Goal: Information Seeking & Learning: Find specific page/section

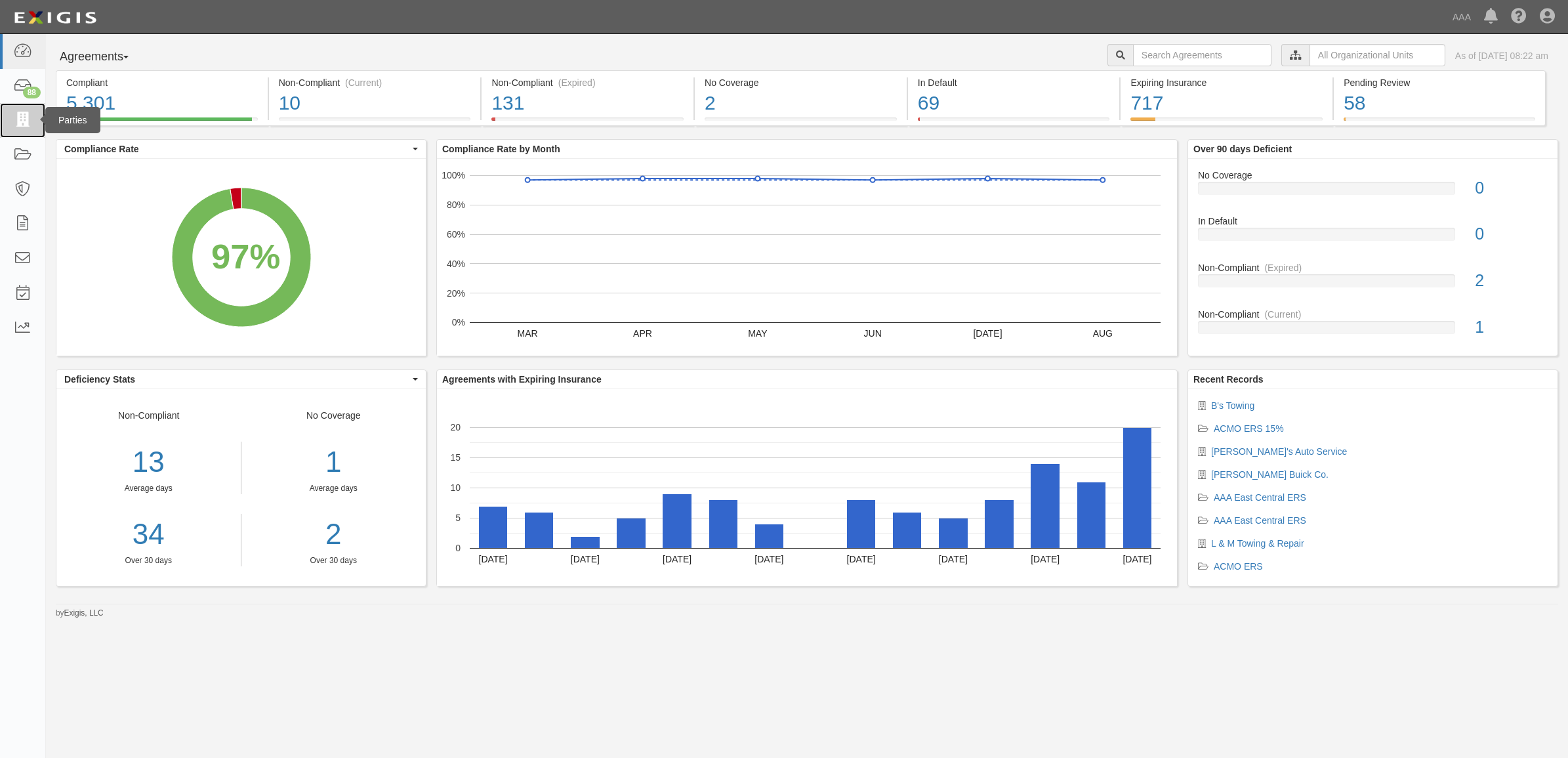
click at [24, 122] on icon at bounding box center [22, 121] width 18 height 15
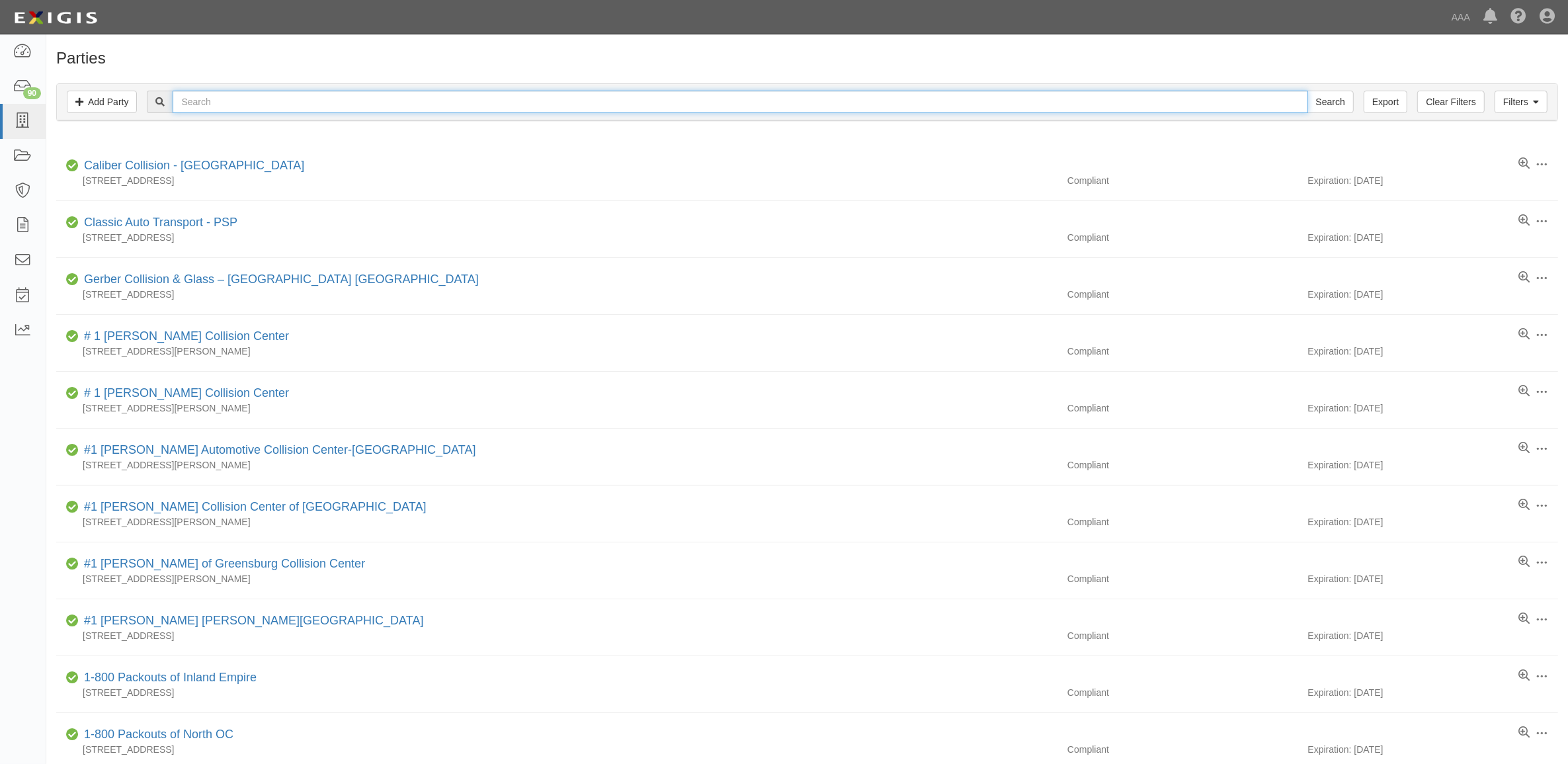
click at [230, 100] on input "text" at bounding box center [740, 102] width 1135 height 23
click at [295, 103] on input "text" at bounding box center [740, 102] width 1135 height 23
type input "CC2131882"
click at [1308, 90] on input "Search" at bounding box center [1331, 102] width 47 height 23
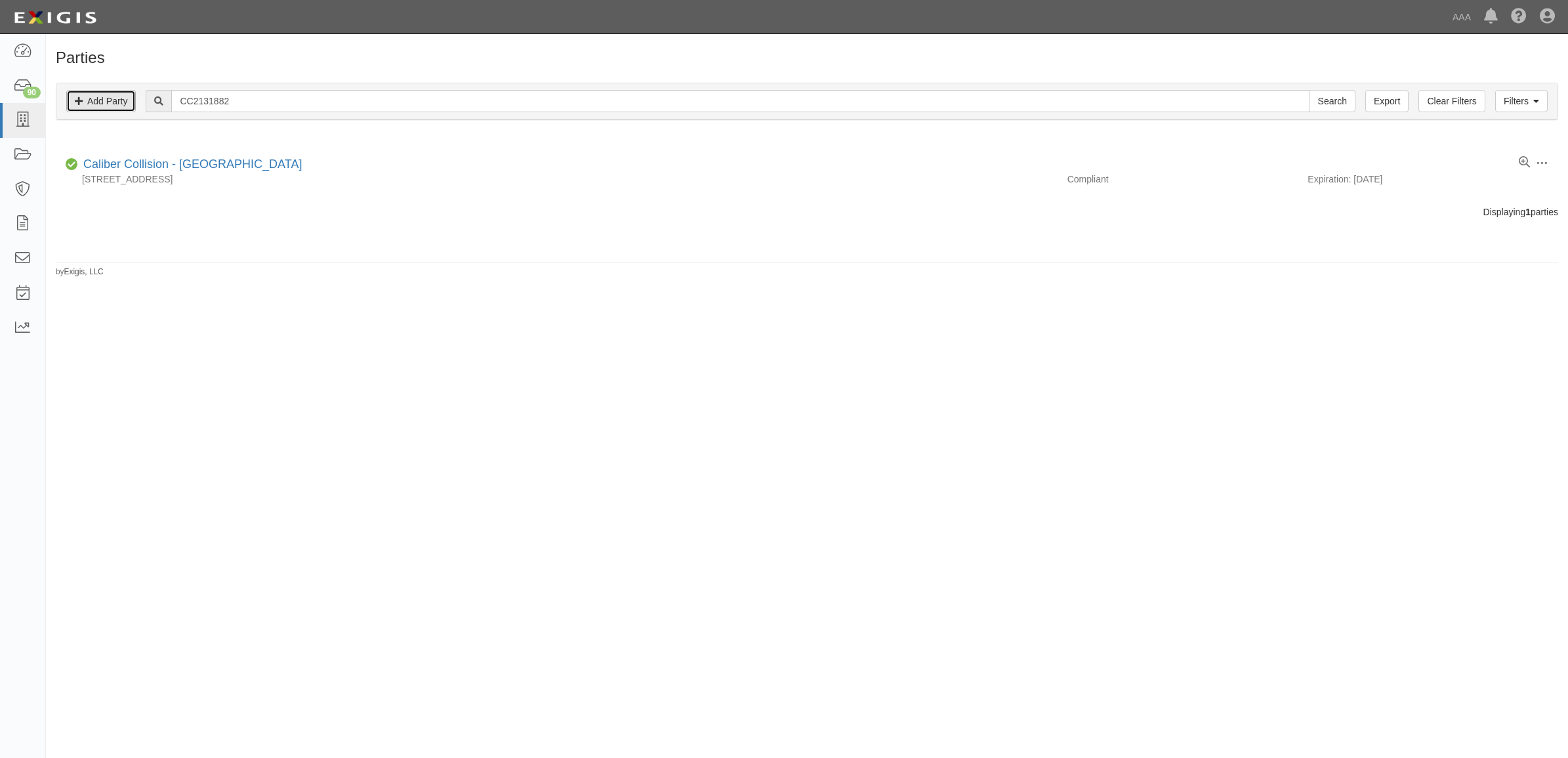
click at [103, 107] on link "Add Party" at bounding box center [101, 101] width 70 height 23
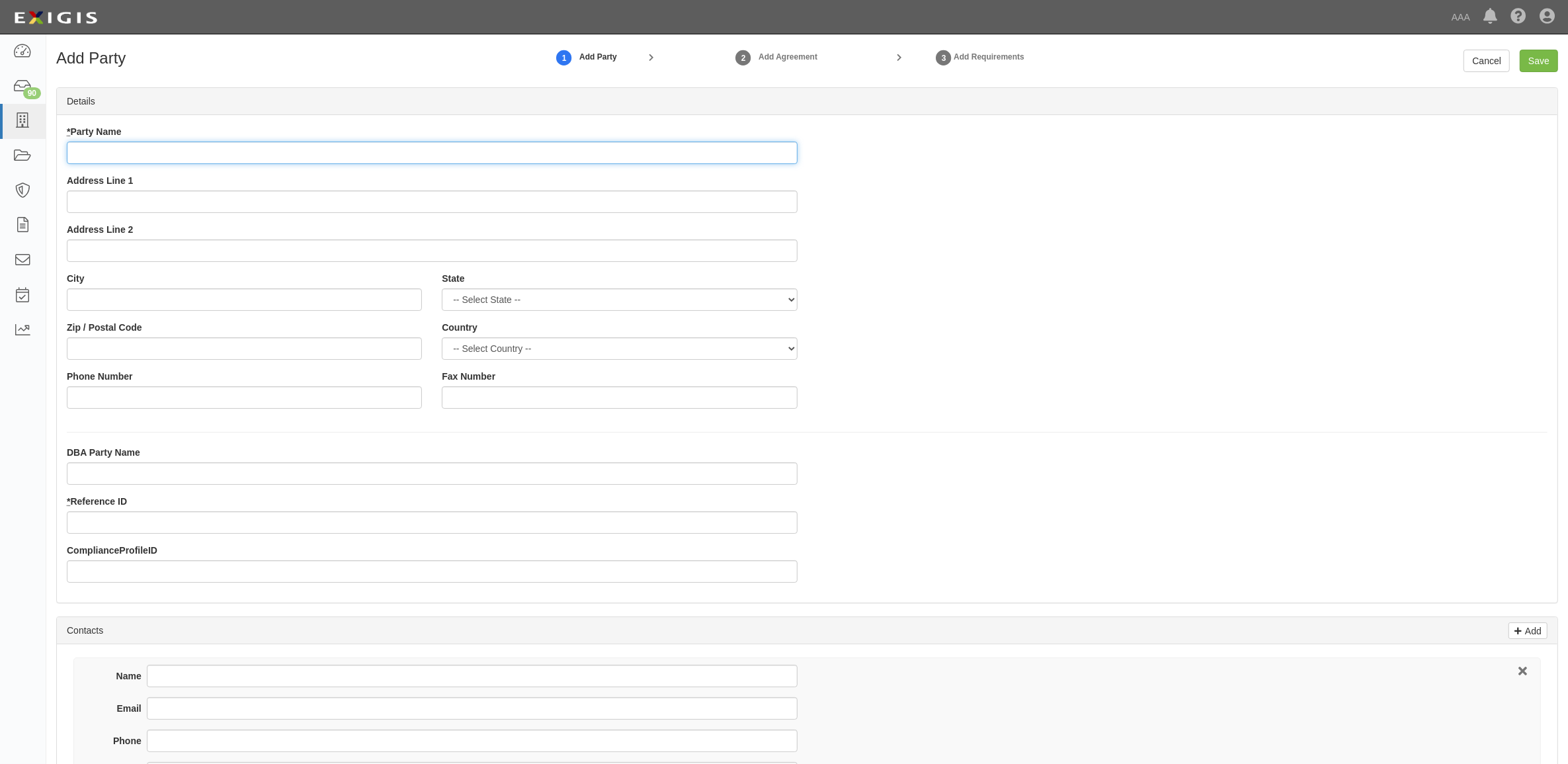
click at [285, 149] on input "* Party Name" at bounding box center [431, 153] width 730 height 23
type input "[PERSON_NAME] Auto Body - Holyoke"
type input "1519 Dwight St"
type input "Holyoke"
select select "MA"
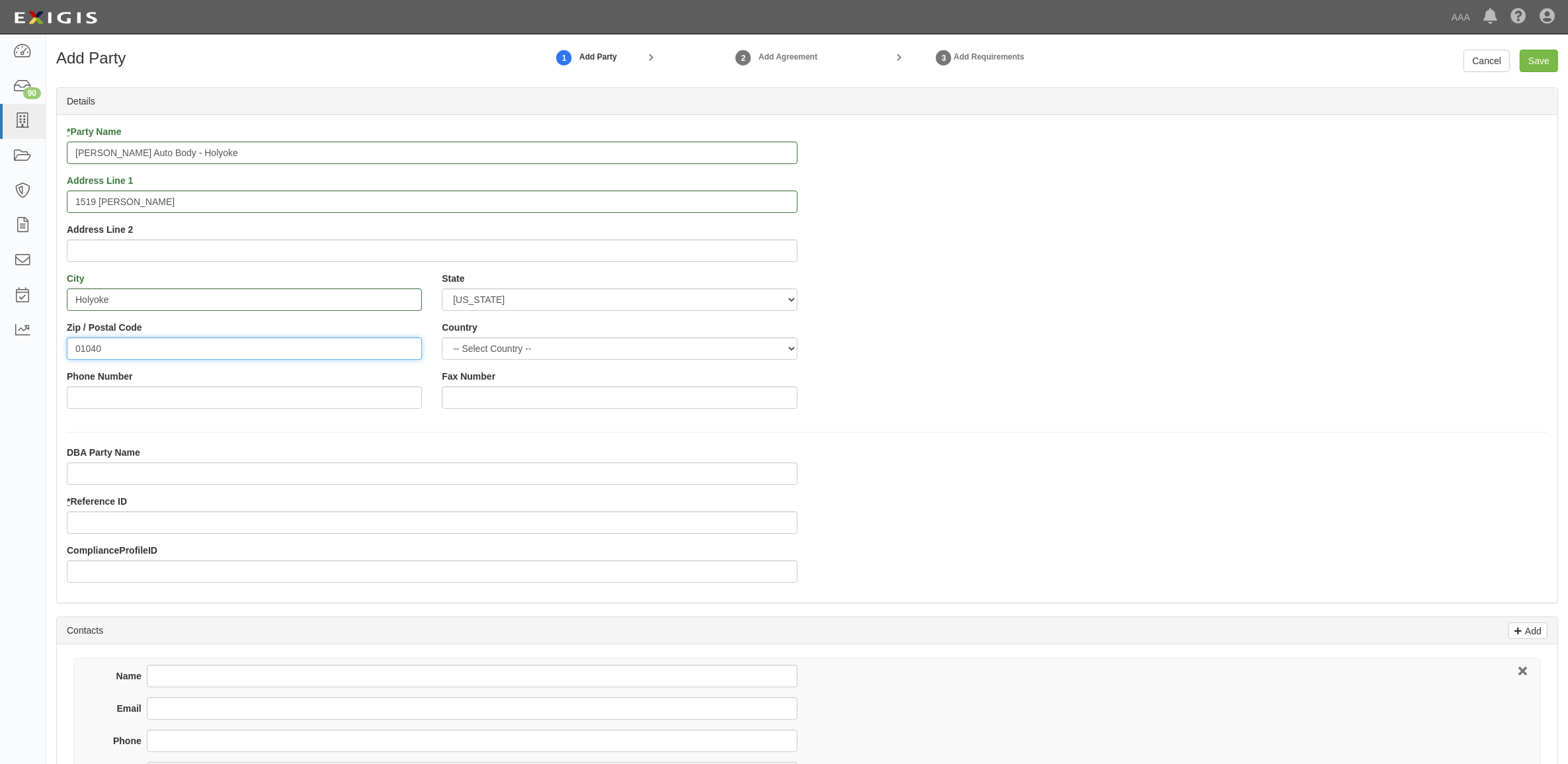
type input "01040"
type input "413-532-9413"
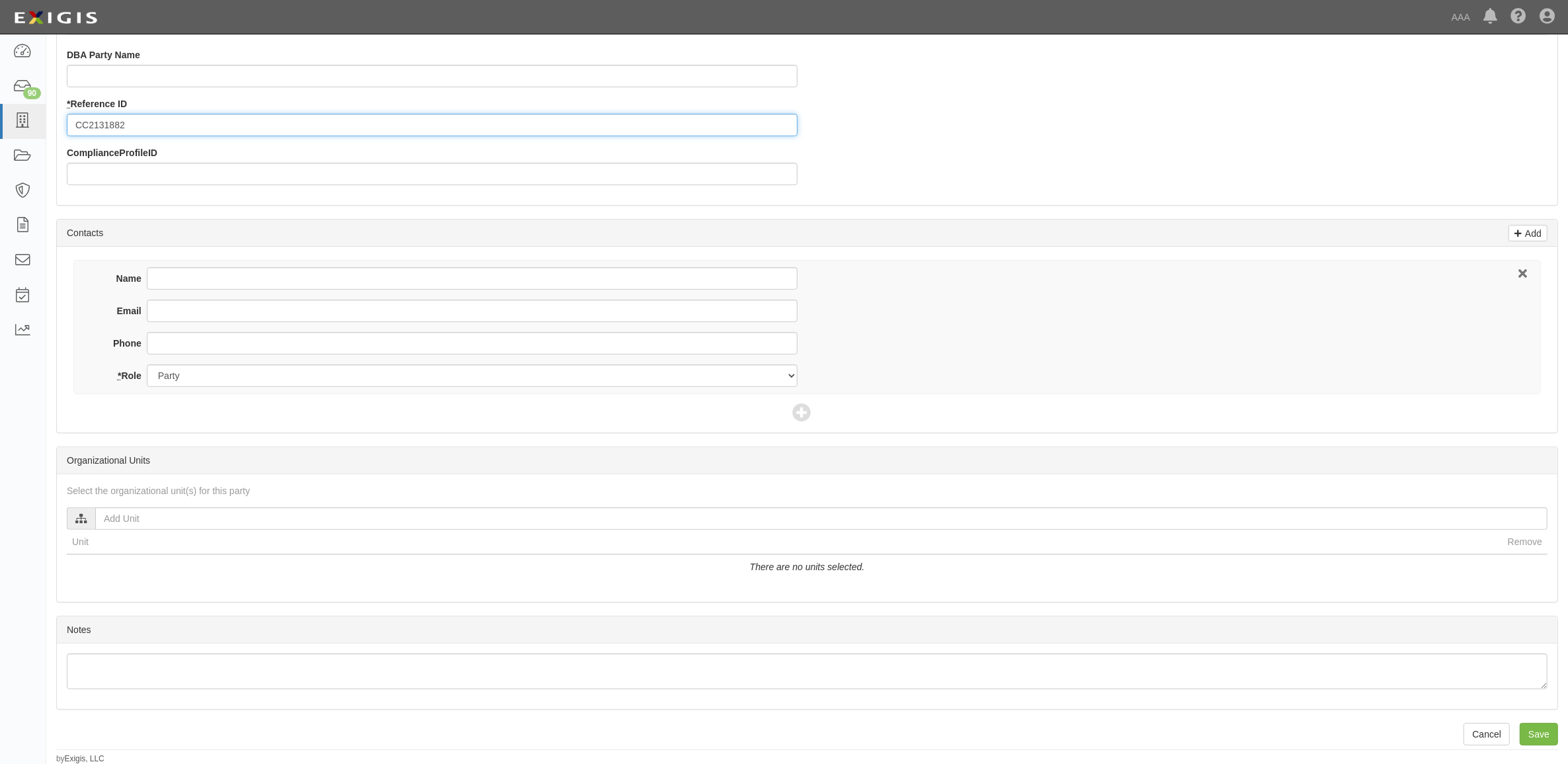
scroll to position [401, 0]
type input "CC2131882"
click at [240, 277] on input "Name" at bounding box center [472, 278] width 651 height 23
type input "Rich Tanchyk"
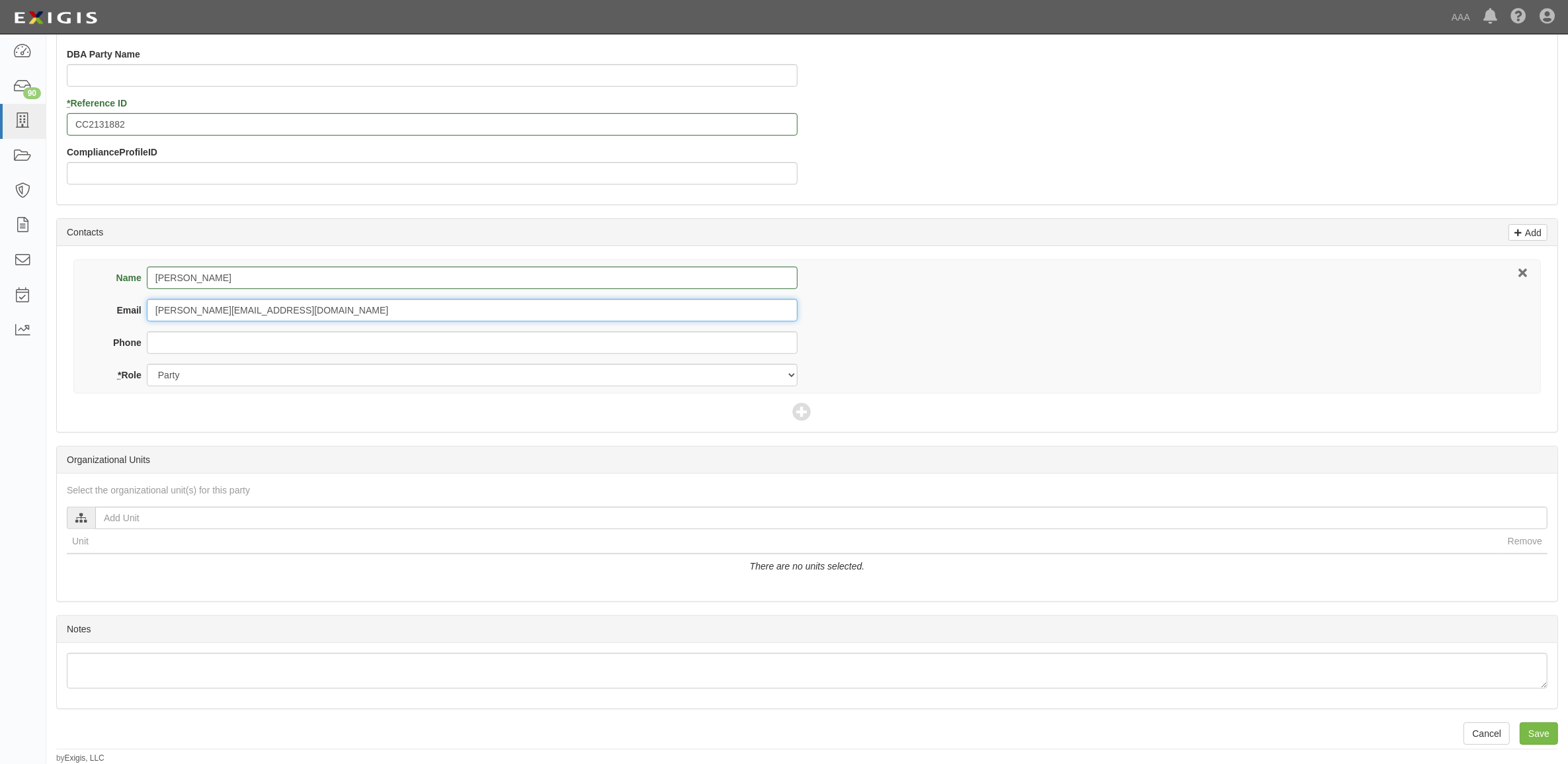
type input "oliver.holyoke@vivecollision.com"
type input "413-532-9413"
click at [807, 414] on icon at bounding box center [801, 412] width 18 height 18
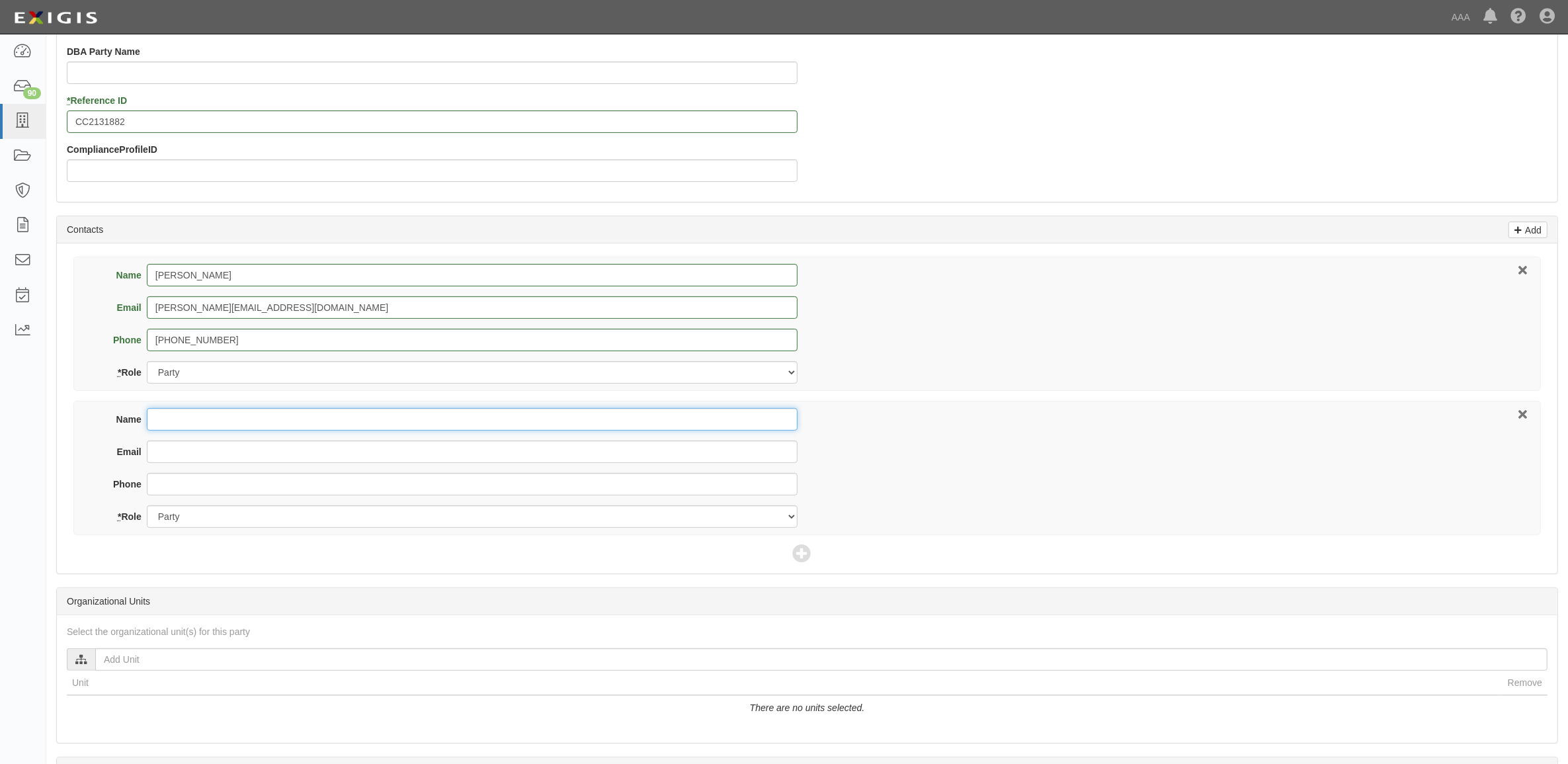
click at [358, 417] on input "Name" at bounding box center [472, 420] width 651 height 23
click at [289, 425] on input "Name" at bounding box center [472, 420] width 651 height 23
type input "C"
type input "Matt Murray"
type input "563-587-5000"
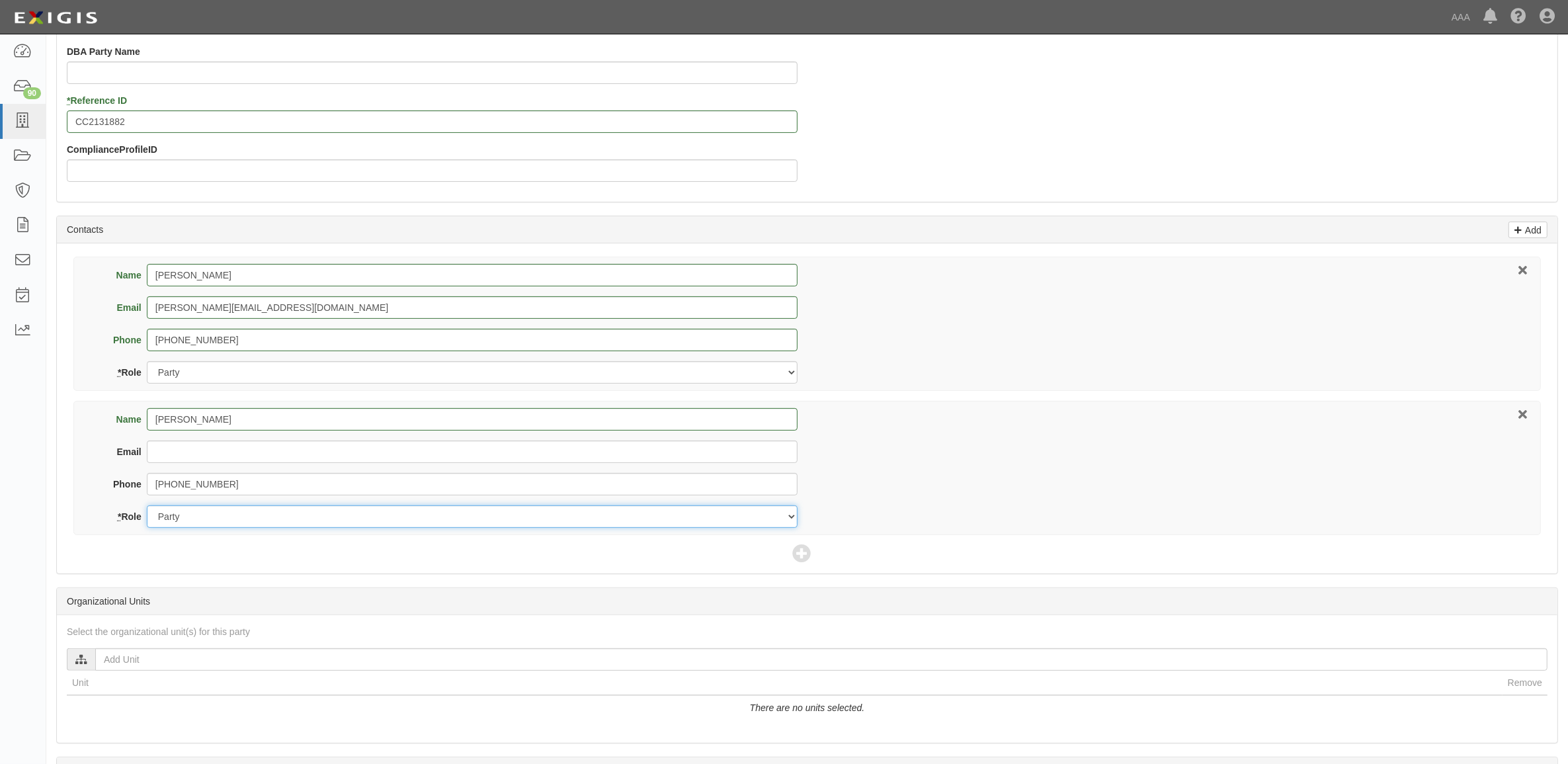
click at [274, 517] on select "Party Broker Other" at bounding box center [472, 517] width 651 height 23
select select "Broker"
click at [147, 506] on select "Party Broker Other" at bounding box center [472, 517] width 651 height 23
click at [792, 553] on icon at bounding box center [801, 554] width 18 height 18
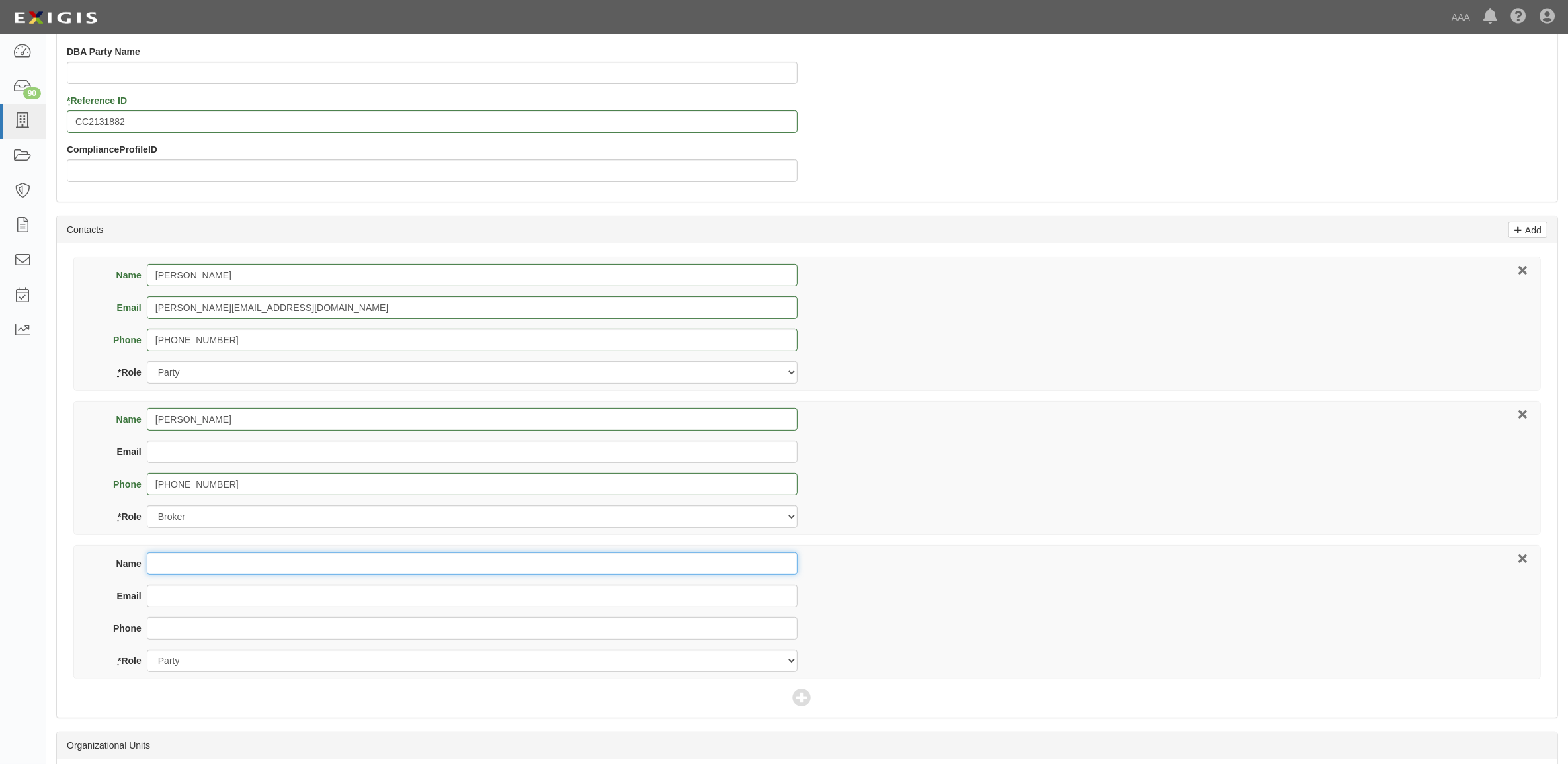
click at [434, 561] on input "Name" at bounding box center [472, 563] width 651 height 23
click at [338, 566] on input "Name" at bounding box center [472, 563] width 651 height 23
type input "Brian Nikkel"
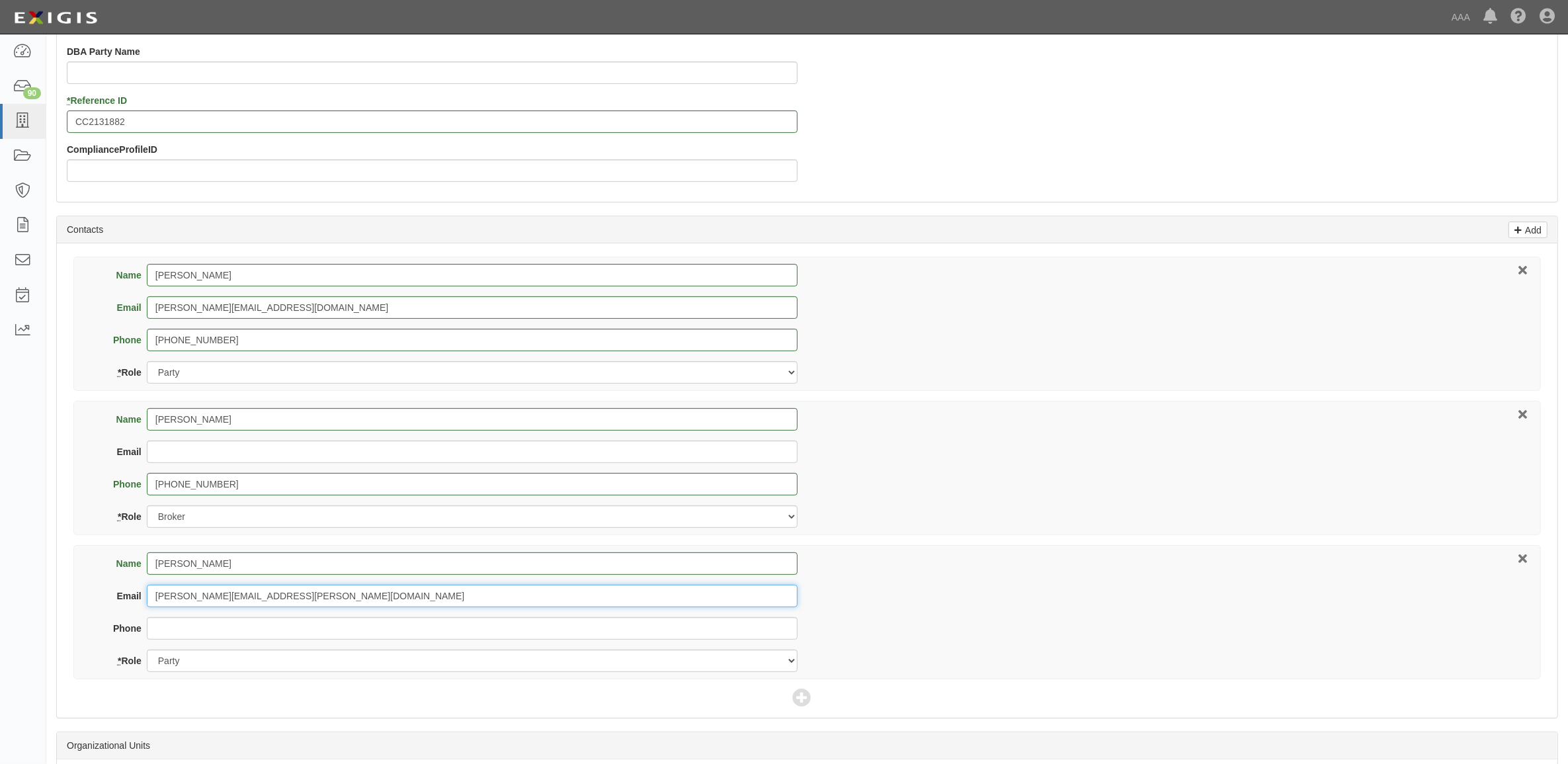
type input "nikkel.brian@ace.aaa.com"
click at [283, 665] on select "Party Broker Other" at bounding box center [472, 661] width 651 height 23
select select "Other"
click at [147, 651] on select "Party Broker Other" at bounding box center [472, 661] width 651 height 23
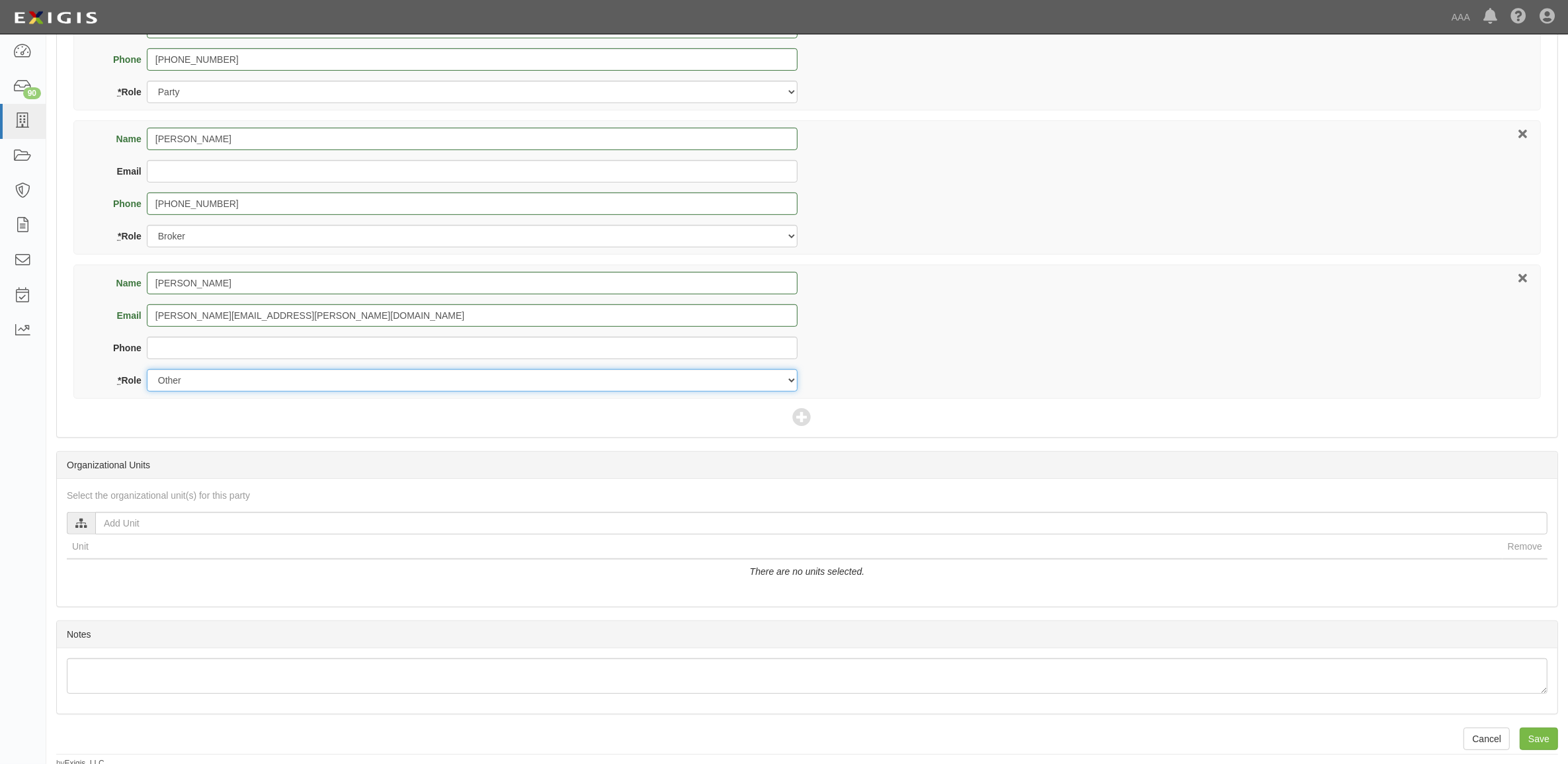
scroll to position [690, 0]
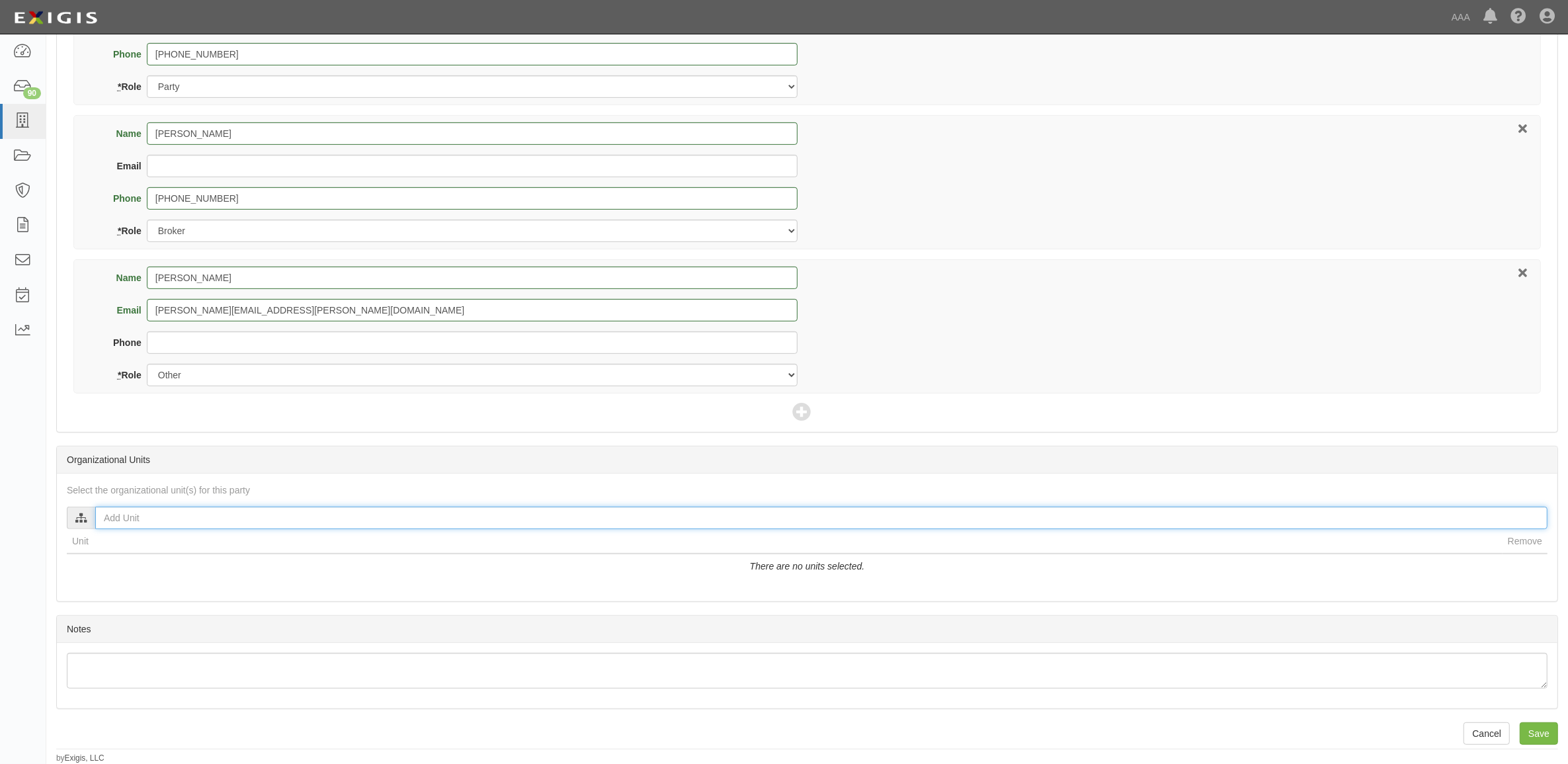
click at [248, 524] on input "text" at bounding box center [821, 518] width 1452 height 23
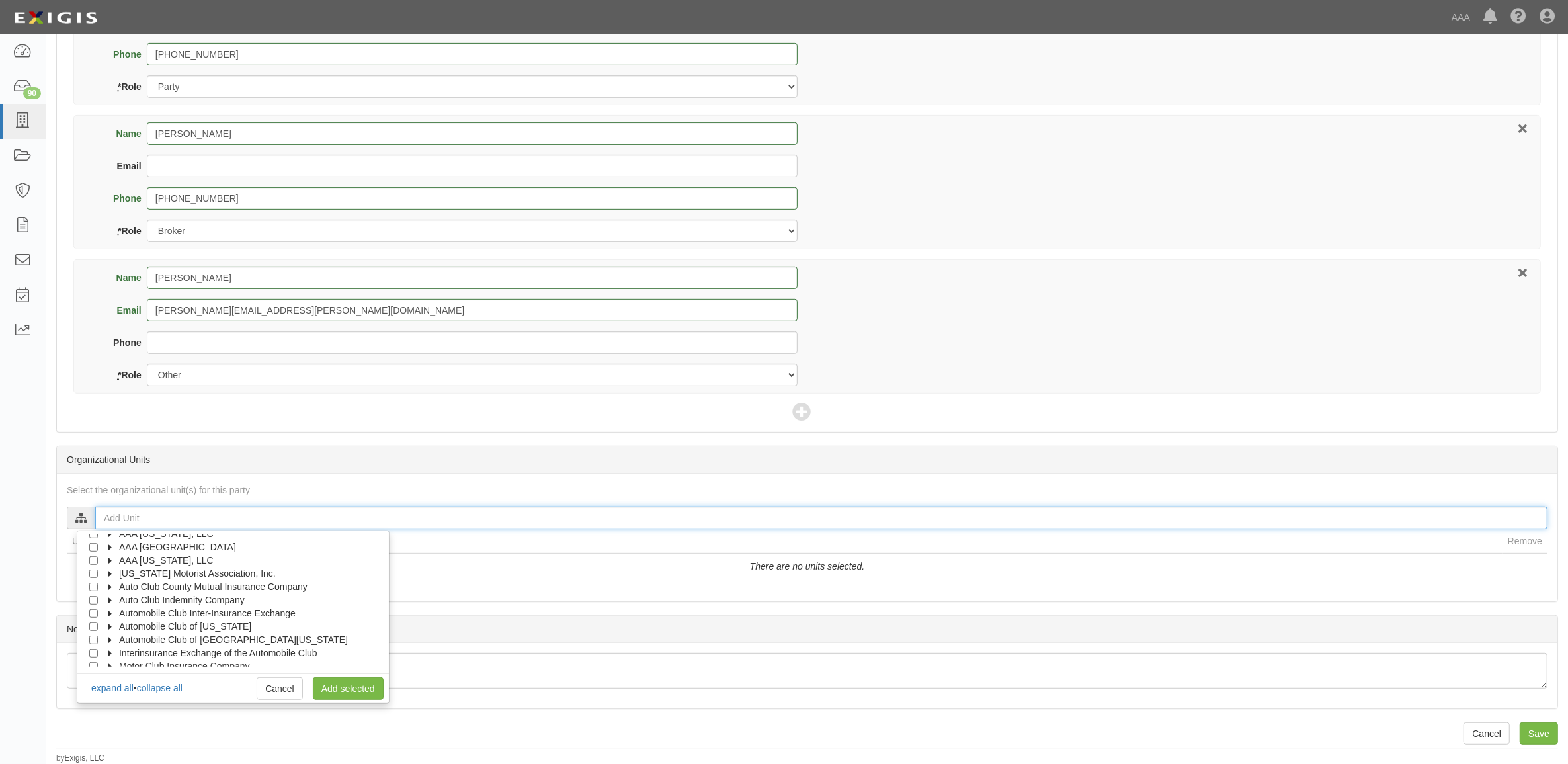
scroll to position [53, 0]
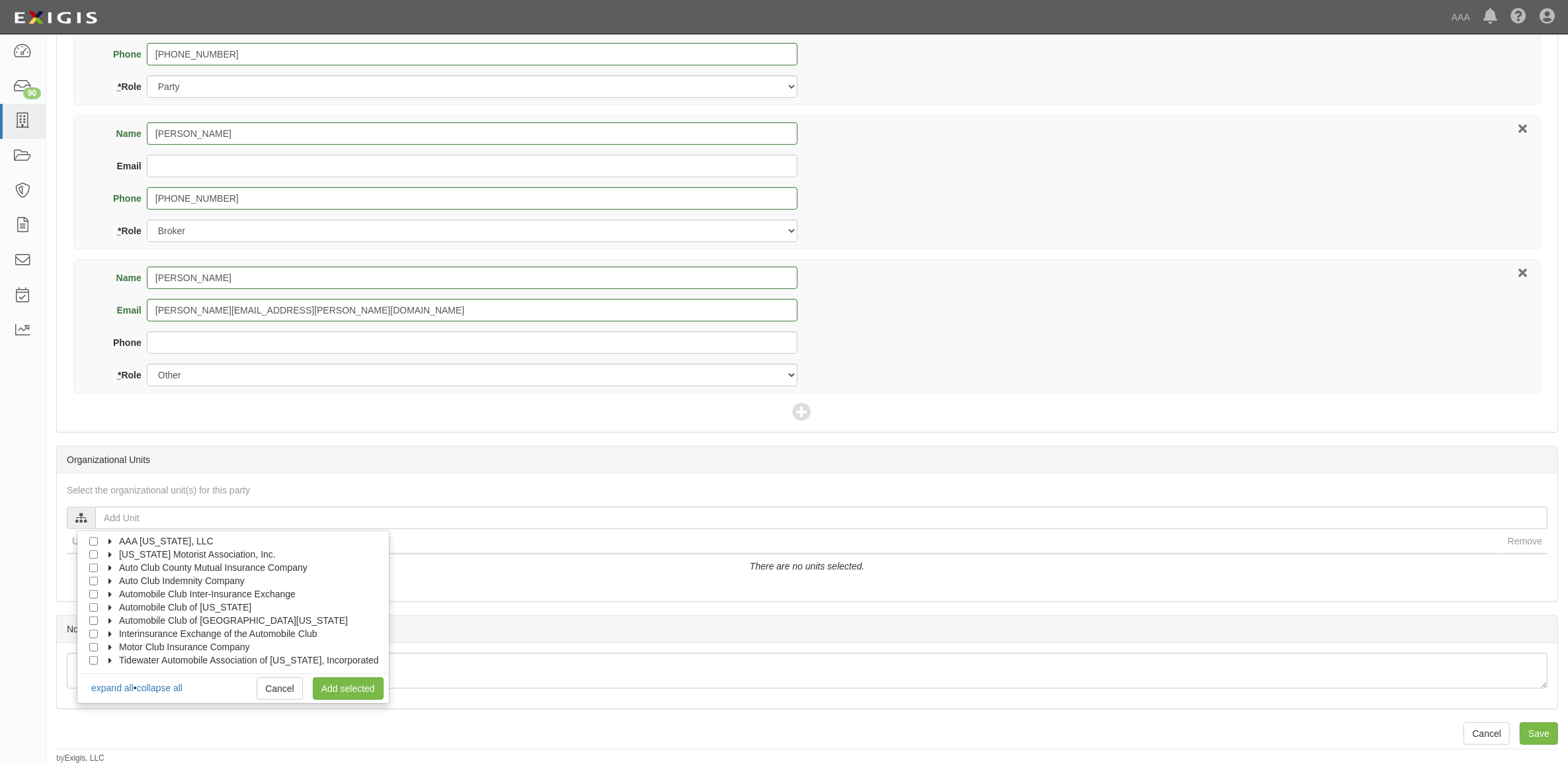
click at [108, 645] on icon at bounding box center [111, 648] width 9 height 6
click at [127, 657] on label "Claims" at bounding box center [136, 660] width 45 height 13
click at [113, 647] on input "Auto Claims MPR" at bounding box center [117, 647] width 9 height 9
checkbox input "true"
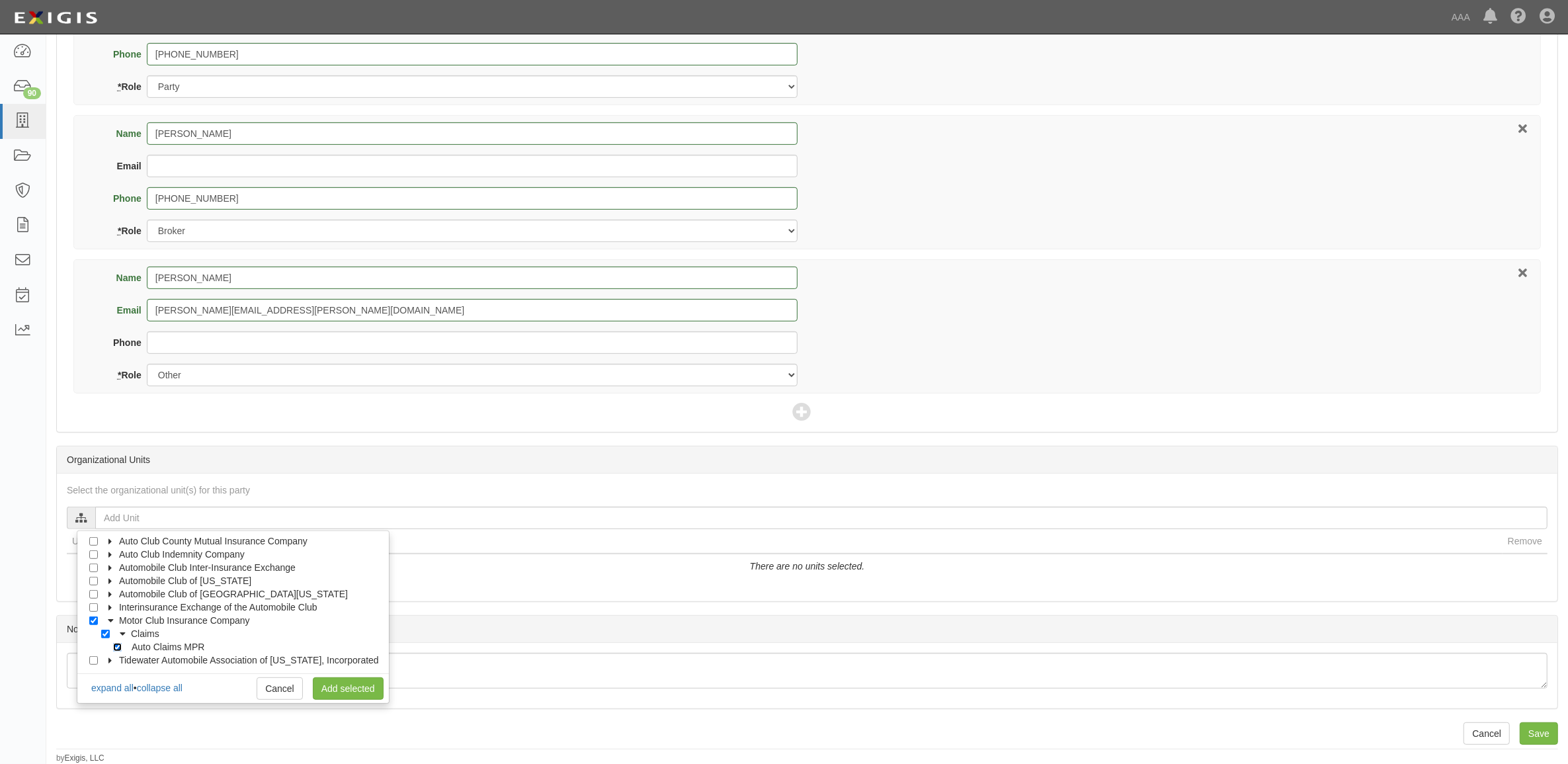
checkbox input "true"
drag, startPoint x: 334, startPoint y: 683, endPoint x: 343, endPoint y: 683, distance: 9.0
click at [334, 683] on link "Add selected" at bounding box center [348, 689] width 71 height 23
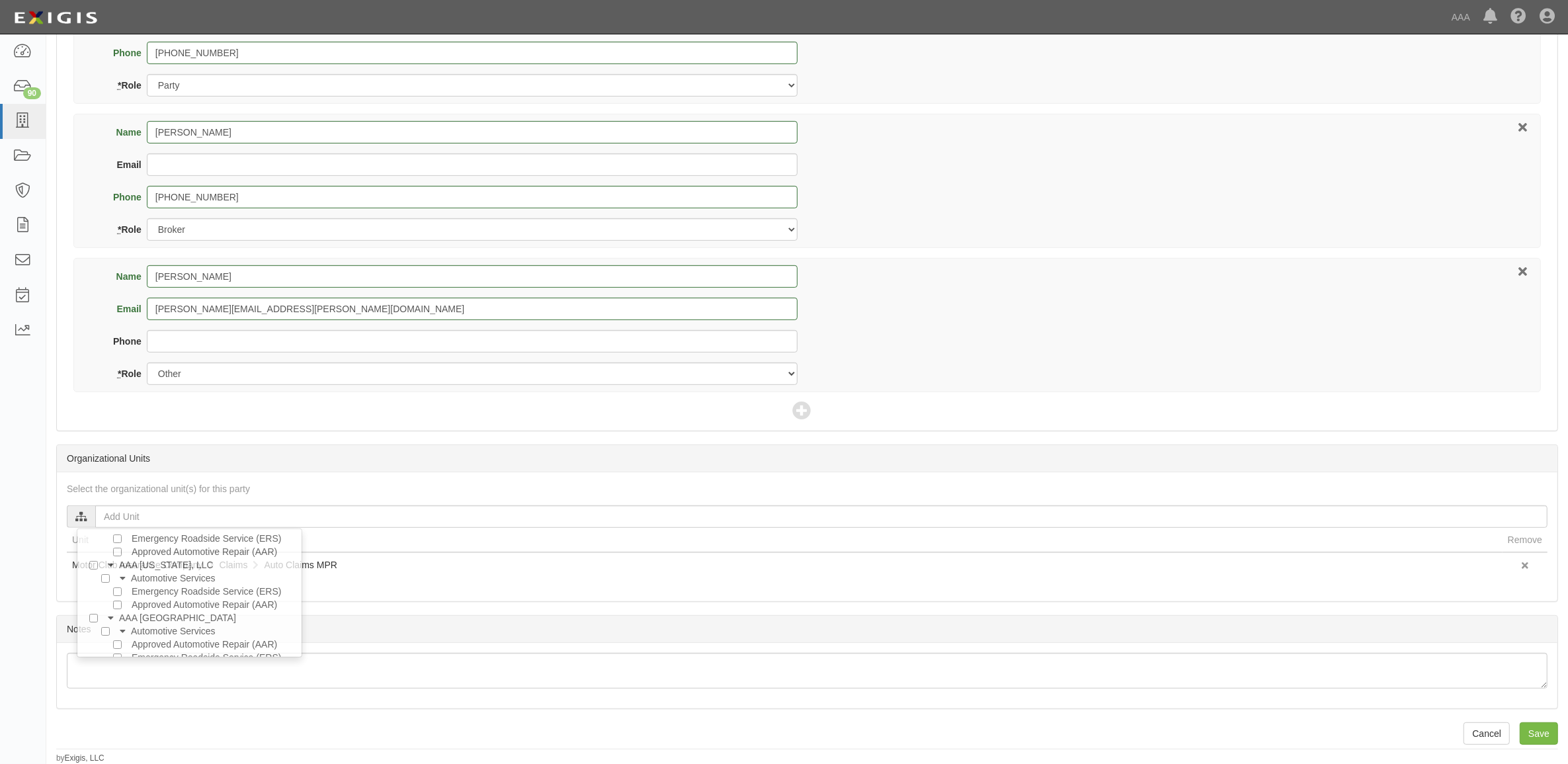
scroll to position [0, 0]
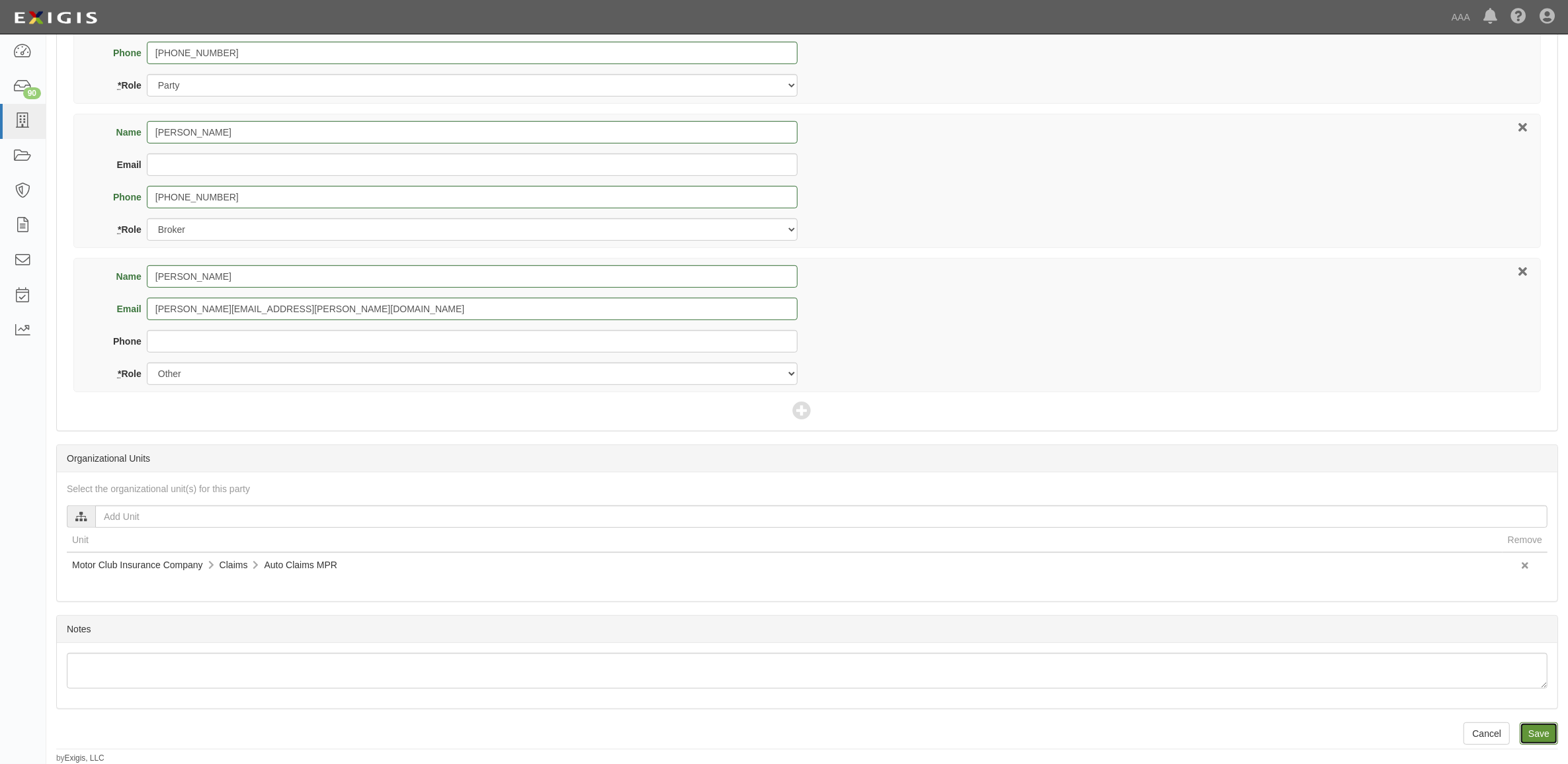
click at [1528, 728] on input "Save" at bounding box center [1539, 734] width 38 height 23
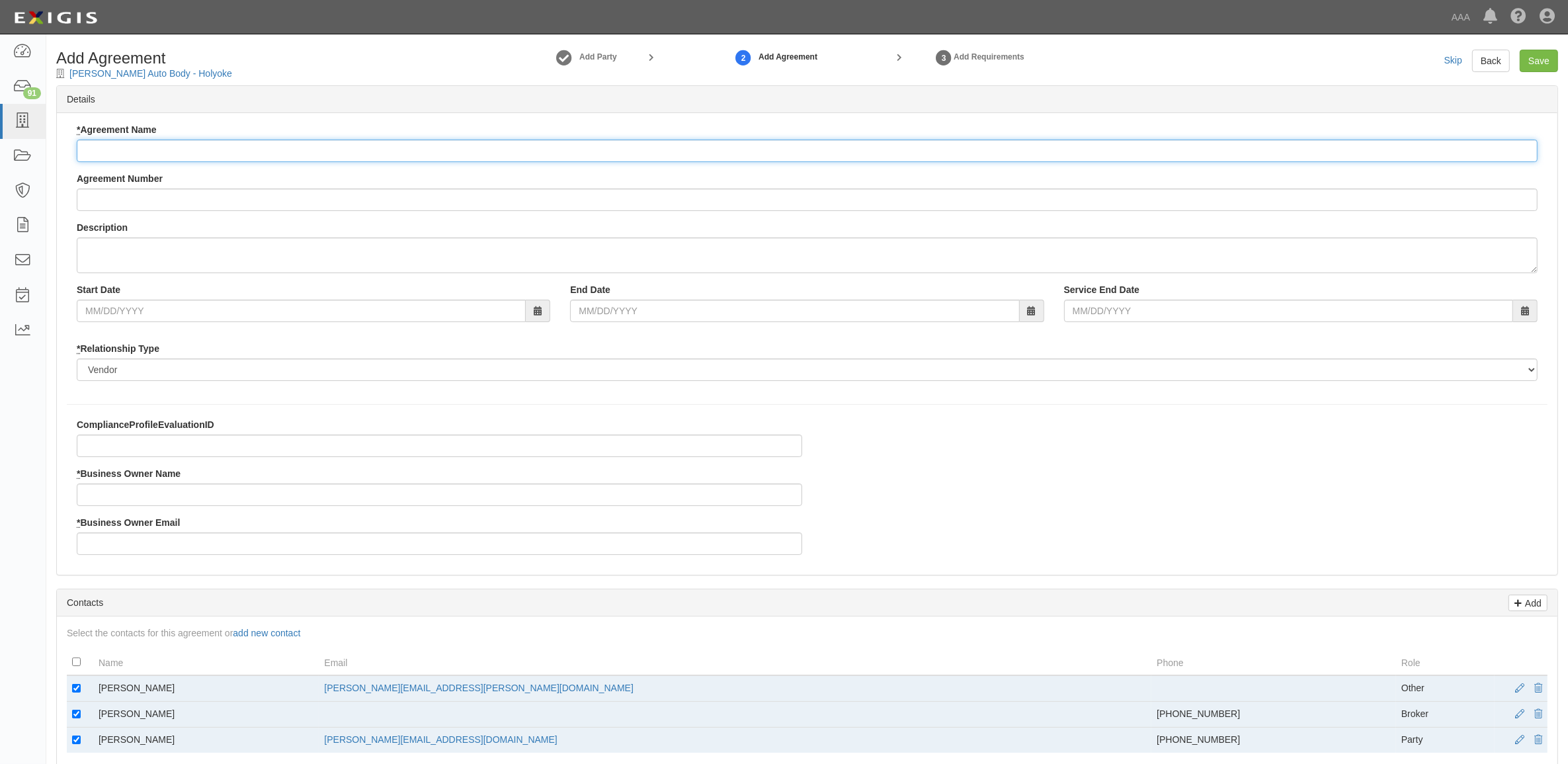
click at [362, 153] on input "* Agreement Name" at bounding box center [807, 151] width 1461 height 23
paste input "Motor Club Insurance Company - MPR Auto"
type input "Motor Club Insurance Company - MPR Auto"
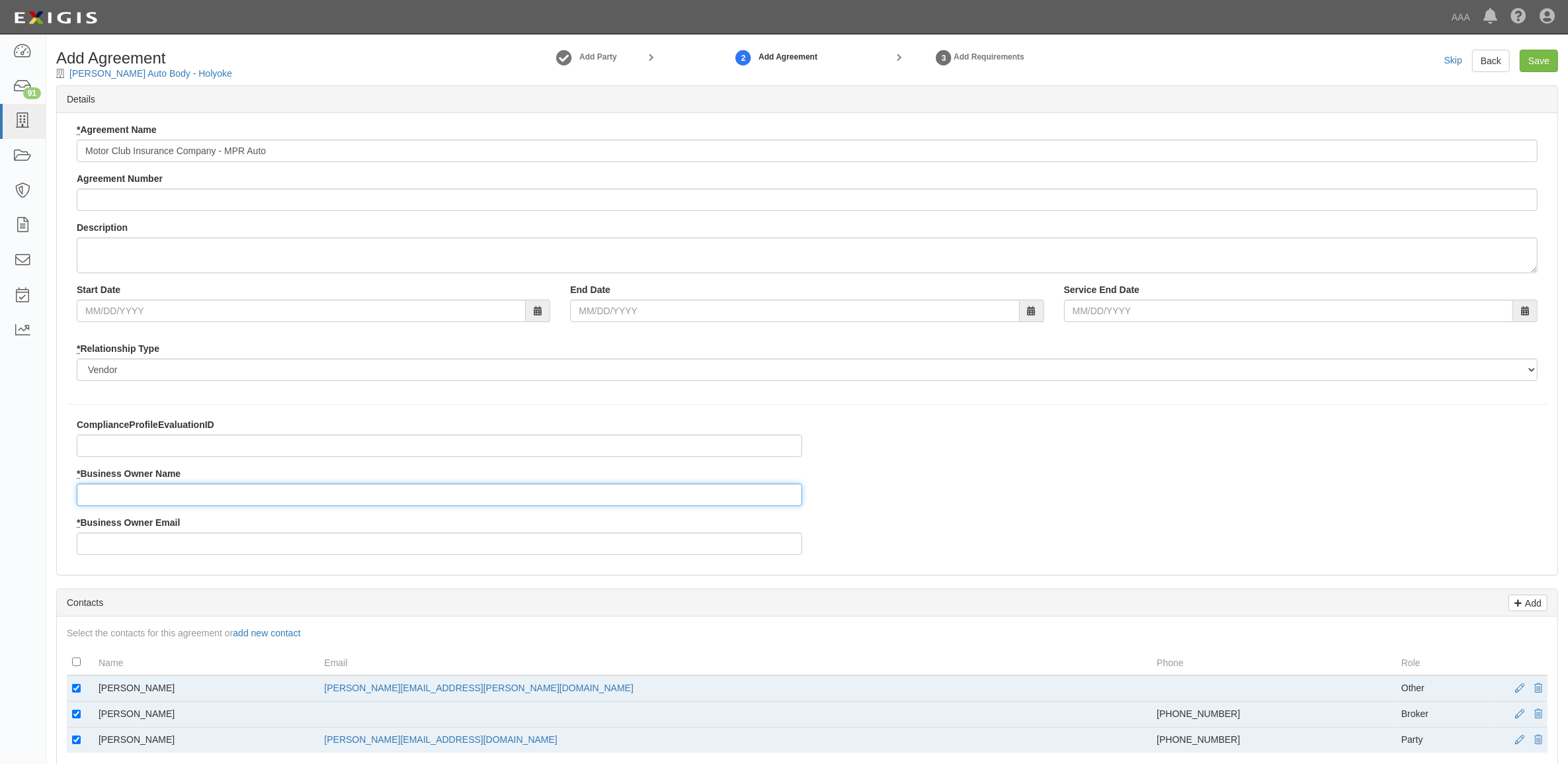
click at [238, 506] on input "* Business Owner Name" at bounding box center [440, 495] width 726 height 23
type input "Brian Nikkel"
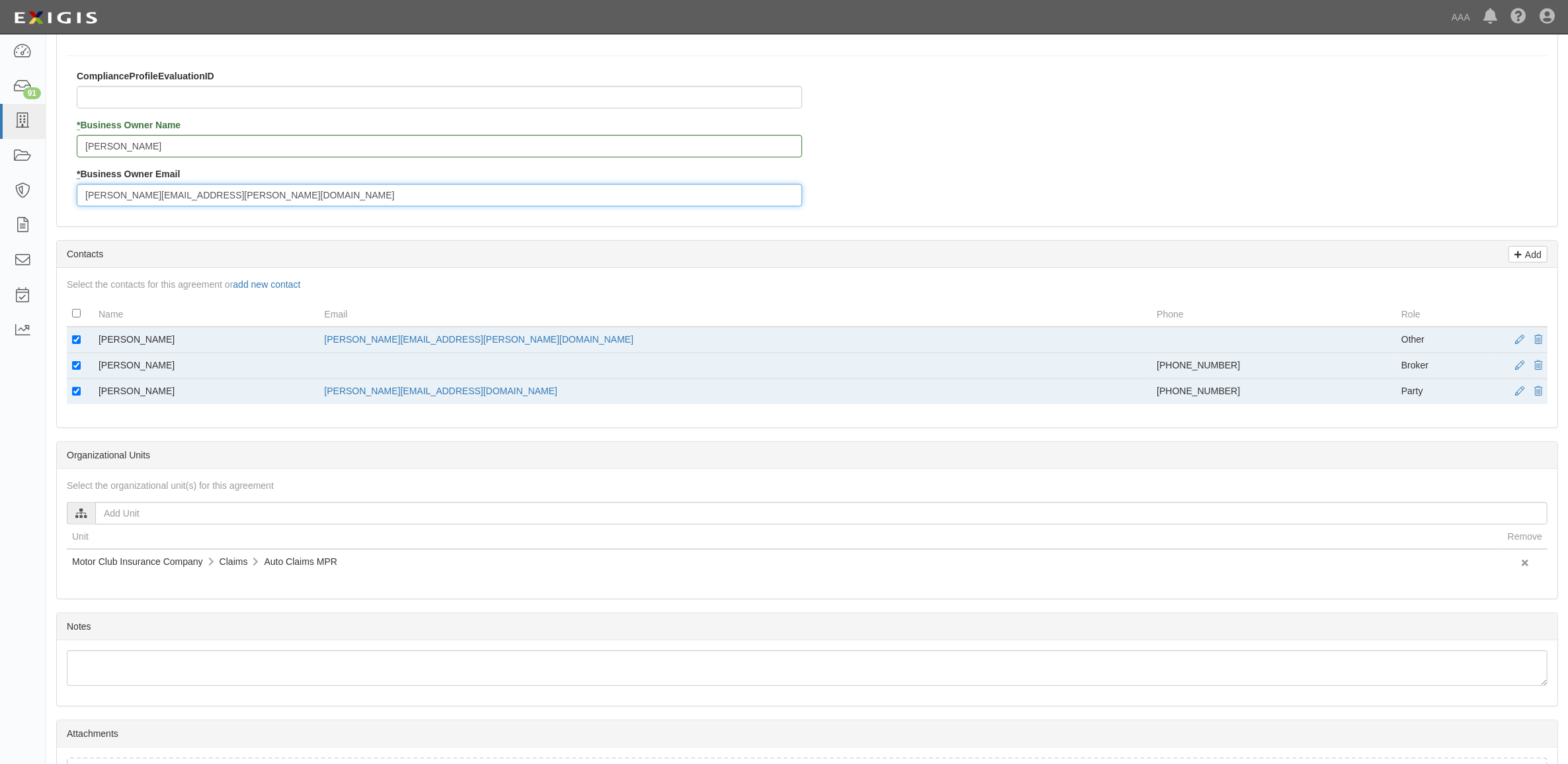
scroll to position [413, 0]
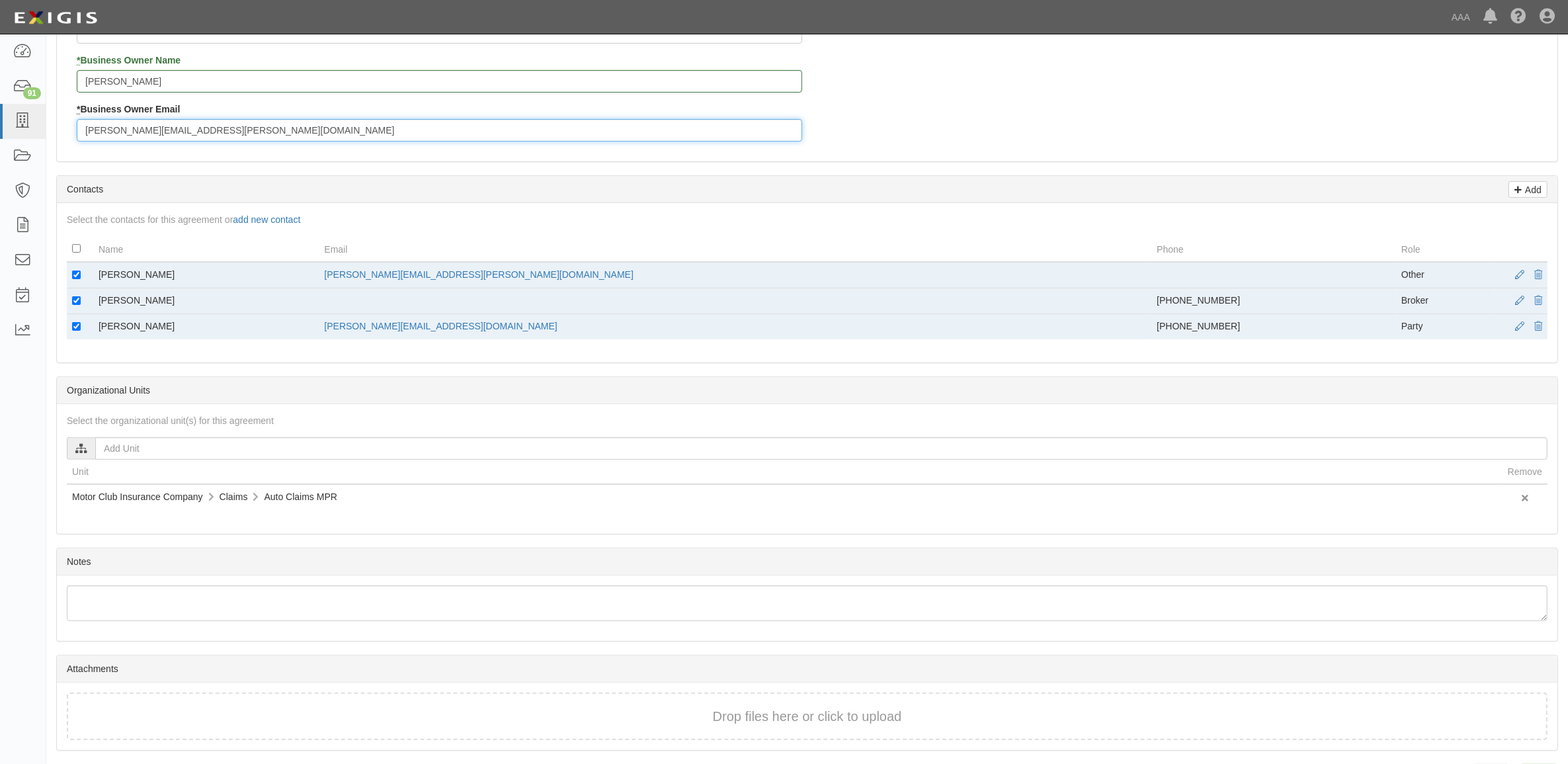
type input "nikkel.brian@ace.aaa.com"
drag, startPoint x: 74, startPoint y: 272, endPoint x: 77, endPoint y: 286, distance: 14.3
click at [76, 279] on input "checkbox" at bounding box center [76, 275] width 9 height 9
checkbox input "false"
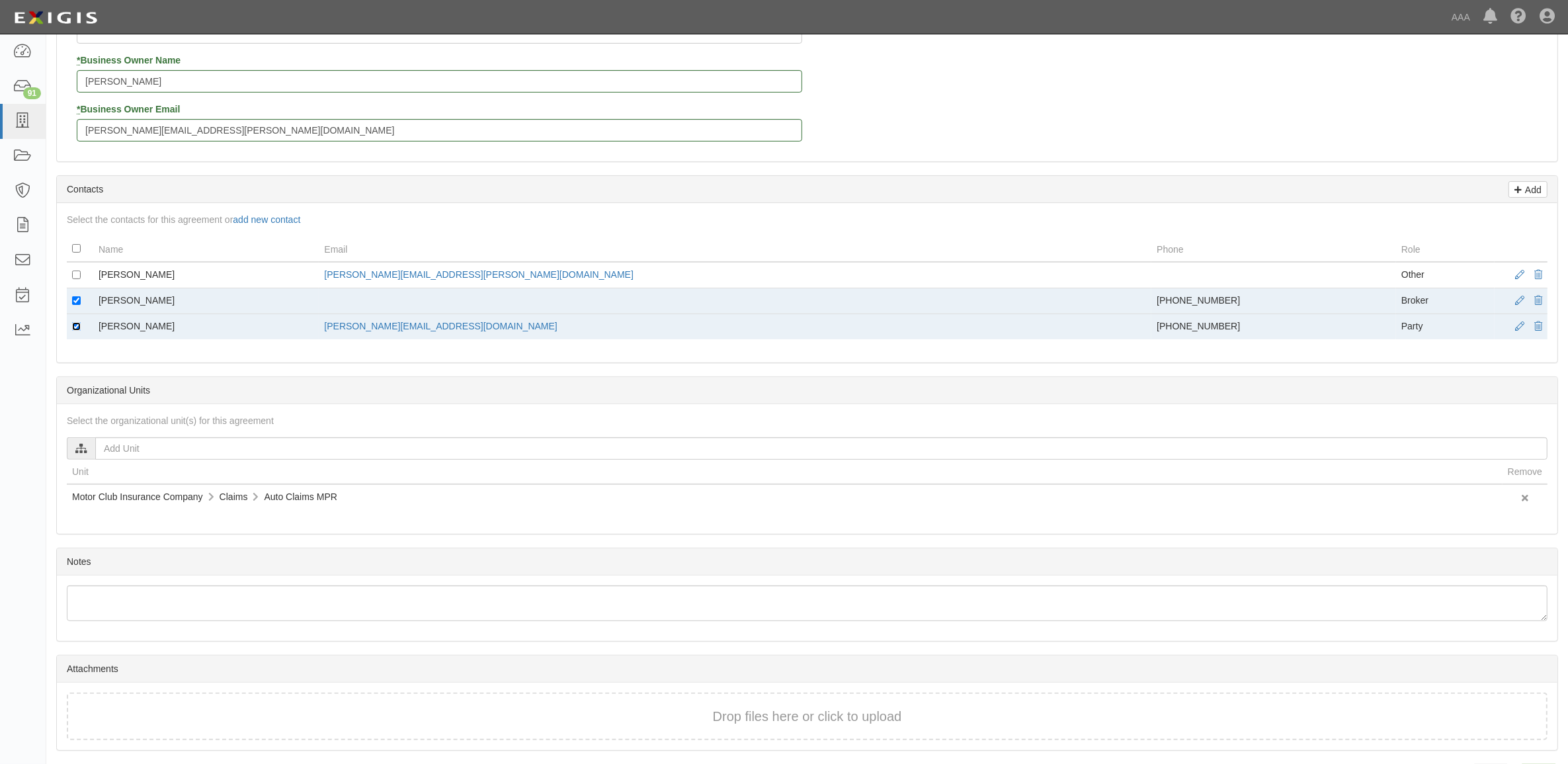
click at [73, 331] on input "checkbox" at bounding box center [76, 326] width 9 height 9
checkbox input "false"
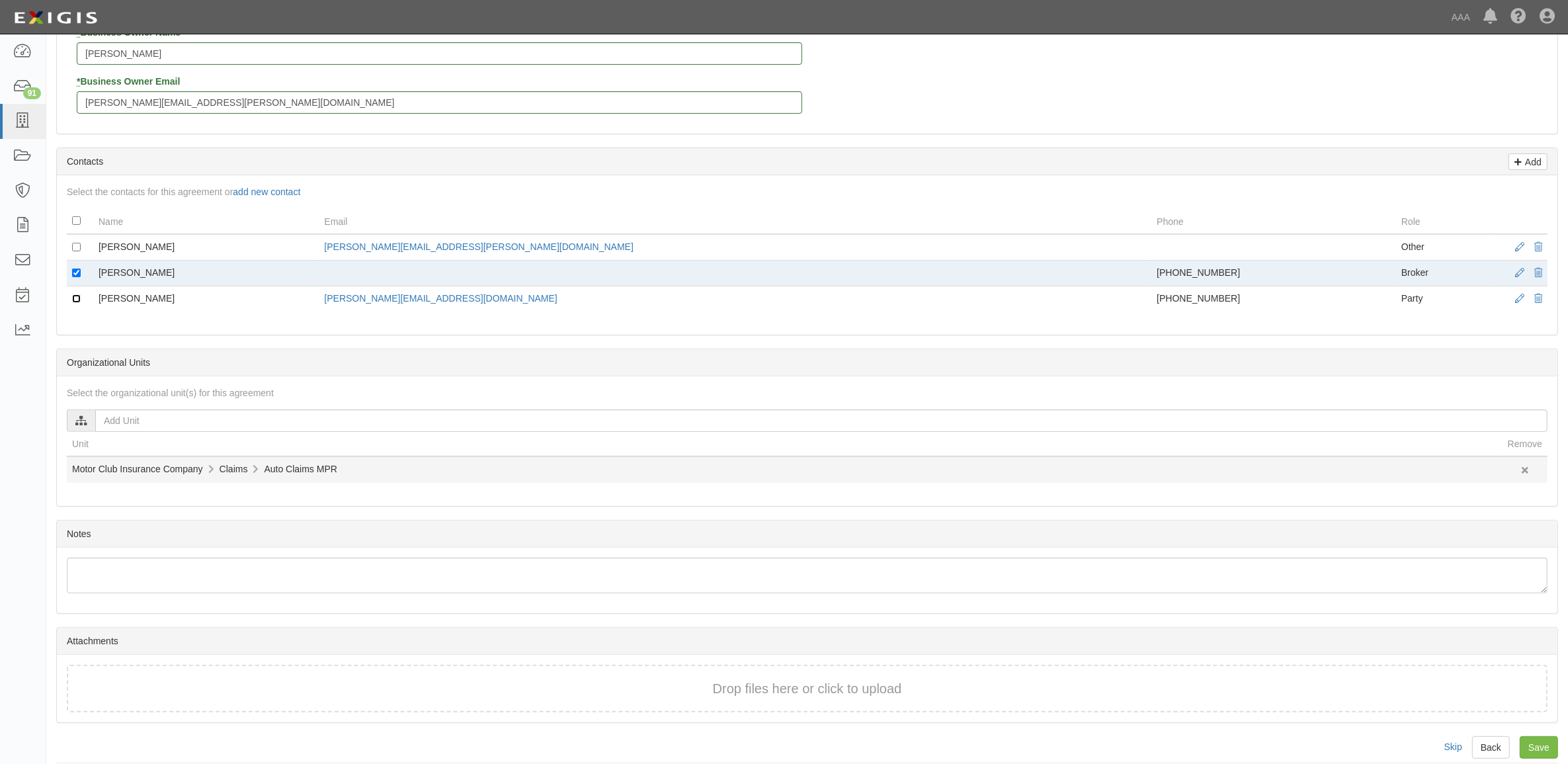
scroll to position [457, 0]
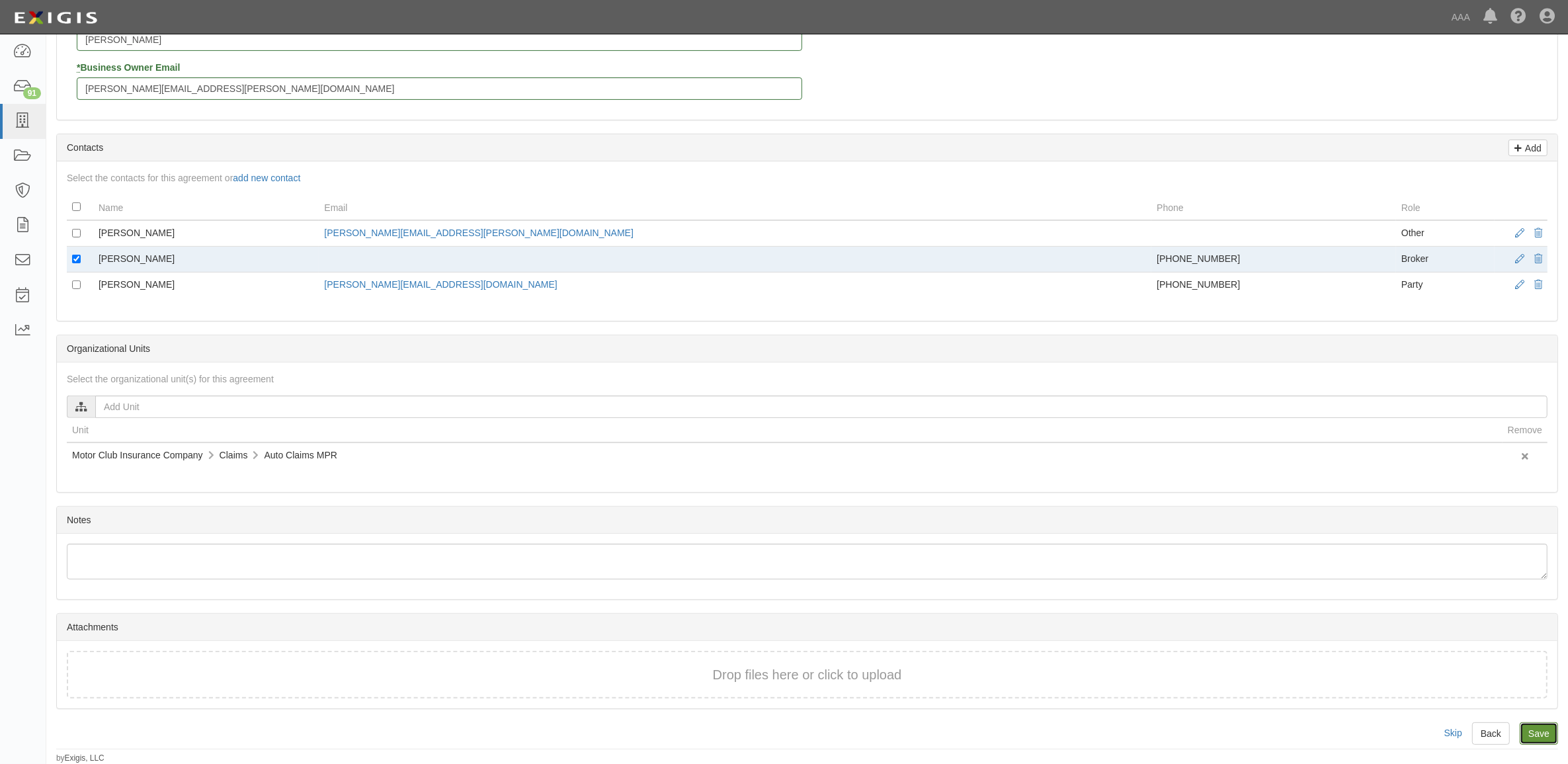
click at [1555, 728] on input "Save" at bounding box center [1539, 734] width 38 height 23
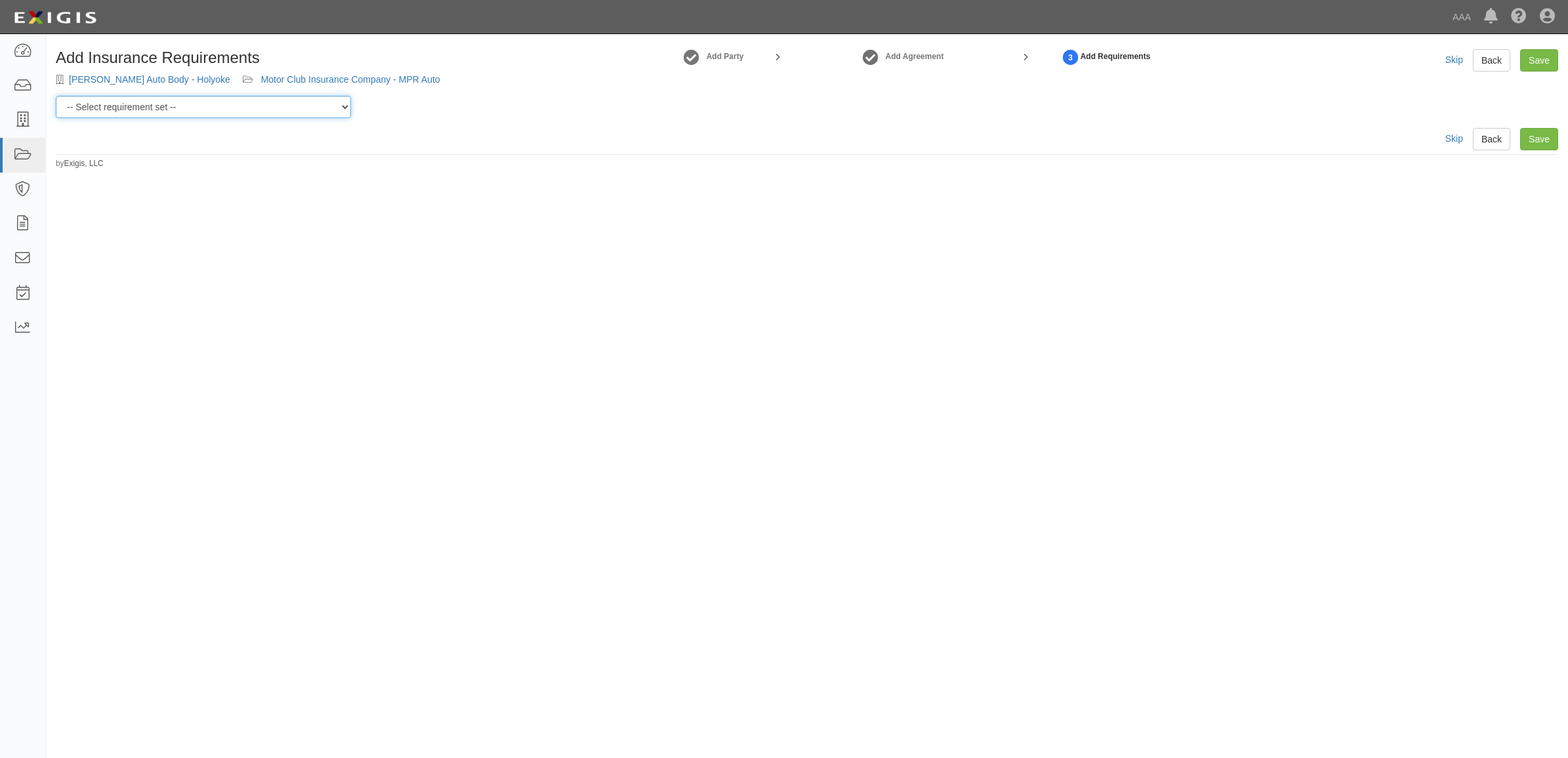
click at [270, 116] on select "-- Select requirement set -- AAA East Central AAR AAA East Central ERS AAA East…" at bounding box center [203, 107] width 295 height 23
click at [56, 96] on select "-- Select requirement set -- AAA East Central AAR AAA East Central ERS AAA East…" at bounding box center [203, 107] width 295 height 23
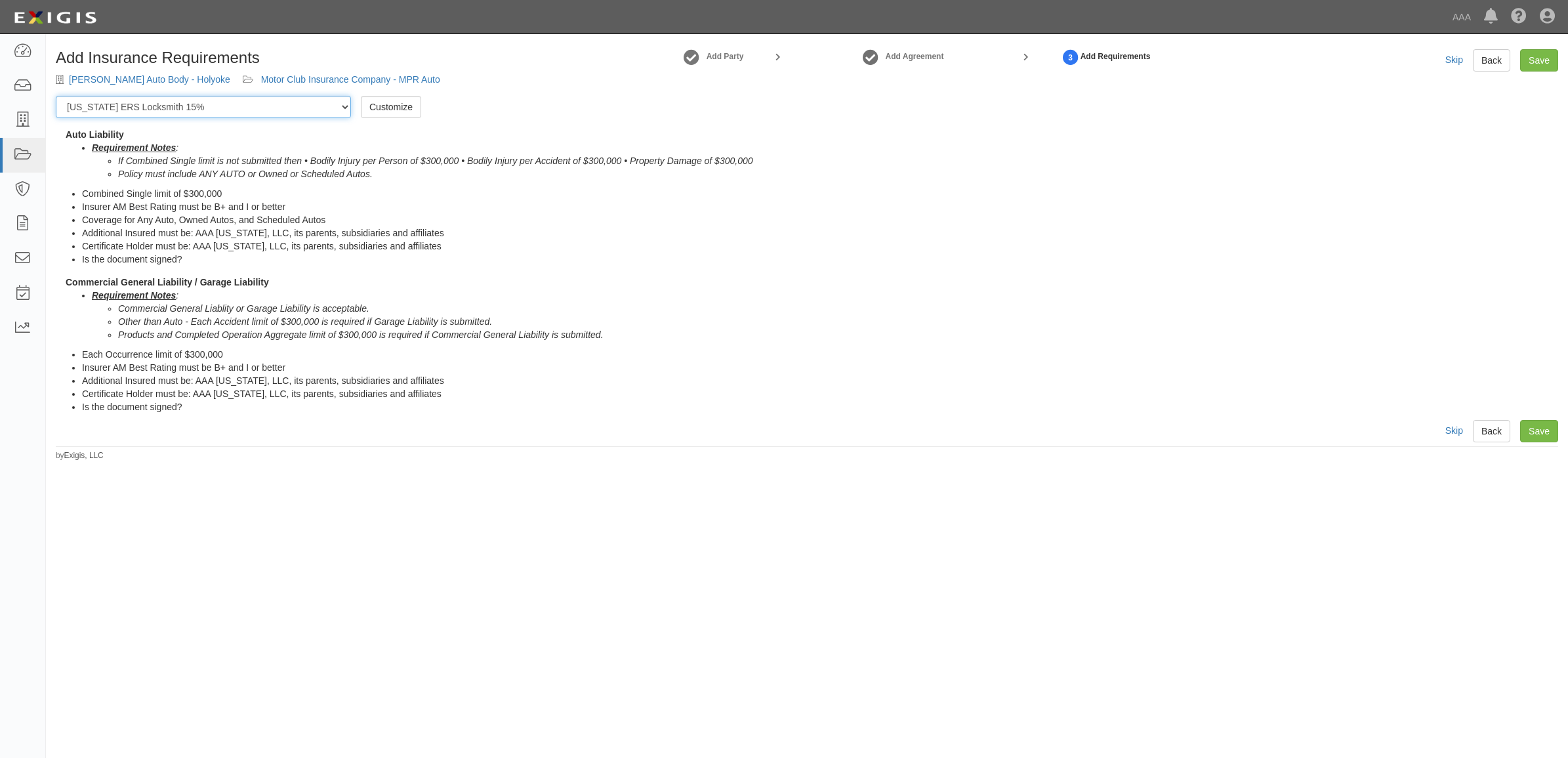
click at [235, 109] on select "-- Select requirement set -- AAA East Central AAR AAA East Central ERS AAA East…" at bounding box center [203, 107] width 295 height 23
select select "16704"
click at [56, 96] on select "-- Select requirement set -- AAA East Central AAR AAA East Central ERS AAA East…" at bounding box center [203, 107] width 295 height 23
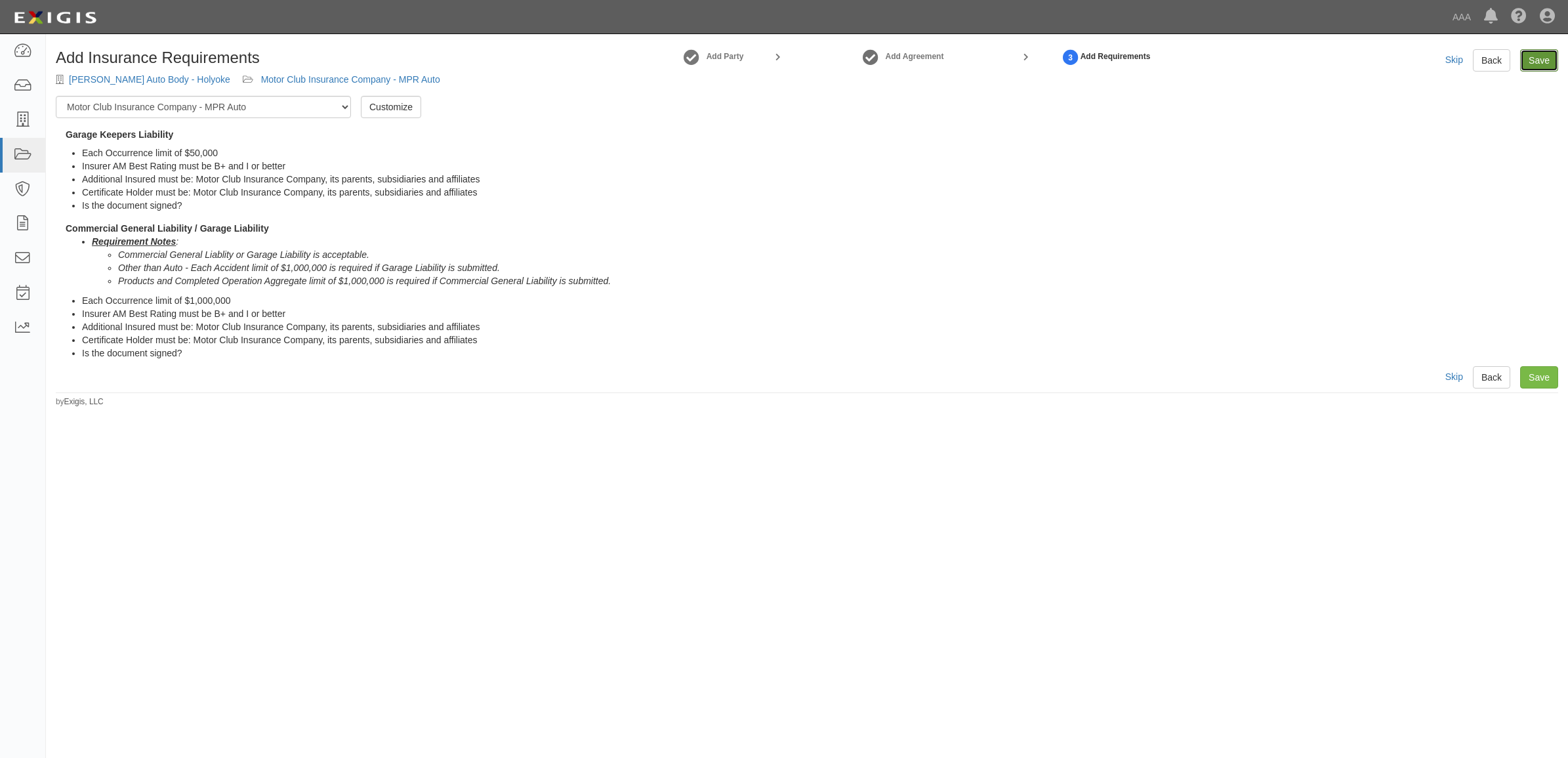
click at [1544, 51] on link "Save" at bounding box center [1539, 60] width 38 height 23
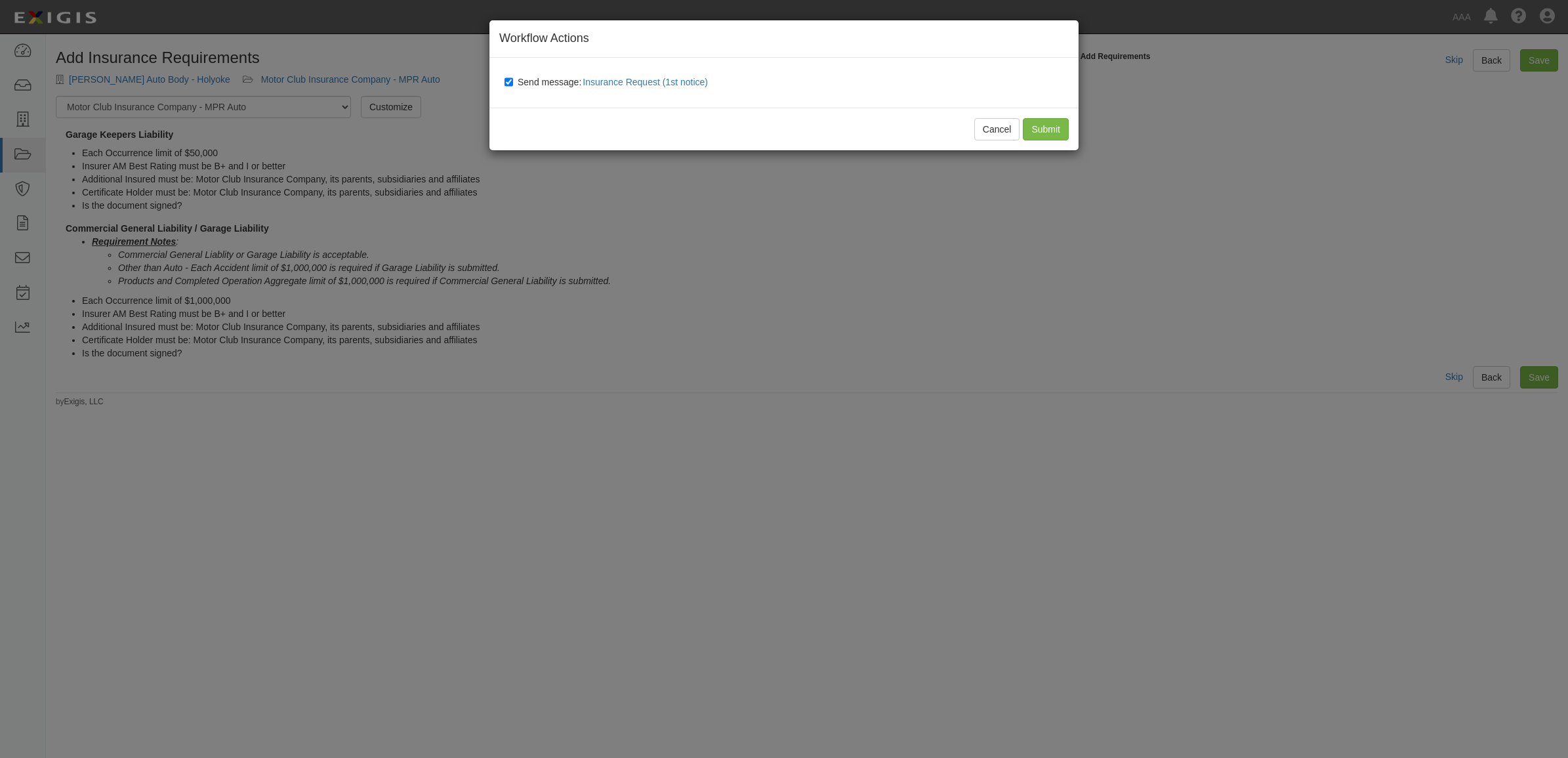
click at [531, 83] on span "Send message: Insurance Request (1st notice)" at bounding box center [615, 81] width 196 height 10
click at [514, 83] on input "Send message: Insurance Request (1st notice)" at bounding box center [508, 81] width 8 height 10
checkbox input "false"
click at [1049, 130] on input "Submit" at bounding box center [1046, 129] width 46 height 23
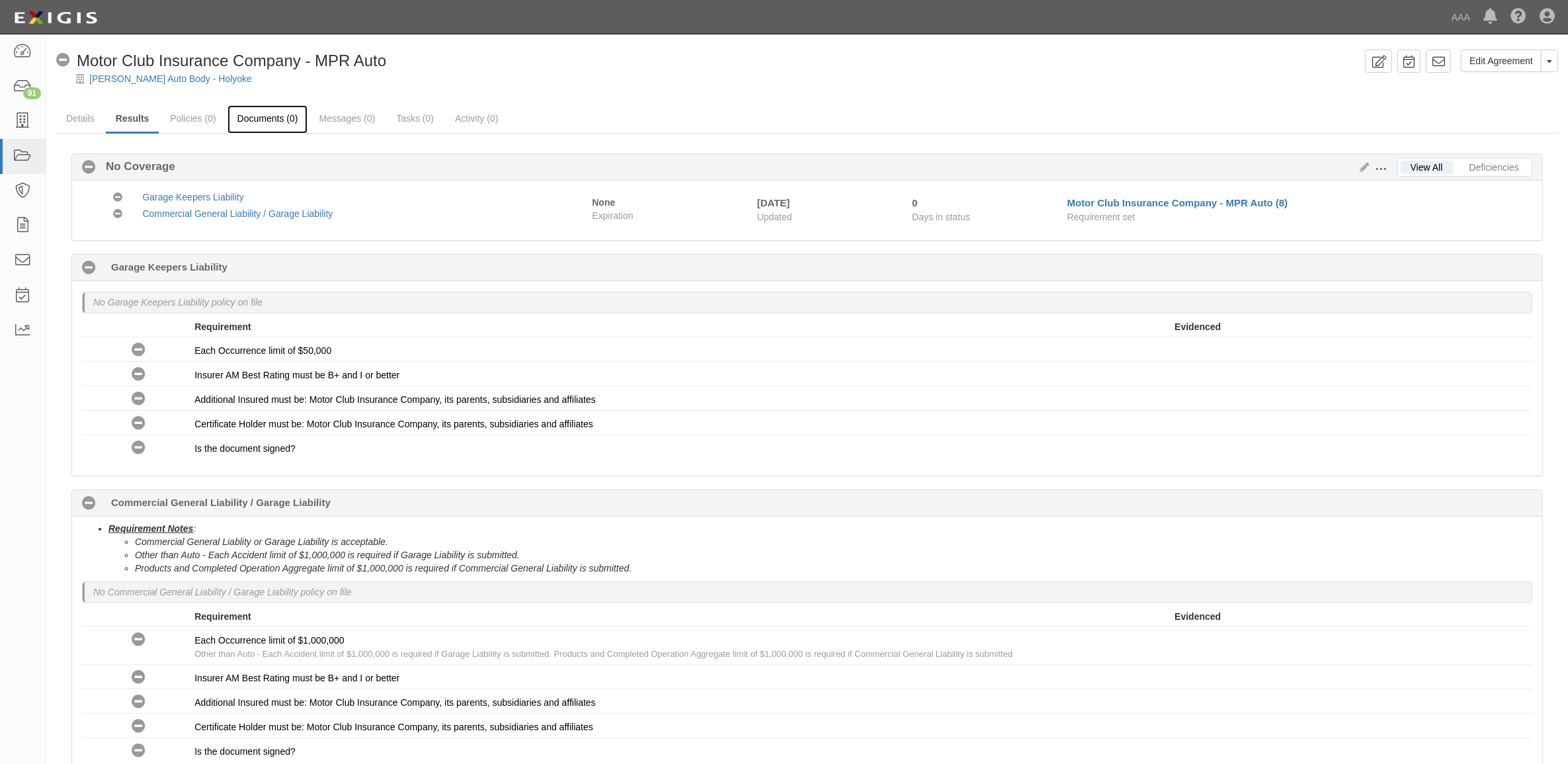
click at [245, 117] on link "Documents (0)" at bounding box center [268, 120] width 81 height 29
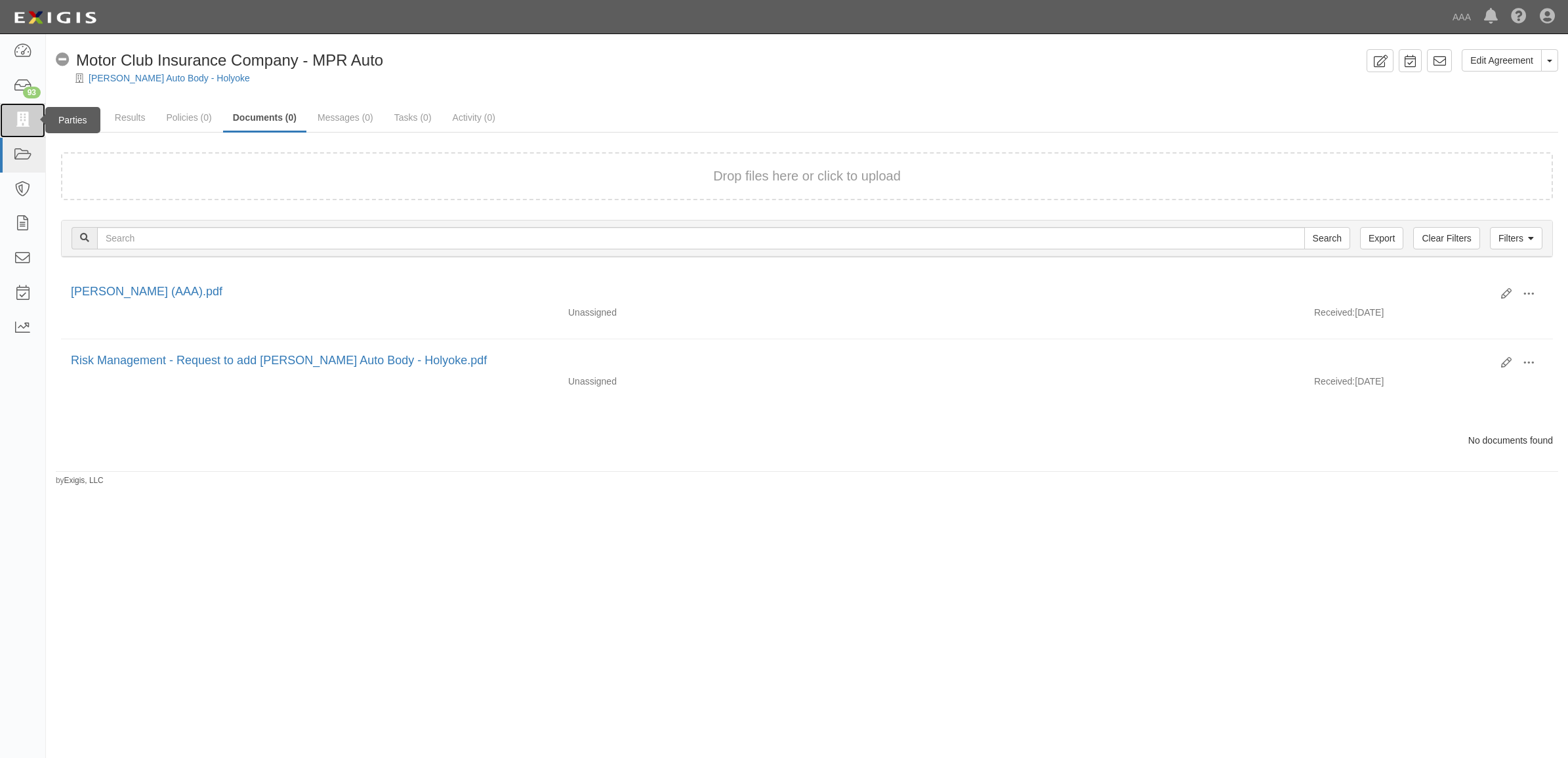
click at [18, 126] on icon at bounding box center [22, 121] width 18 height 15
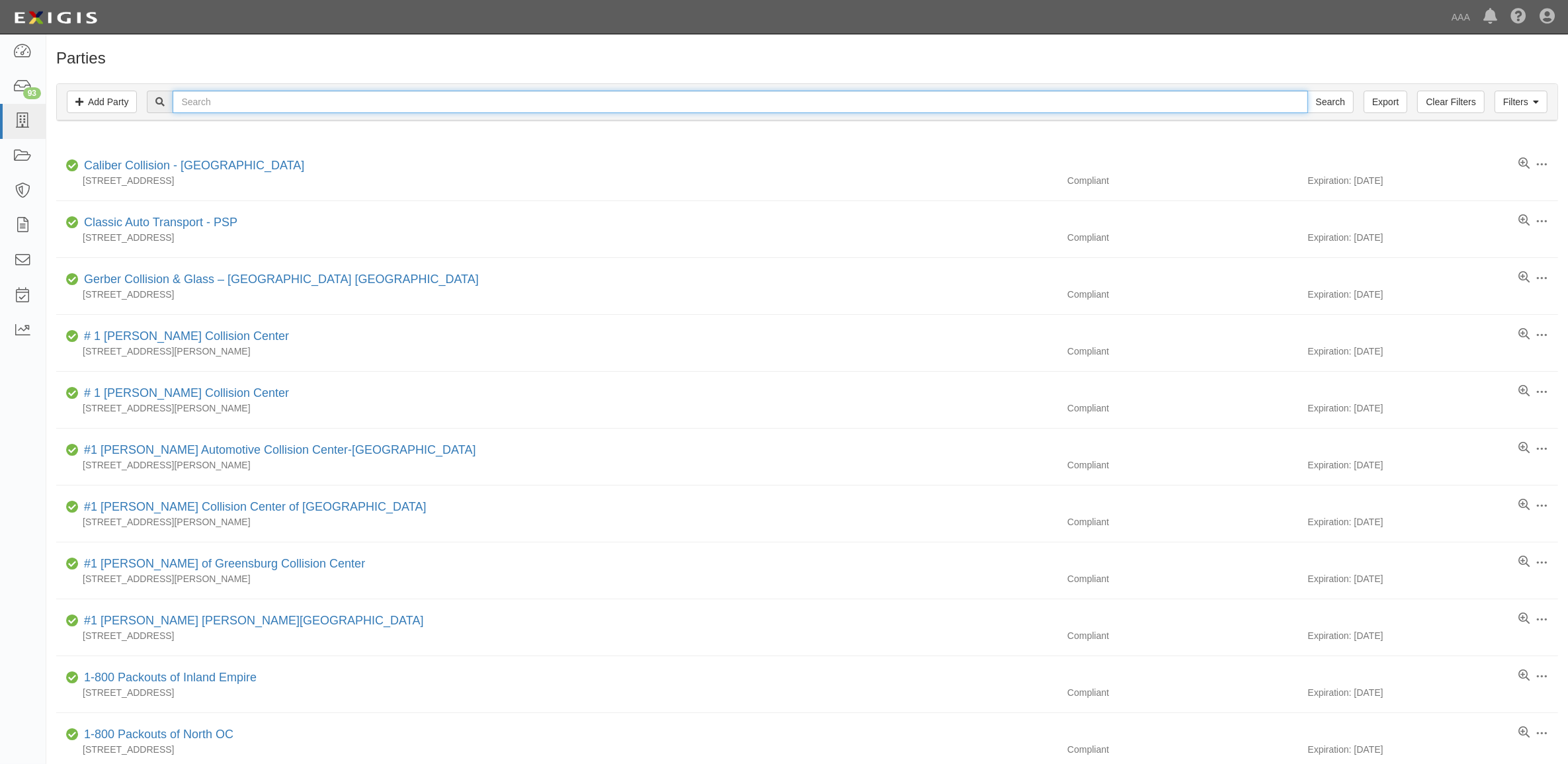
click at [312, 100] on input "text" at bounding box center [740, 102] width 1135 height 23
type input "279227"
click at [1308, 90] on input "Search" at bounding box center [1331, 102] width 47 height 23
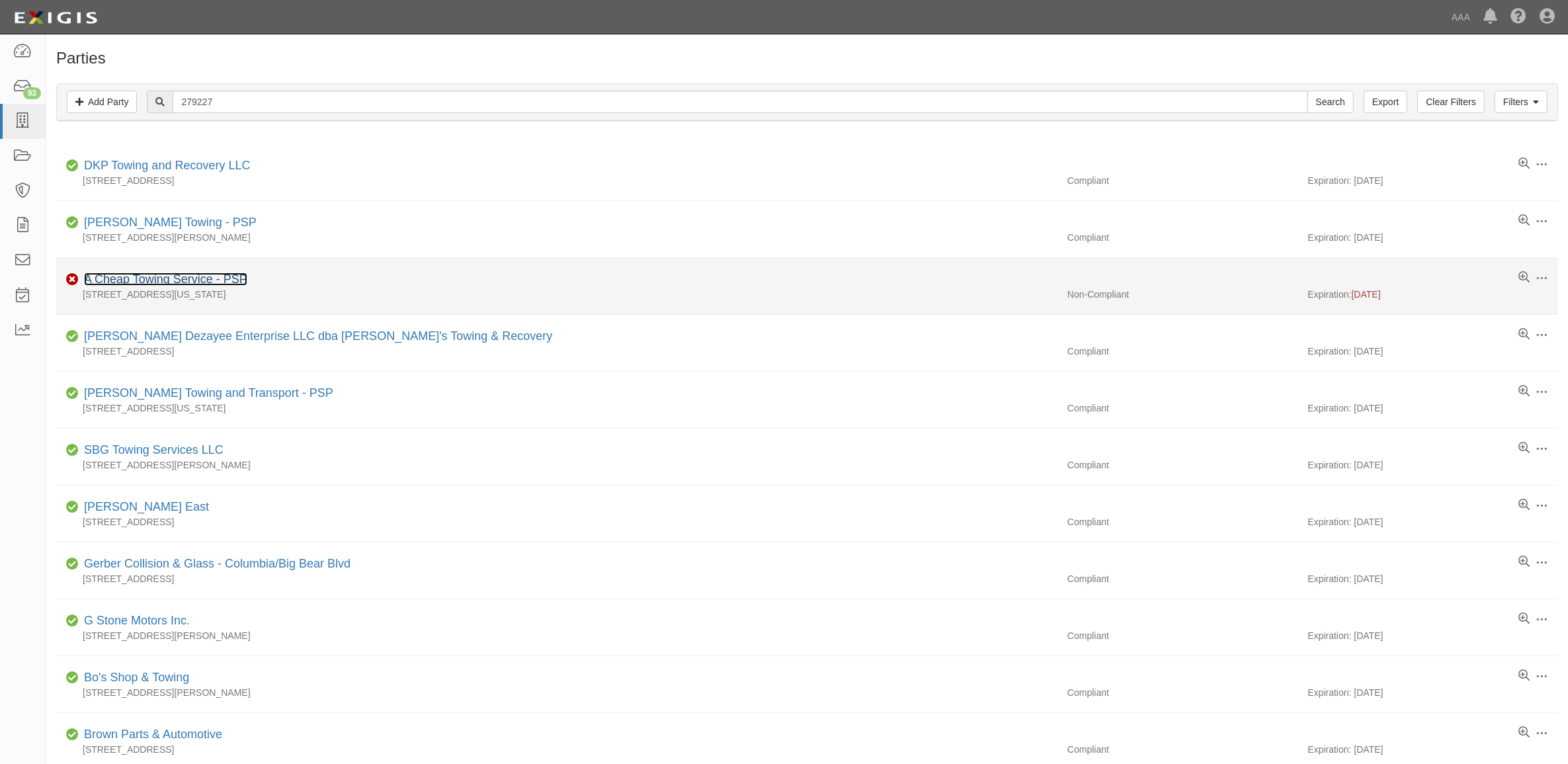
click at [200, 286] on link "A Cheap Towing Service - PSP" at bounding box center [165, 279] width 163 height 13
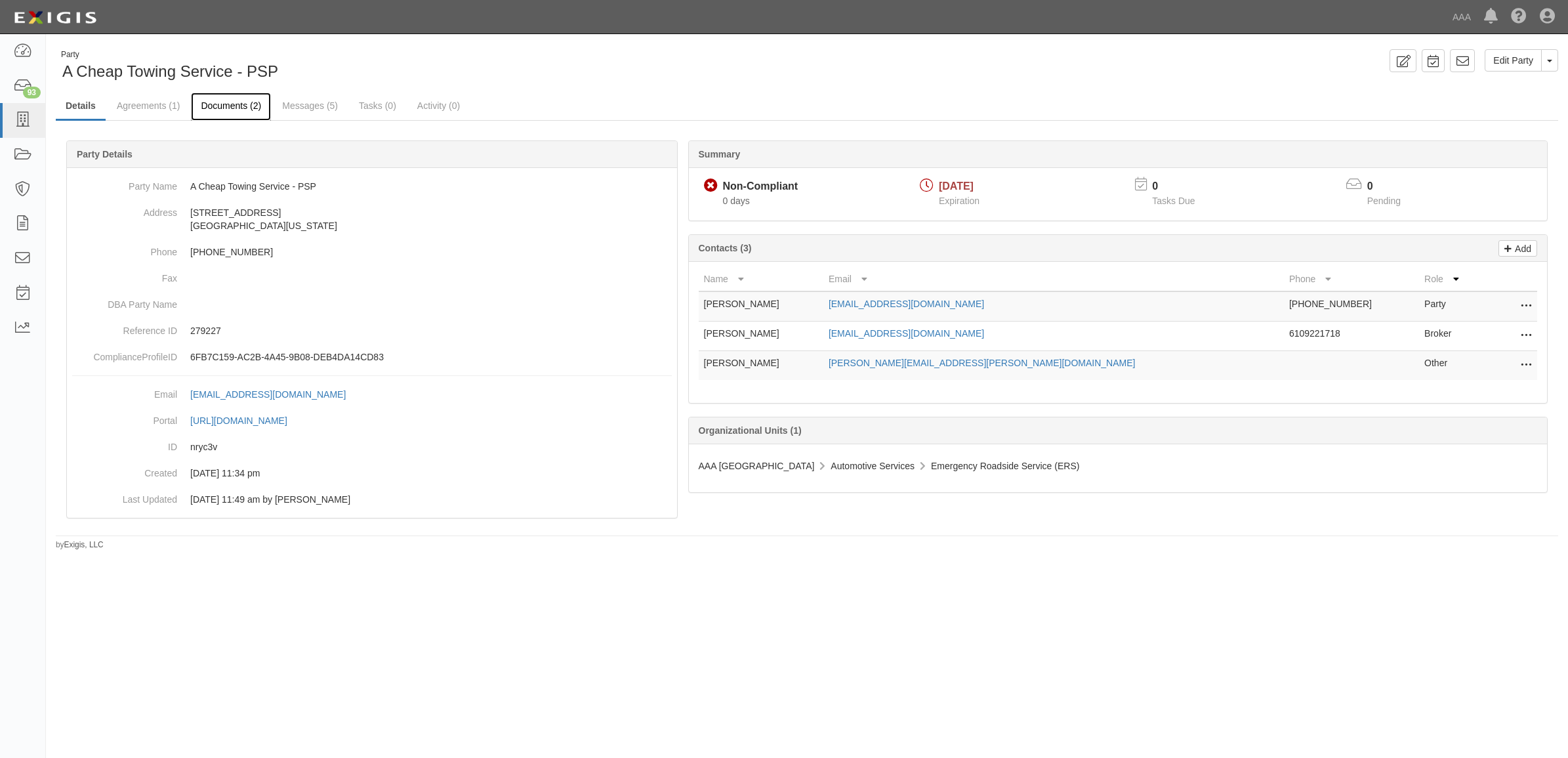
click at [224, 111] on link "Documents (2)" at bounding box center [231, 107] width 80 height 28
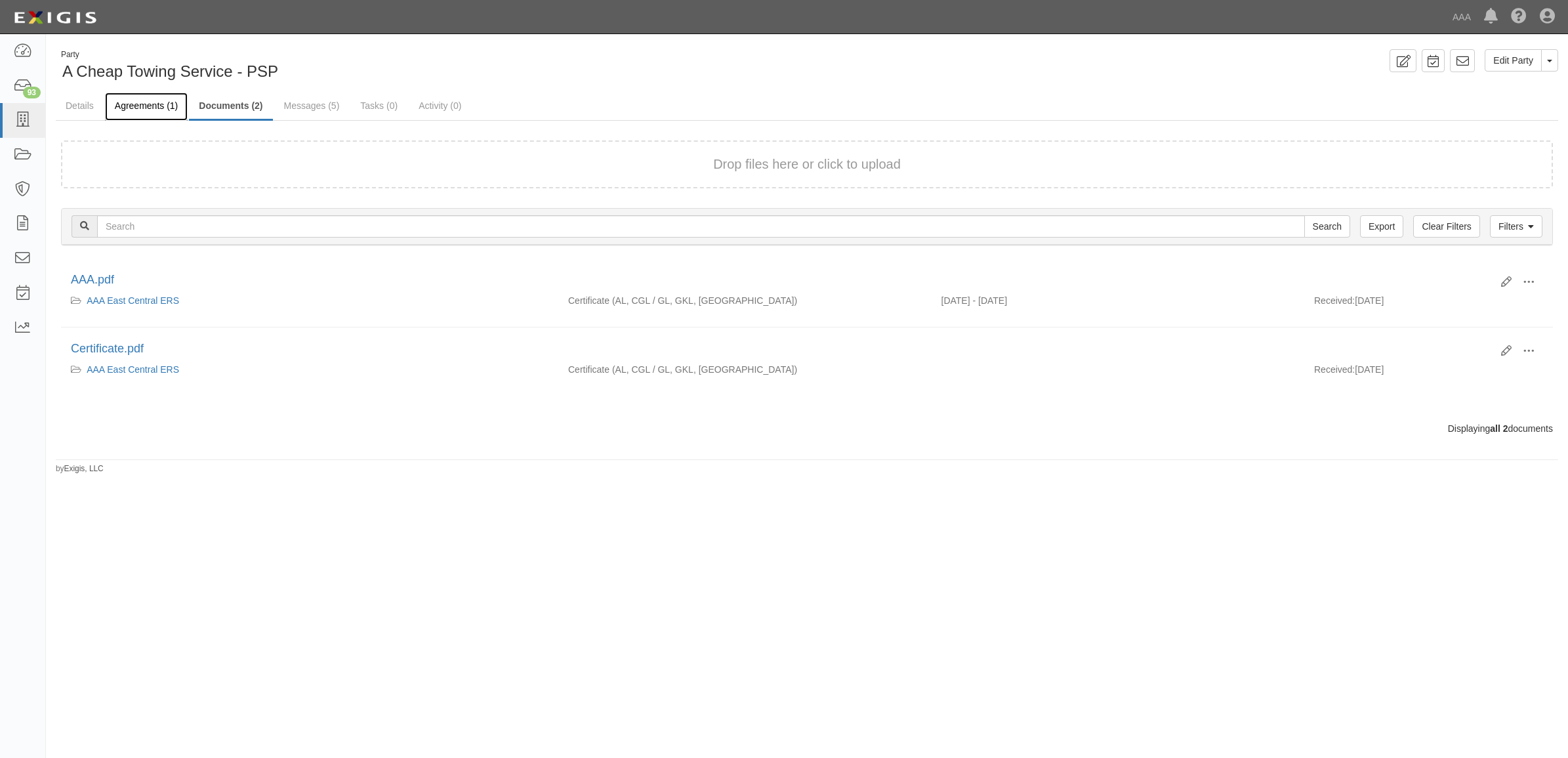
click at [148, 106] on link "Agreements (1)" at bounding box center [146, 107] width 83 height 28
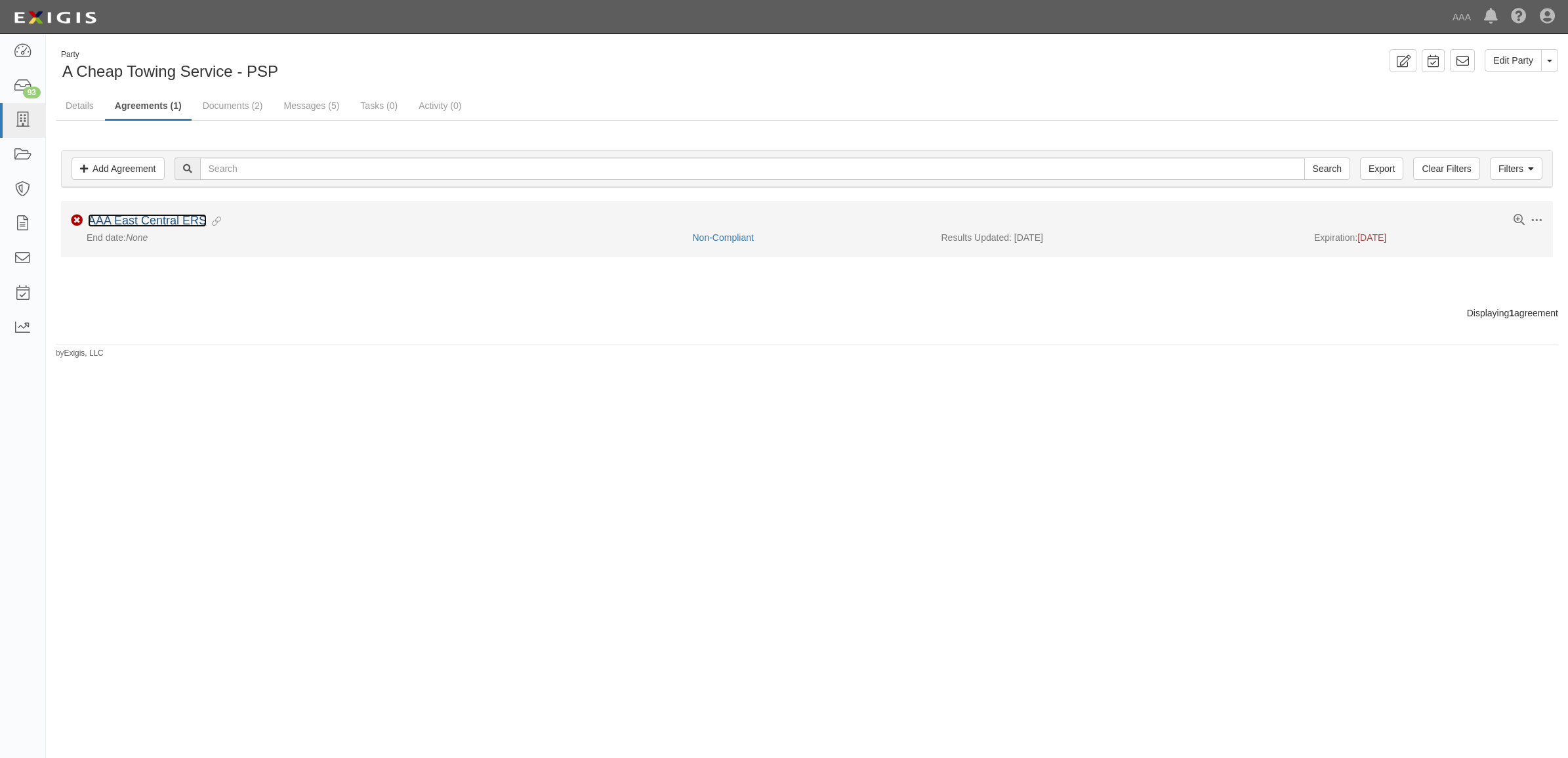
click at [172, 218] on link "AAA East Central ERS" at bounding box center [147, 221] width 119 height 13
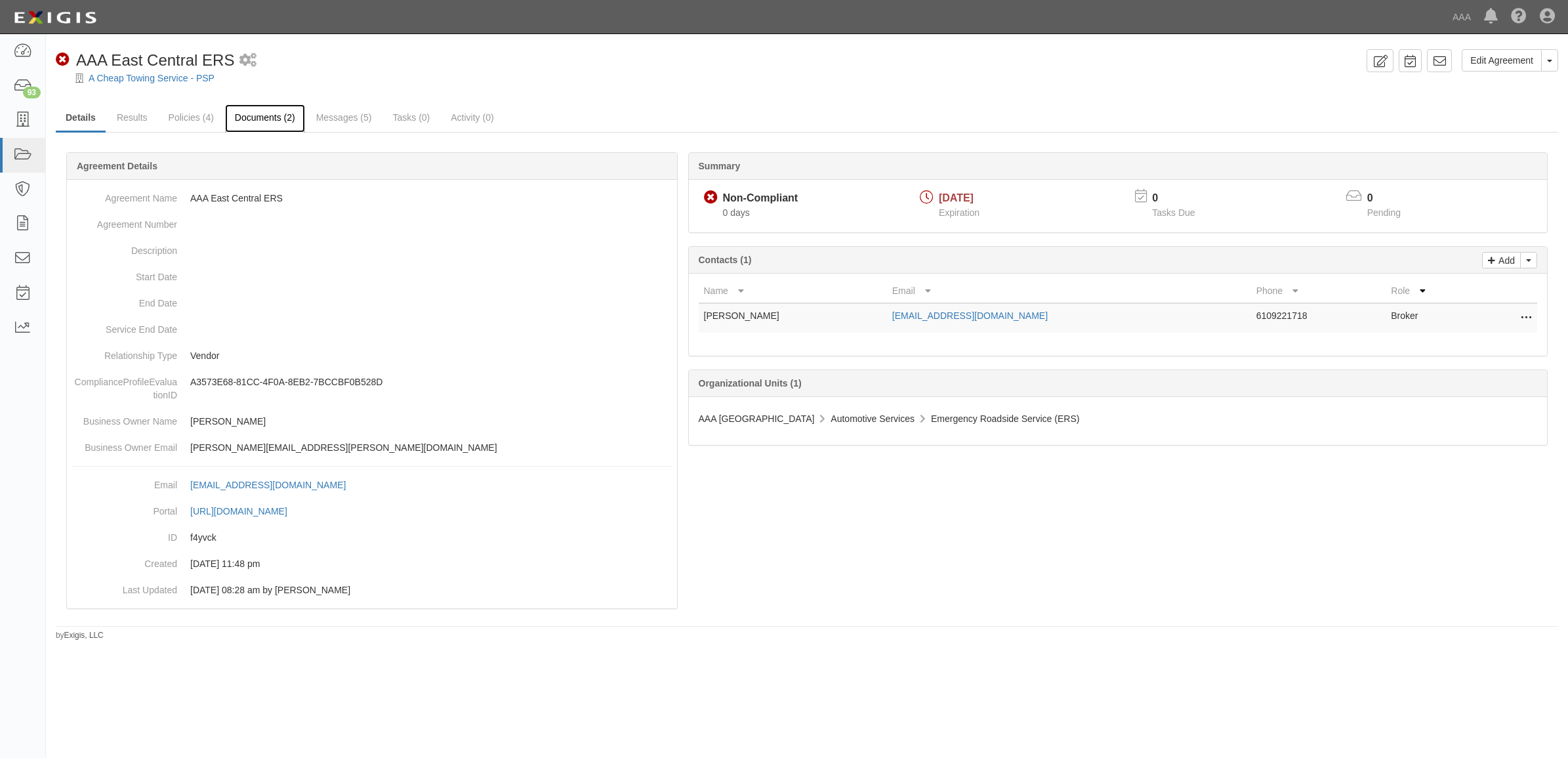
click at [259, 116] on link "Documents (2)" at bounding box center [265, 119] width 80 height 28
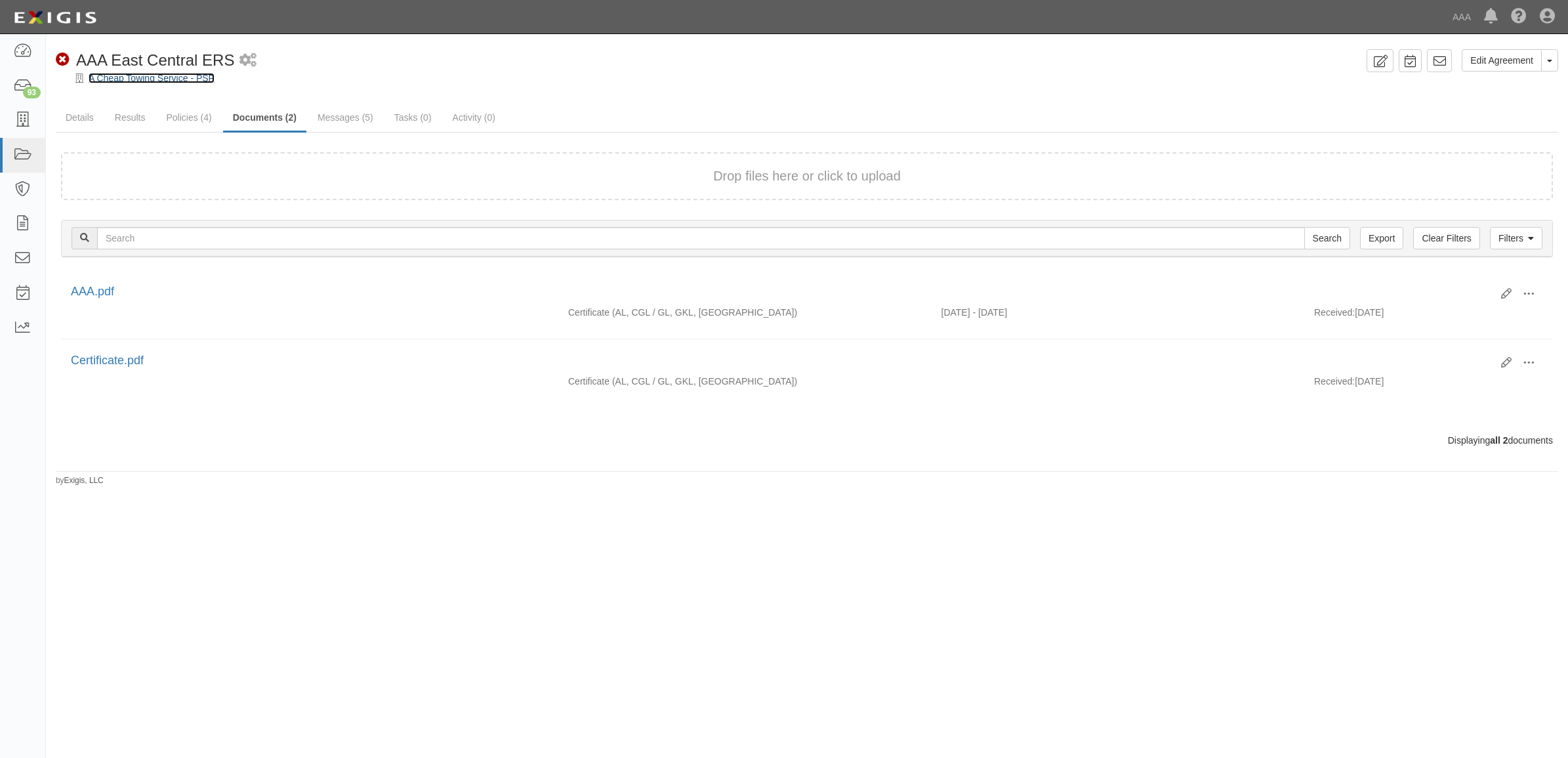
click at [151, 79] on link "A Cheap Towing Service - PSP" at bounding box center [152, 77] width 126 height 10
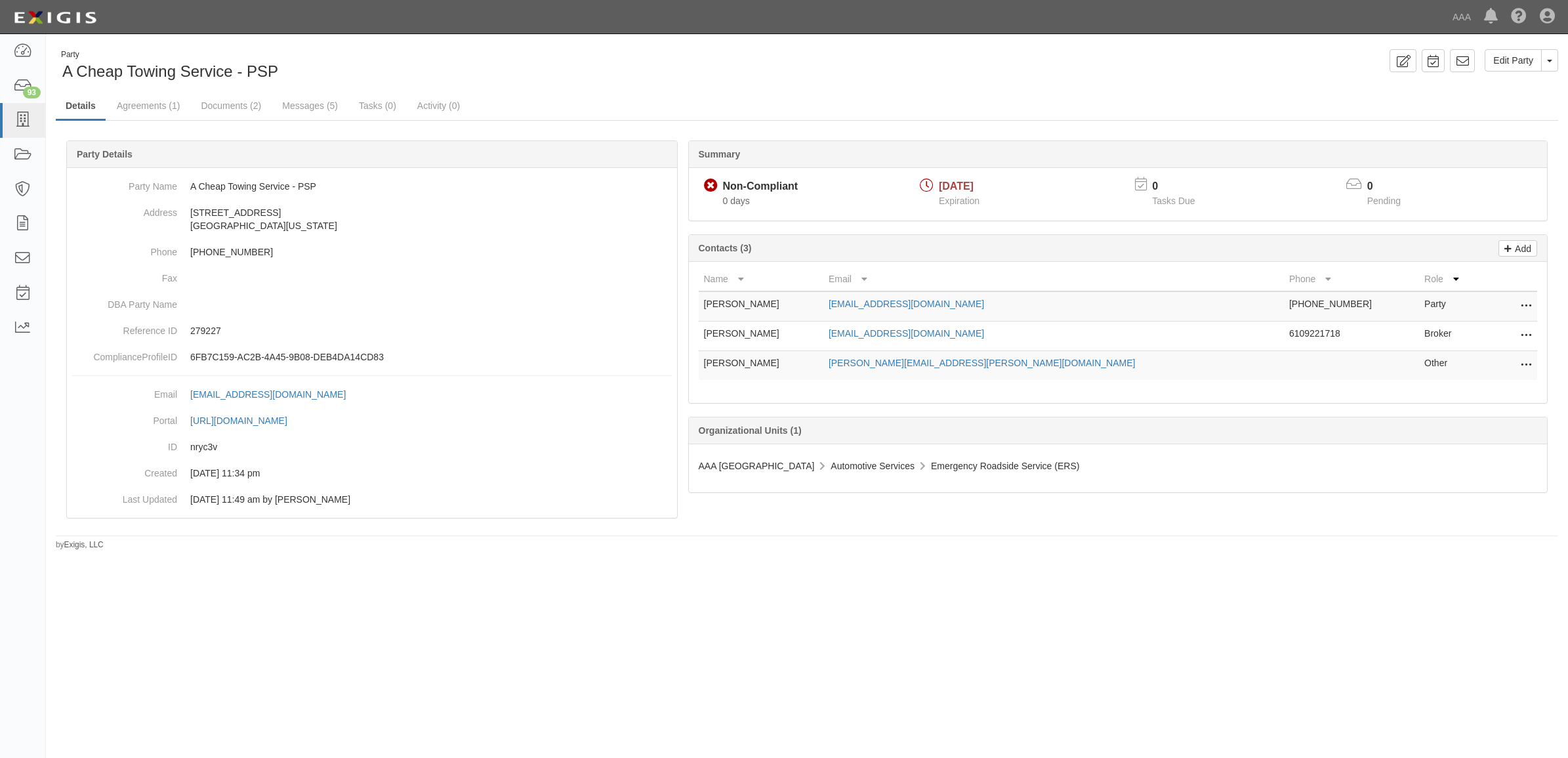
click at [1521, 337] on icon at bounding box center [1526, 336] width 10 height 17
click at [1447, 332] on link "Edit" at bounding box center [1479, 332] width 104 height 24
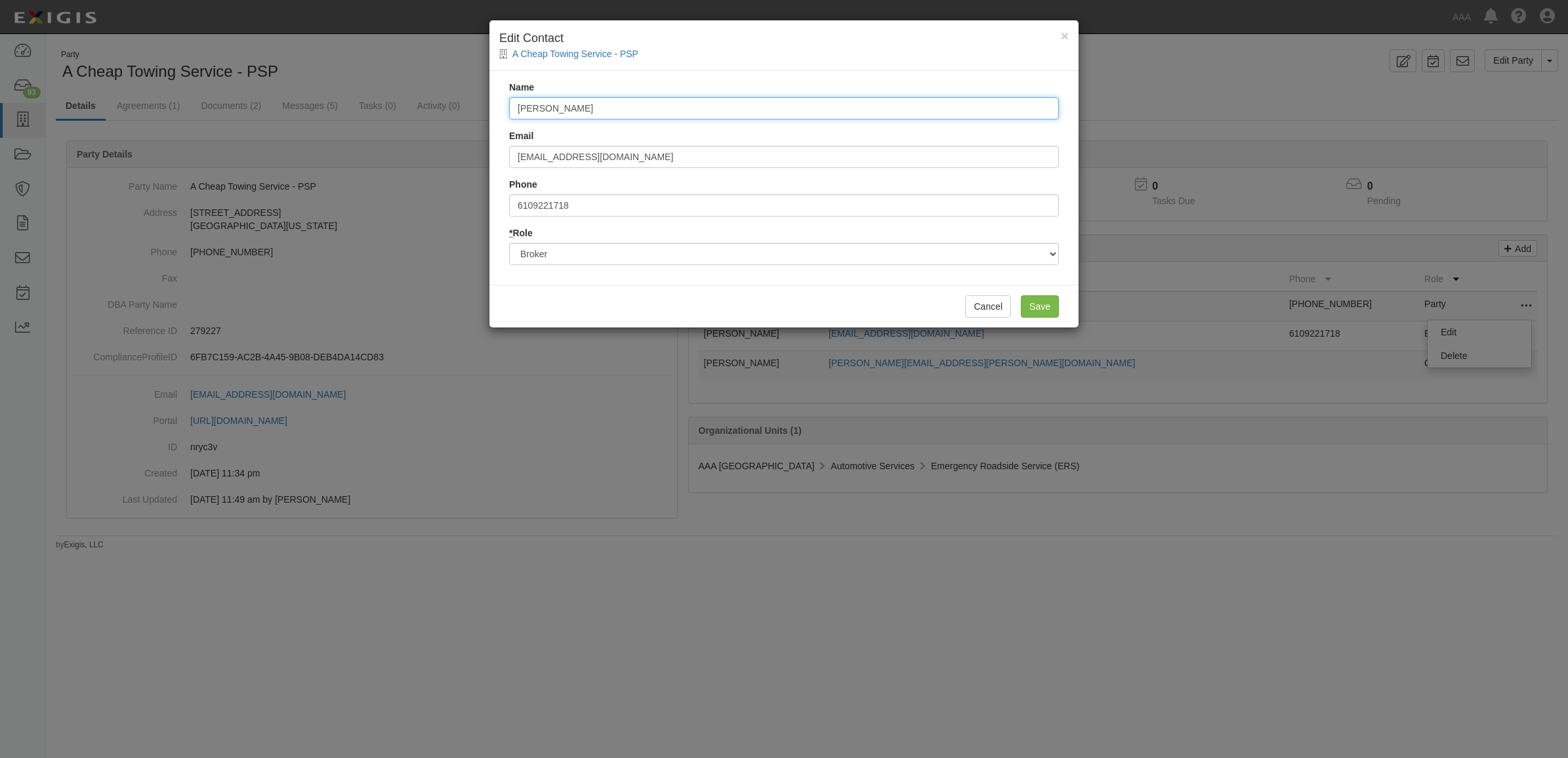
drag, startPoint x: 629, startPoint y: 110, endPoint x: 355, endPoint y: 109, distance: 274.0
click at [387, 115] on div "× Edit Contact A Cheap Towing Service - PSP Name Deanette Sacco Email dsacco@ns…" at bounding box center [784, 379] width 1568 height 758
type input "ASD Service Team"
type input "asdcerts@nsminc.com"
type input "6108606055"
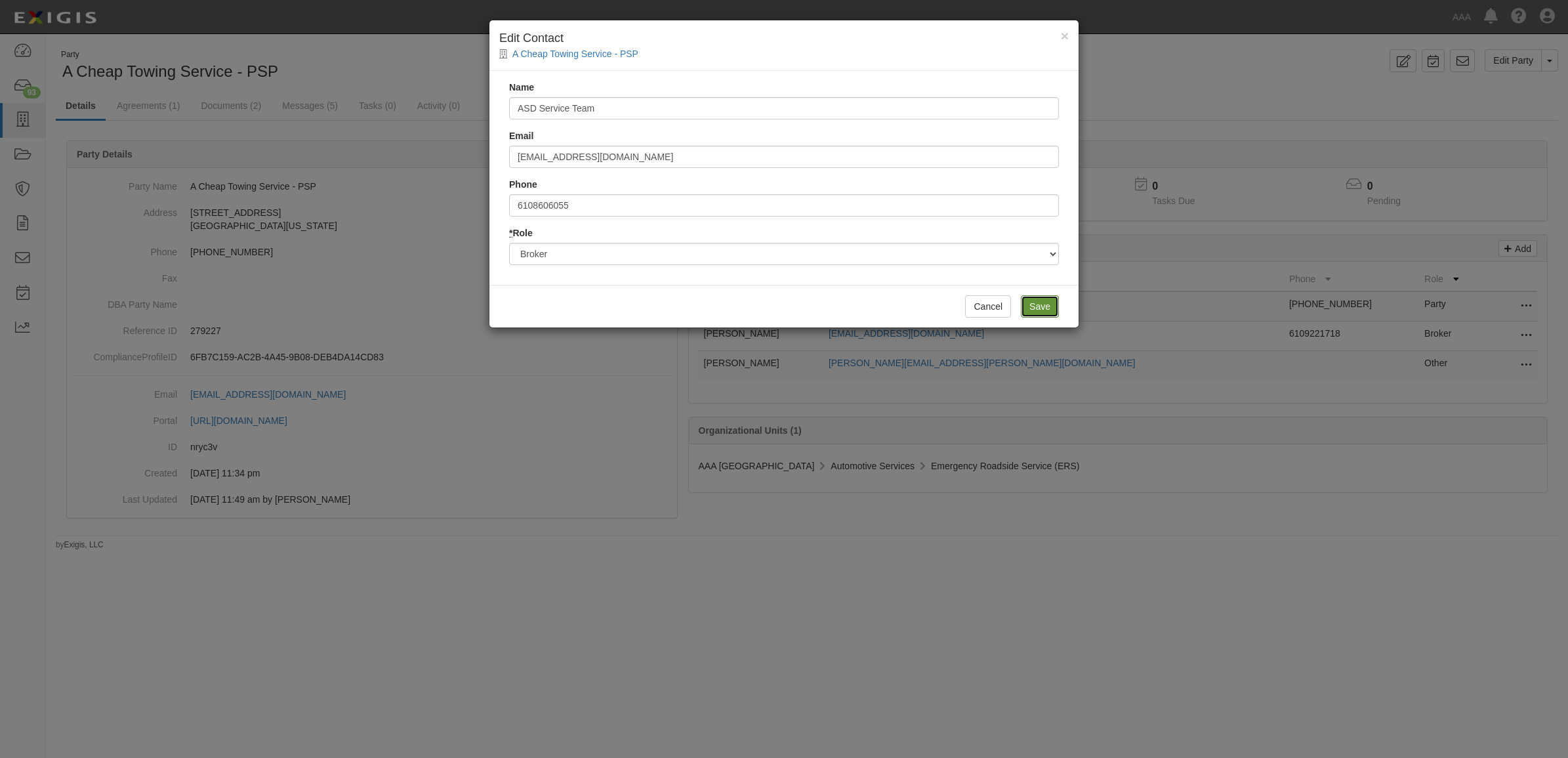
click at [1045, 300] on input "Save" at bounding box center [1039, 306] width 38 height 23
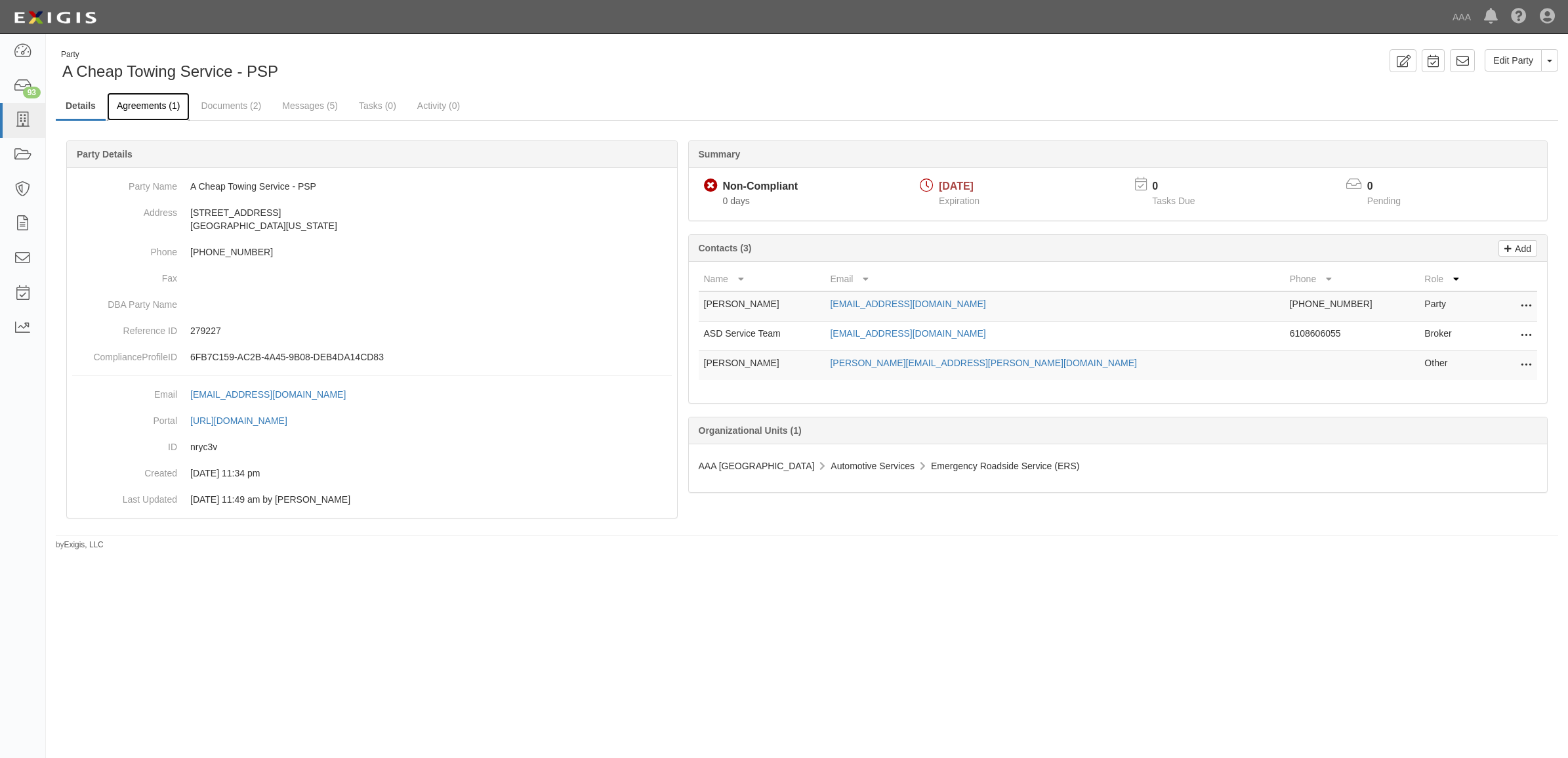
click at [139, 111] on link "Agreements (1)" at bounding box center [149, 107] width 83 height 28
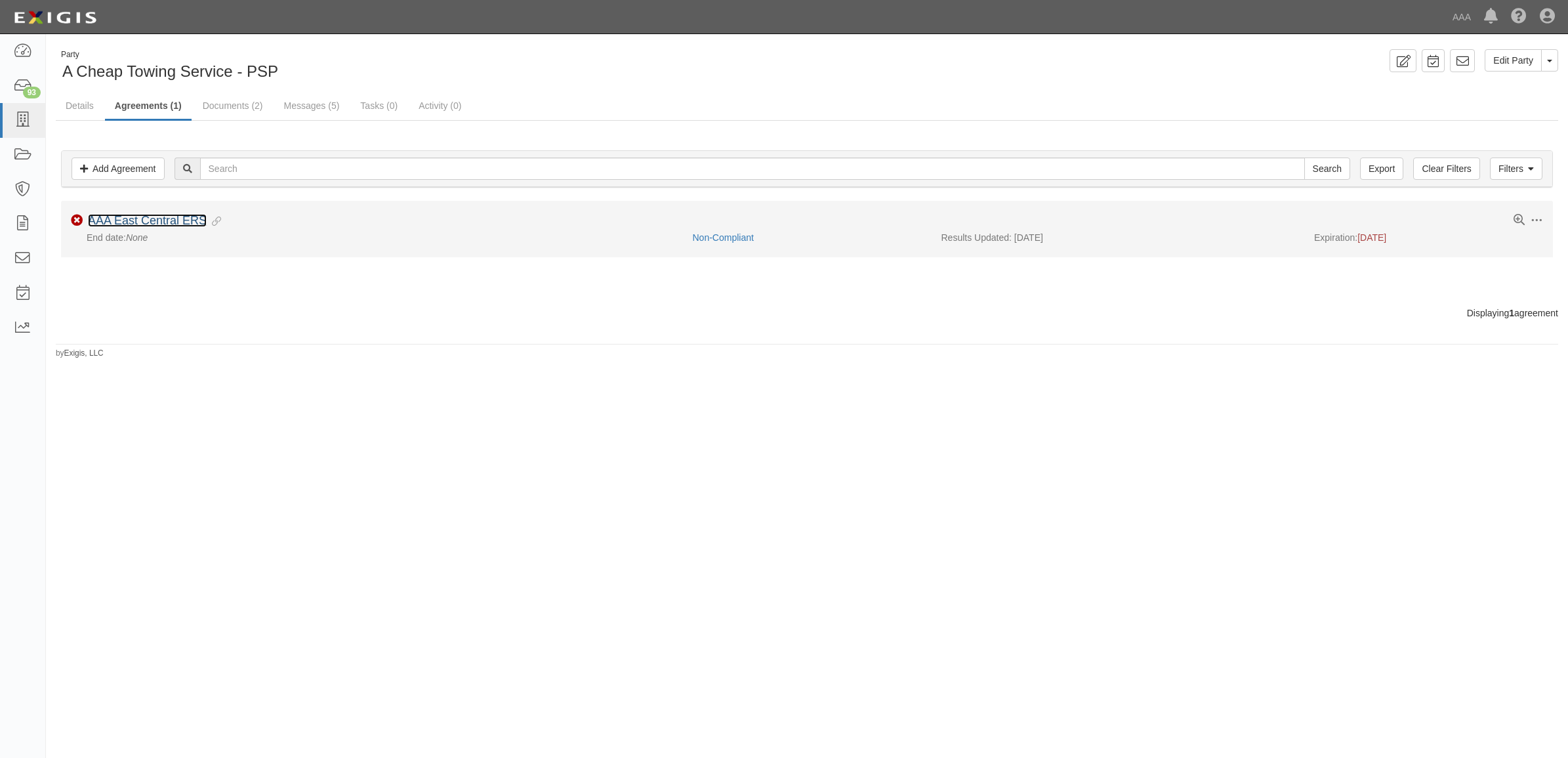
click at [165, 217] on link "AAA East Central ERS" at bounding box center [147, 221] width 119 height 13
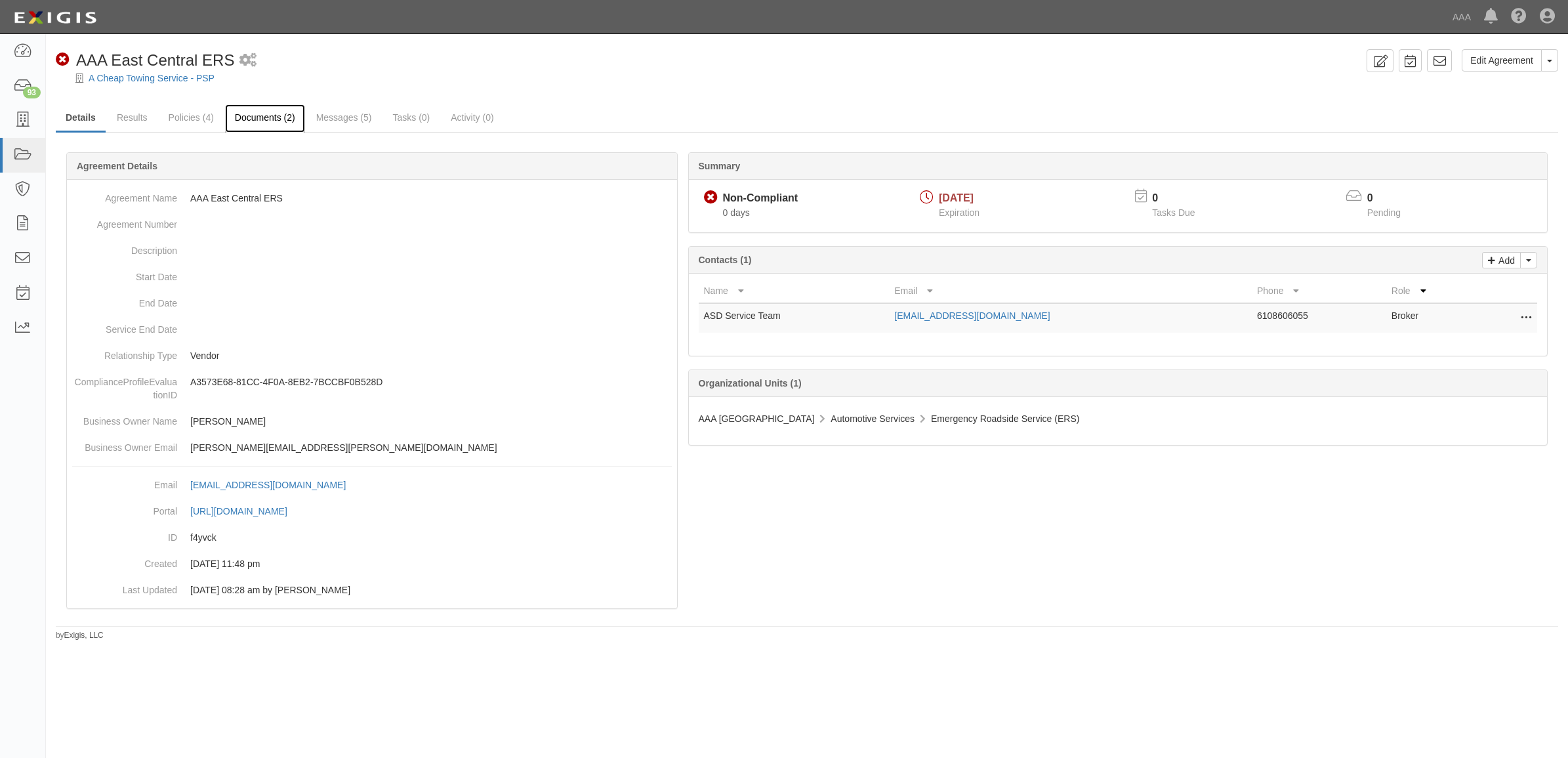
click at [253, 115] on link "Documents (2)" at bounding box center [265, 119] width 80 height 28
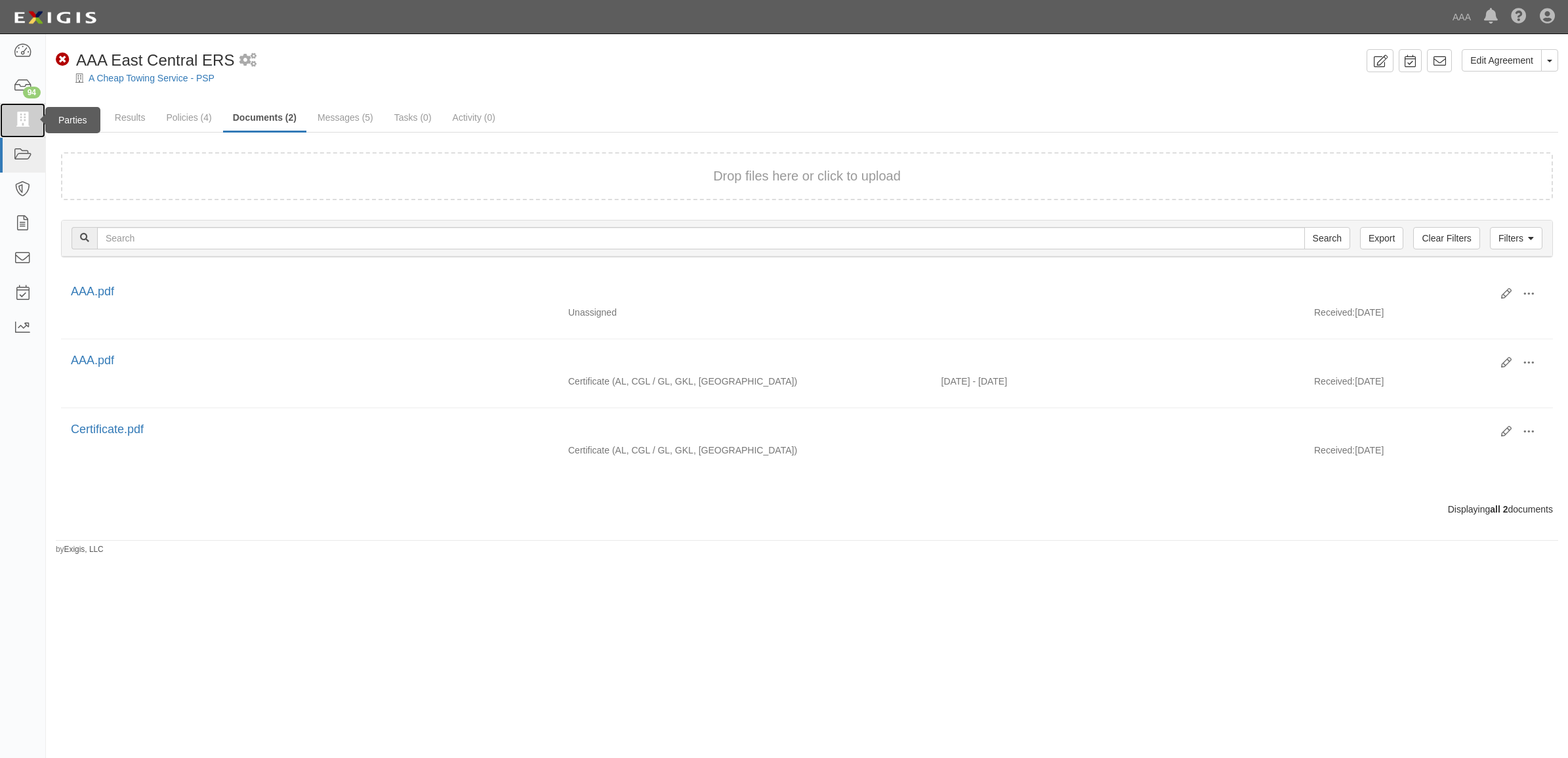
click at [24, 116] on icon at bounding box center [22, 121] width 18 height 15
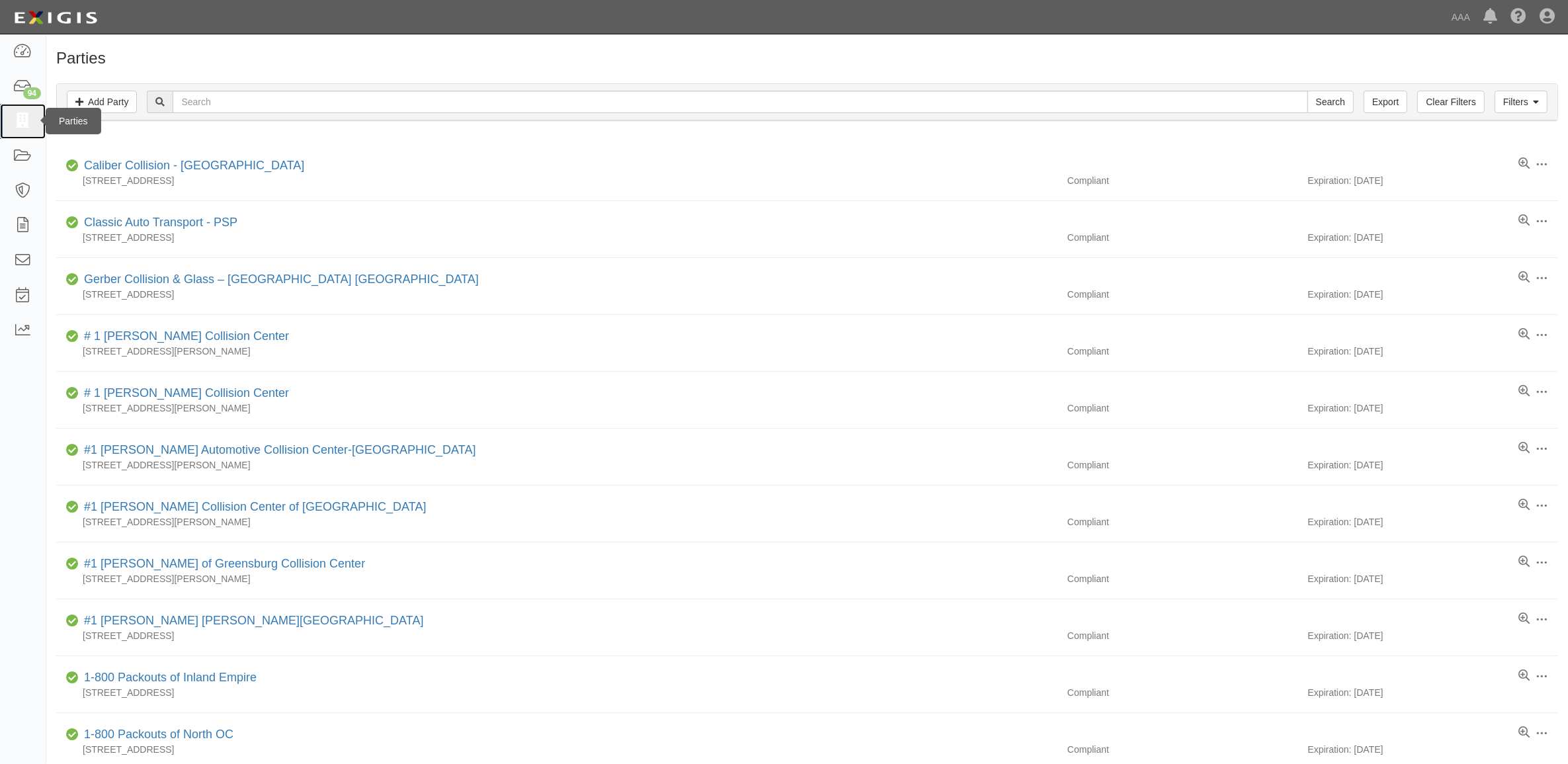
drag, startPoint x: 21, startPoint y: 118, endPoint x: 64, endPoint y: 159, distance: 59.4
click at [21, 118] on icon at bounding box center [22, 122] width 18 height 15
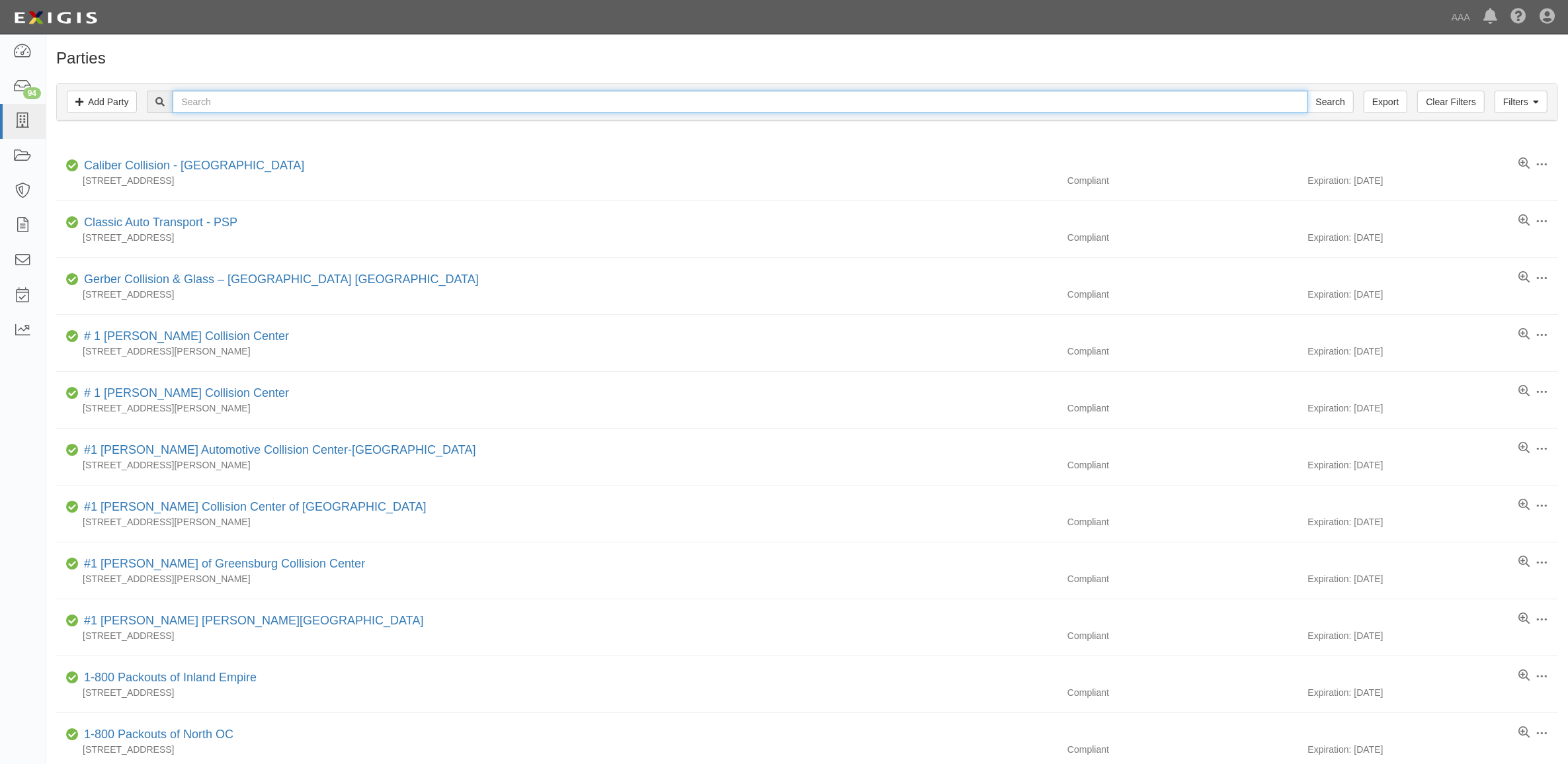
click at [504, 97] on input "text" at bounding box center [740, 102] width 1135 height 23
paste input "10133"
type input "10133"
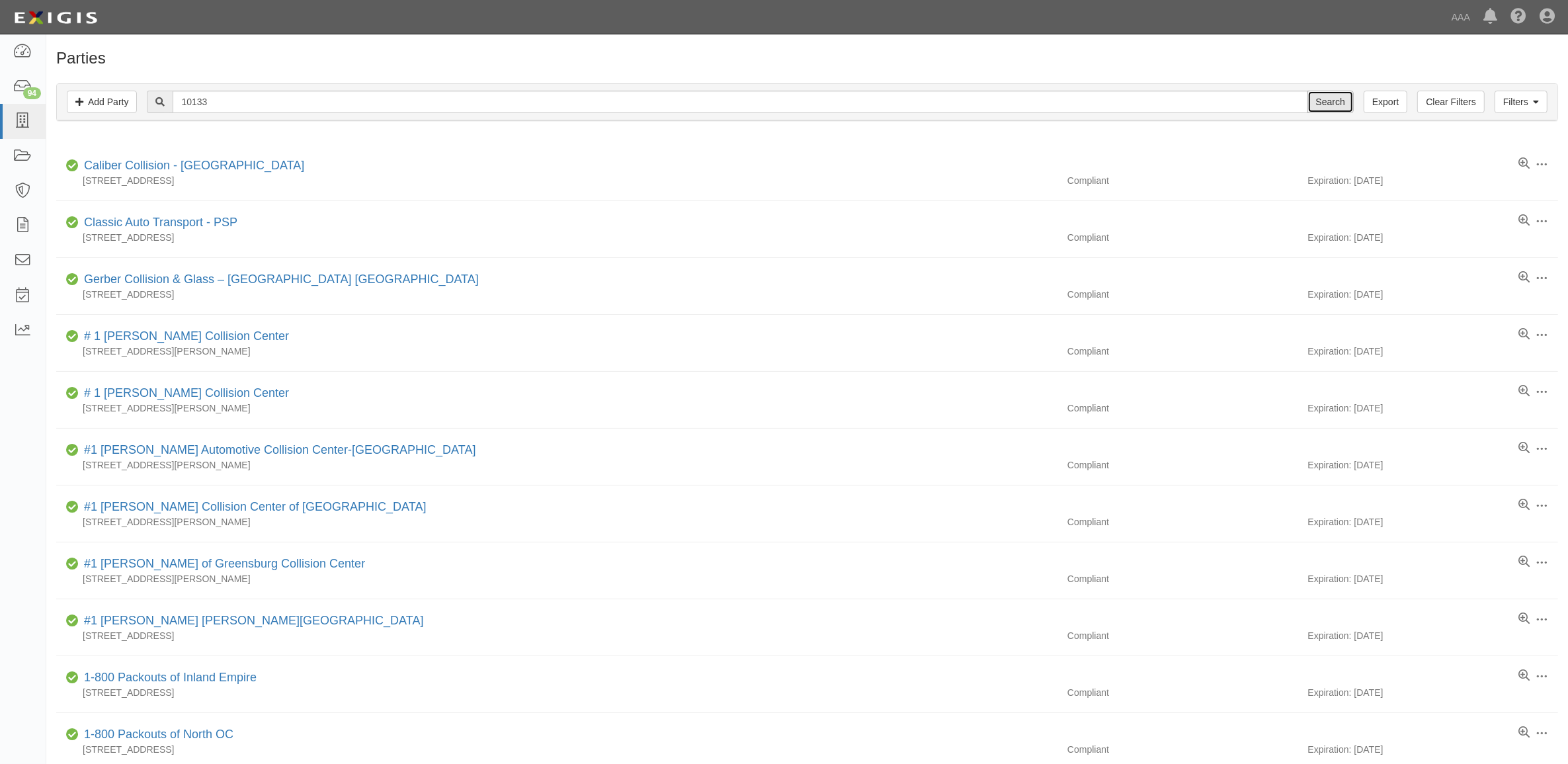
click at [1330, 105] on input "Search" at bounding box center [1331, 102] width 47 height 23
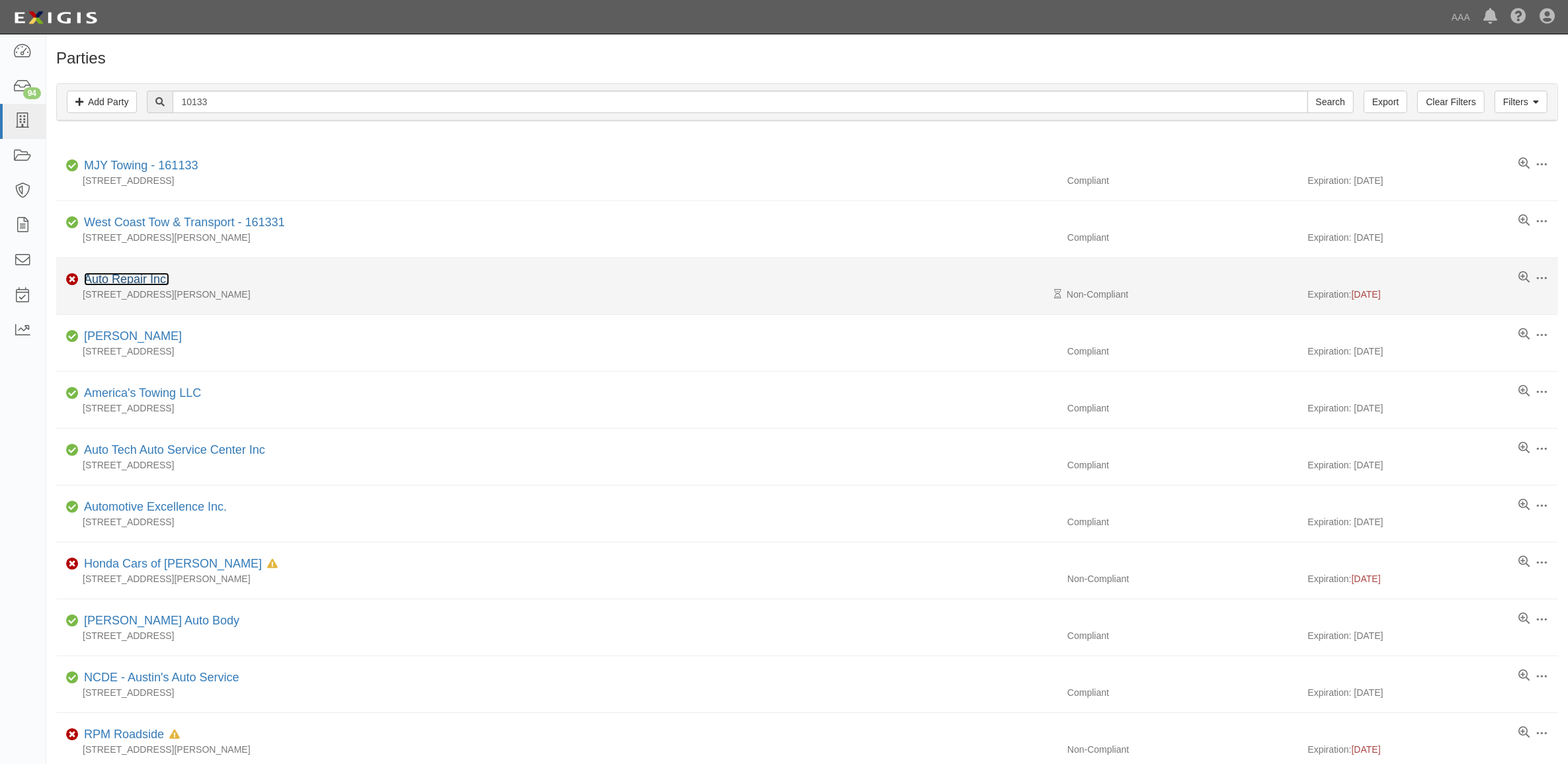
click at [147, 280] on link "Auto Repair Inc." at bounding box center [126, 279] width 85 height 13
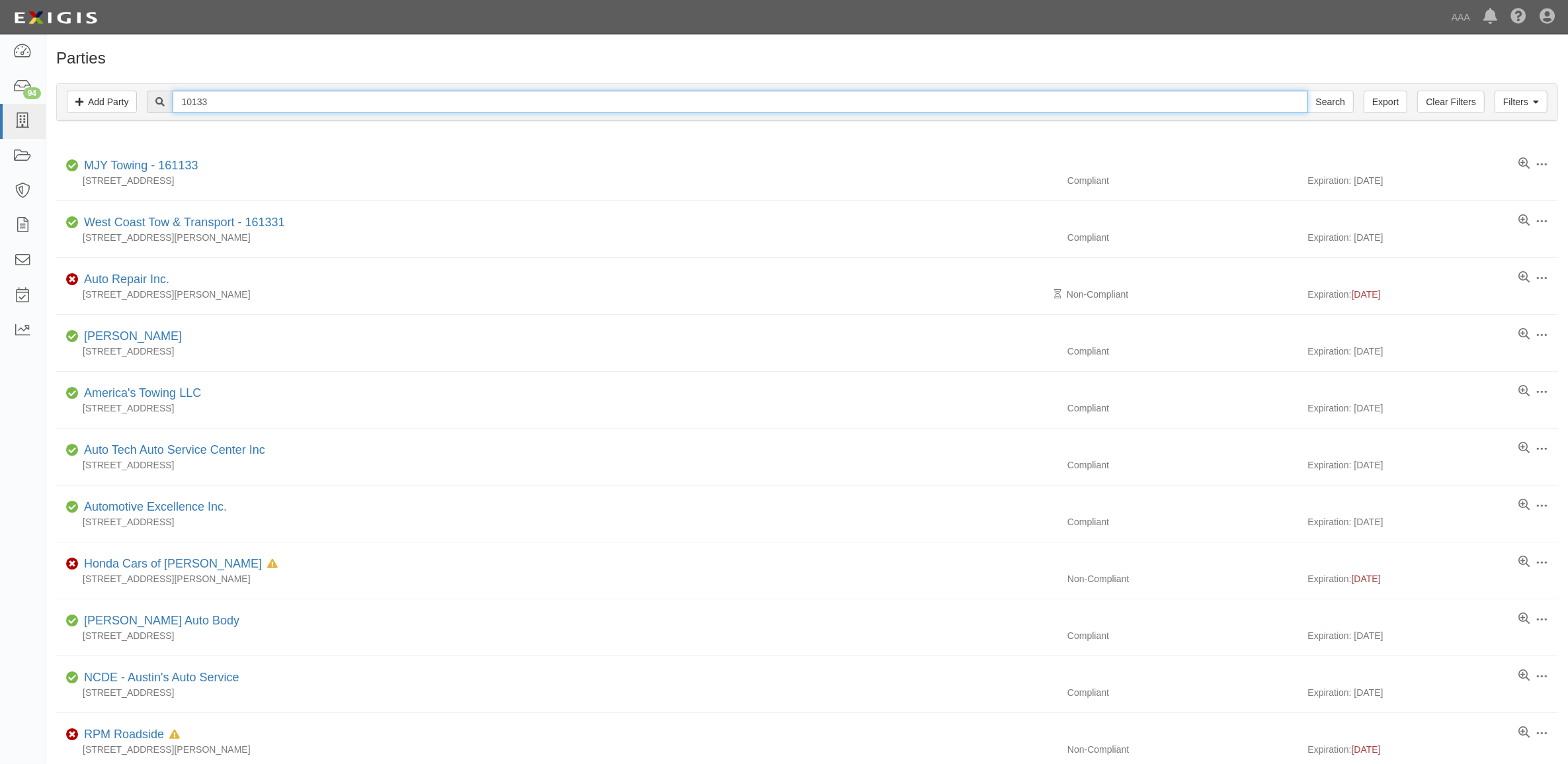
click at [221, 102] on input "10133" at bounding box center [740, 102] width 1135 height 23
paste input "279227"
type input "279227"
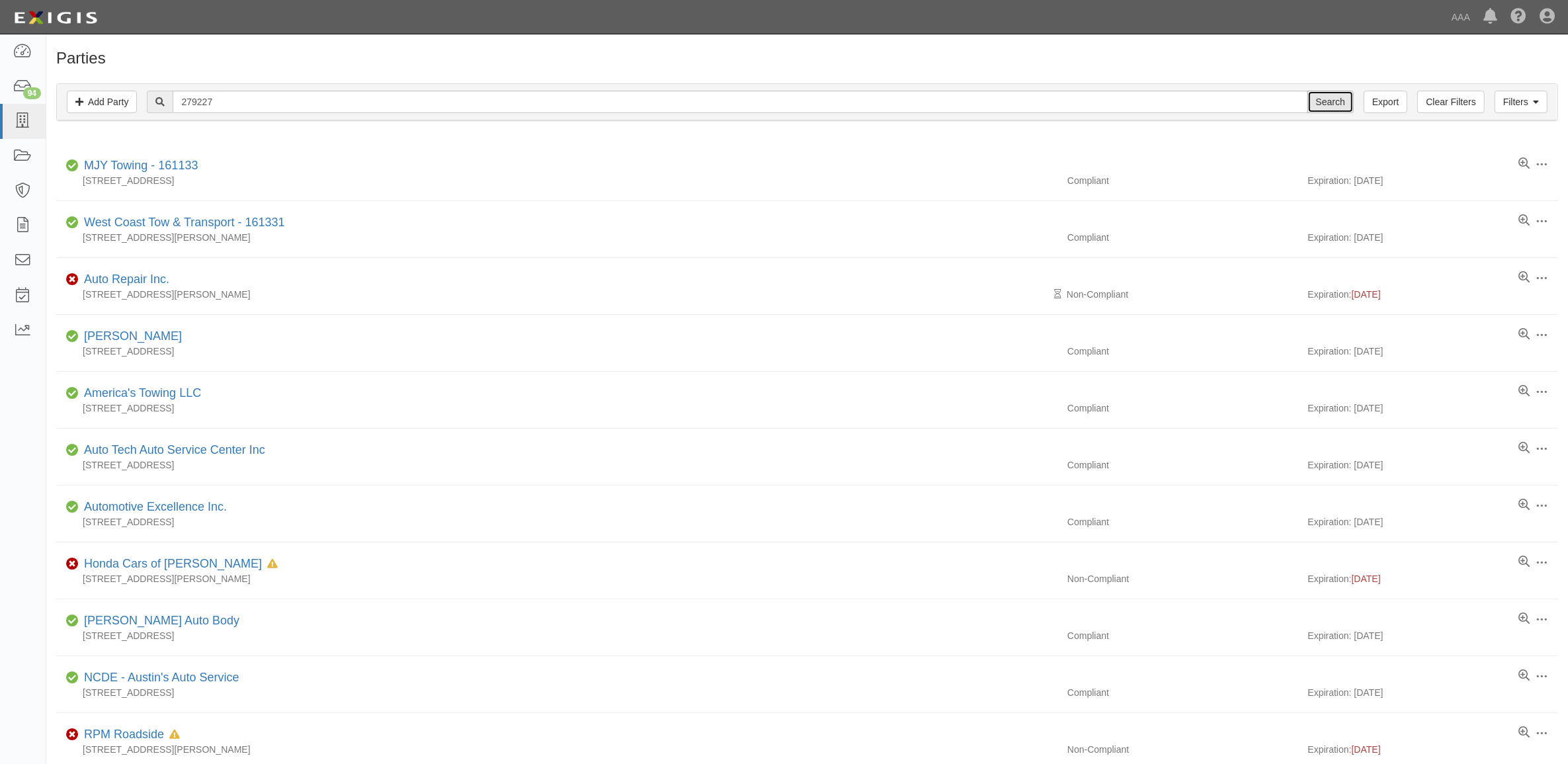
click at [1327, 97] on input "Search" at bounding box center [1331, 102] width 47 height 23
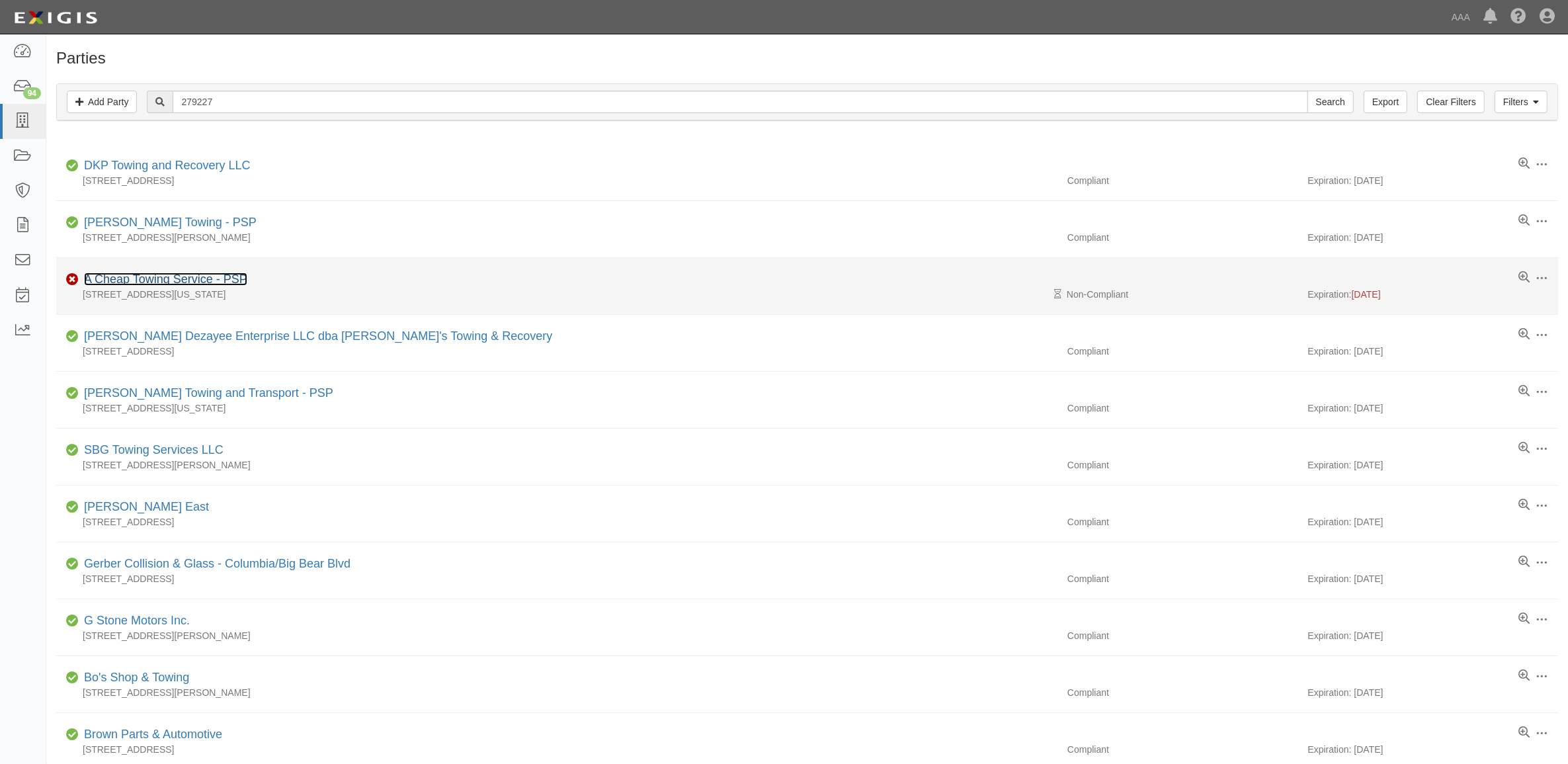
click at [167, 286] on link "A Cheap Towing Service - PSP" at bounding box center [165, 279] width 163 height 13
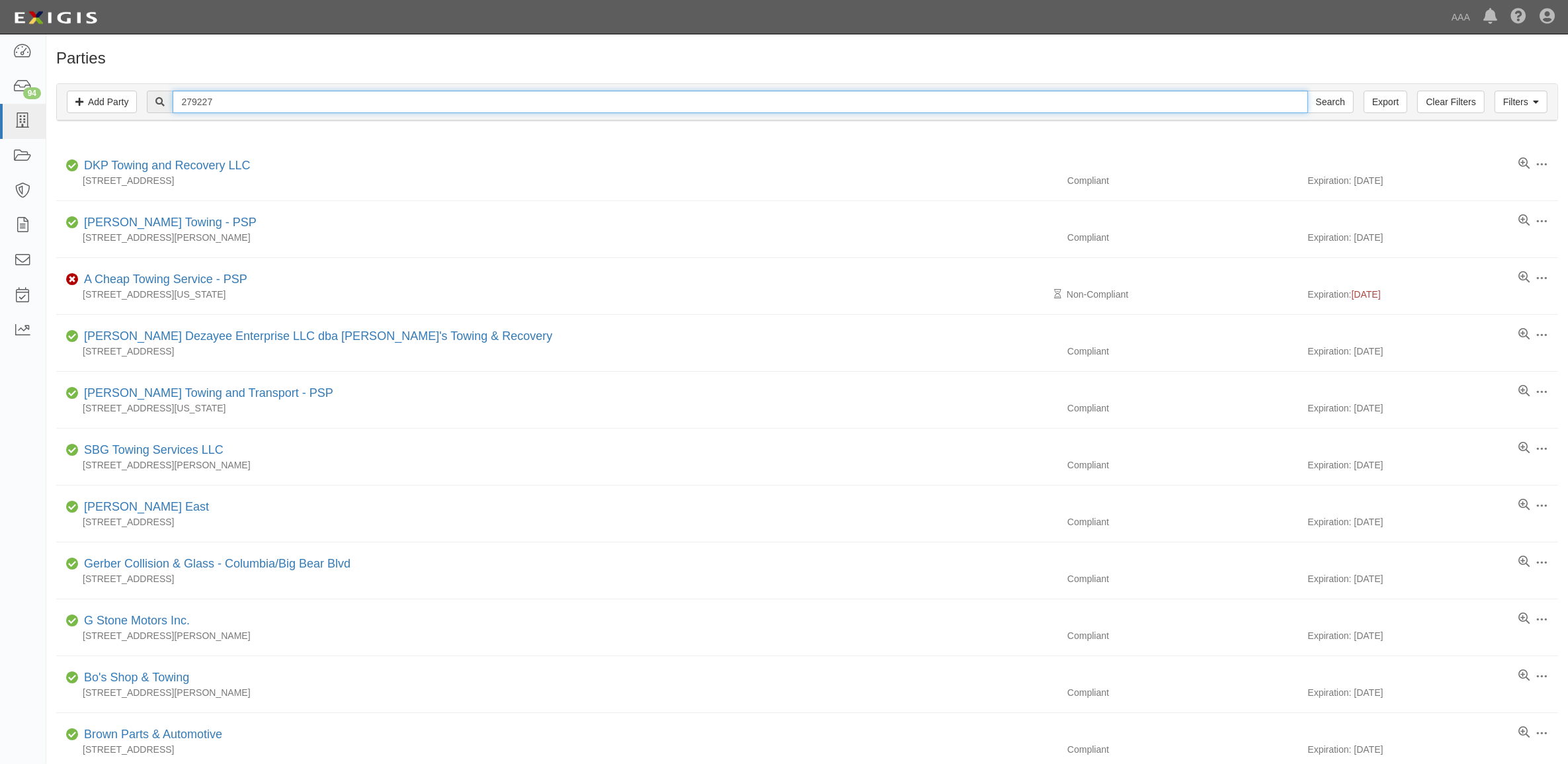
click at [230, 105] on input "279227" at bounding box center [740, 102] width 1135 height 23
paste input "310"
type input "279310"
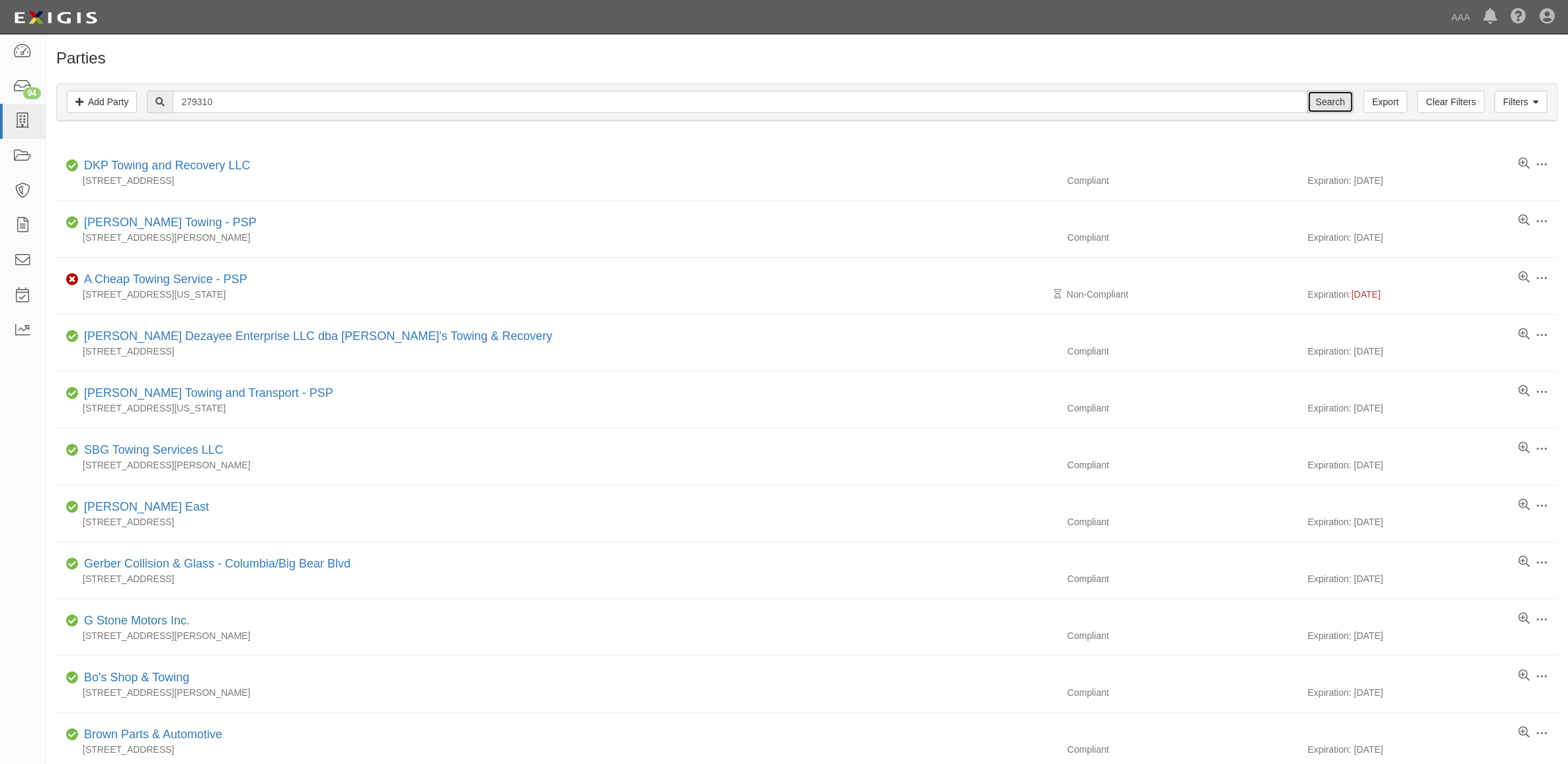
click at [1331, 99] on input "Search" at bounding box center [1331, 102] width 47 height 23
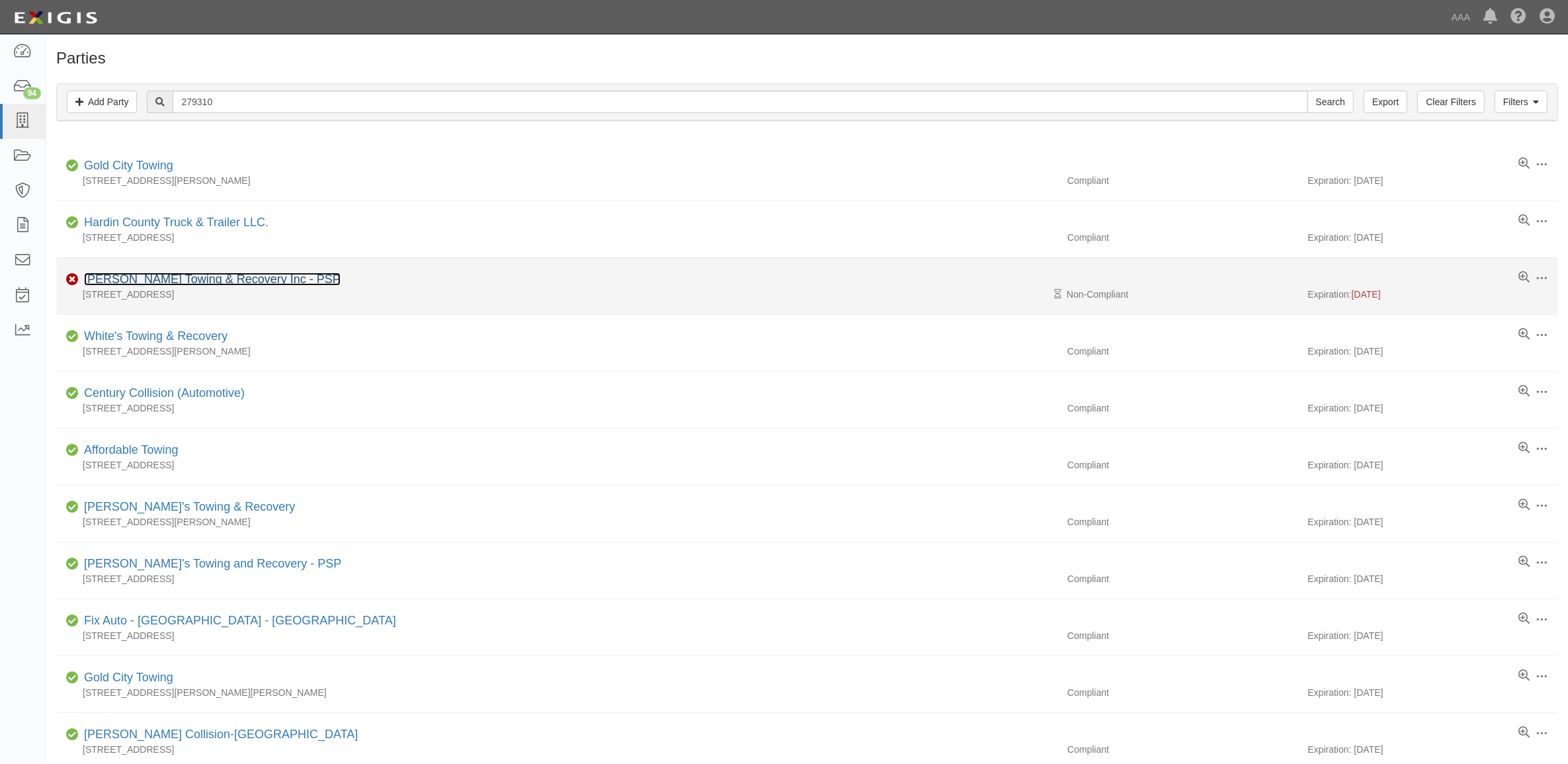
click at [144, 282] on link "[PERSON_NAME] Towing & Recovery Inc - PSP" at bounding box center [212, 279] width 256 height 13
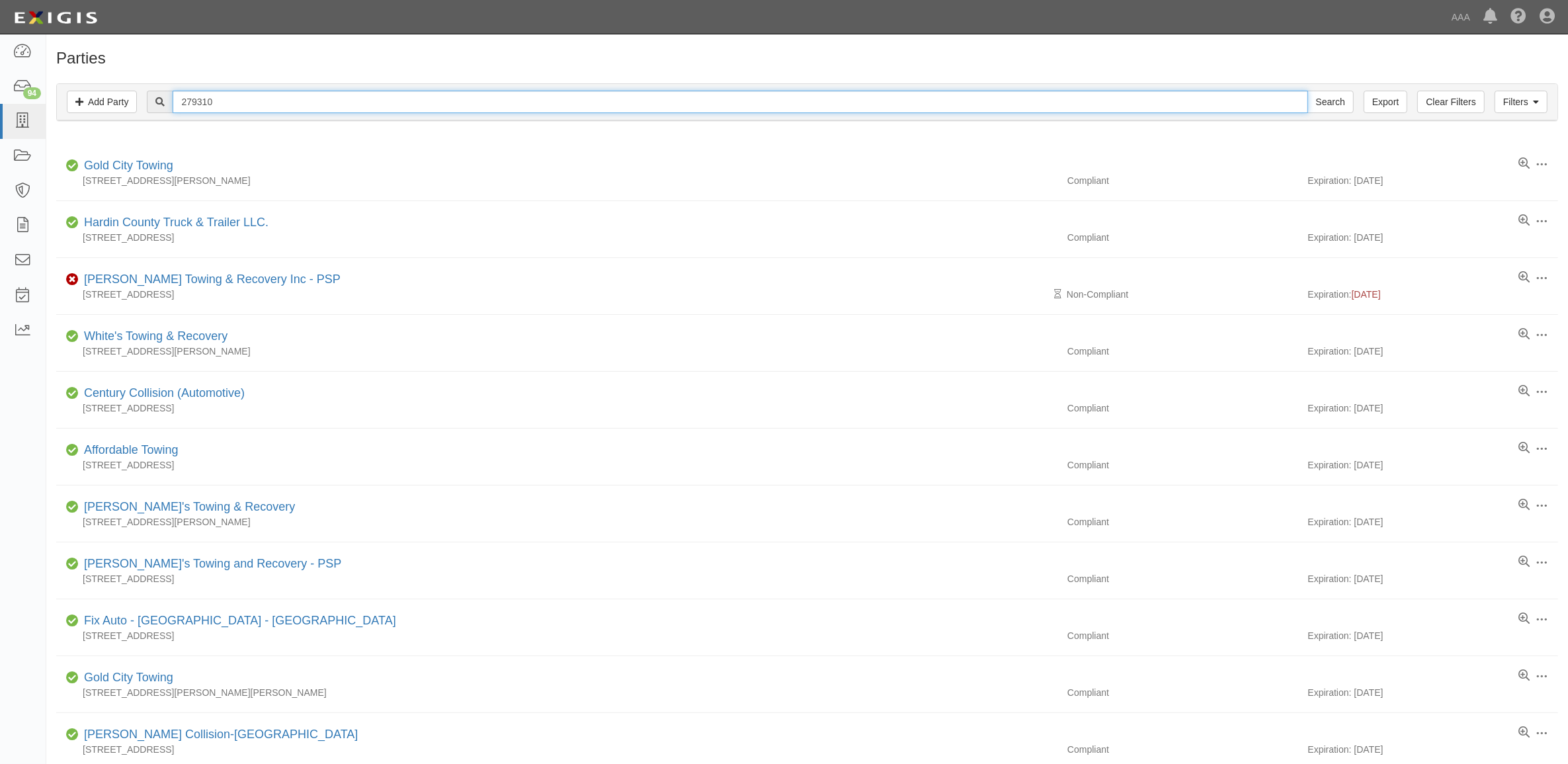
click at [198, 90] on input "279310" at bounding box center [740, 102] width 1135 height 23
paste input "450492"
type input "450492"
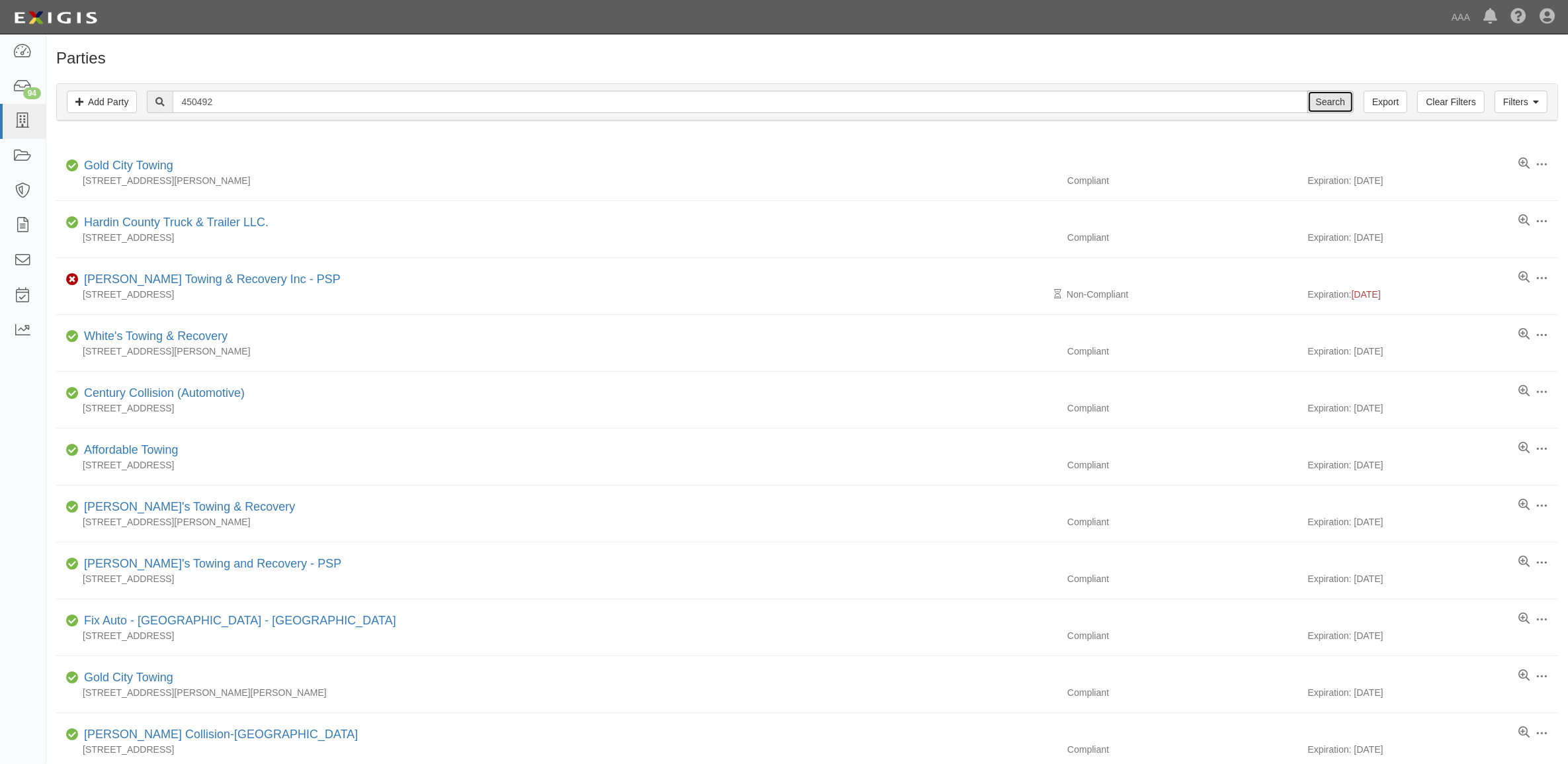
click at [1330, 100] on input "Search" at bounding box center [1331, 102] width 47 height 23
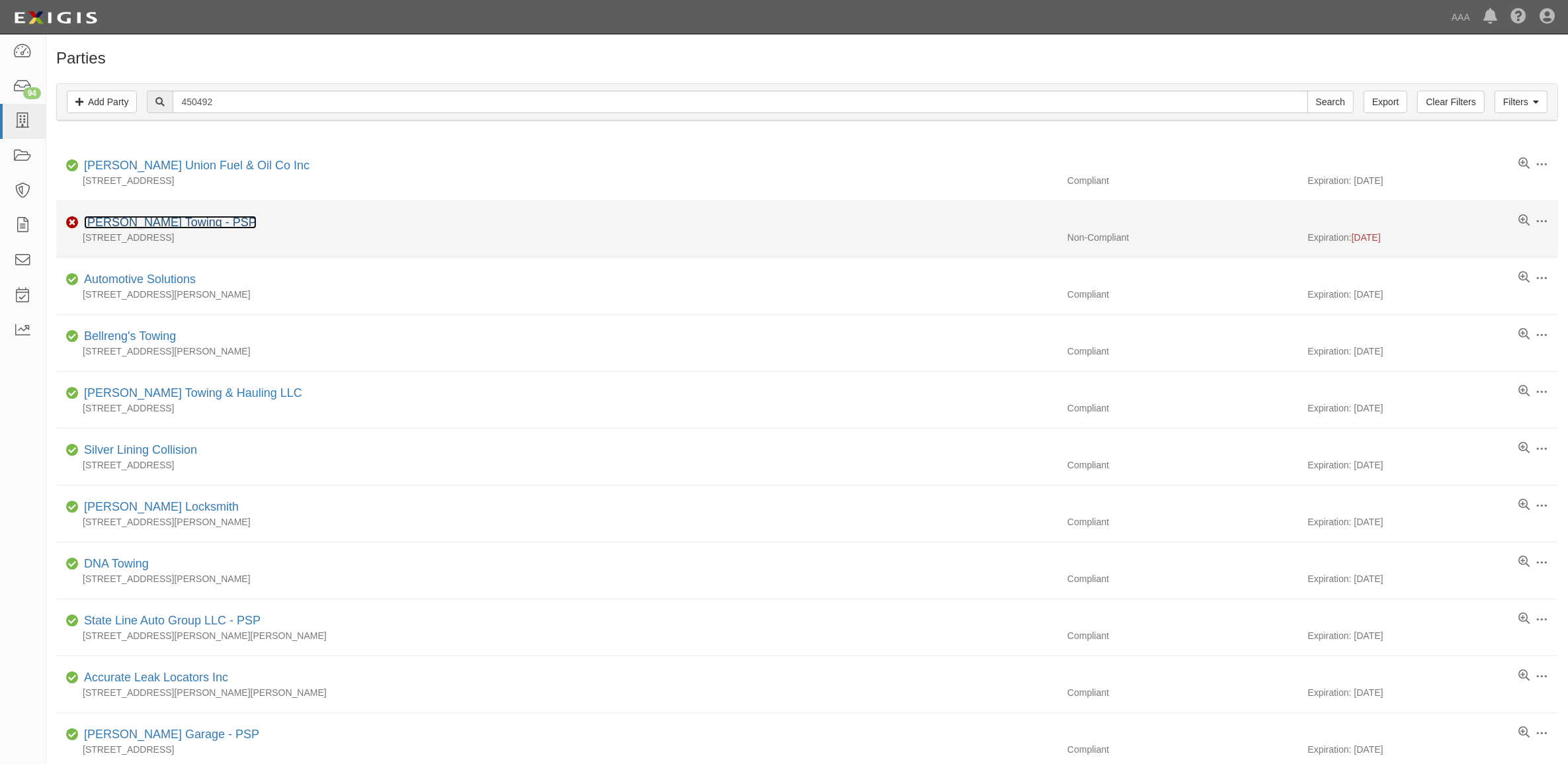
click at [149, 217] on link "[PERSON_NAME] Towing - PSP" at bounding box center [170, 222] width 173 height 13
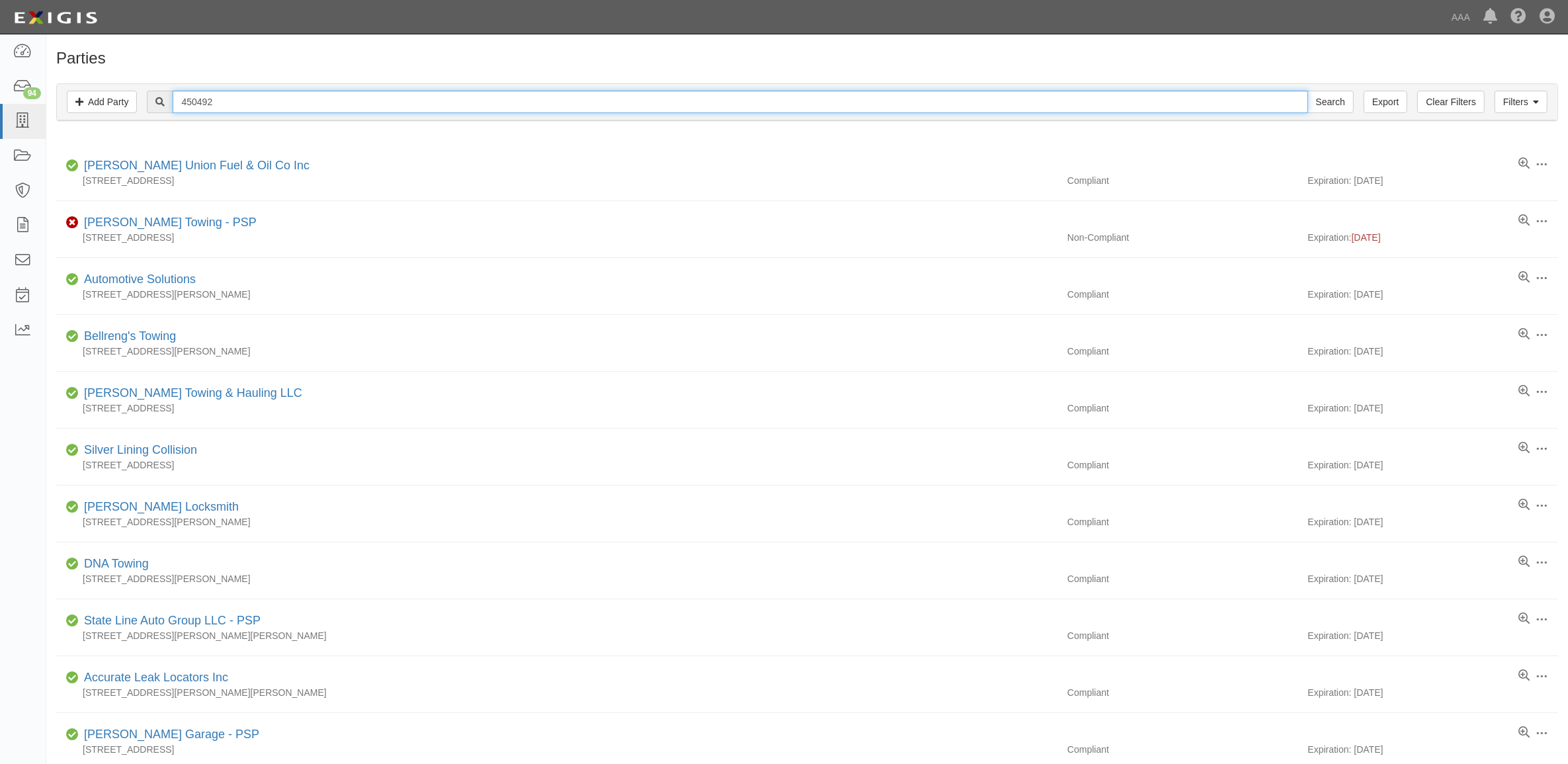
click at [255, 106] on input "450492" at bounding box center [740, 102] width 1135 height 23
paste input "516123"
type input "516123"
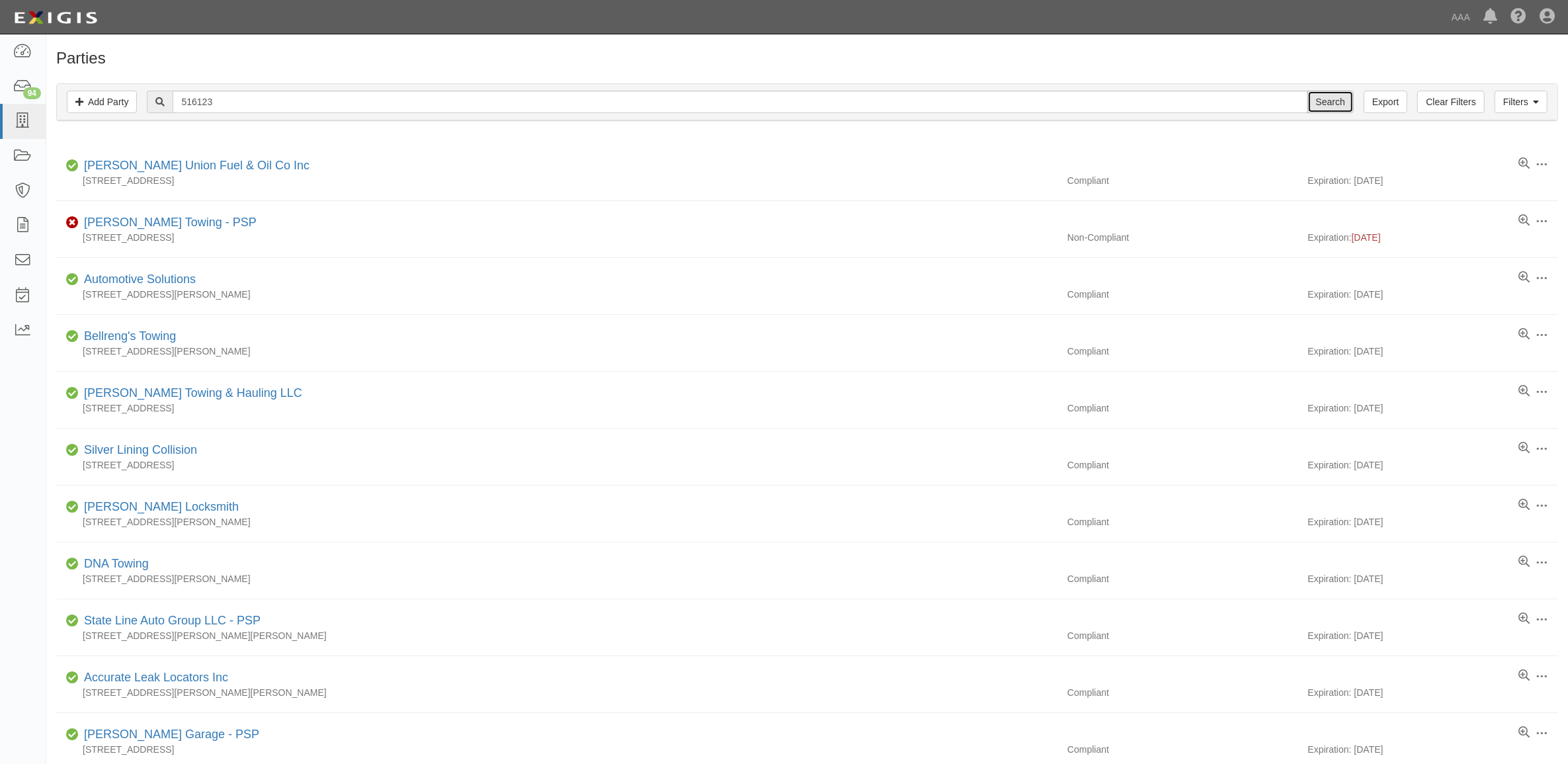
click at [1328, 97] on input "Search" at bounding box center [1331, 102] width 47 height 23
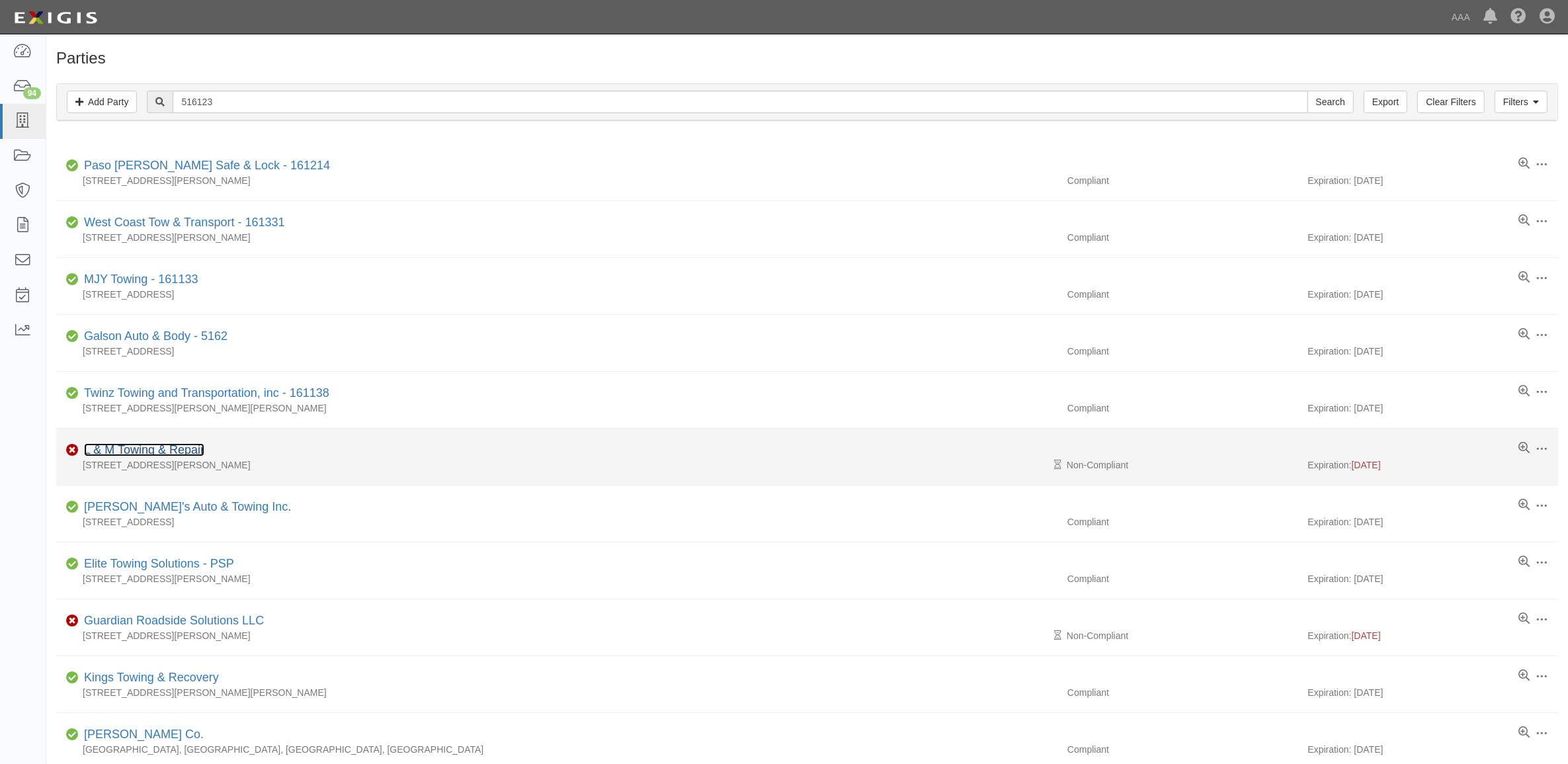
click at [179, 448] on link "L & M Towing & Repair" at bounding box center [143, 450] width 121 height 13
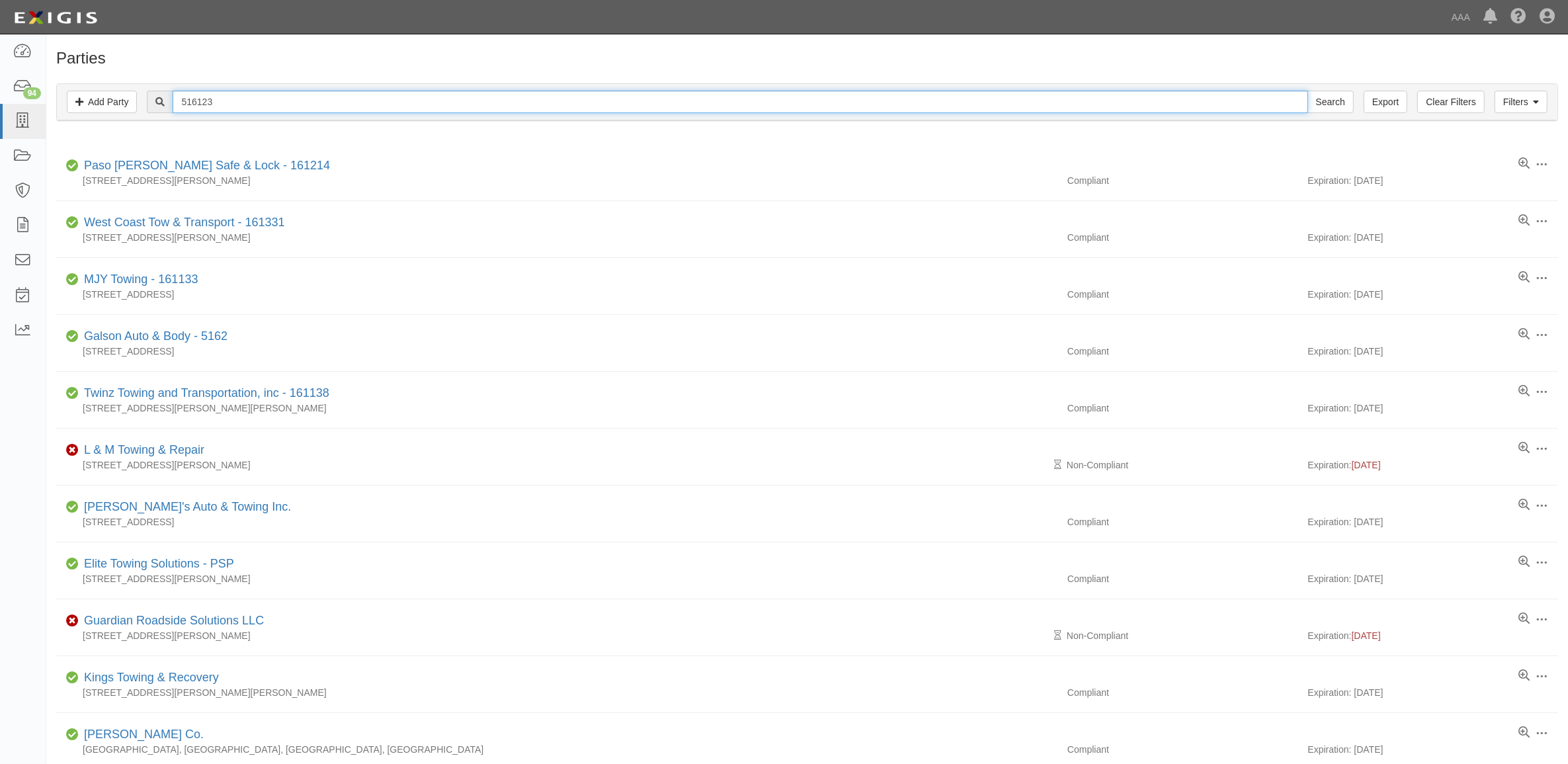
click at [239, 98] on input "516123" at bounding box center [740, 102] width 1135 height 23
paste input "425"
type input "516425"
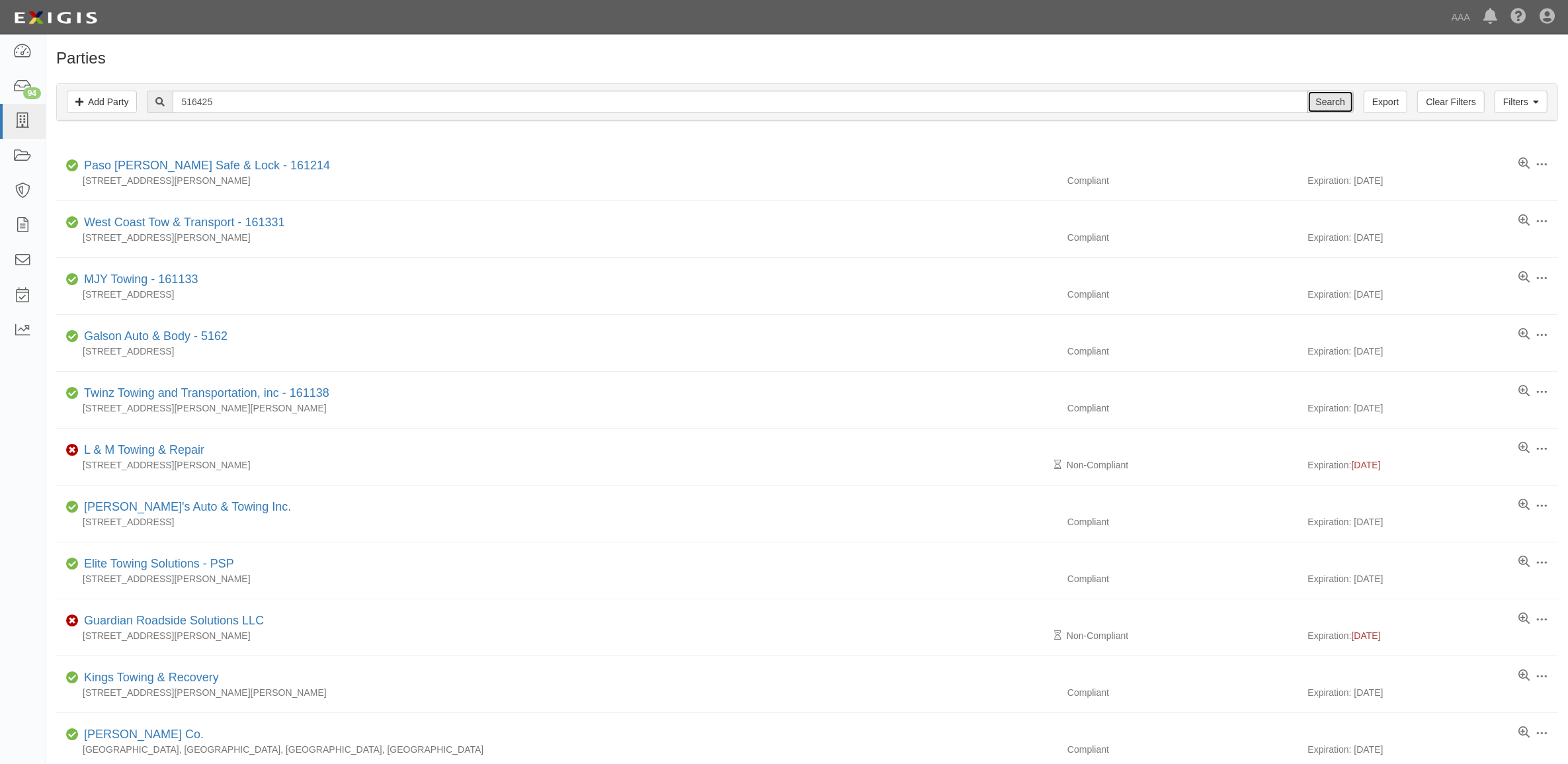
click at [1321, 102] on input "Search" at bounding box center [1331, 102] width 47 height 23
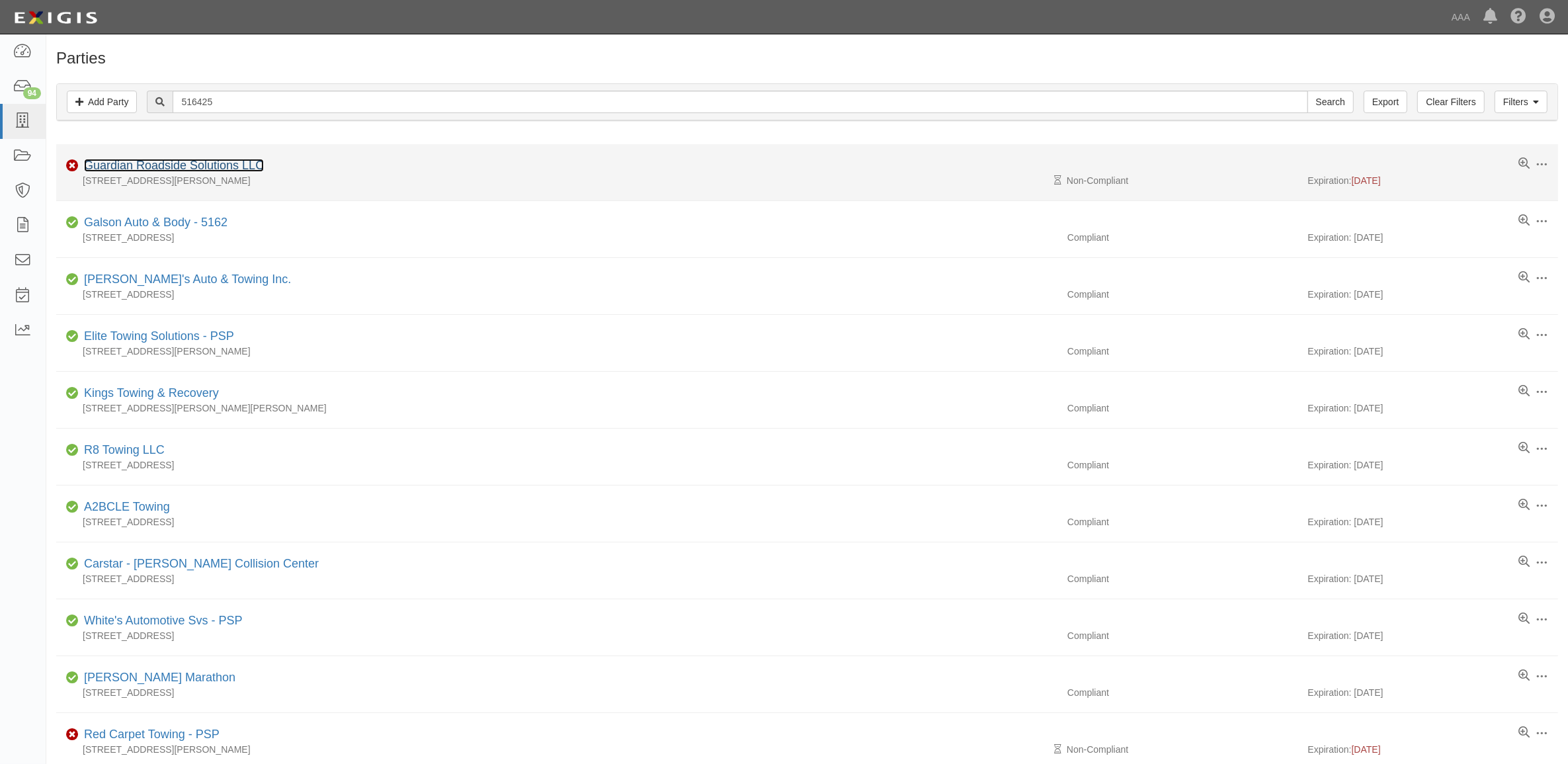
click at [166, 165] on link "Guardian Roadside Solutions LLC" at bounding box center [173, 165] width 179 height 13
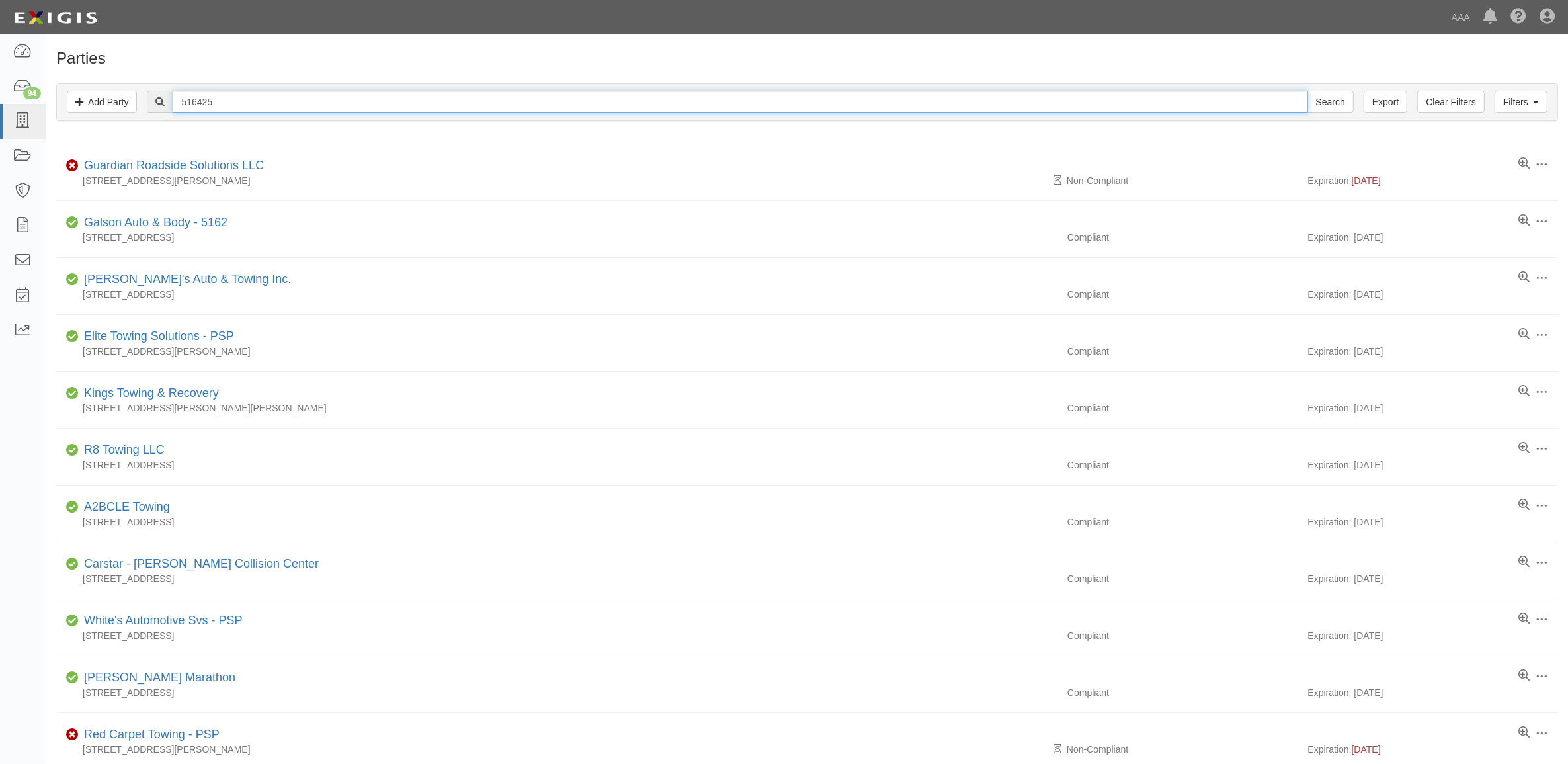
click at [232, 110] on input "516425" at bounding box center [740, 102] width 1135 height 23
paste input "58"
type input "516458"
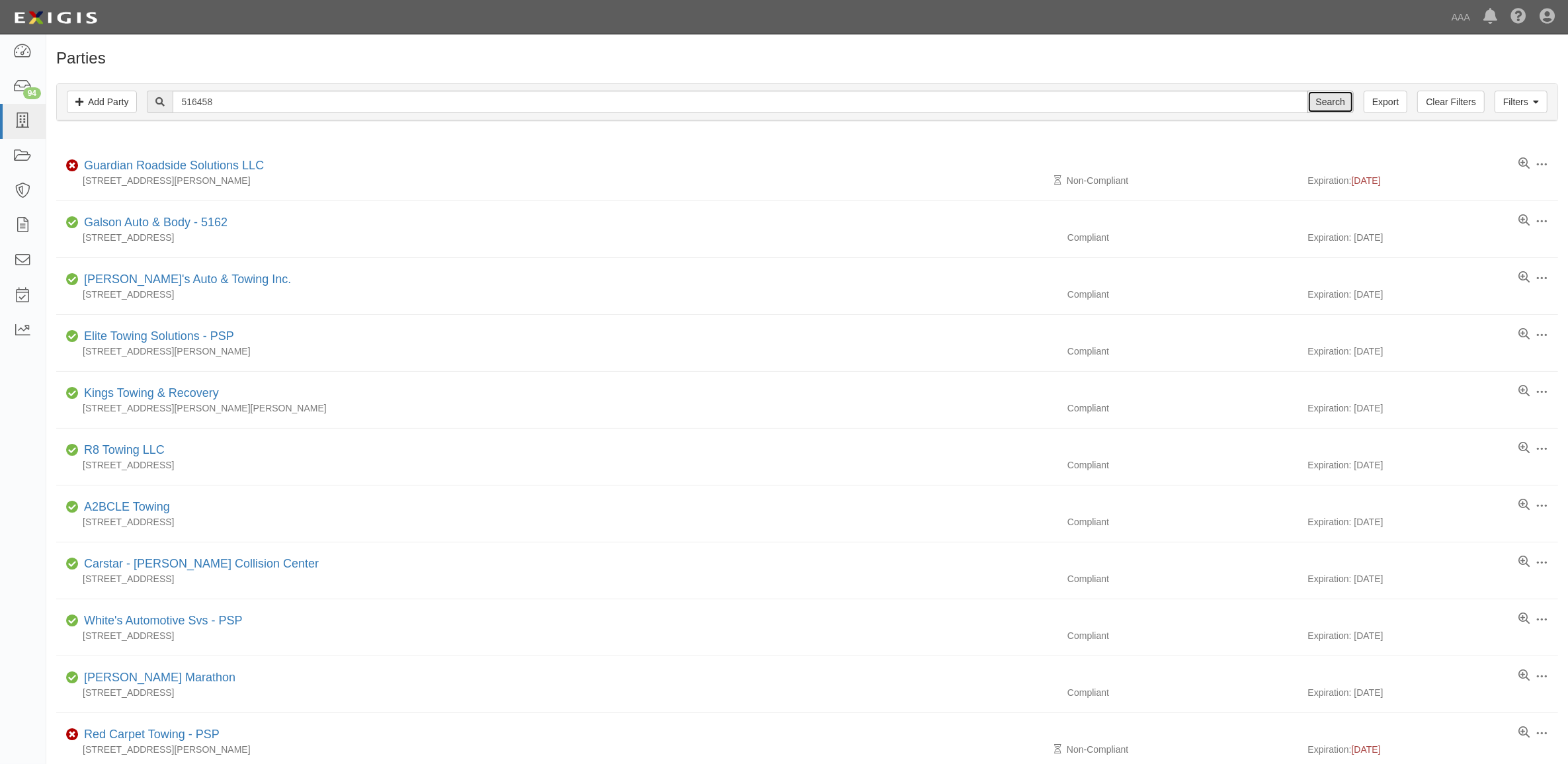
click at [1328, 105] on input "Search" at bounding box center [1331, 102] width 47 height 23
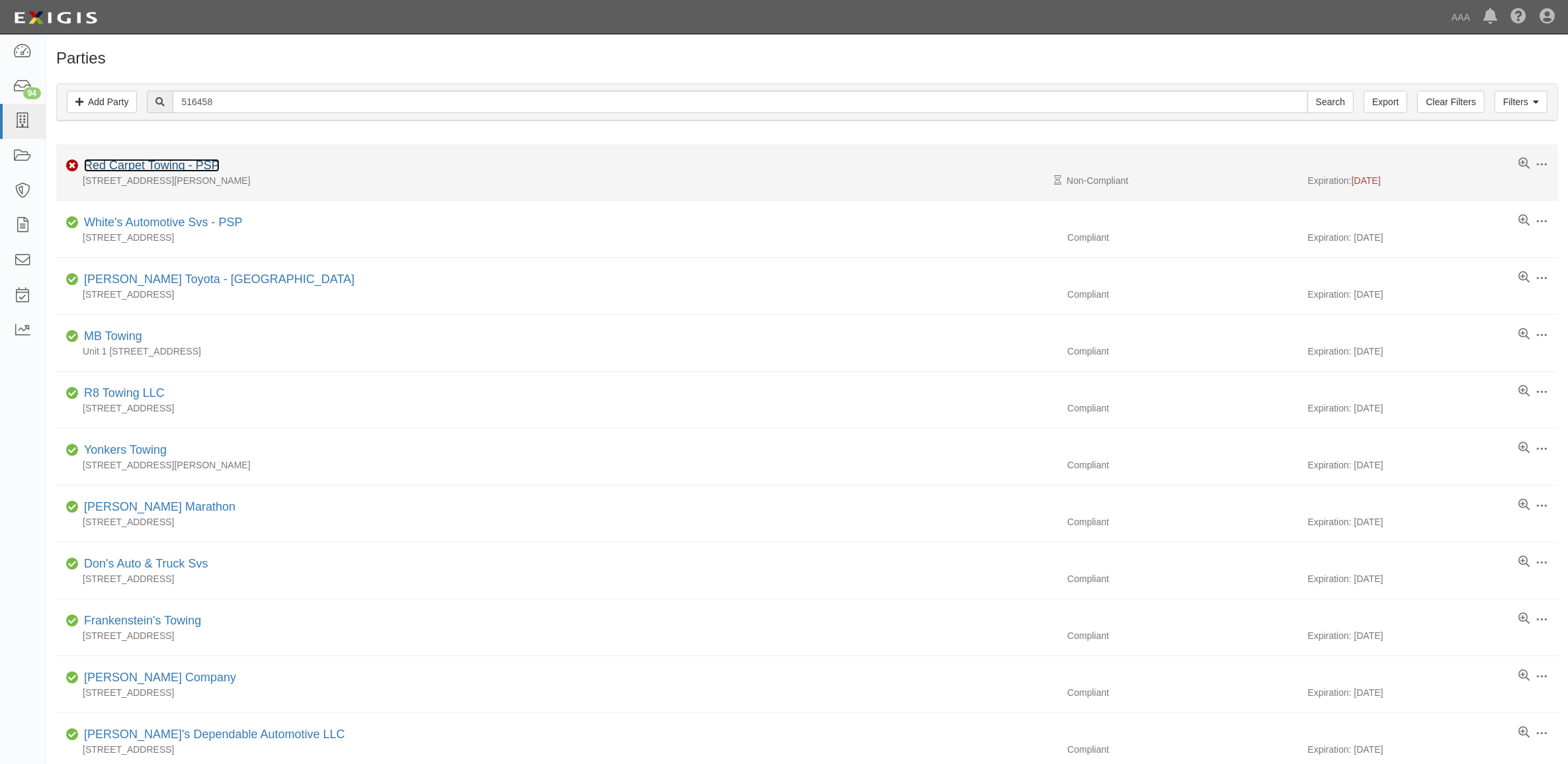
click at [177, 165] on link "Red Carpet Towing - PSP" at bounding box center [151, 165] width 136 height 13
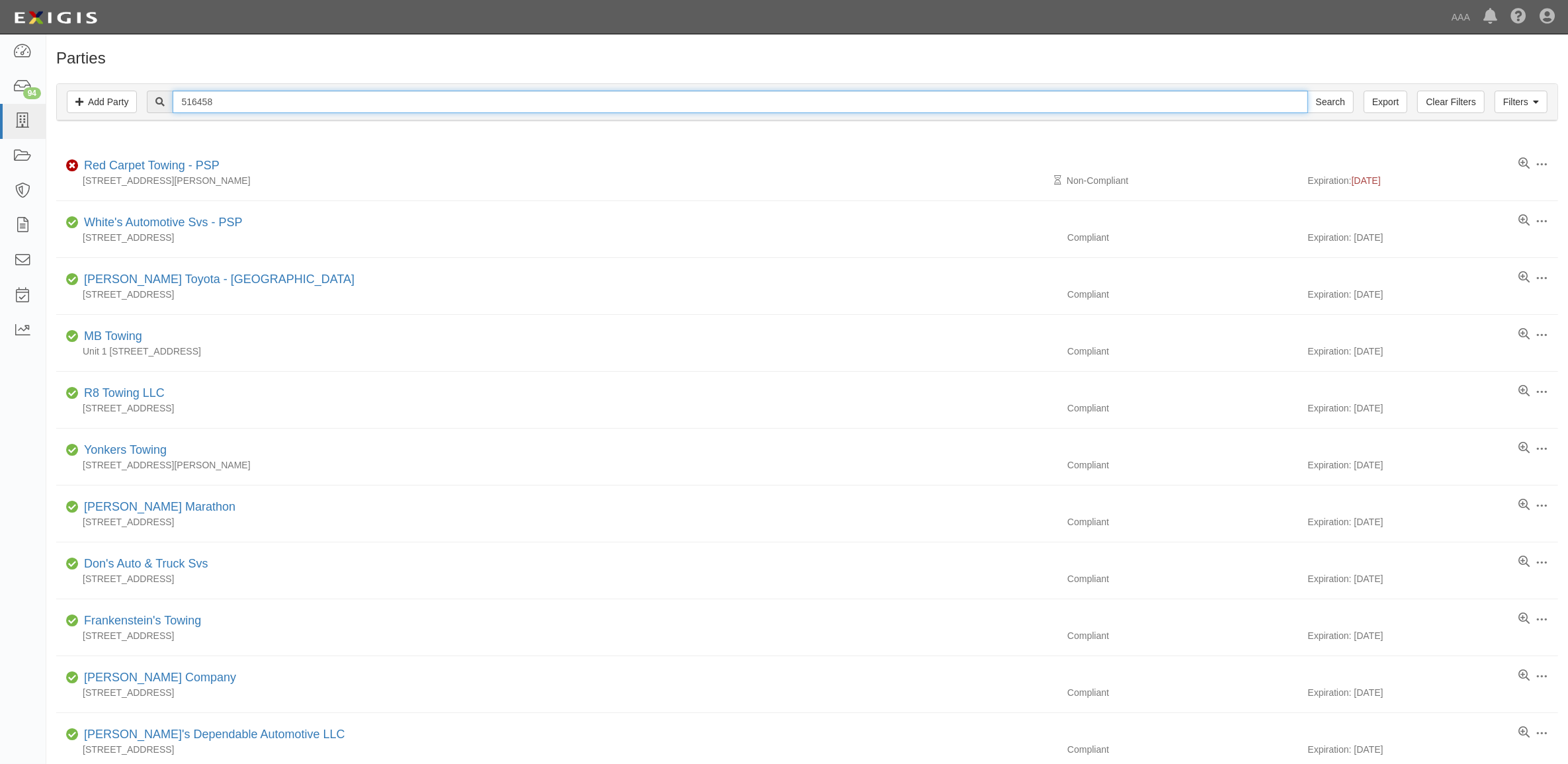
click at [235, 101] on input "516458" at bounding box center [740, 102] width 1135 height 23
paste input "50534"
type input "550534"
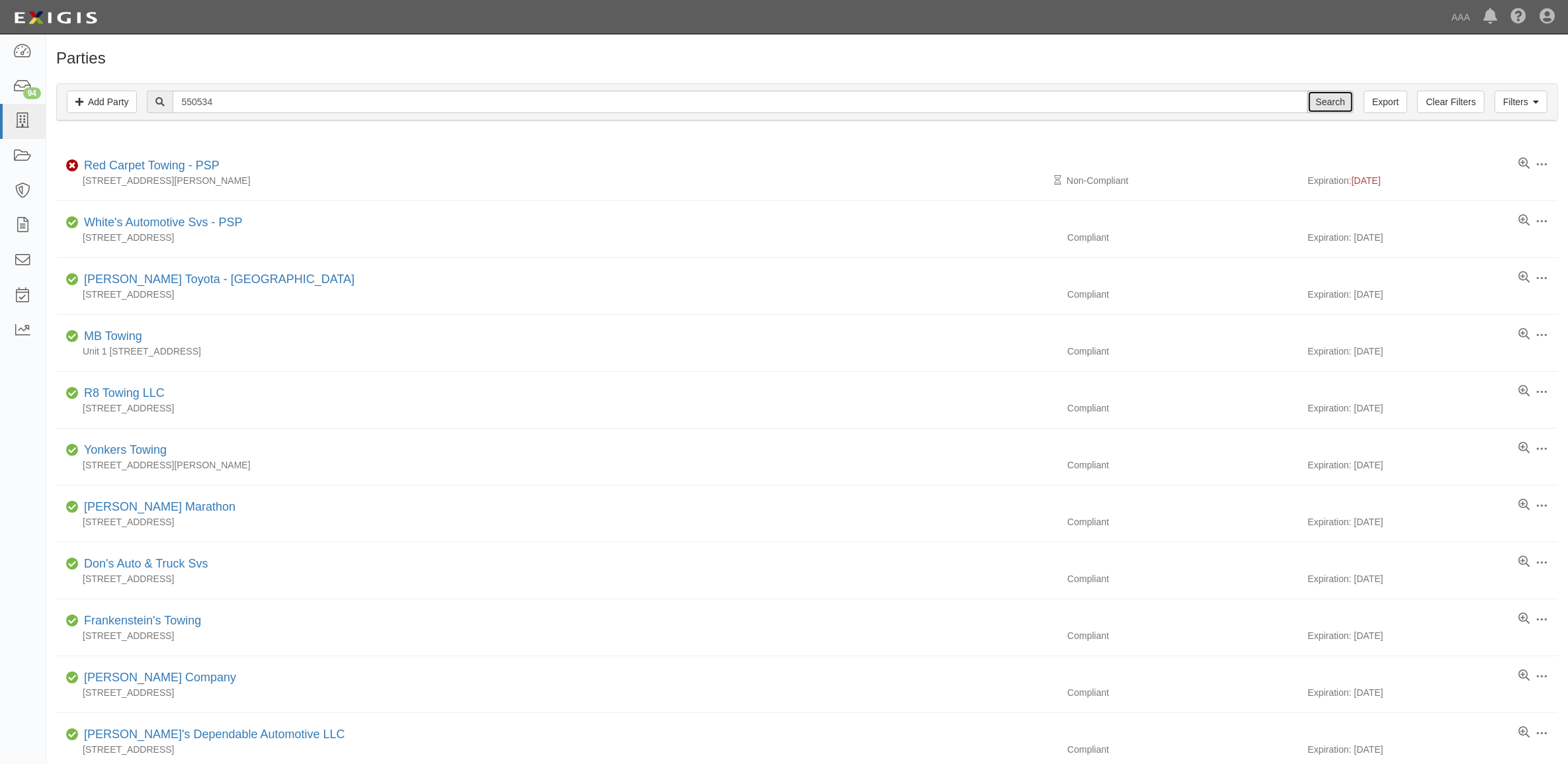
click at [1343, 101] on input "Search" at bounding box center [1331, 102] width 47 height 23
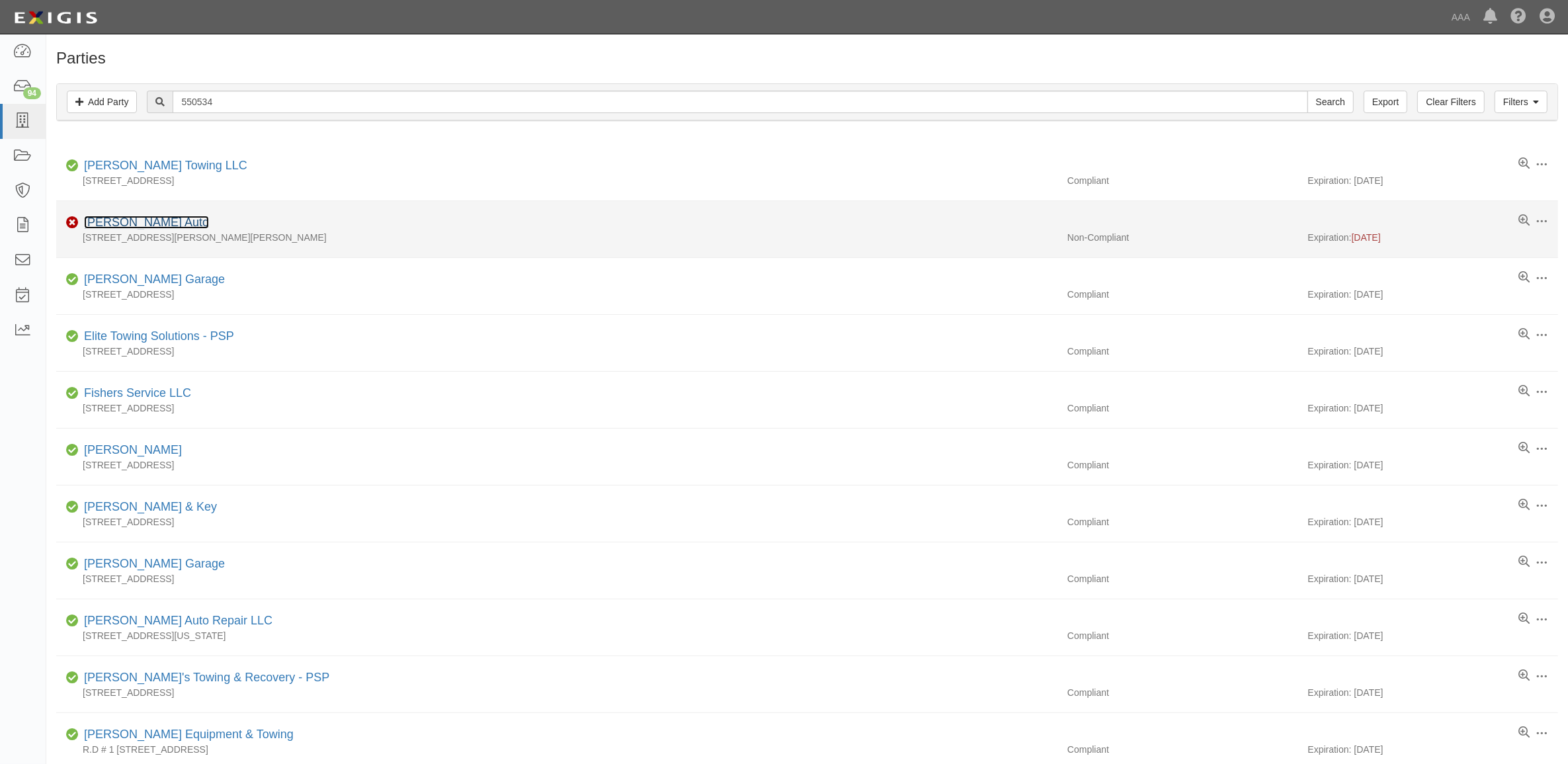
click at [142, 220] on link "Russell's Auto" at bounding box center [146, 222] width 125 height 13
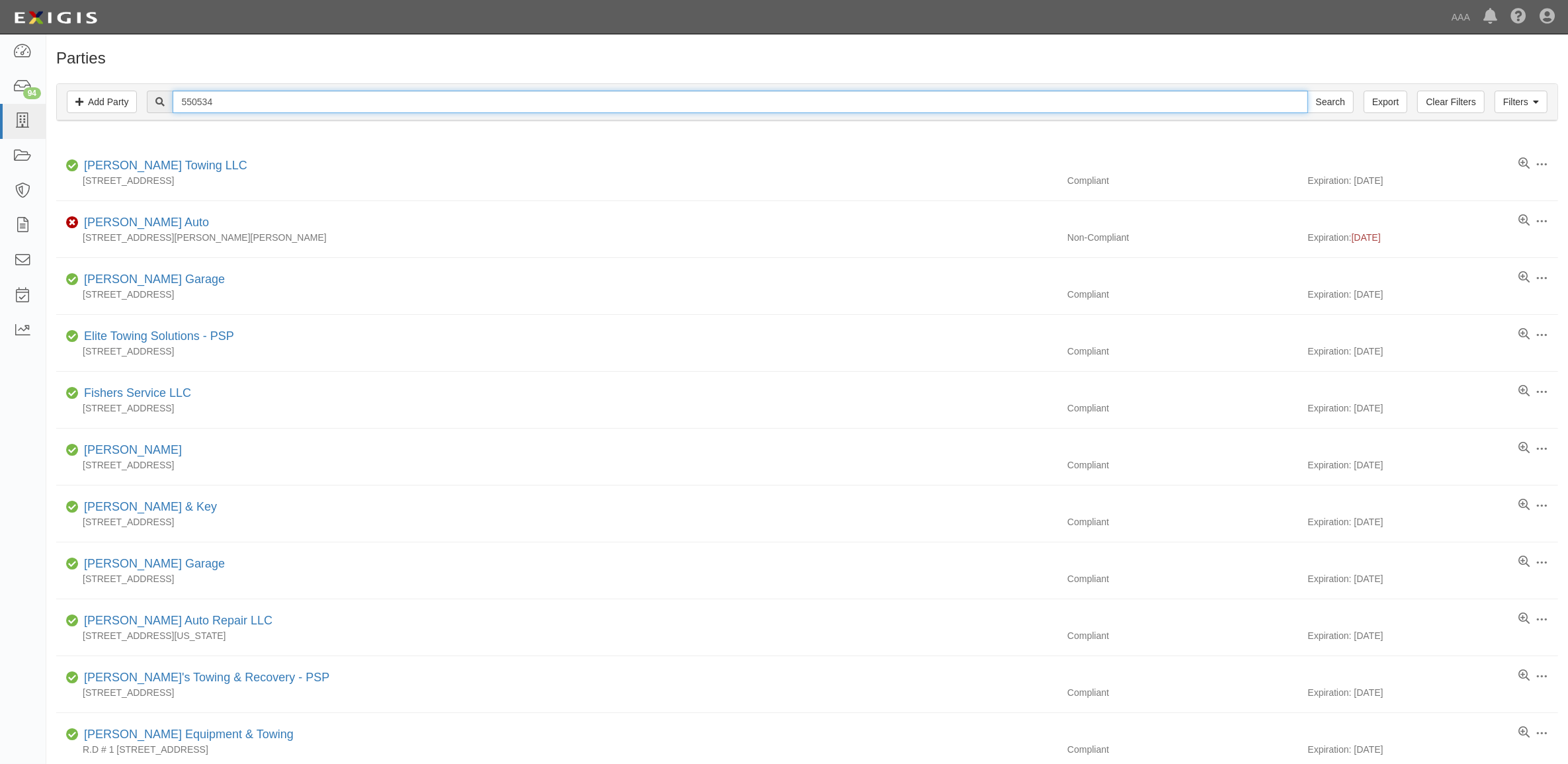
click at [219, 95] on input "550534" at bounding box center [740, 102] width 1135 height 23
paste input "680821"
type input "680821"
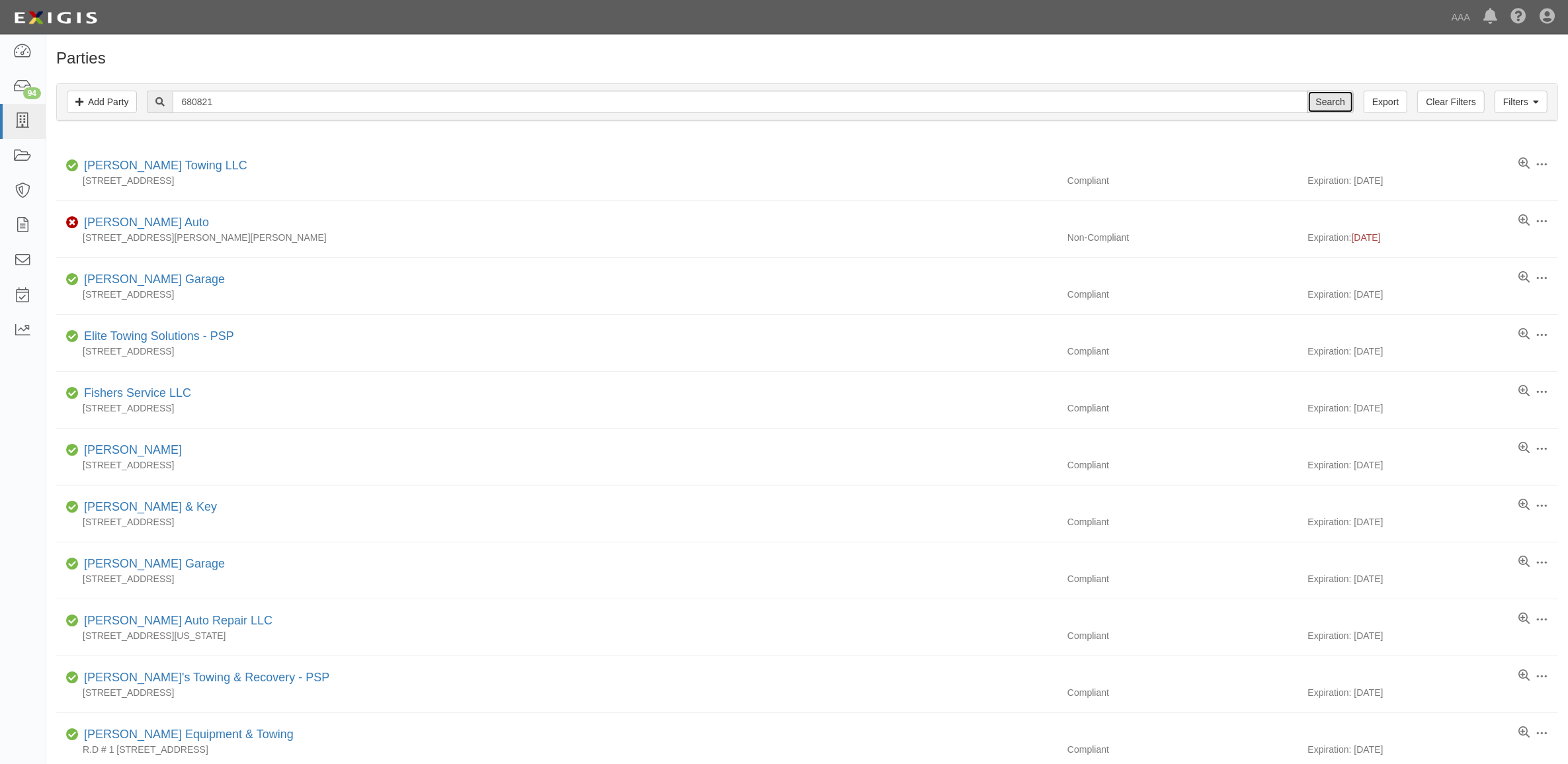
click at [1314, 102] on input "Search" at bounding box center [1331, 102] width 47 height 23
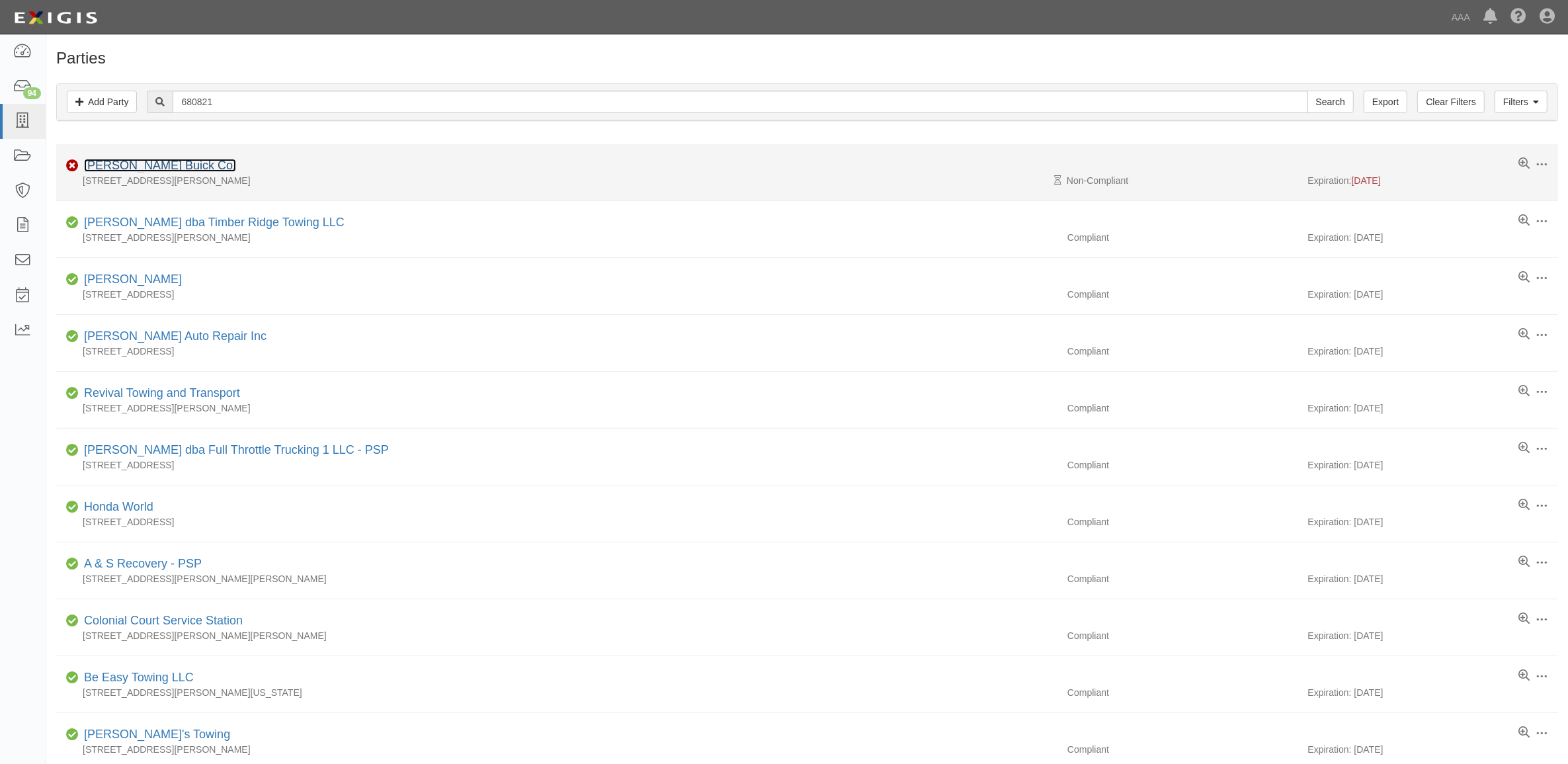
click at [102, 166] on link "John Rader Buick Co." at bounding box center [160, 165] width 152 height 13
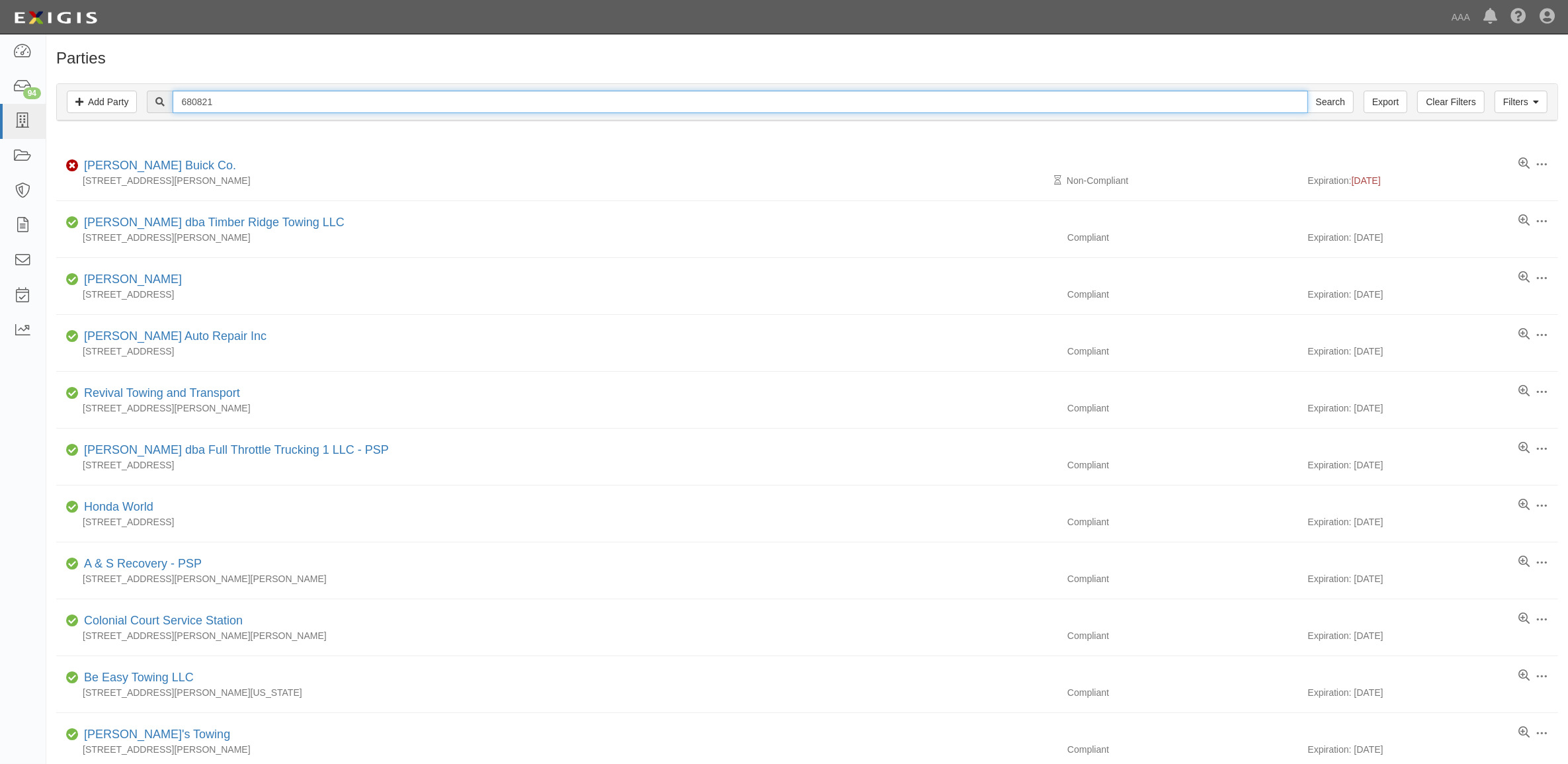
click at [284, 104] on input "680821" at bounding box center [740, 102] width 1135 height 23
paste input "23006"
type input "23006"
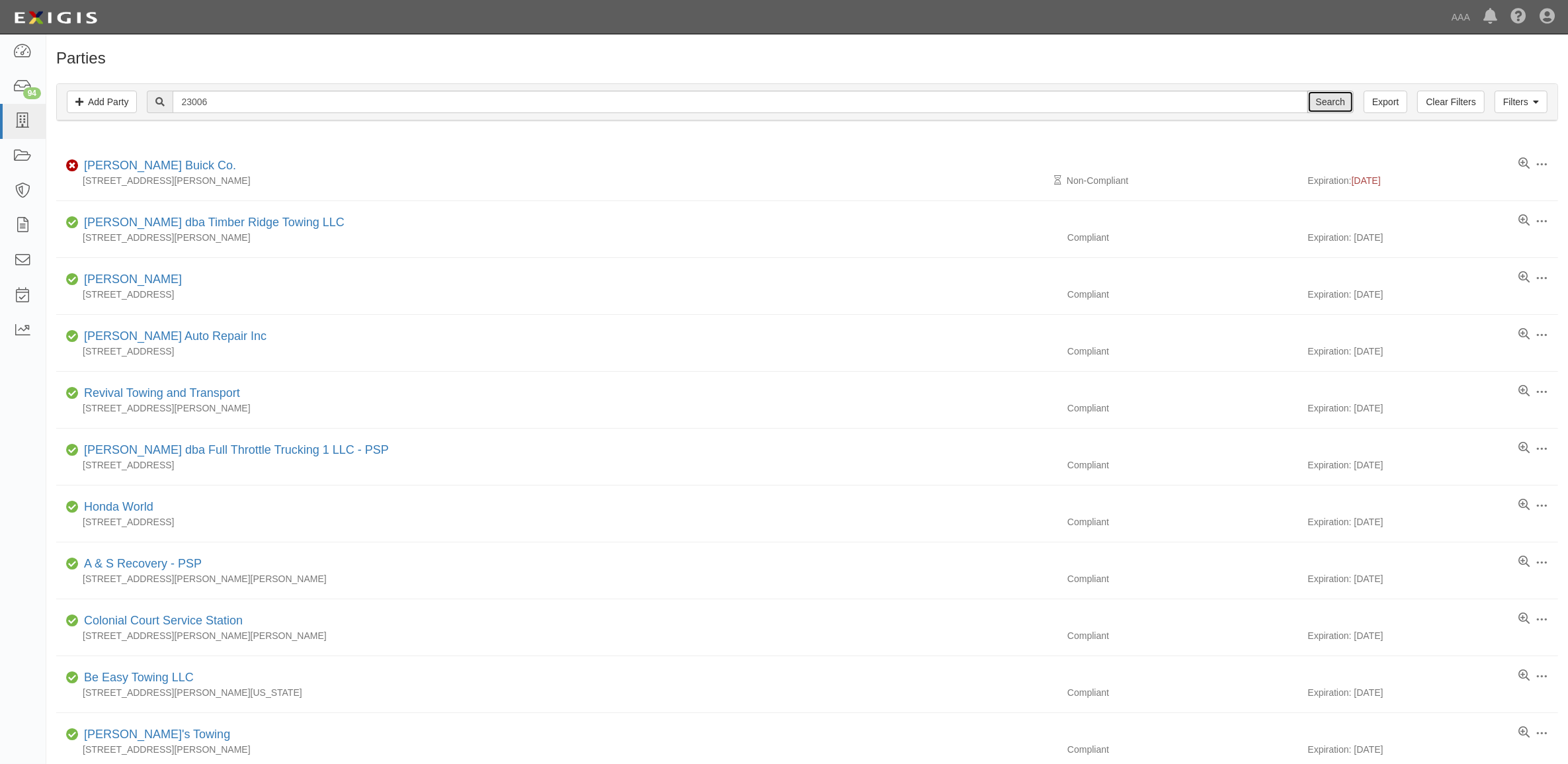
click at [1317, 104] on input "Search" at bounding box center [1331, 102] width 47 height 23
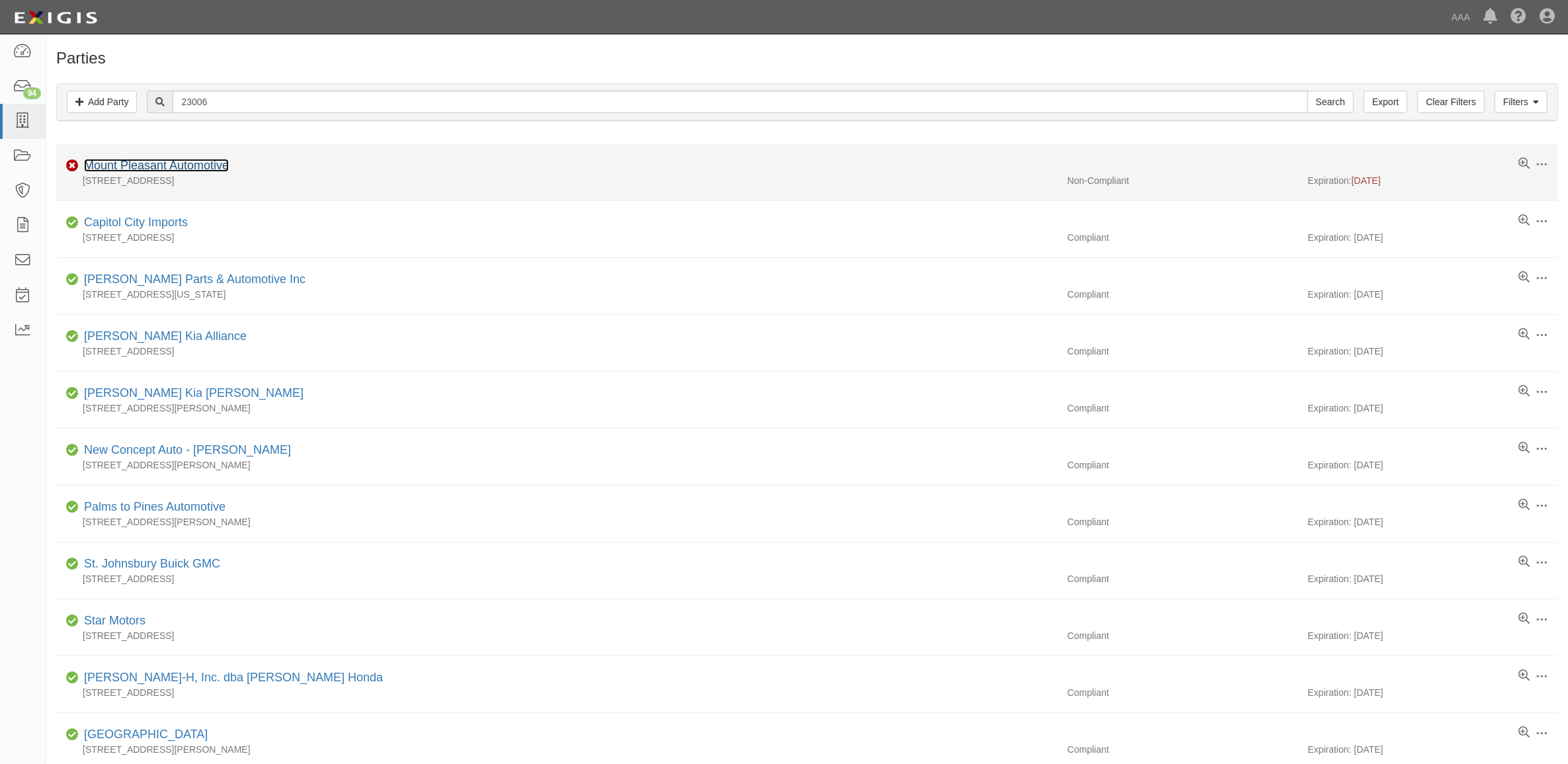
click at [188, 169] on link "Mount Pleasant Automotive" at bounding box center [156, 165] width 144 height 13
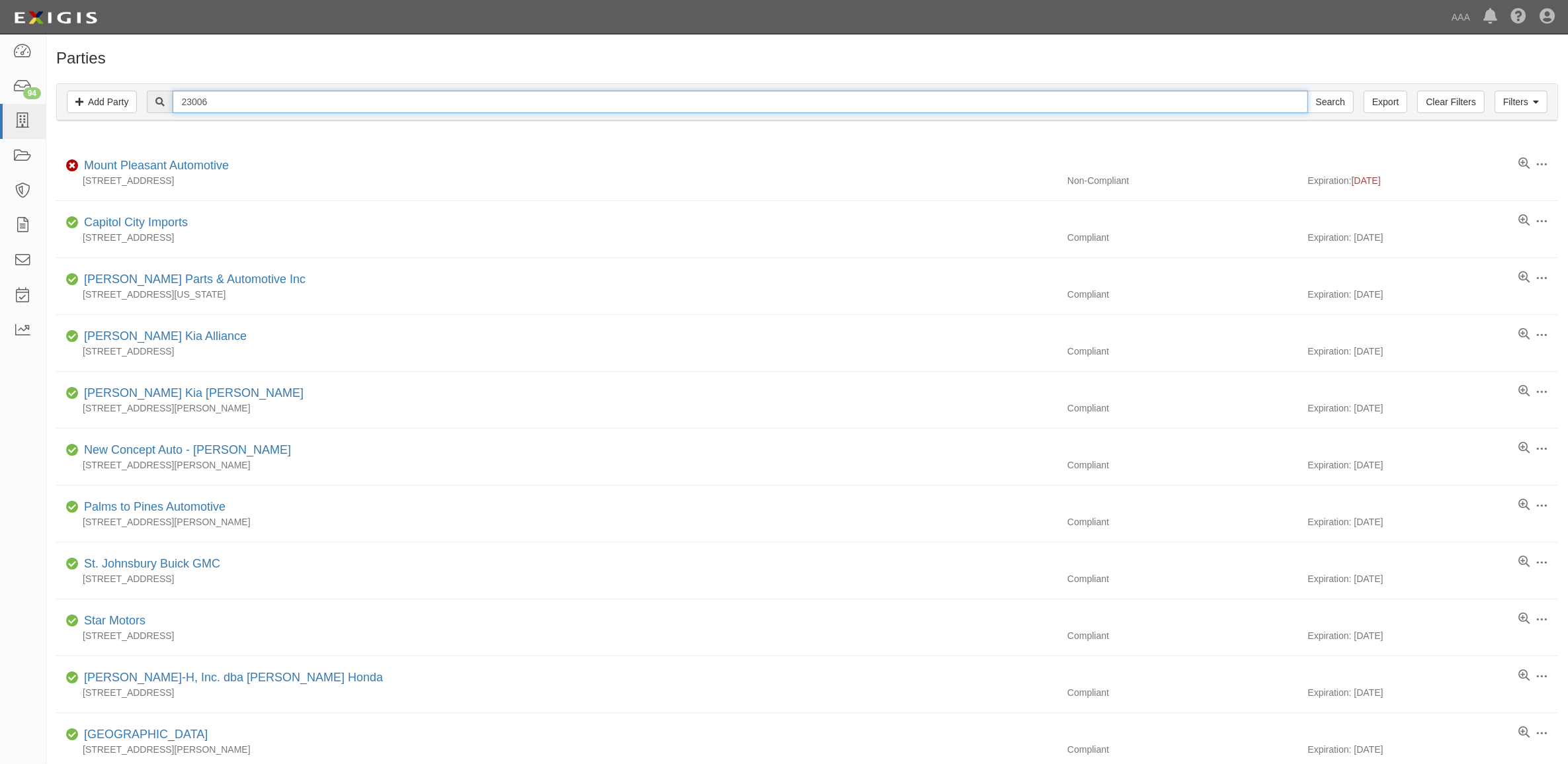
click at [223, 105] on input "23006" at bounding box center [740, 102] width 1135 height 23
paste input "82397"
type input "282397"
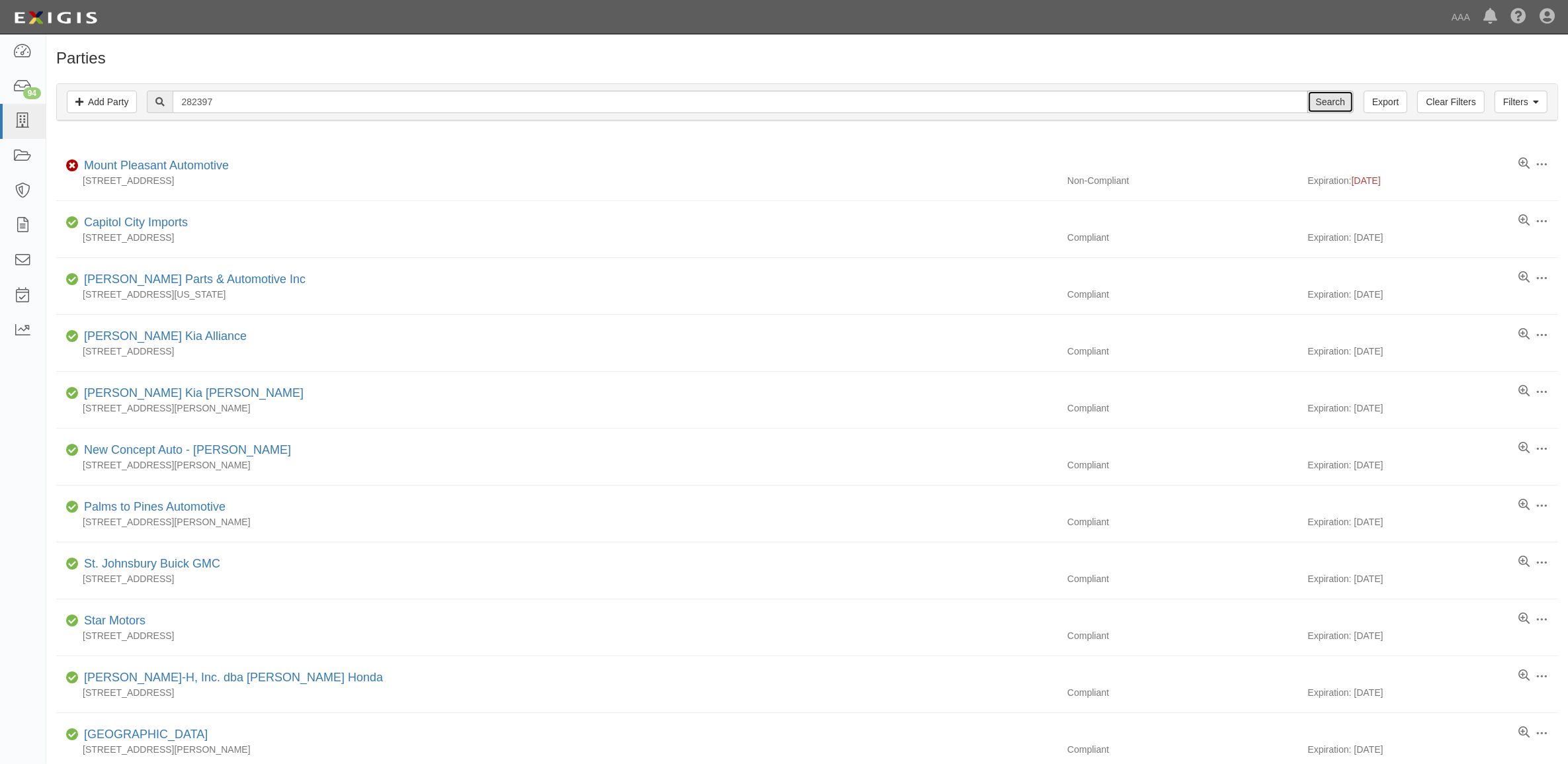
click at [1321, 103] on input "Search" at bounding box center [1331, 102] width 47 height 23
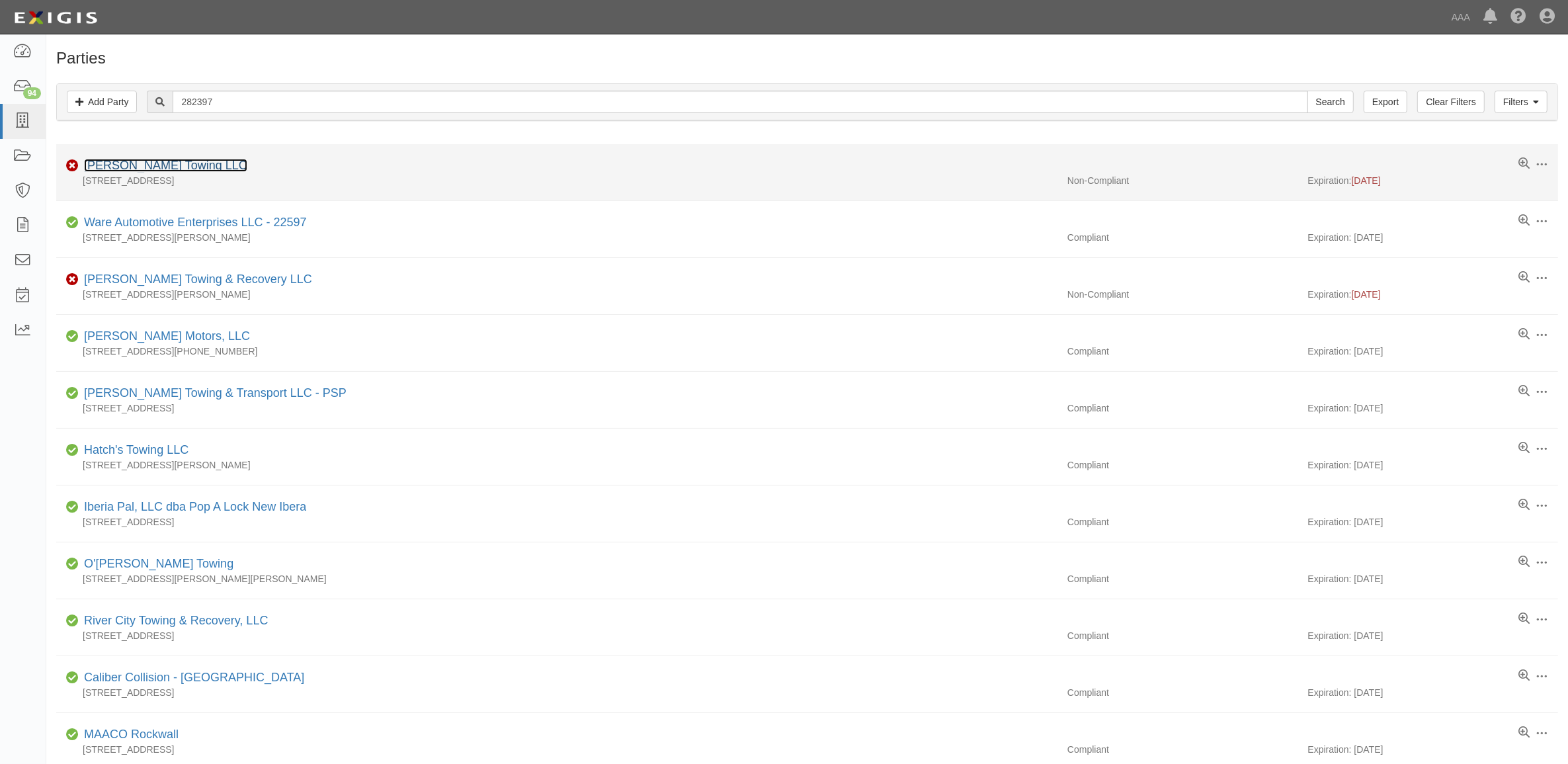
click at [139, 166] on link "[PERSON_NAME] Towing LLC" at bounding box center [165, 165] width 163 height 13
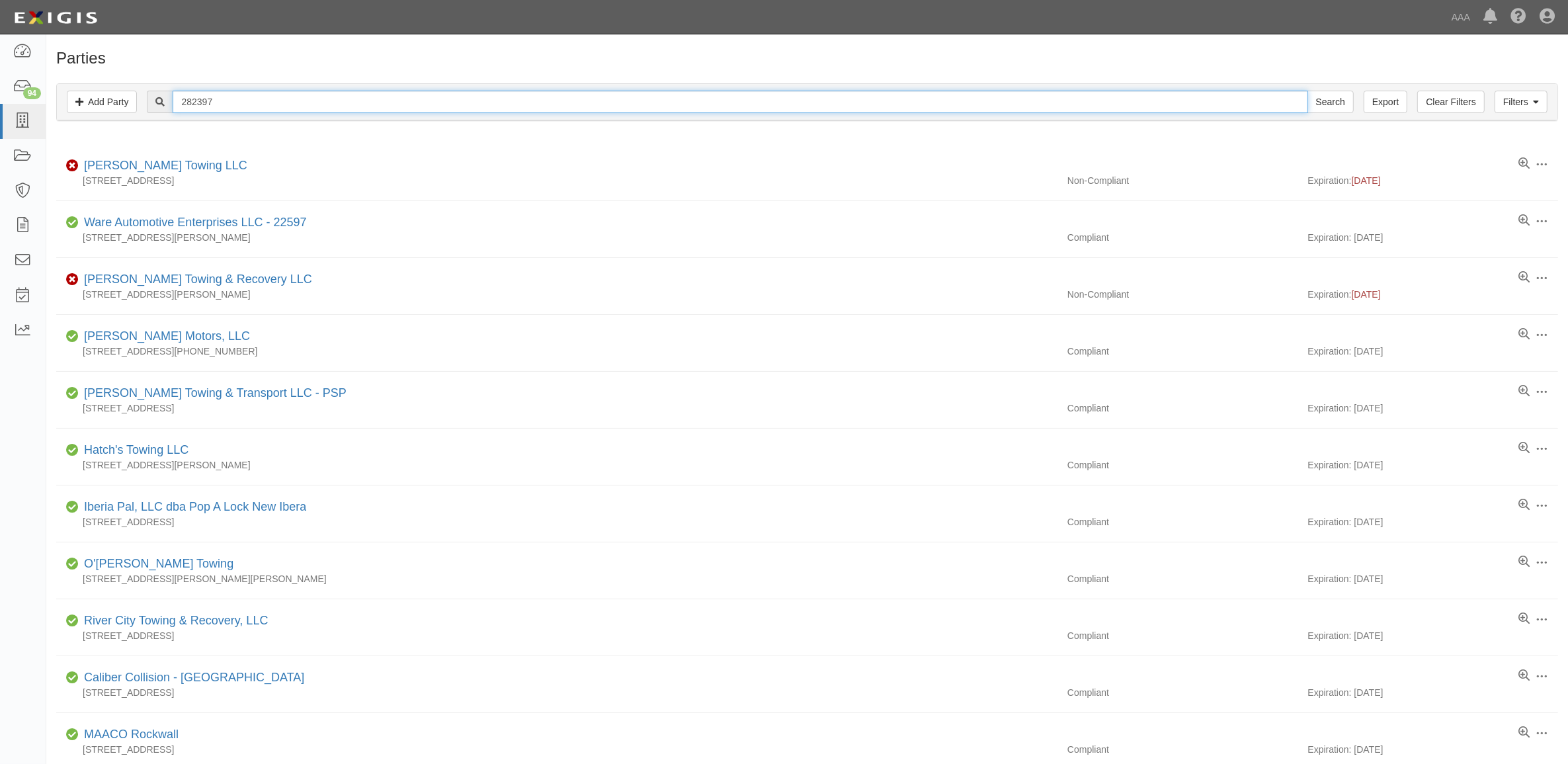
click at [274, 98] on input "282397" at bounding box center [740, 102] width 1135 height 23
click at [272, 101] on input "282397" at bounding box center [740, 102] width 1135 height 23
paste input "728065"
type input "728065"
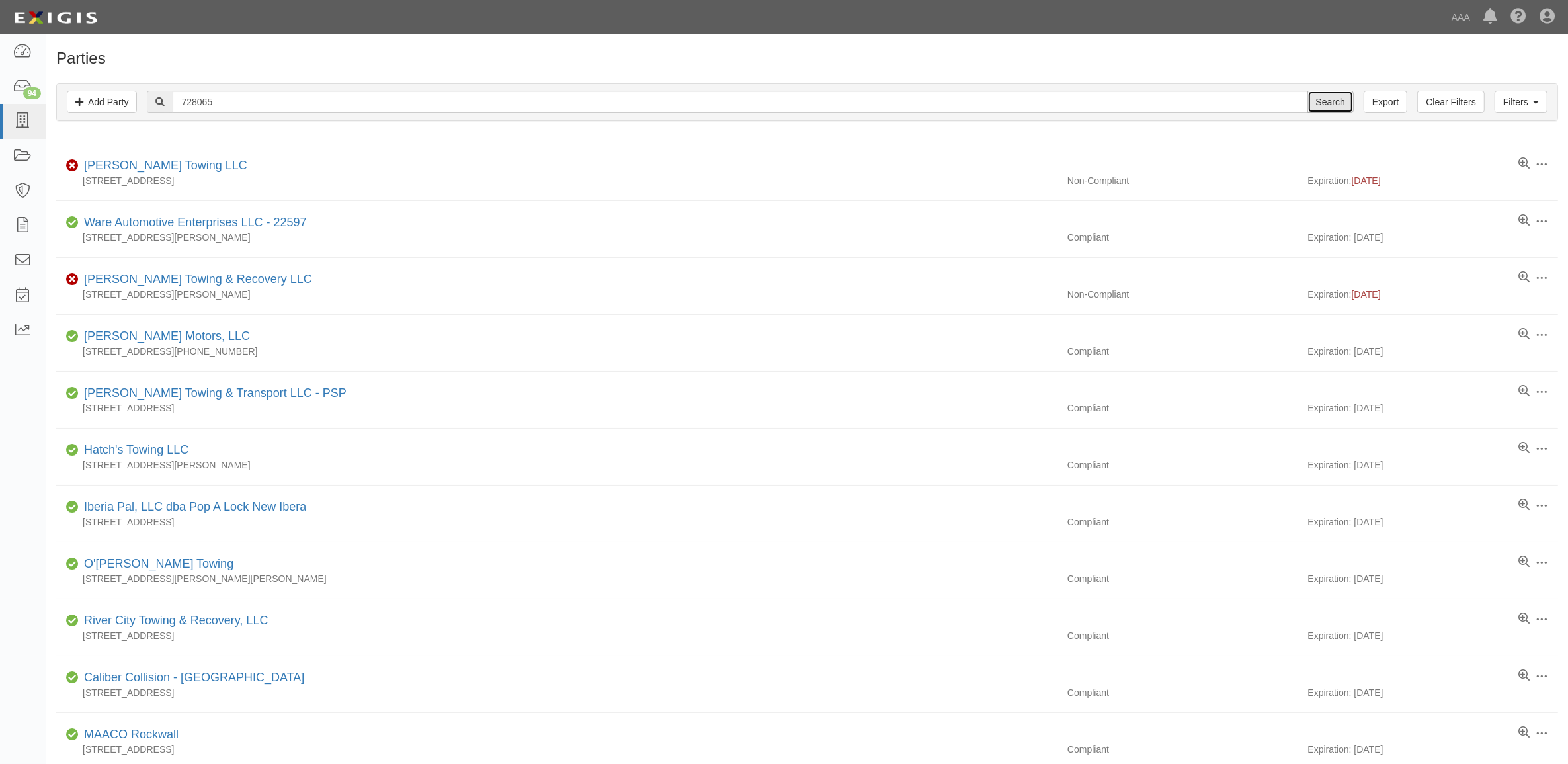
click at [1337, 104] on input "Search" at bounding box center [1331, 102] width 47 height 23
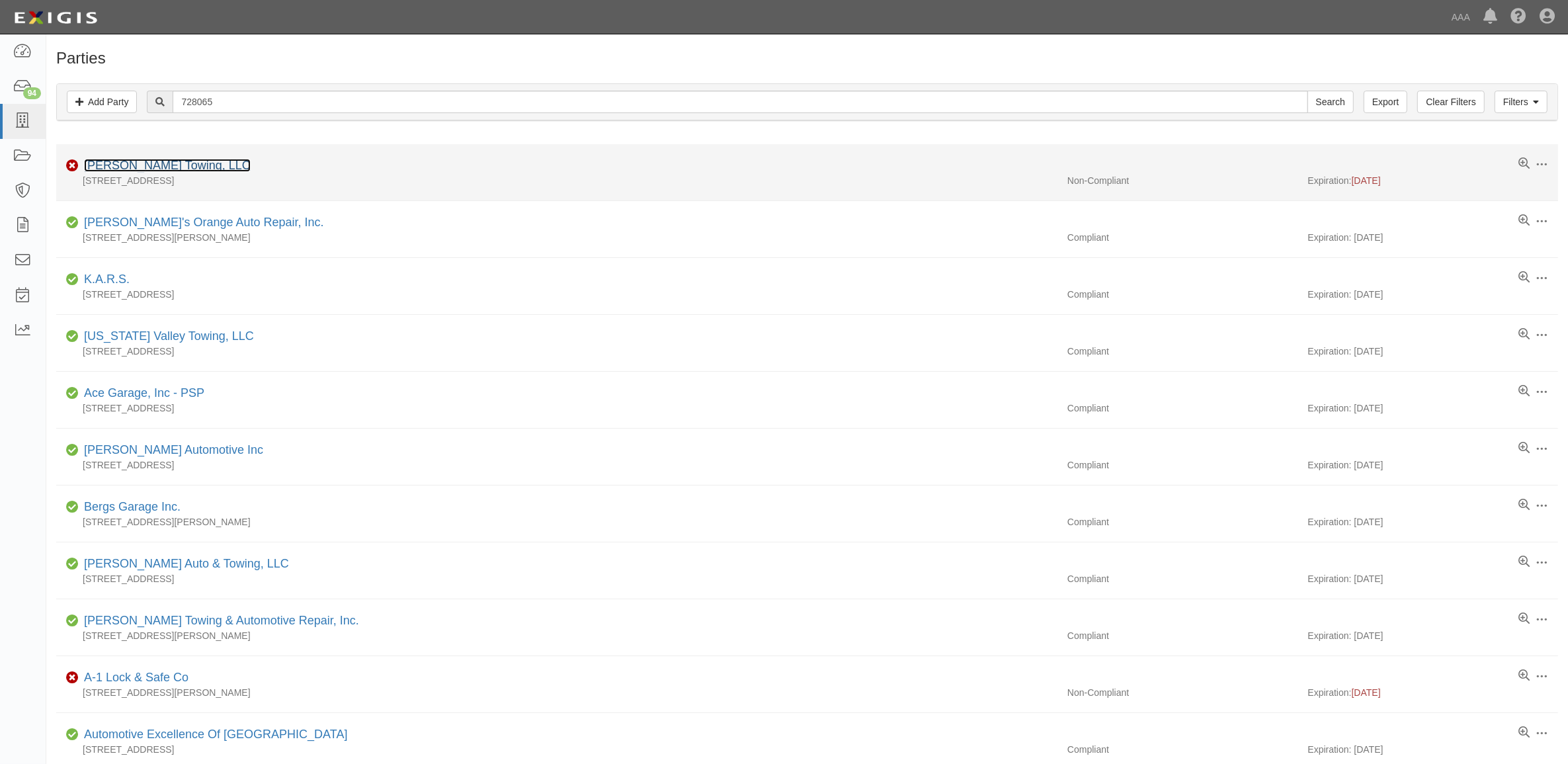
click at [145, 169] on link "[PERSON_NAME] Towing, LLC" at bounding box center [166, 165] width 166 height 13
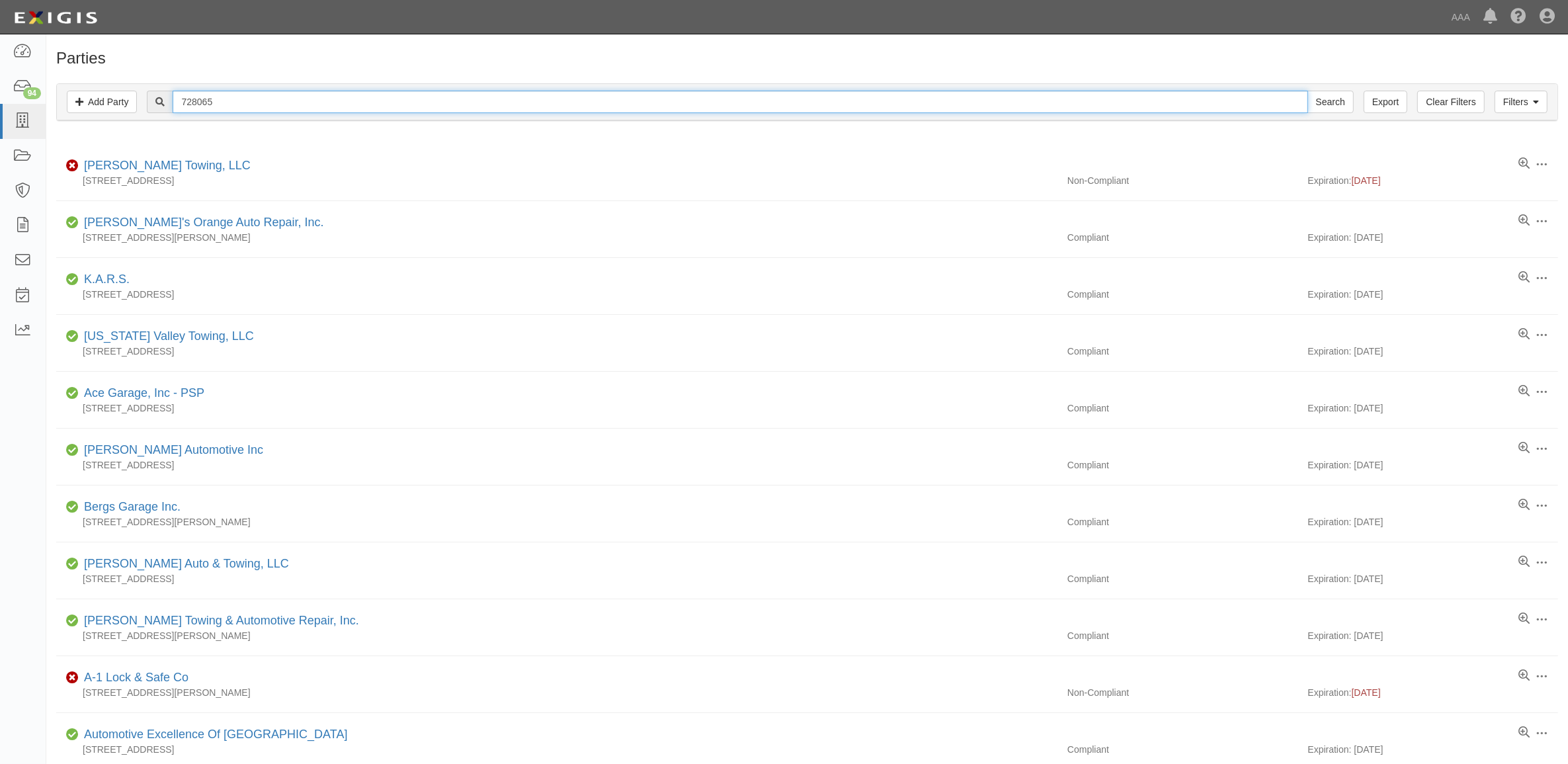
click at [227, 106] on input "728065" at bounding box center [740, 102] width 1135 height 23
paste input "366528"
type input "366528"
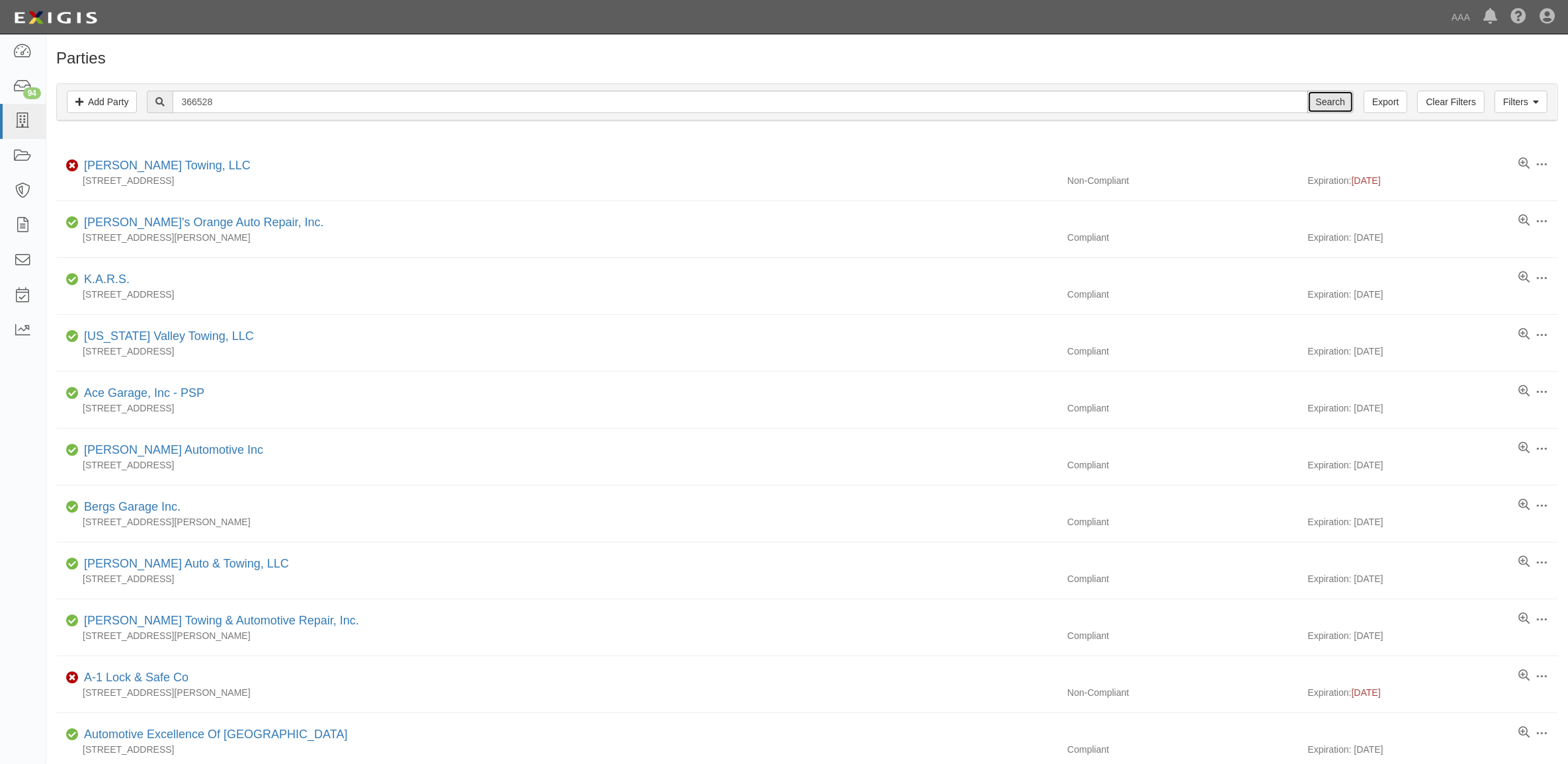
click at [1345, 100] on input "Search" at bounding box center [1331, 102] width 47 height 23
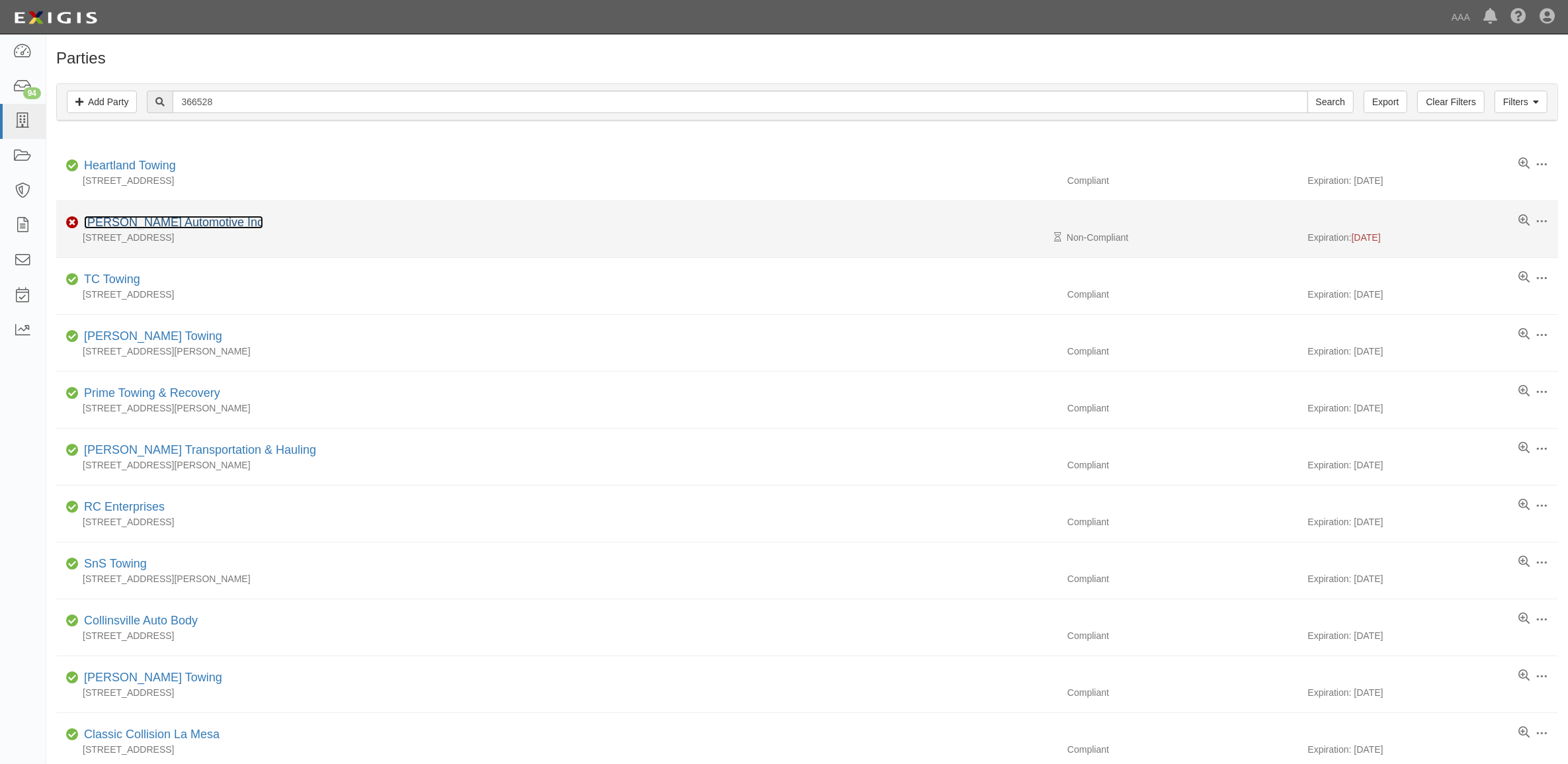
click at [154, 220] on link "[PERSON_NAME] Automotive Inc" at bounding box center [173, 222] width 179 height 13
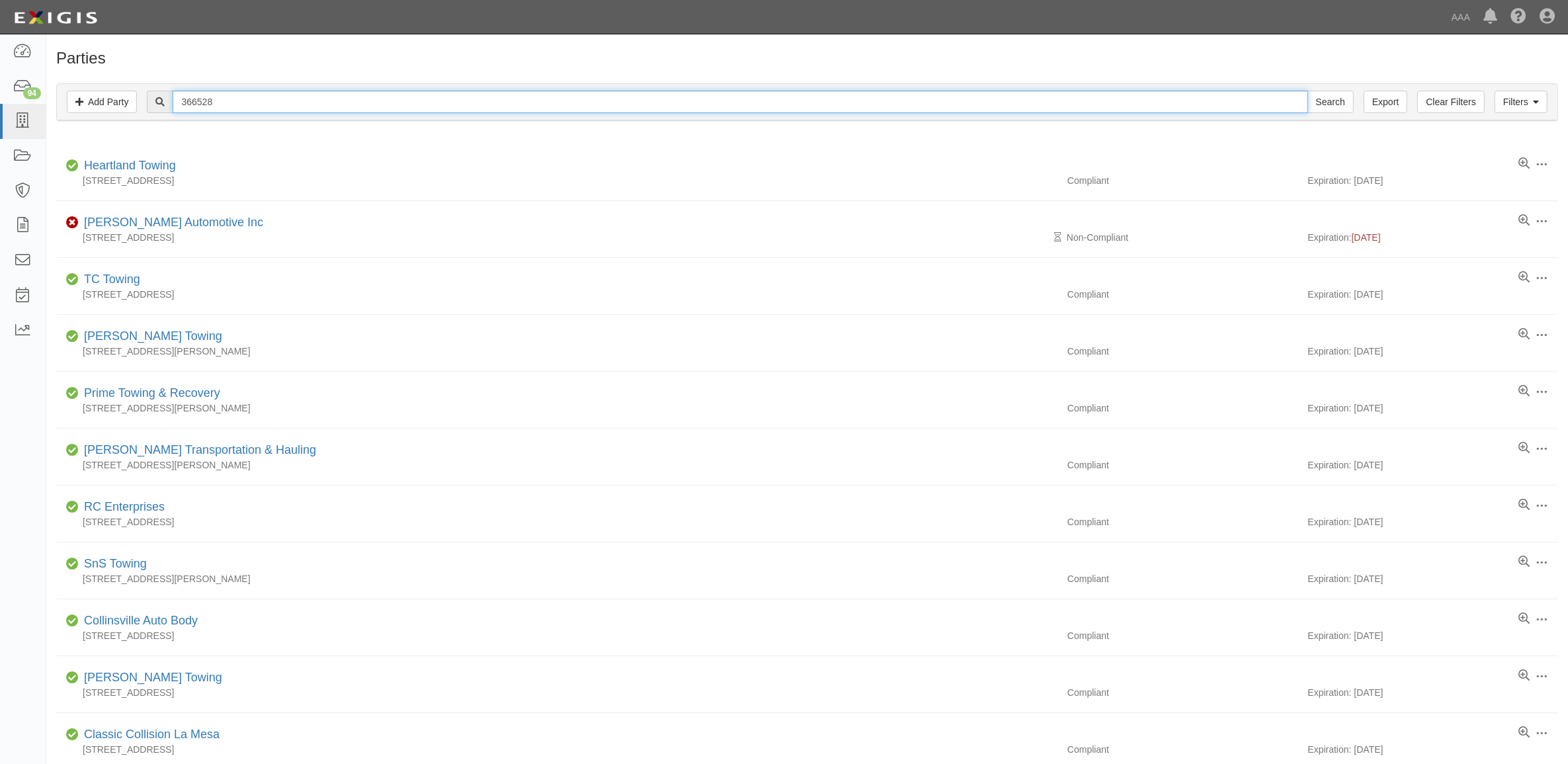
click at [230, 97] on input "366528" at bounding box center [740, 102] width 1135 height 23
paste input "CC162509"
type input "CC162509"
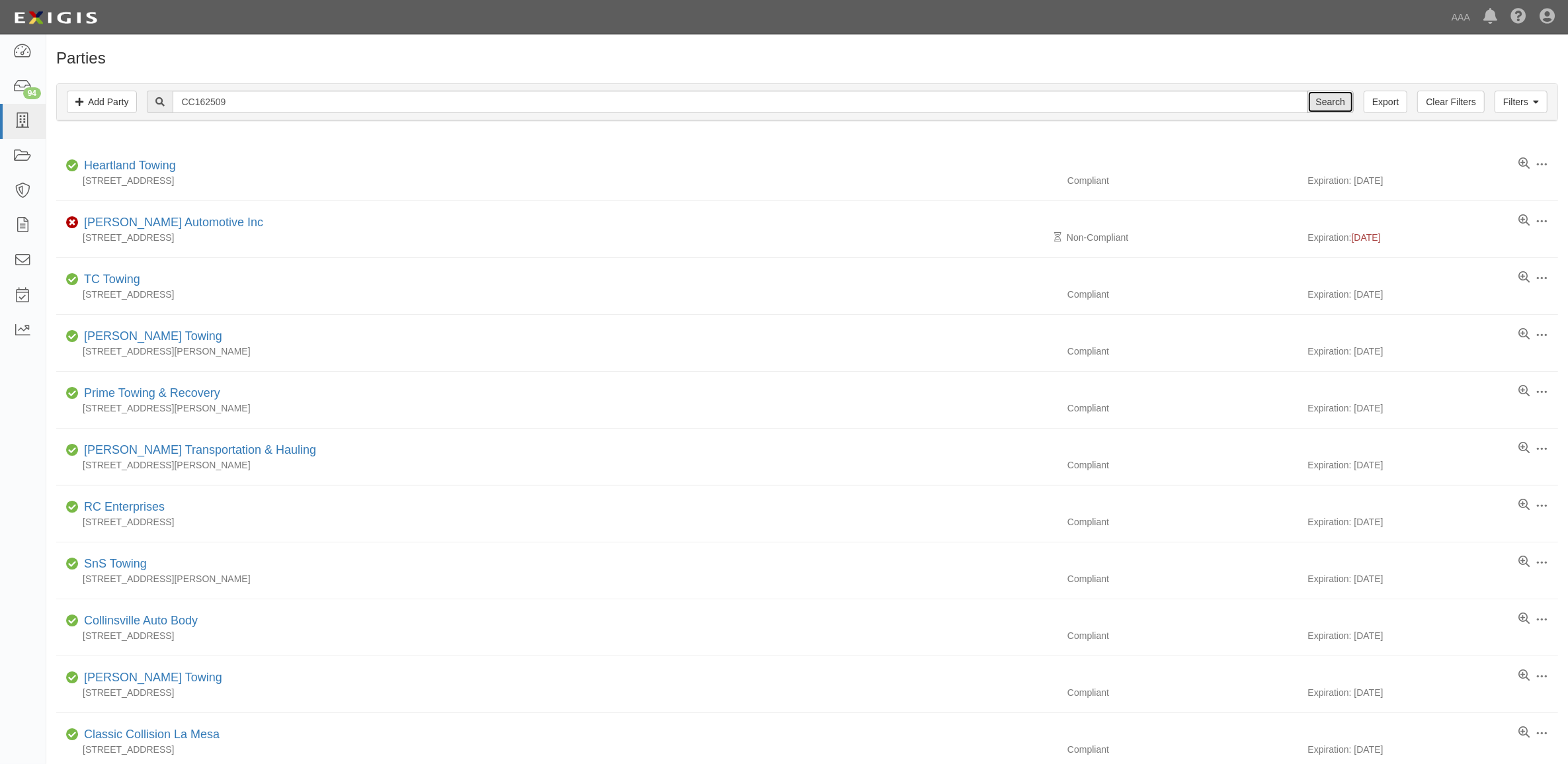
click at [1340, 96] on input "Search" at bounding box center [1331, 102] width 47 height 23
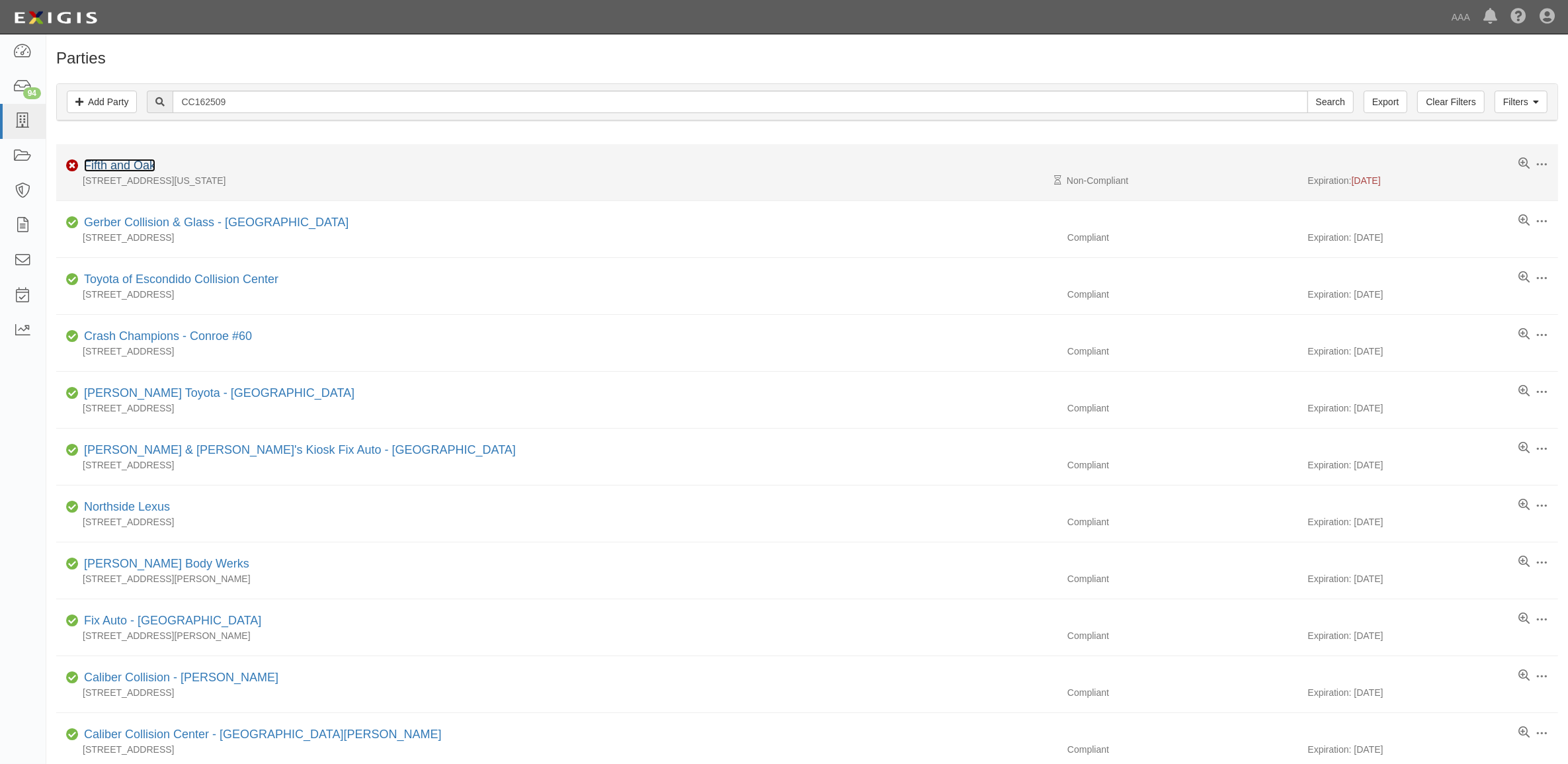
click at [149, 165] on link "Fifth and Oak" at bounding box center [119, 165] width 71 height 13
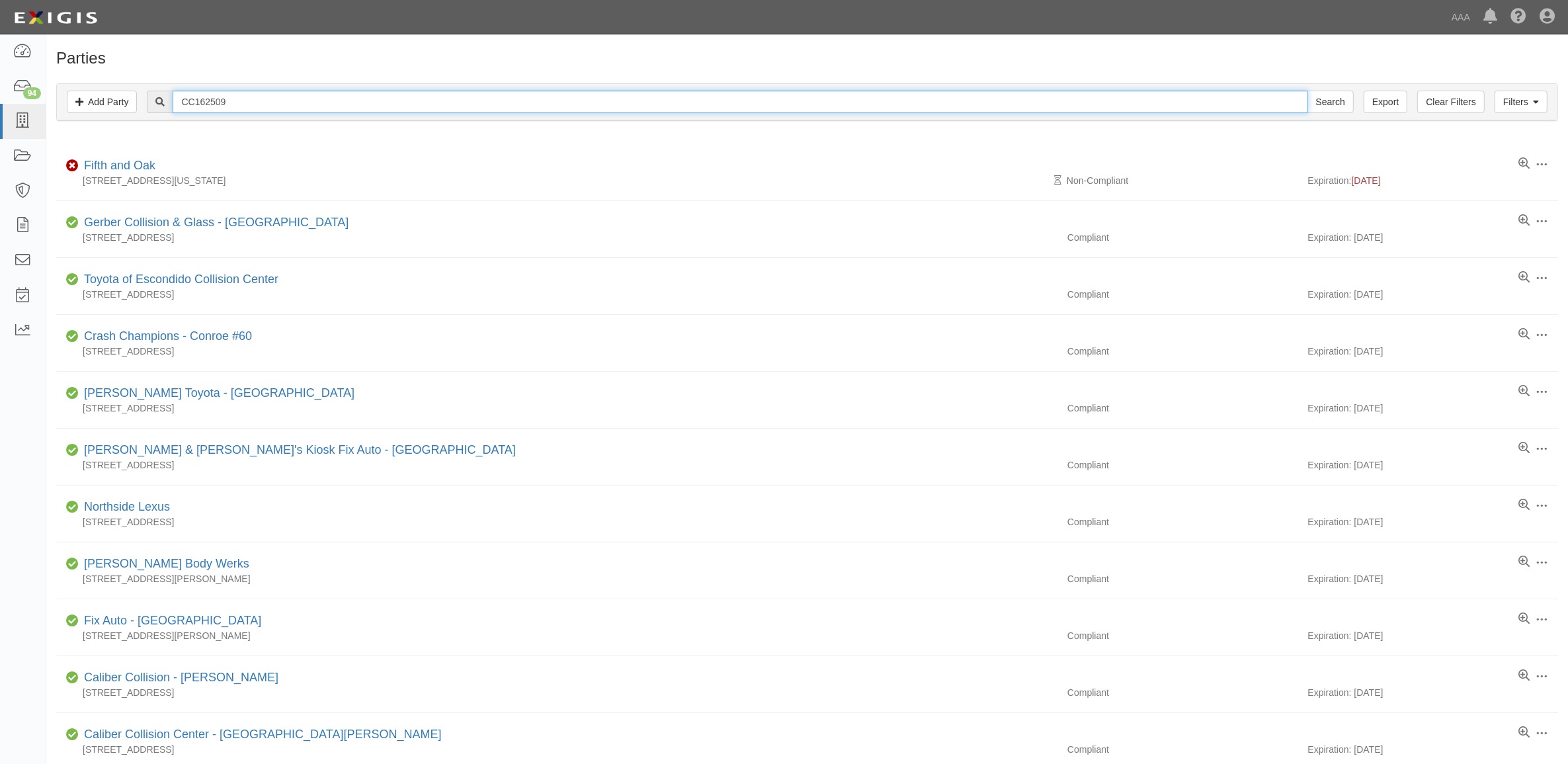
click at [274, 104] on input "CC162509" at bounding box center [740, 102] width 1135 height 23
click at [273, 104] on input "CC162509" at bounding box center [740, 102] width 1135 height 23
paste input "214973"
type input "CC214973"
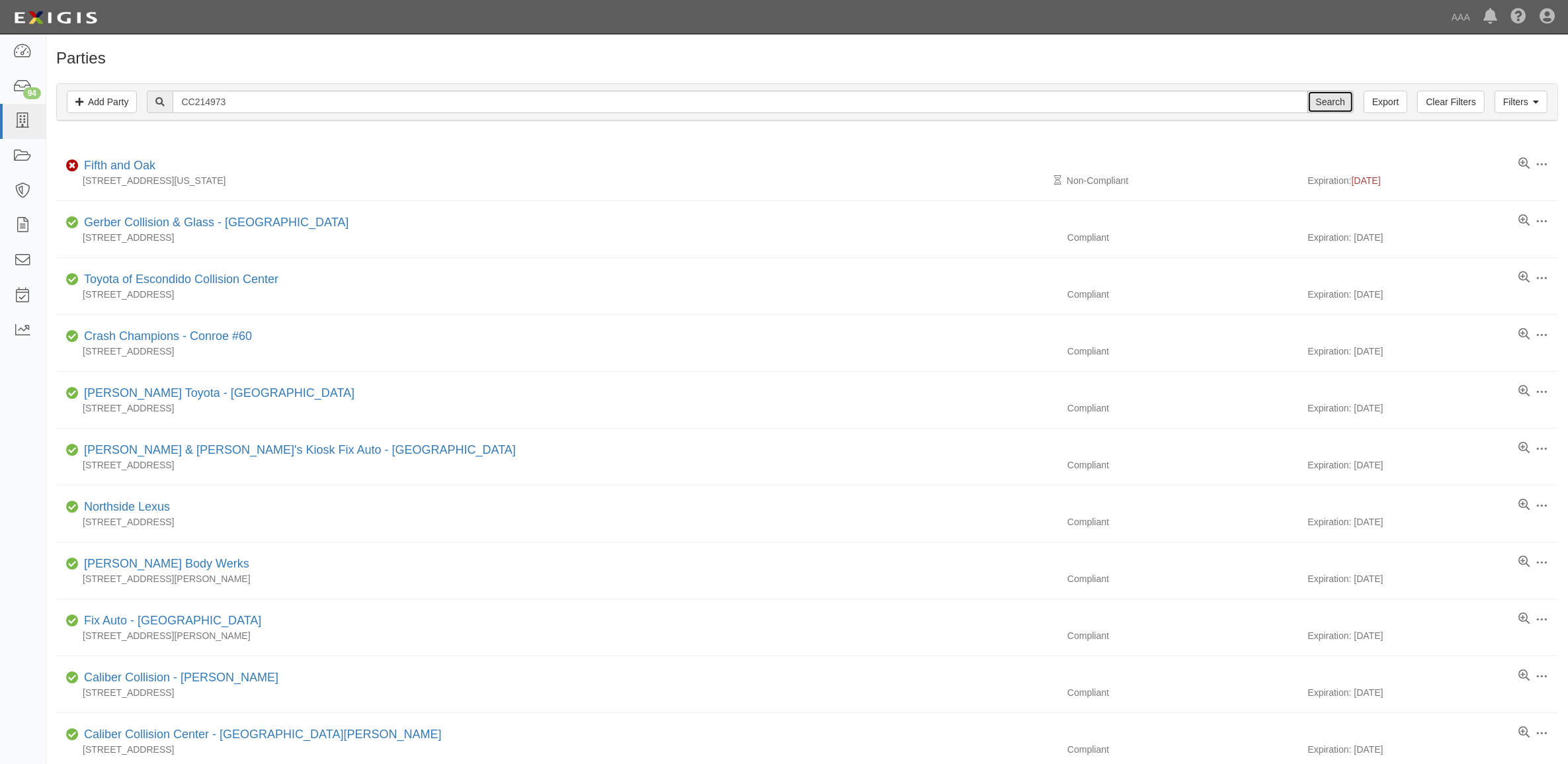
click at [1332, 103] on input "Search" at bounding box center [1331, 102] width 47 height 23
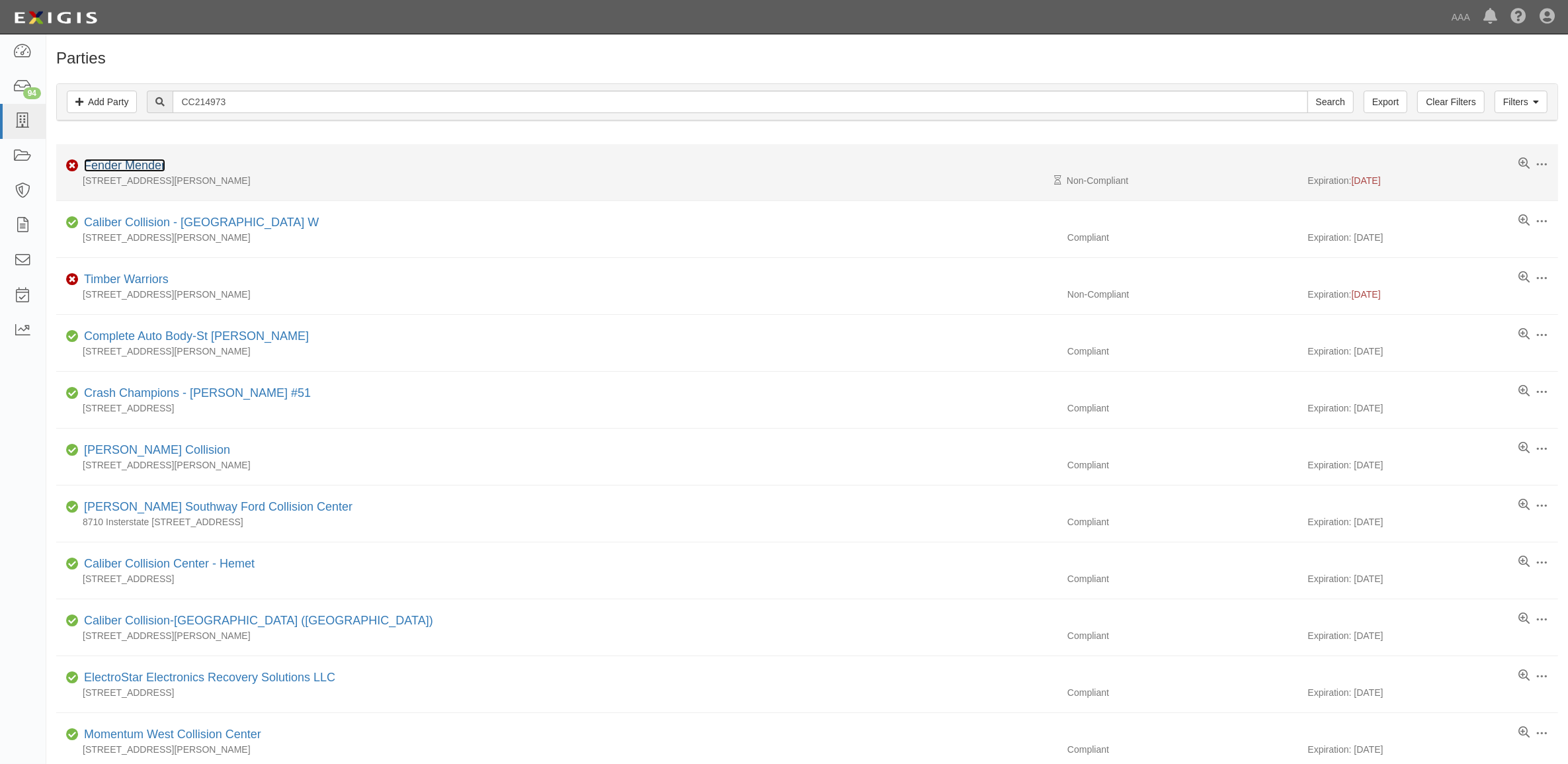
click at [142, 169] on link "Fender Mender" at bounding box center [124, 165] width 82 height 13
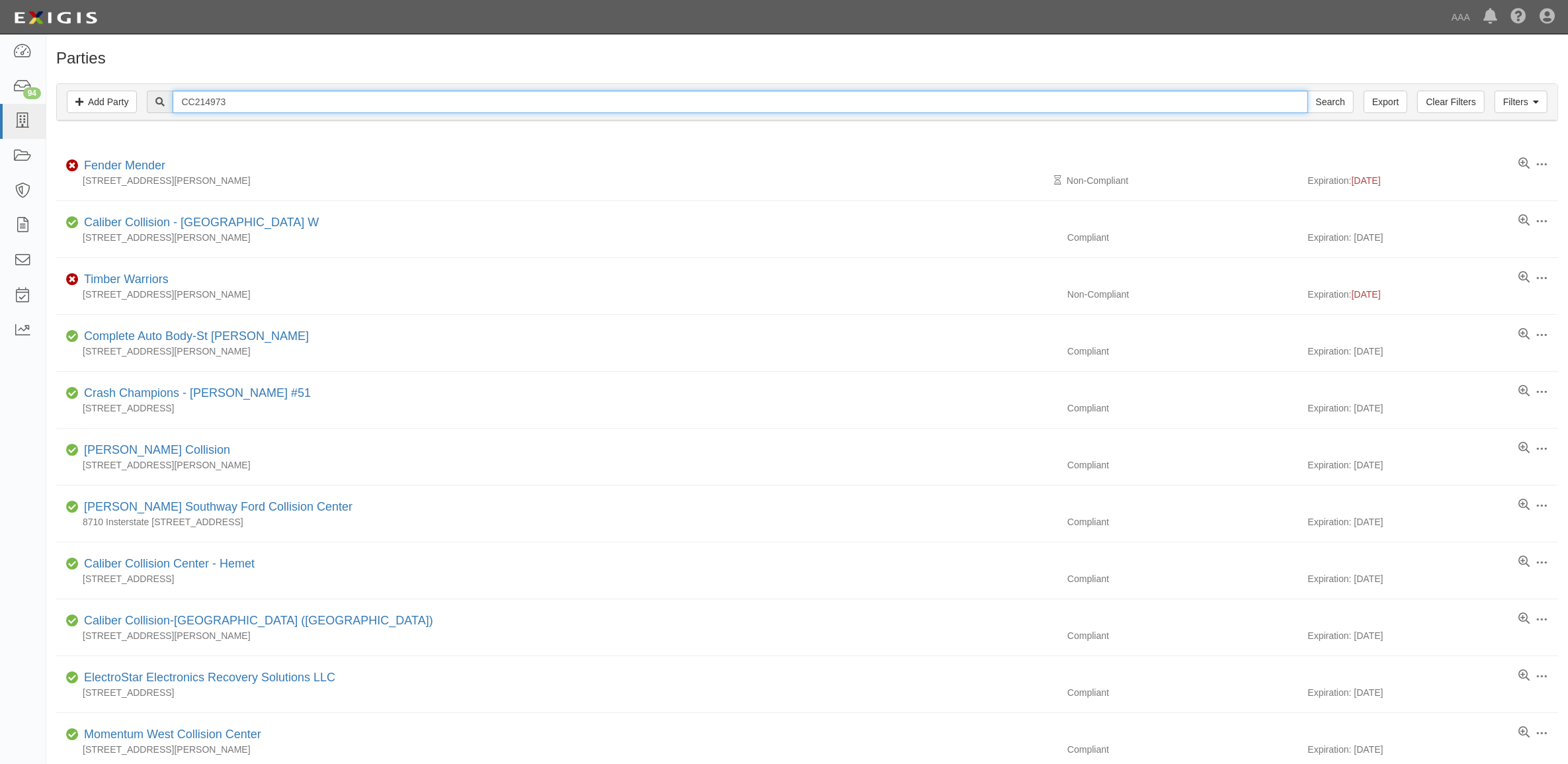
click at [267, 104] on input "CC214973" at bounding box center [740, 102] width 1135 height 23
paste input "609881"
type input "CC609881"
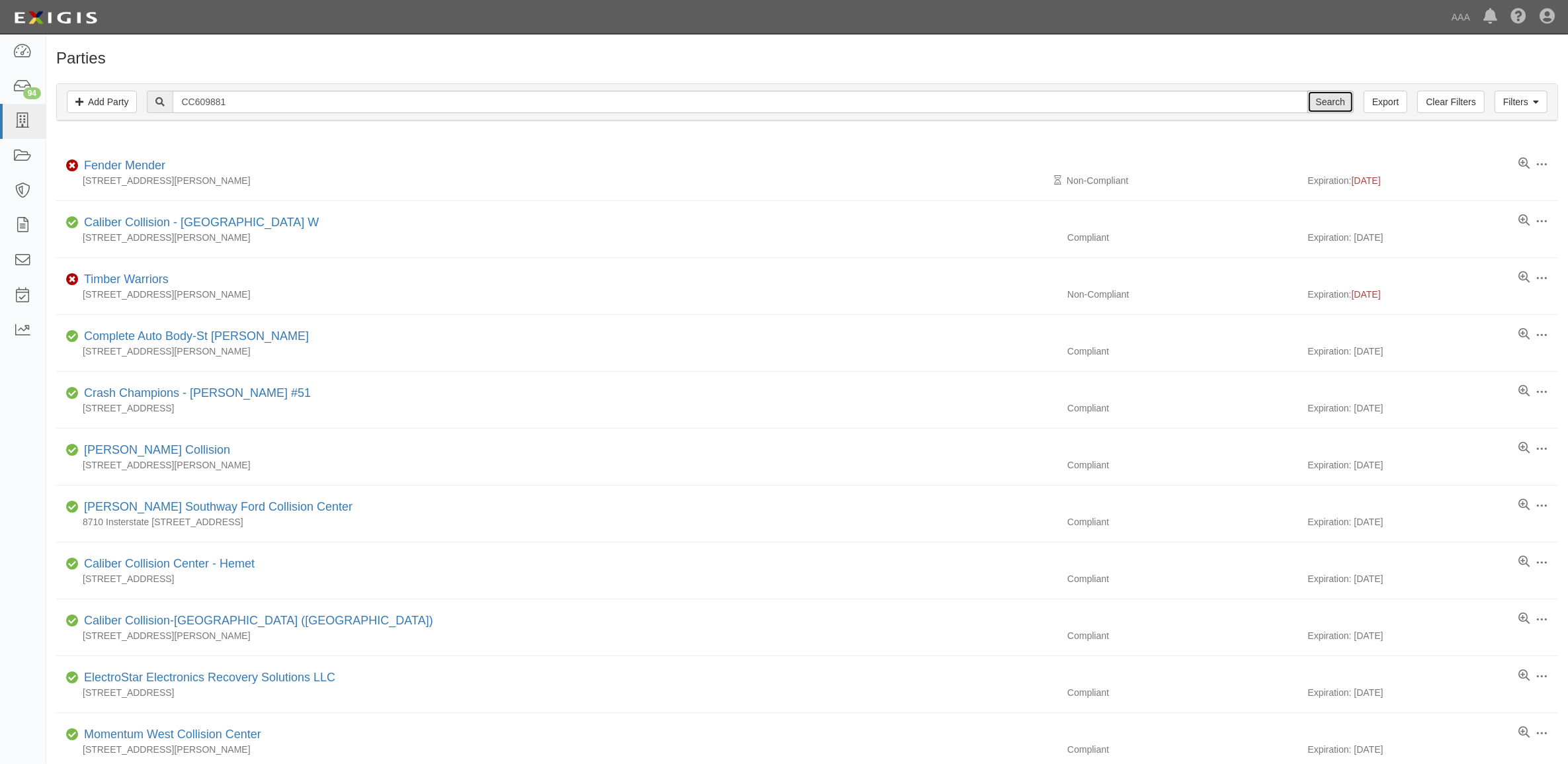
click at [1325, 103] on input "Search" at bounding box center [1331, 102] width 47 height 23
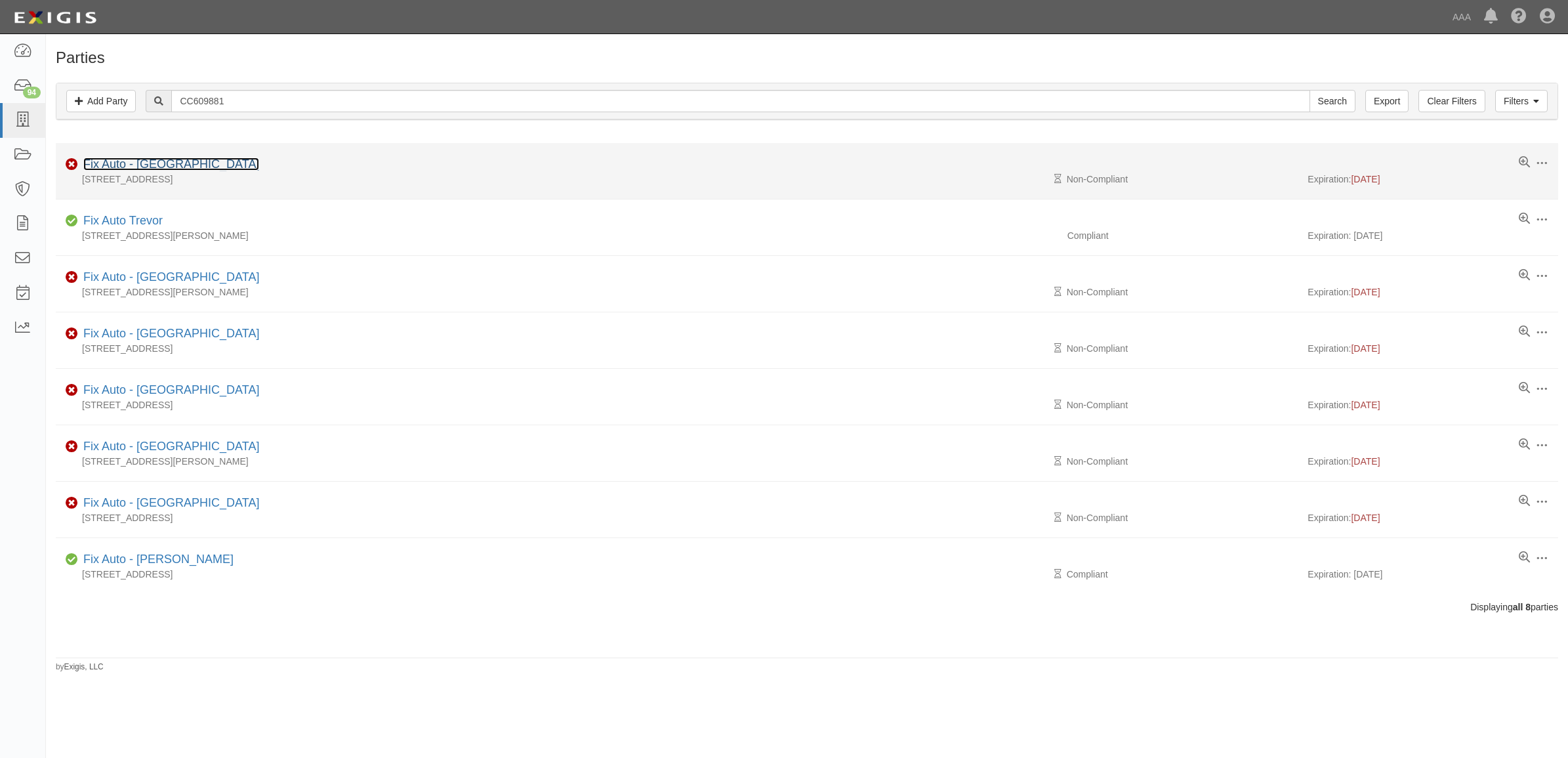
click at [165, 165] on link "Fix Auto - [GEOGRAPHIC_DATA]" at bounding box center [171, 164] width 176 height 13
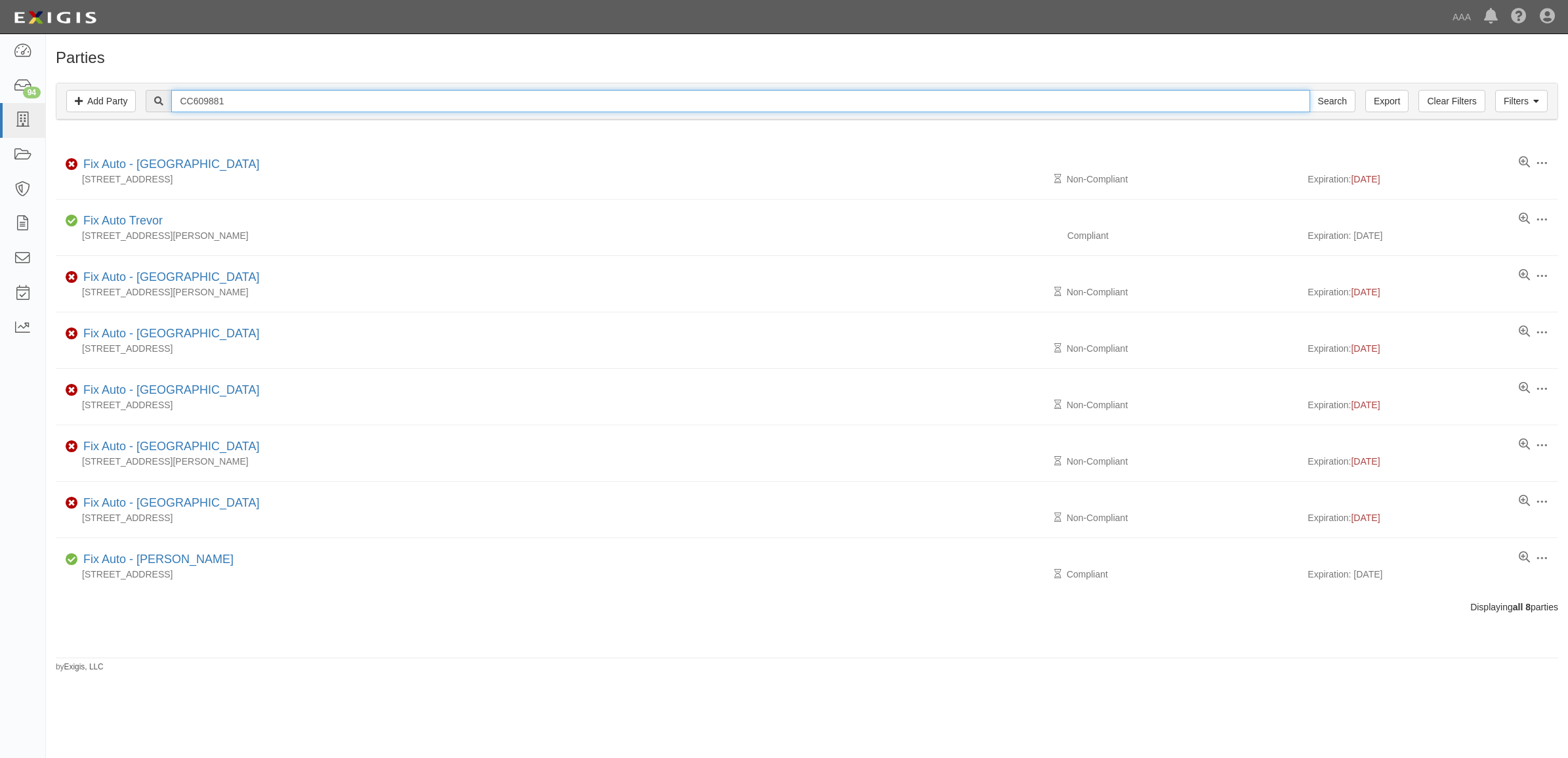
click at [237, 105] on input "CC609881" at bounding box center [741, 101] width 1138 height 23
click at [235, 105] on input "CC609881" at bounding box center [741, 101] width 1138 height 23
paste input "2"
type input "CC609882"
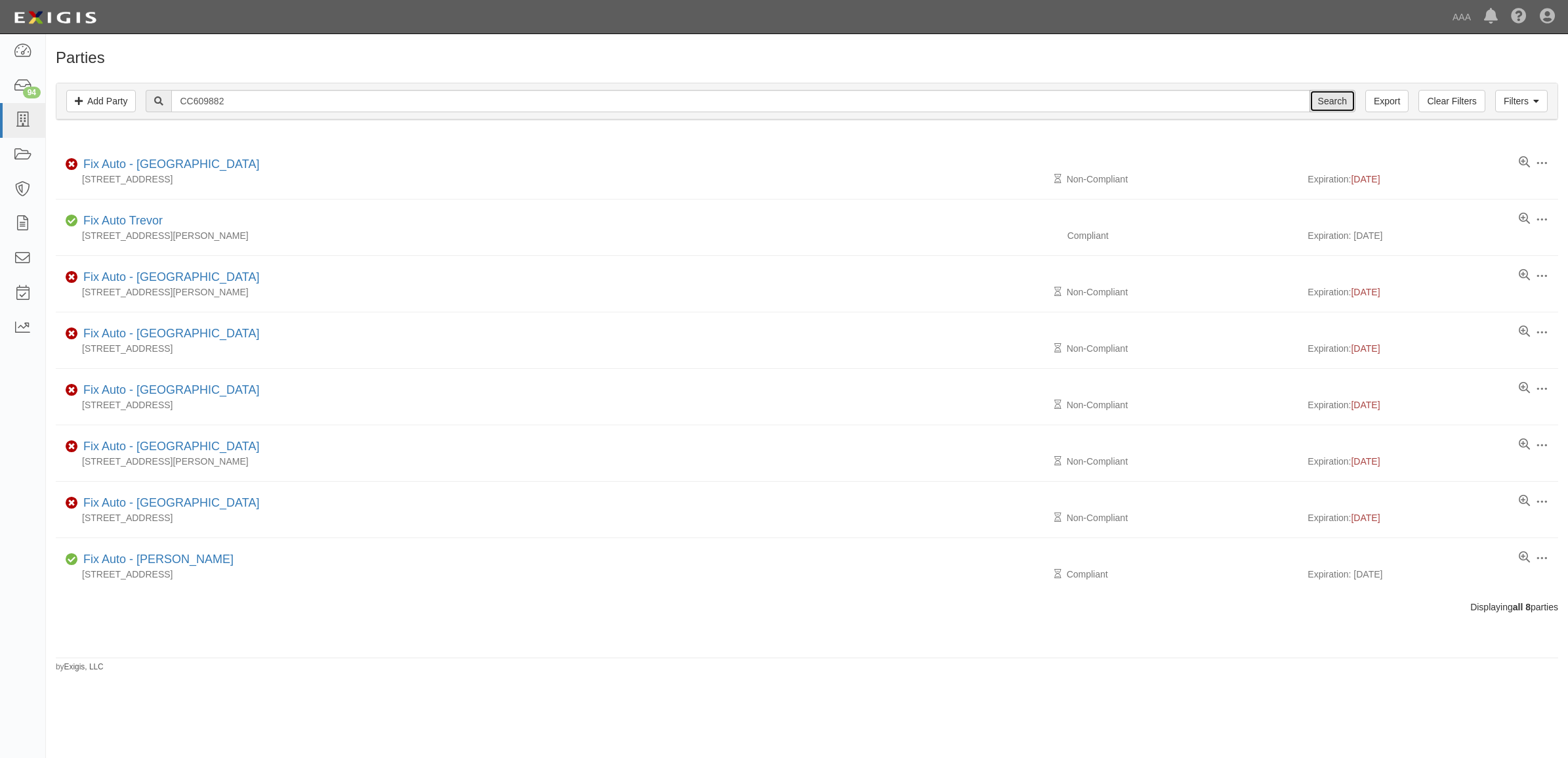
click at [1330, 106] on input "Search" at bounding box center [1332, 101] width 46 height 23
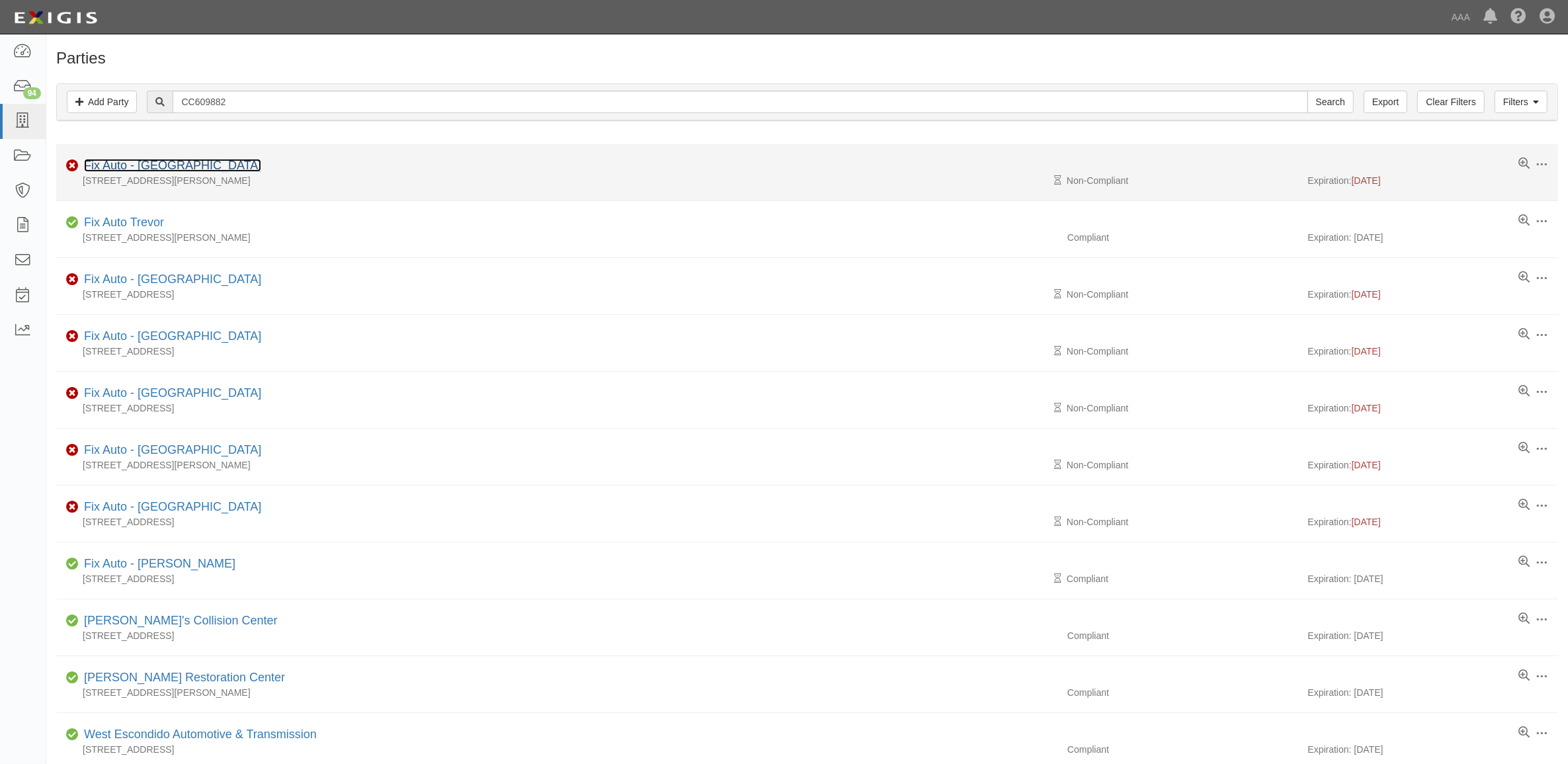
click at [178, 166] on link "Fix Auto - [GEOGRAPHIC_DATA]" at bounding box center [172, 165] width 178 height 13
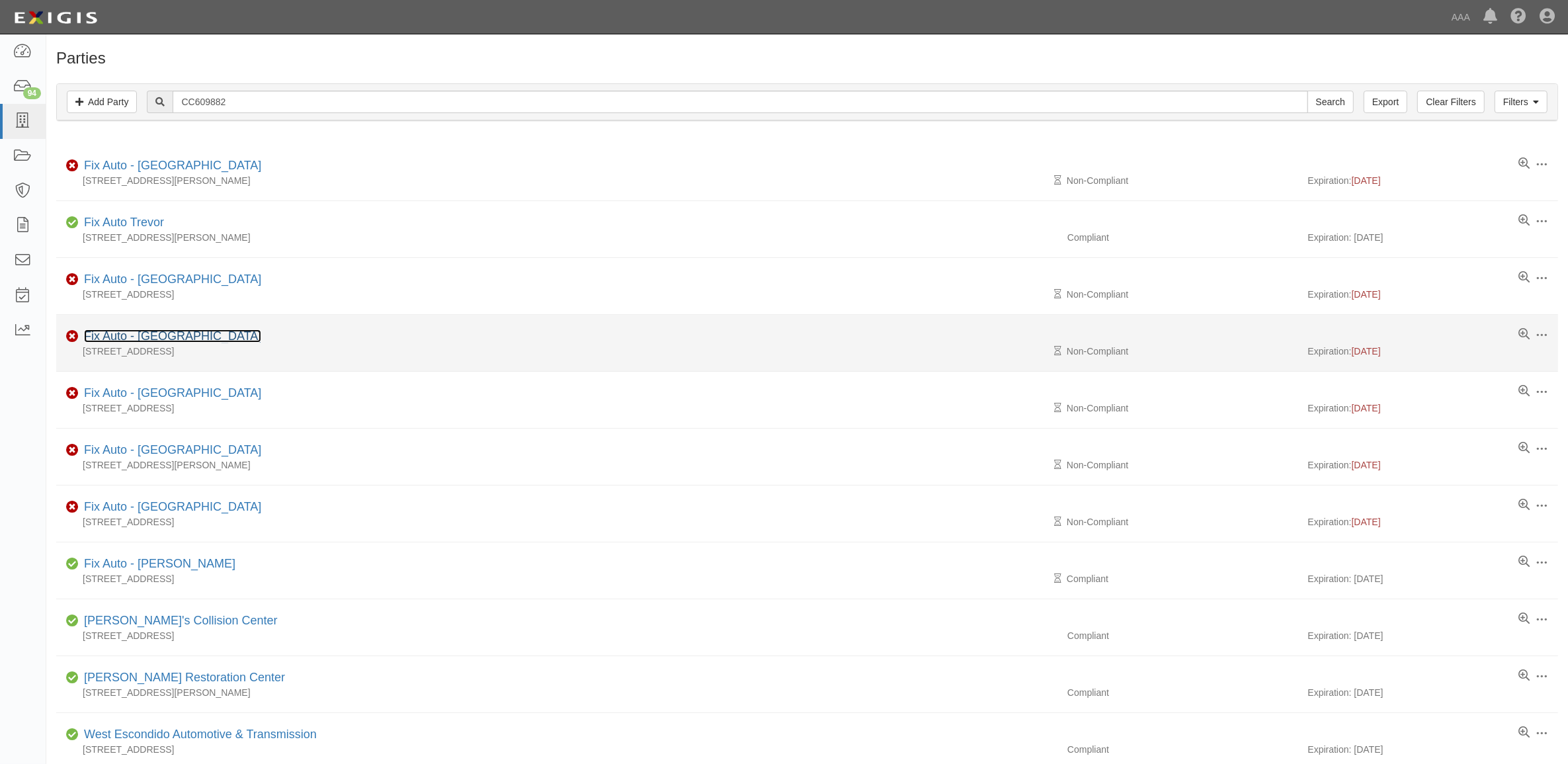
click at [181, 341] on link "Fix Auto - [GEOGRAPHIC_DATA]" at bounding box center [172, 336] width 178 height 13
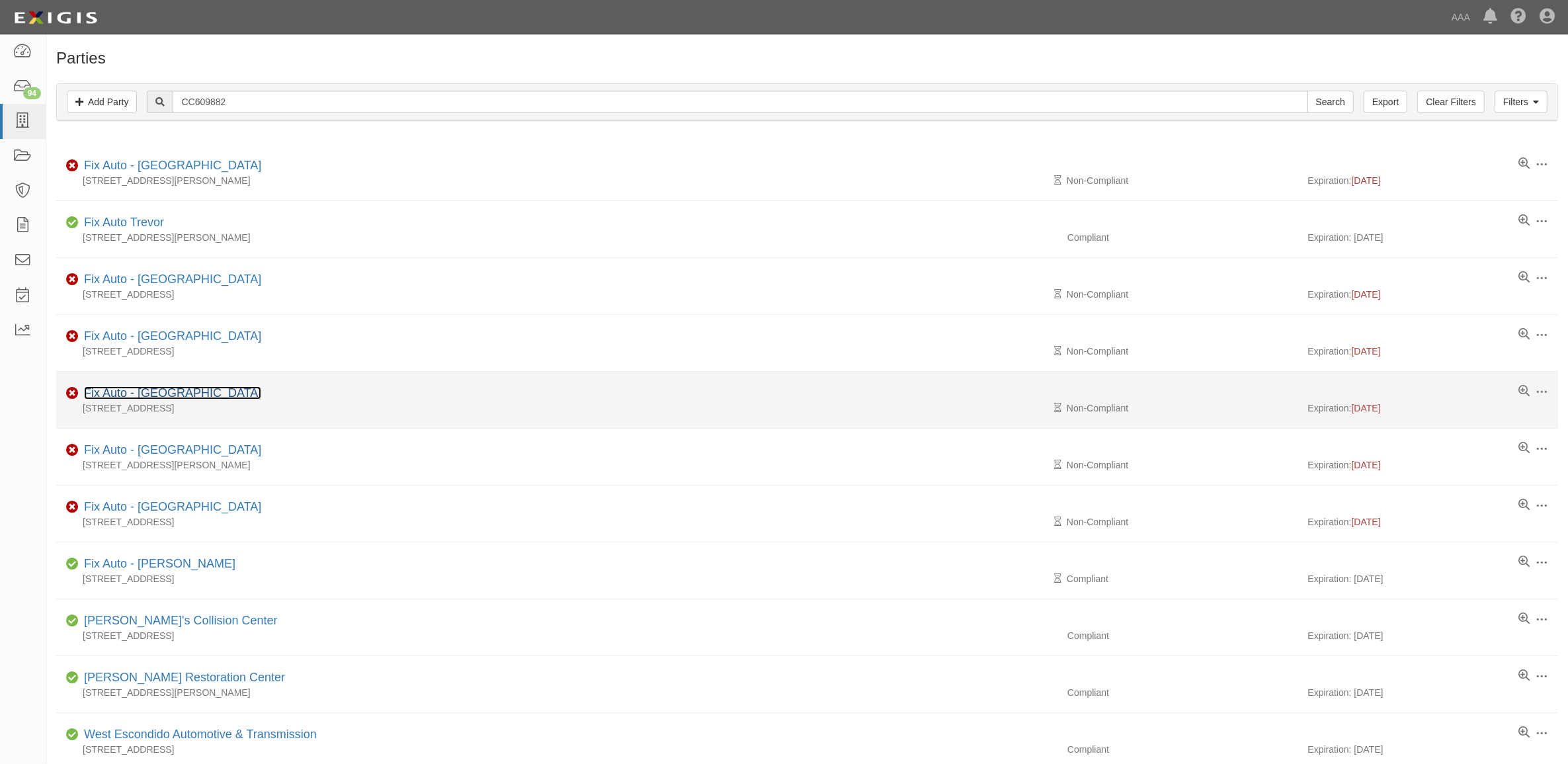
click at [152, 392] on link "Fix Auto - [GEOGRAPHIC_DATA]" at bounding box center [172, 393] width 178 height 13
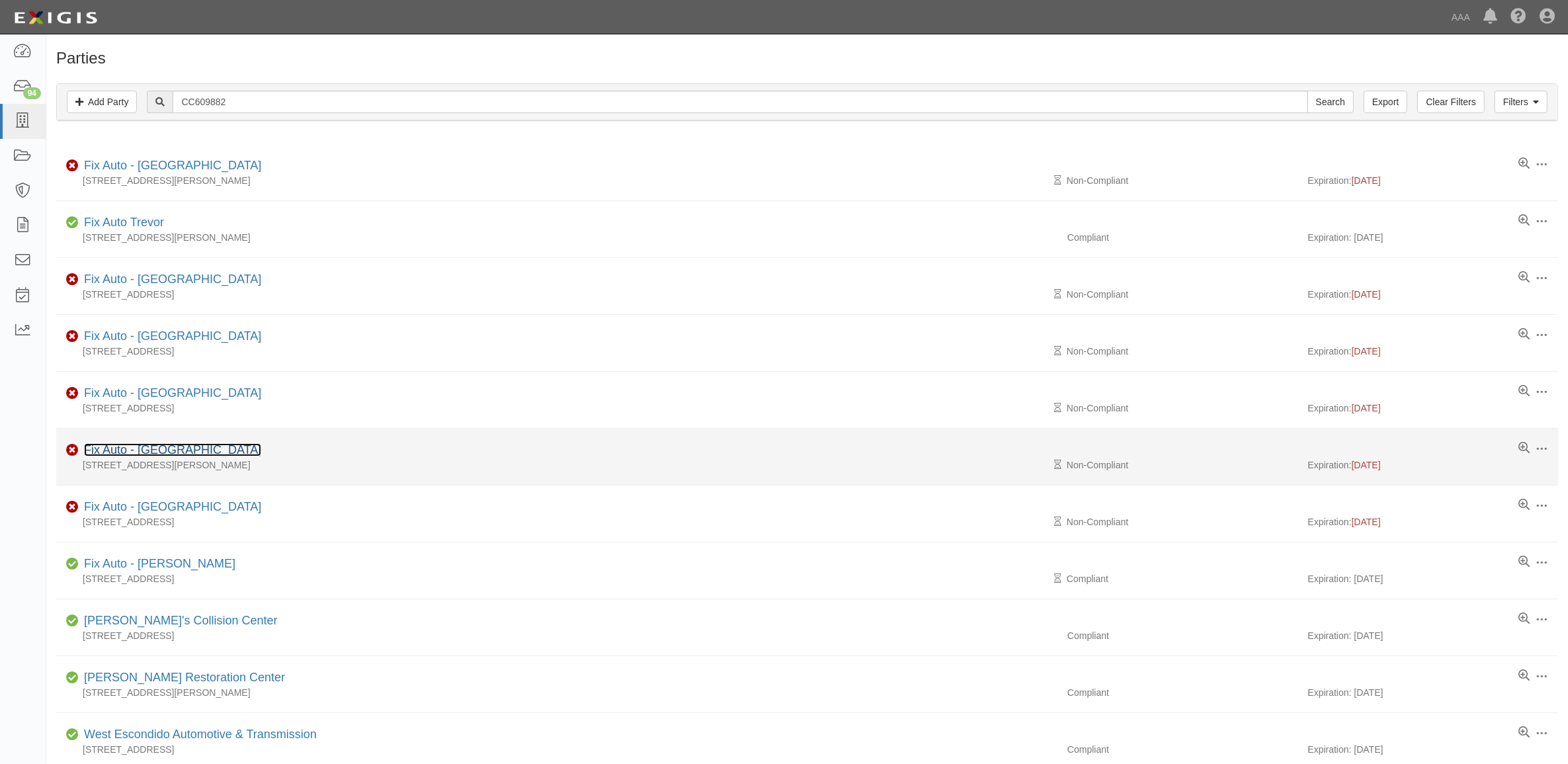
click at [174, 447] on link "Fix Auto - [GEOGRAPHIC_DATA]" at bounding box center [172, 450] width 178 height 13
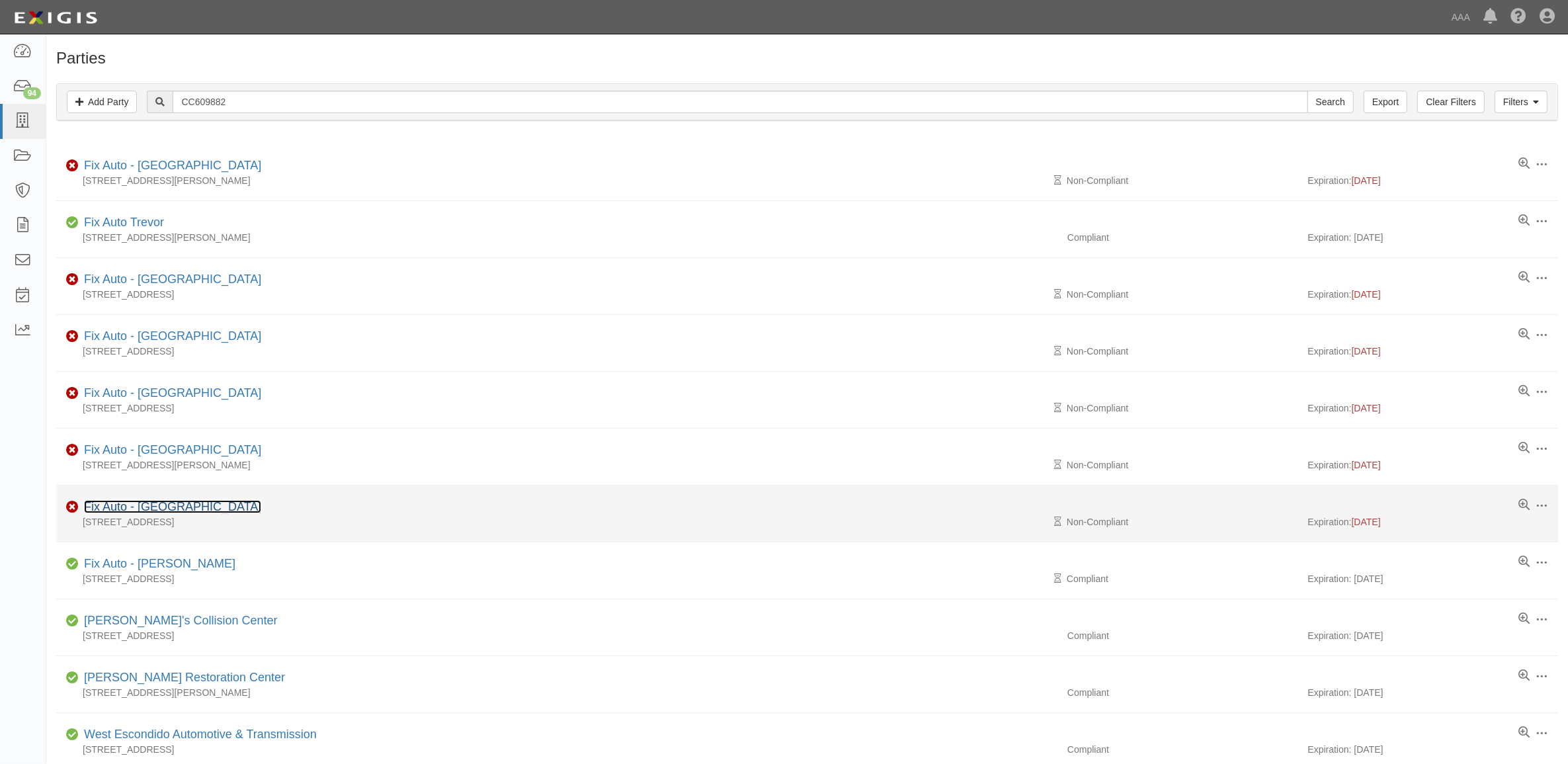
click at [169, 507] on link "Fix Auto - [GEOGRAPHIC_DATA]" at bounding box center [172, 506] width 178 height 13
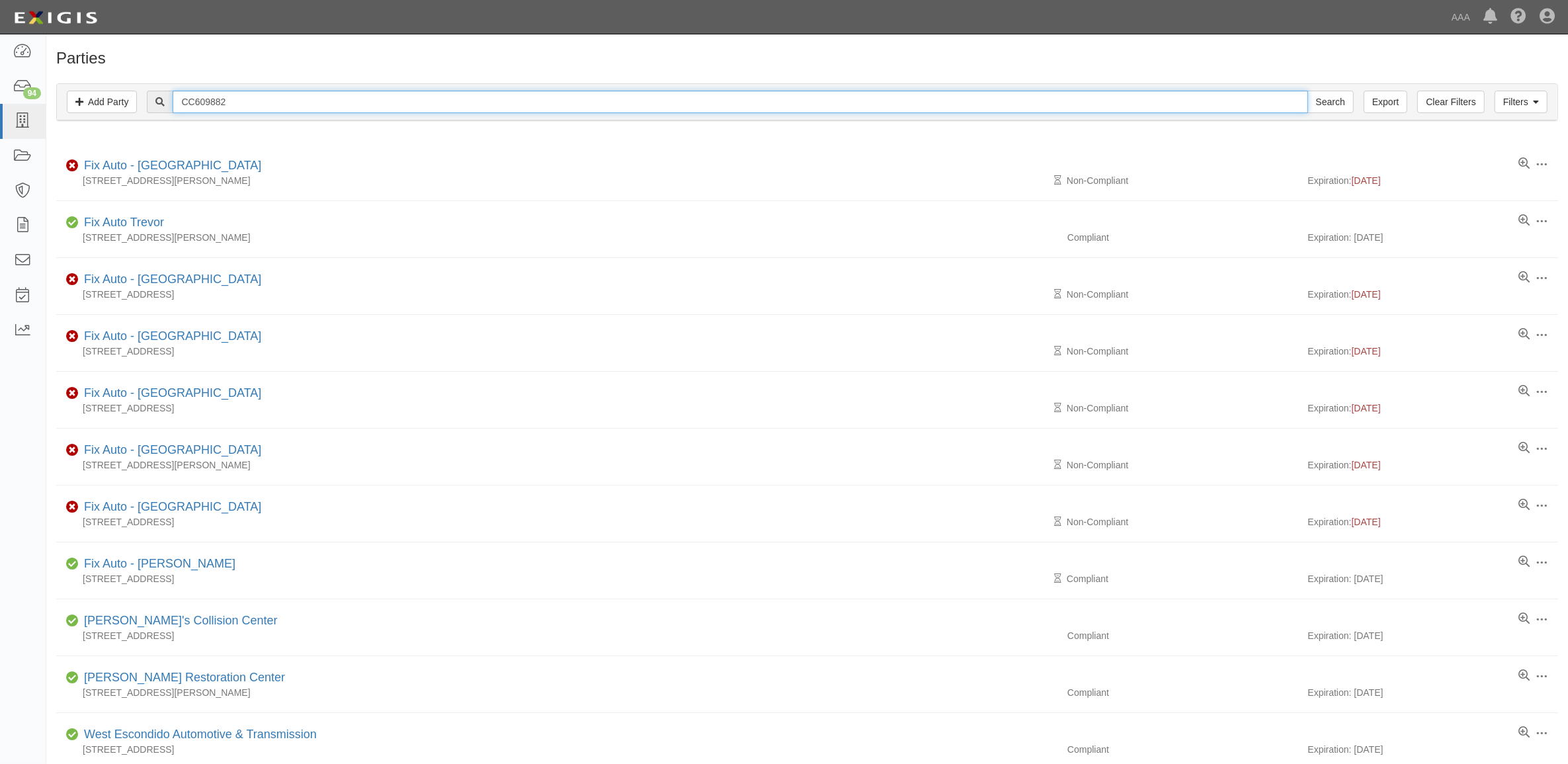
click at [253, 96] on input "CC609882" at bounding box center [740, 102] width 1135 height 23
paste input "173788"
type input "CC173788"
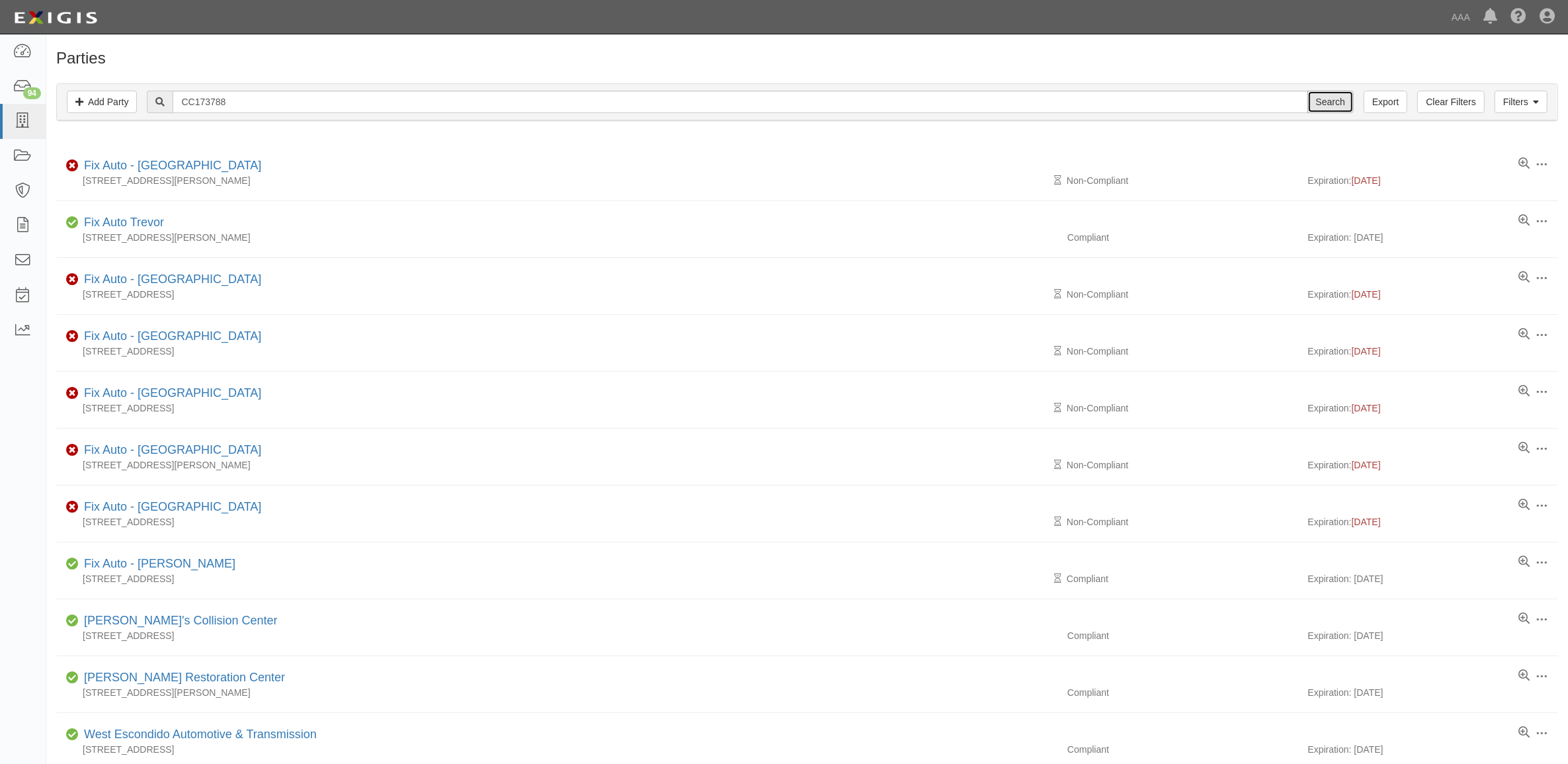
click at [1330, 103] on input "Search" at bounding box center [1331, 102] width 47 height 23
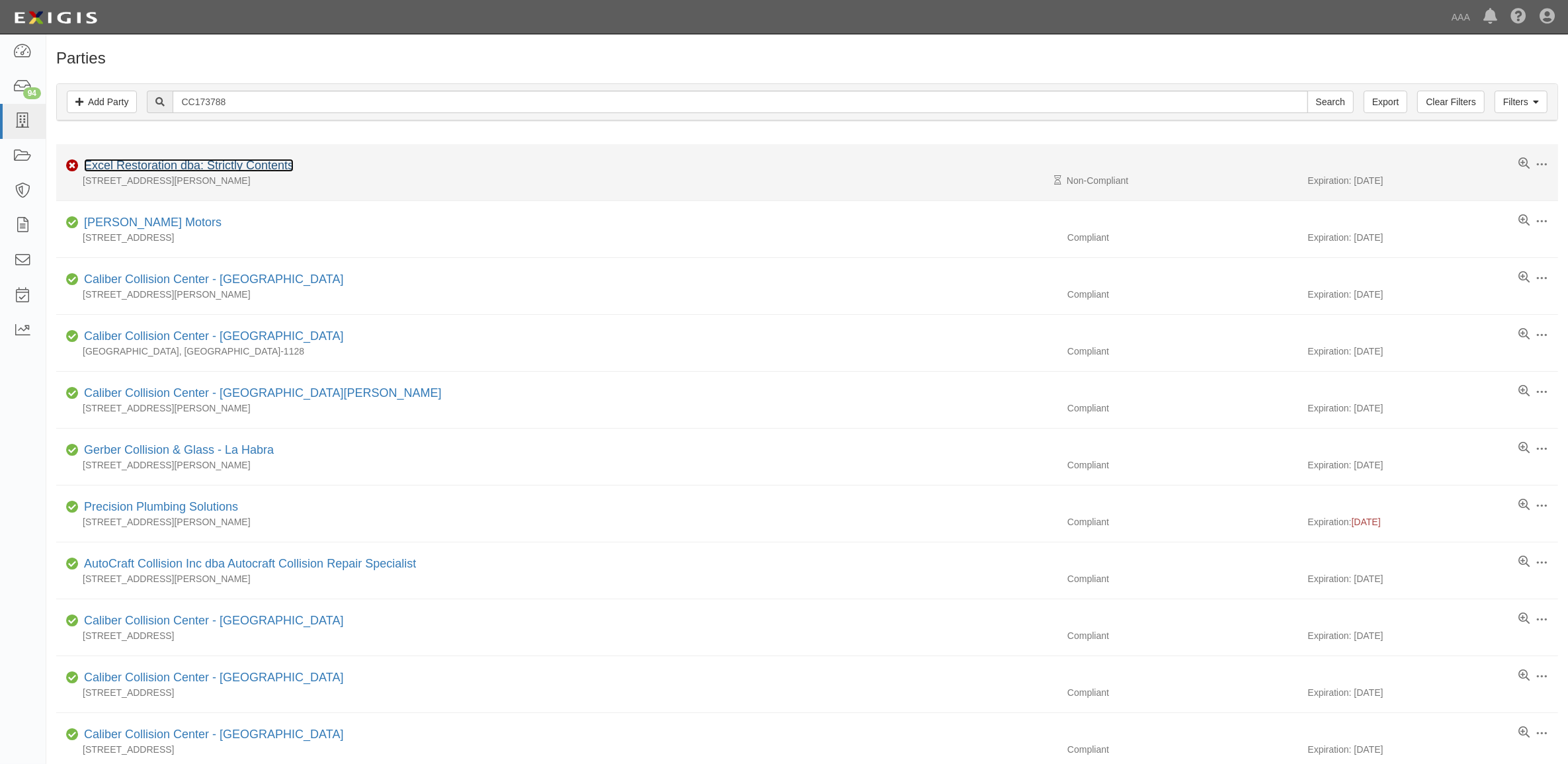
click at [162, 162] on link "Excel Restoration dba: Strictly Contents" at bounding box center [188, 165] width 210 height 13
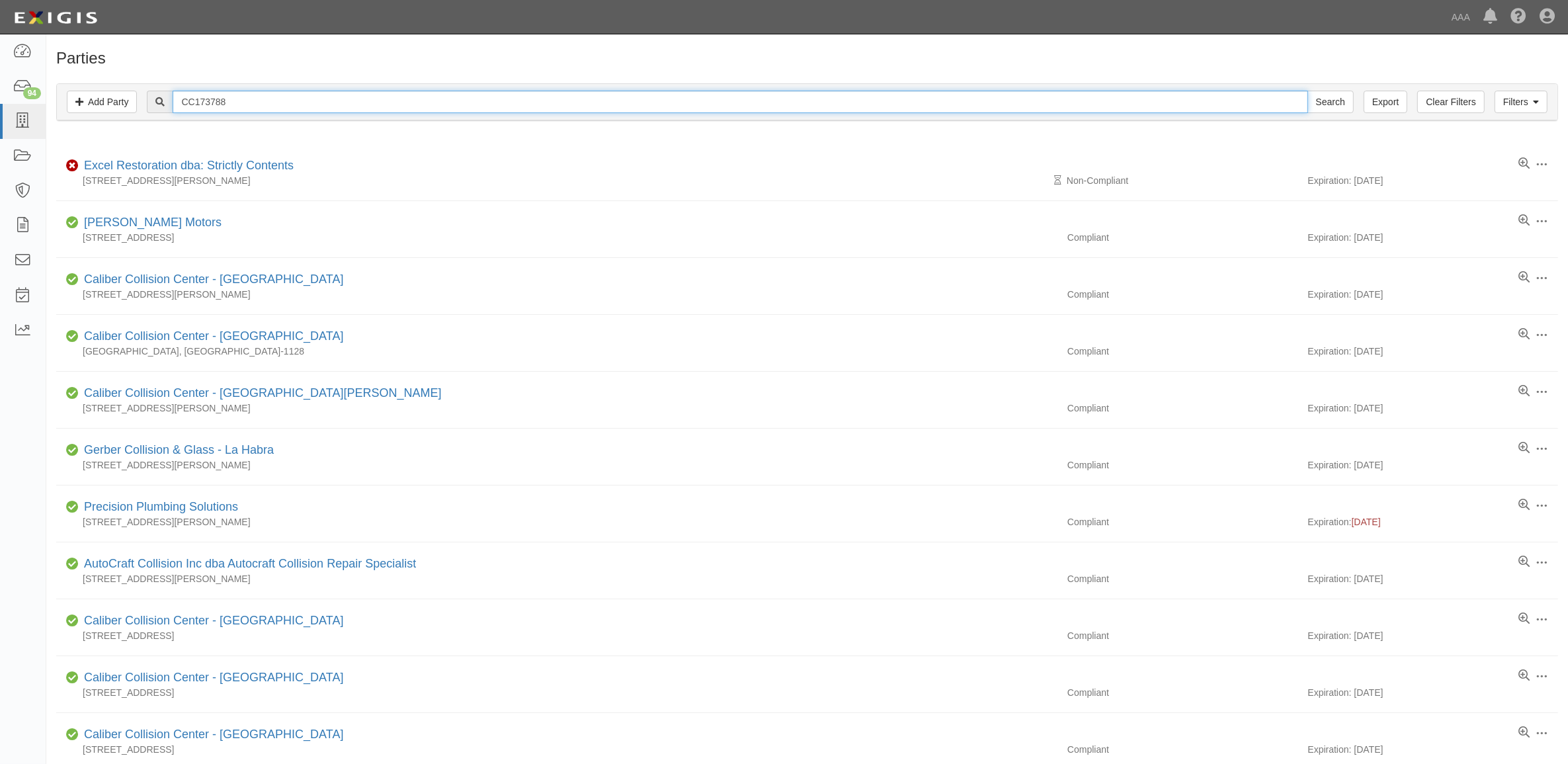
click at [198, 98] on input "CC173788" at bounding box center [740, 102] width 1135 height 23
paste input "58714"
type input "CC1758714"
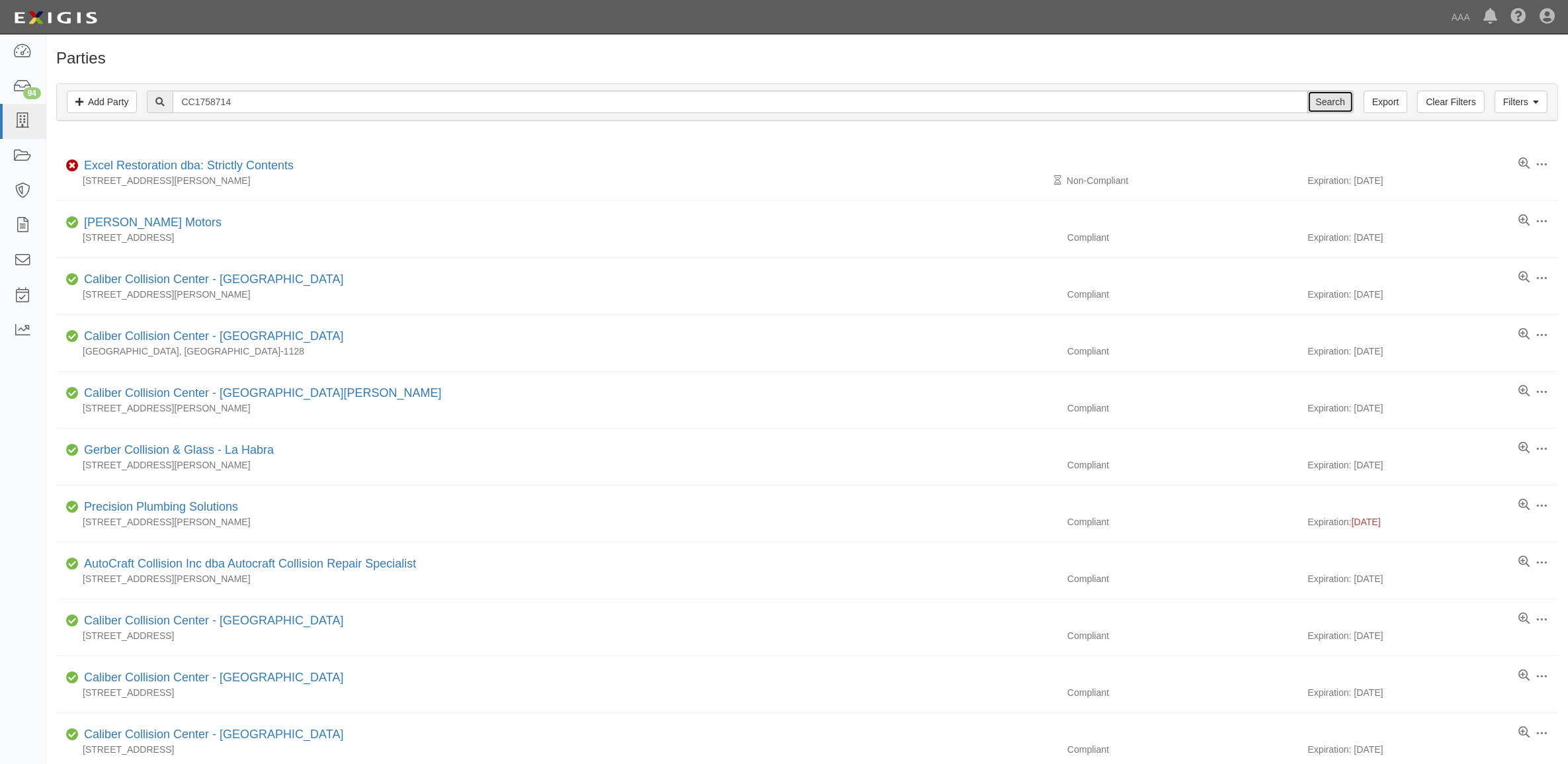
click at [1317, 101] on input "Search" at bounding box center [1331, 102] width 47 height 23
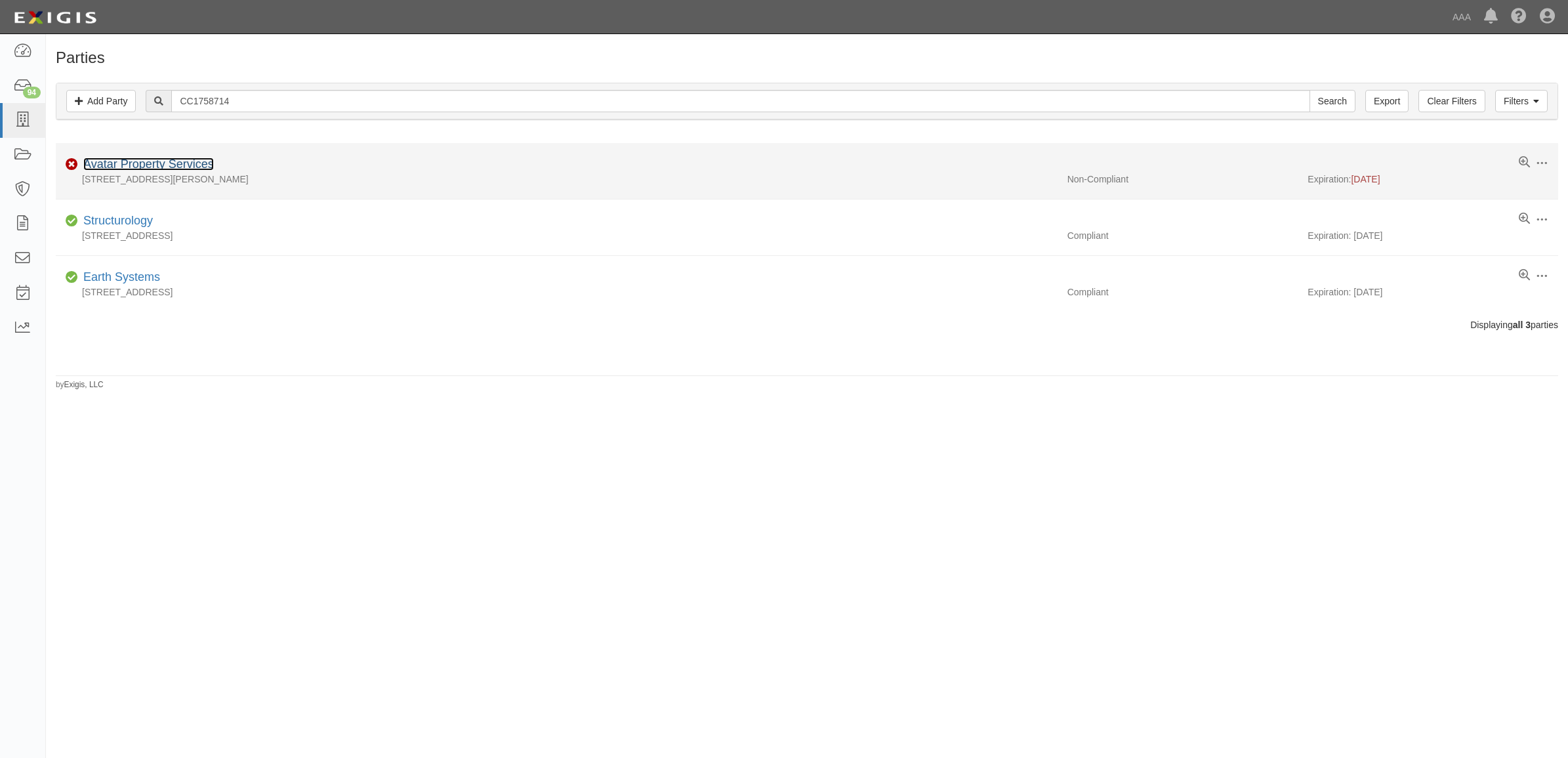
click at [171, 164] on link "Avatar Property Services" at bounding box center [148, 164] width 131 height 13
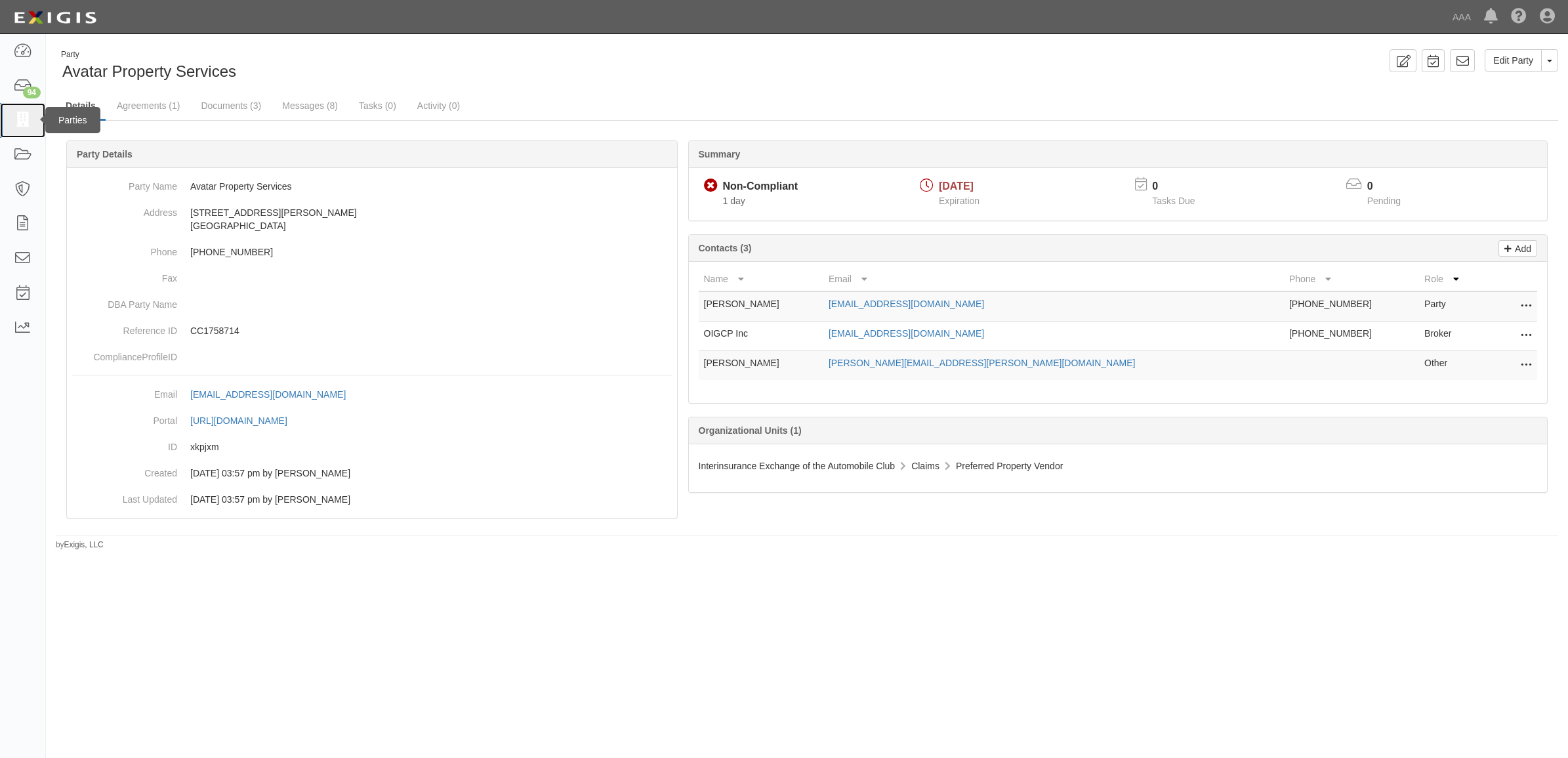
click at [23, 120] on icon at bounding box center [22, 121] width 18 height 15
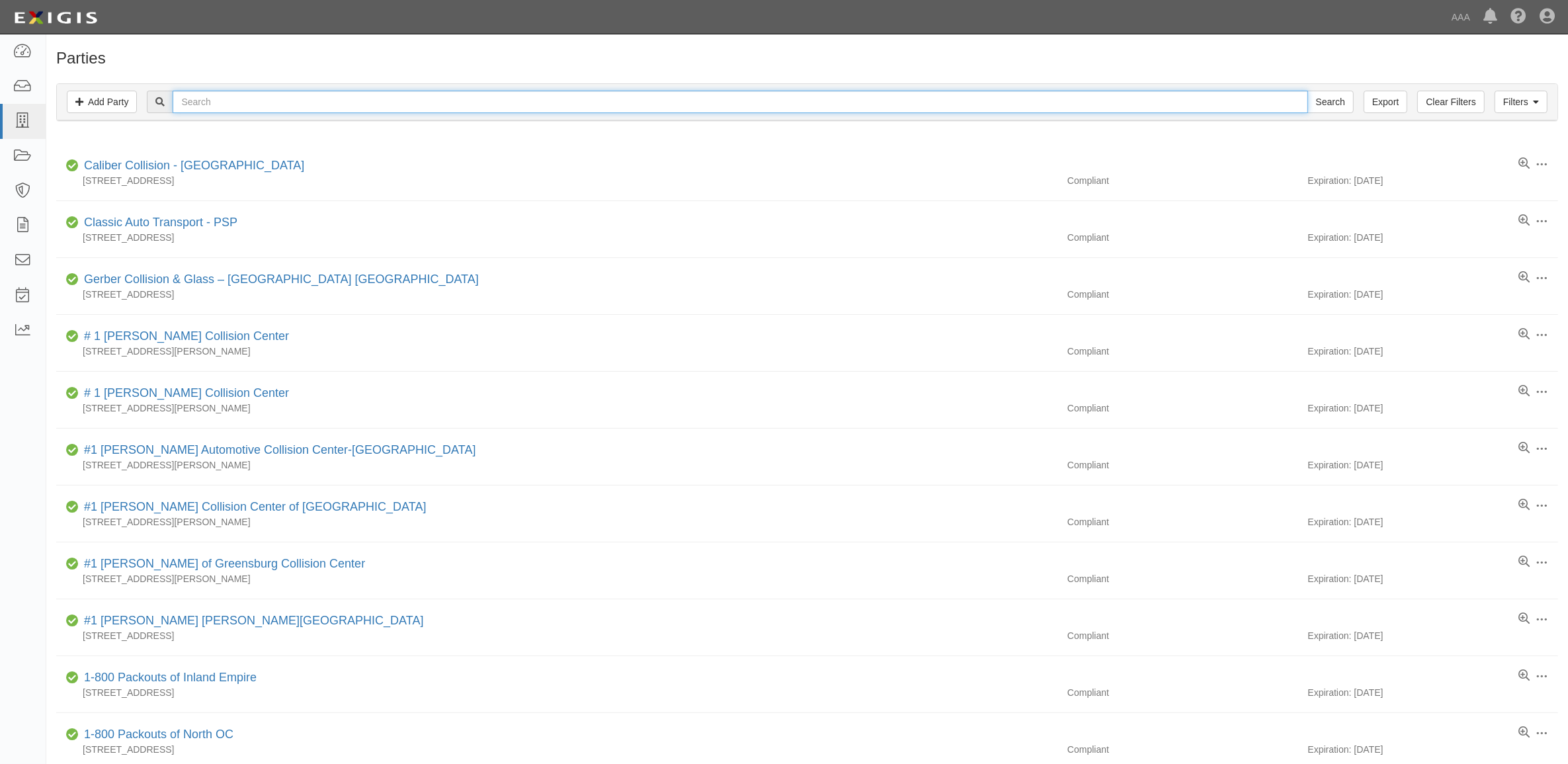
click at [302, 109] on input "text" at bounding box center [740, 102] width 1135 height 23
paste input "23006"
type input "23006"
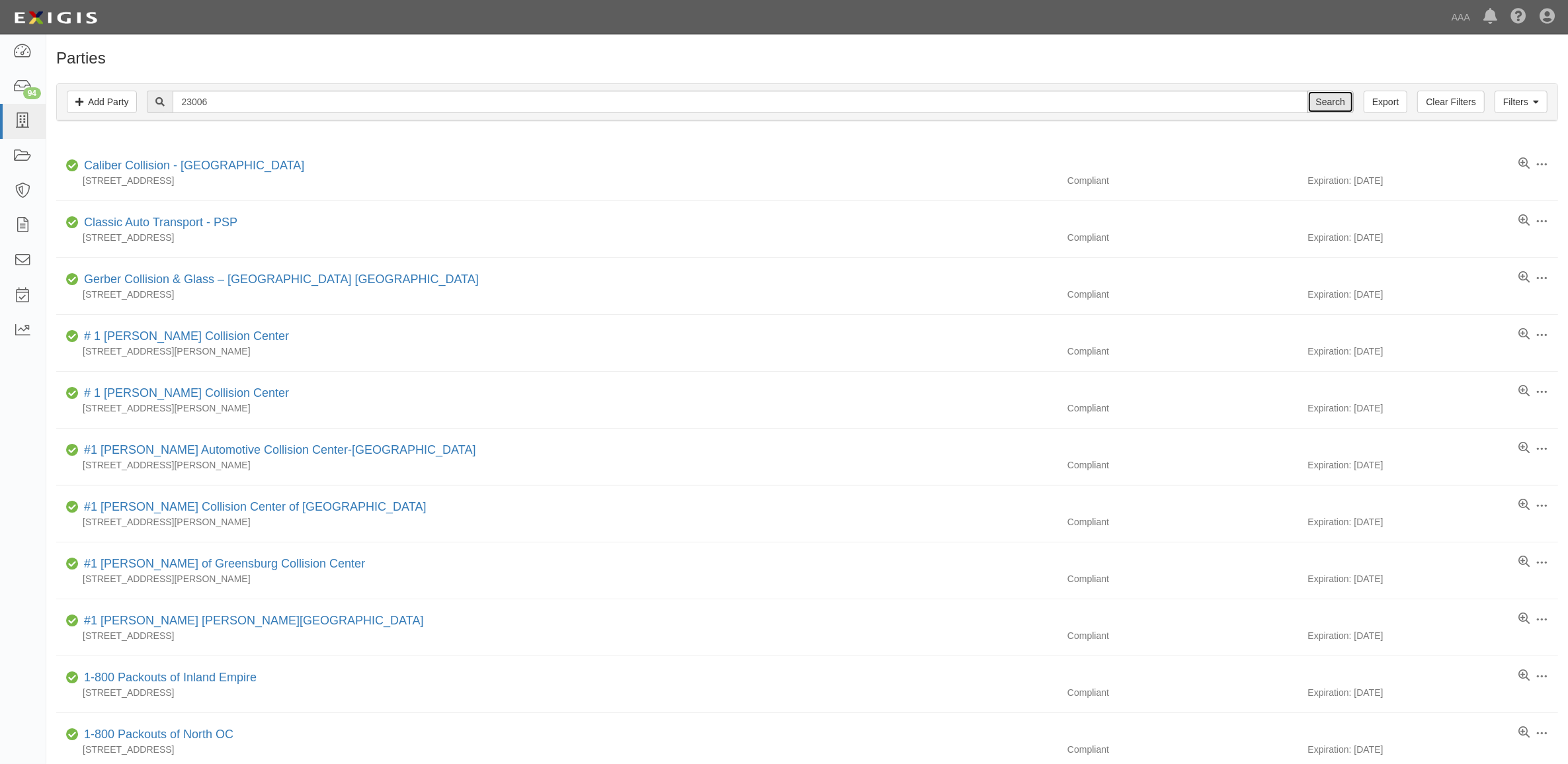
click at [1323, 104] on input "Search" at bounding box center [1331, 102] width 47 height 23
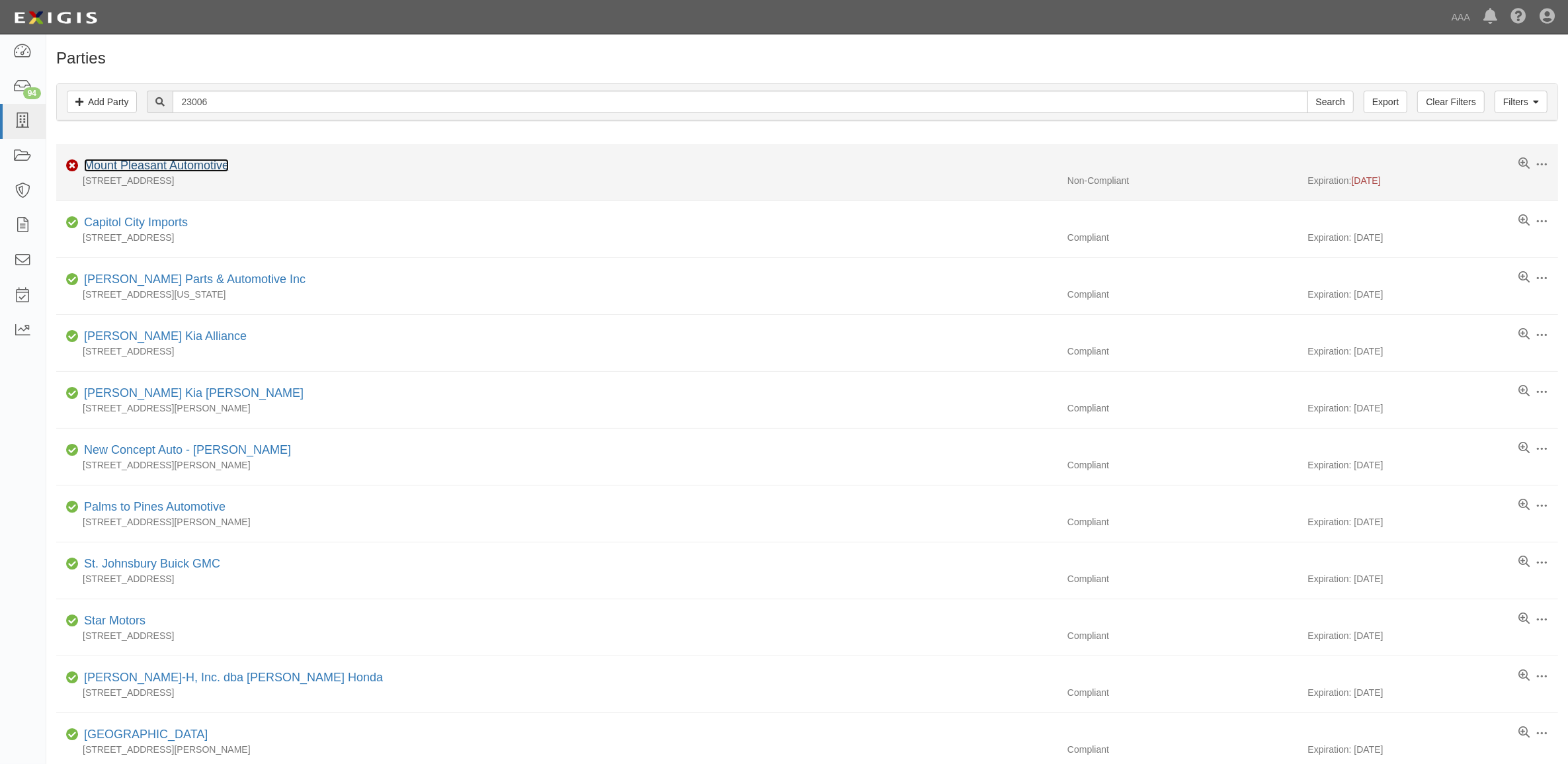
click at [146, 166] on link "Mount Pleasant Automotive" at bounding box center [156, 165] width 144 height 13
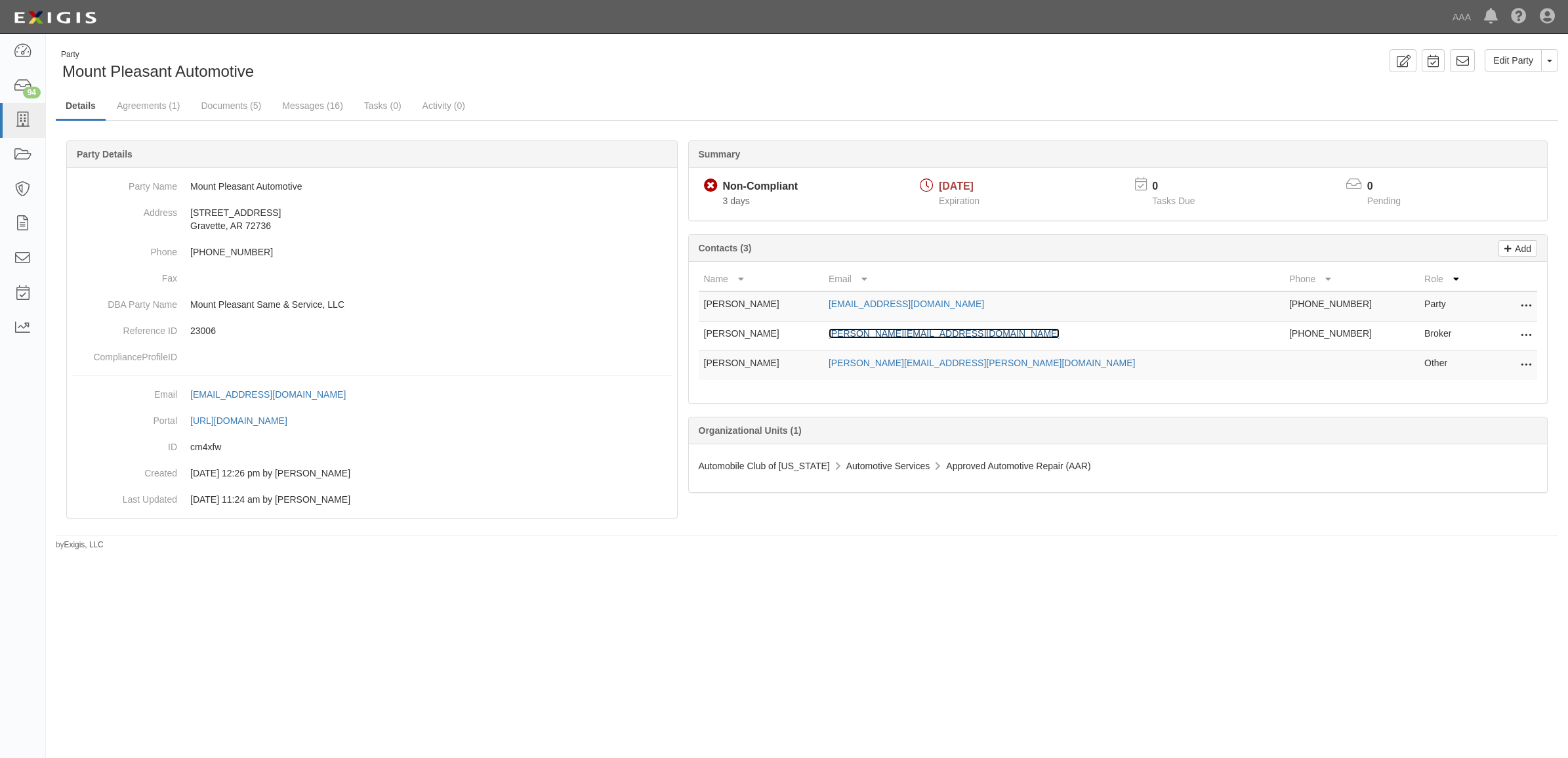
click at [986, 332] on link "[PERSON_NAME][EMAIL_ADDRESS][DOMAIN_NAME]" at bounding box center [943, 333] width 231 height 10
drag, startPoint x: 253, startPoint y: 109, endPoint x: 382, endPoint y: 144, distance: 133.7
click at [253, 109] on link "Documents (5)" at bounding box center [231, 106] width 80 height 26
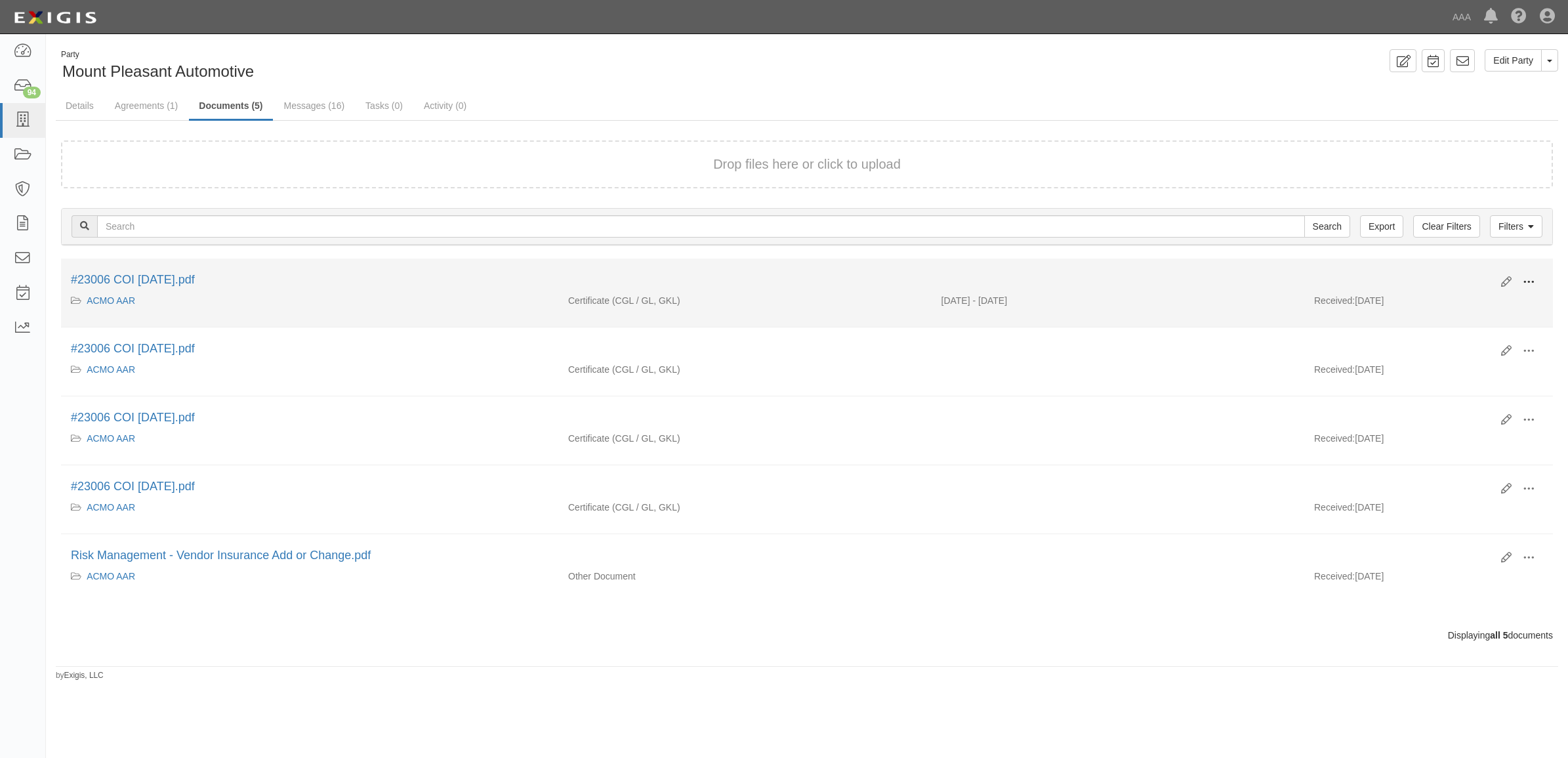
click at [1527, 278] on span at bounding box center [1528, 282] width 12 height 12
click at [1494, 301] on link "View" at bounding box center [1465, 301] width 104 height 24
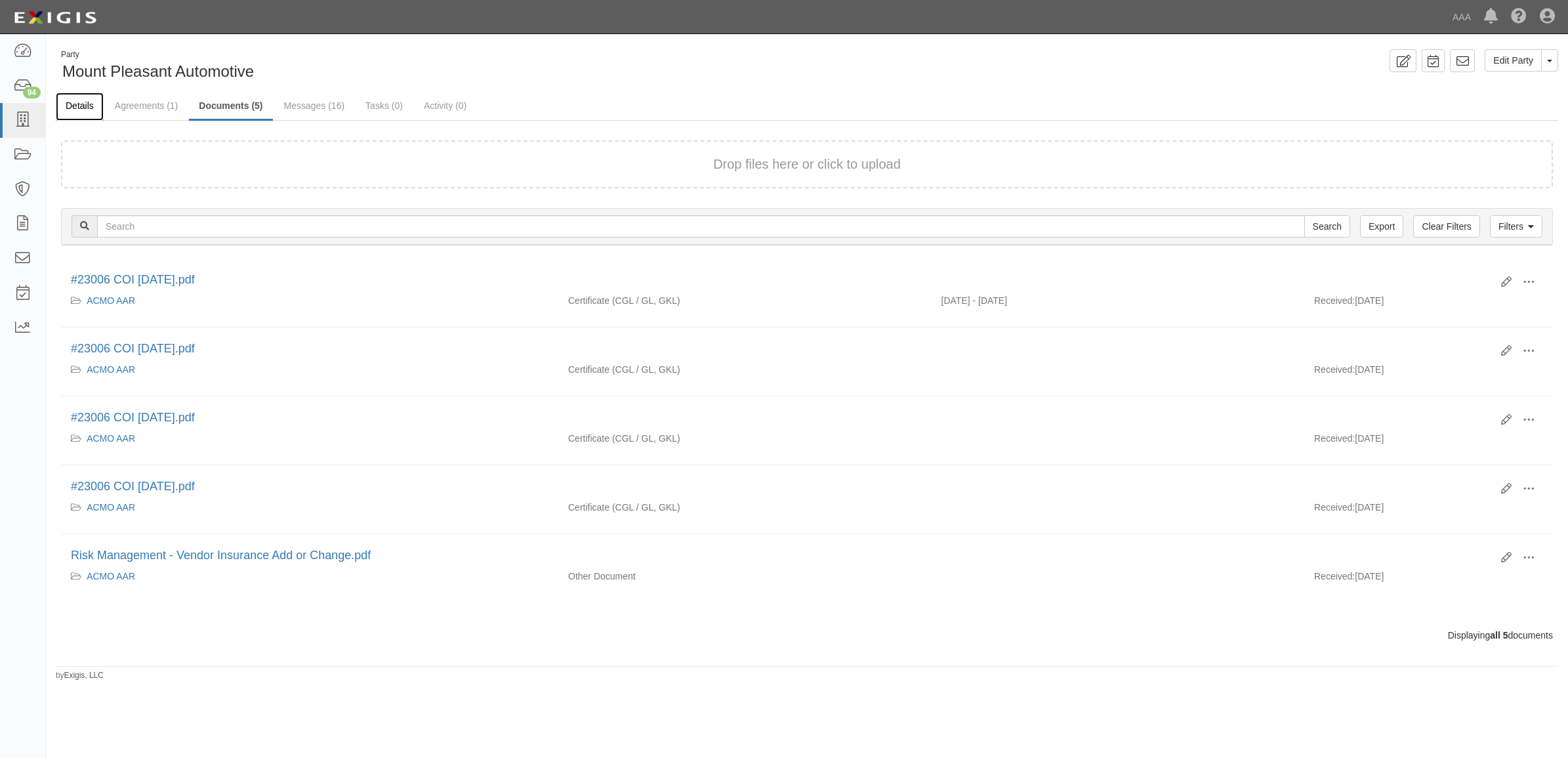
click at [82, 107] on link "Details" at bounding box center [79, 107] width 48 height 28
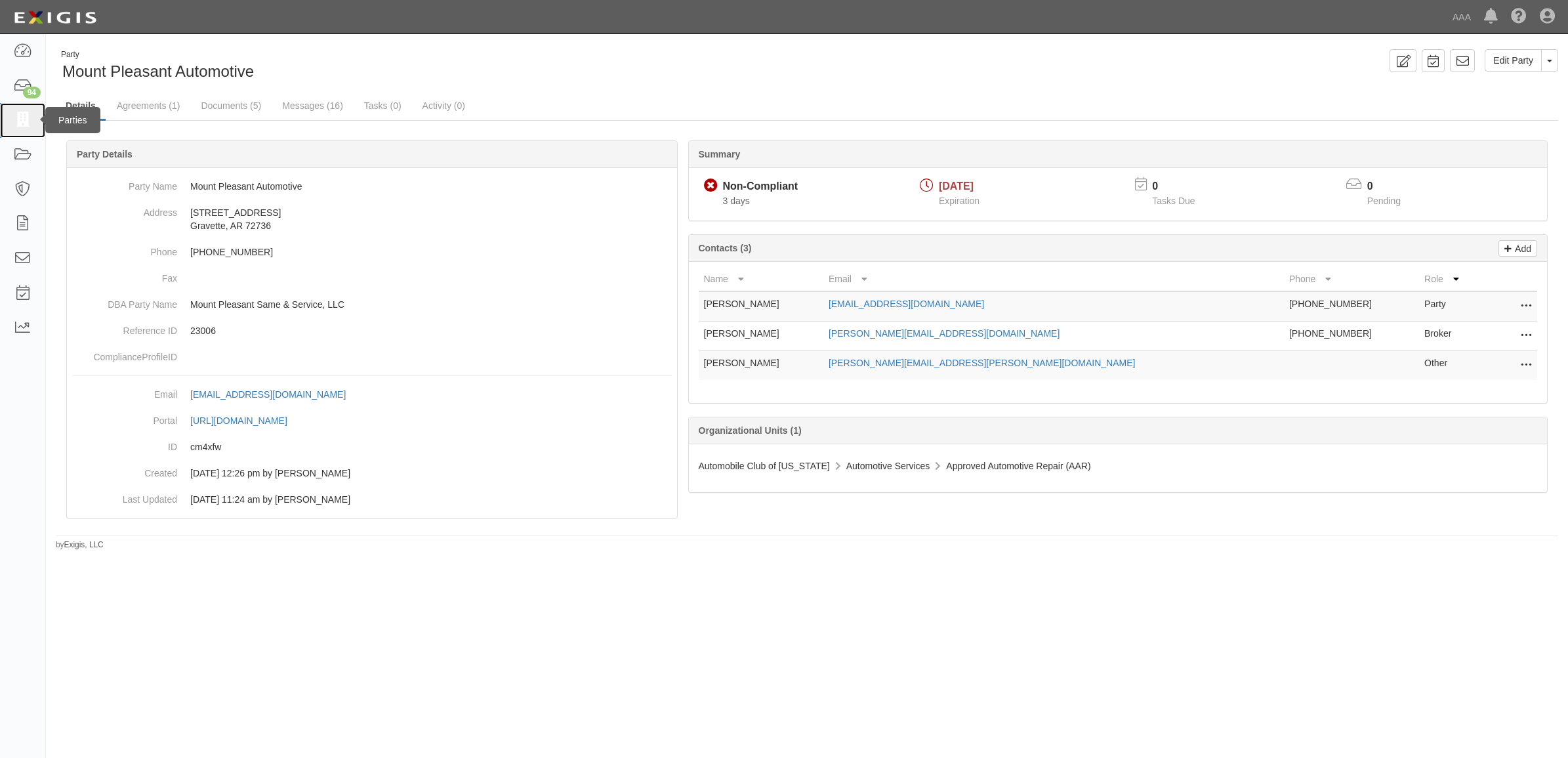
drag, startPoint x: 14, startPoint y: 119, endPoint x: 27, endPoint y: 109, distance: 16.4
click at [14, 119] on icon at bounding box center [22, 121] width 18 height 15
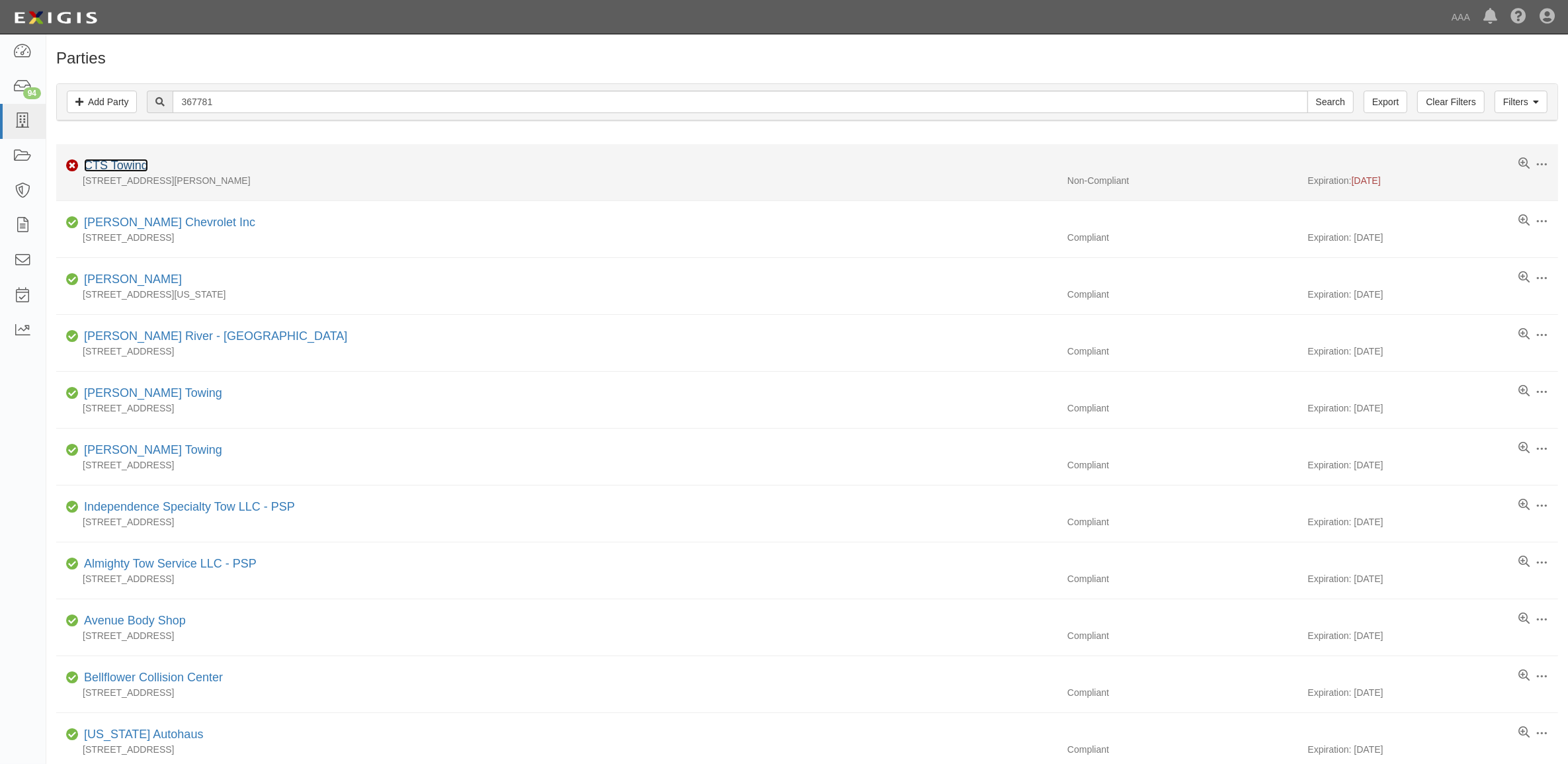
click at [119, 167] on link "CTS Towing" at bounding box center [116, 165] width 65 height 13
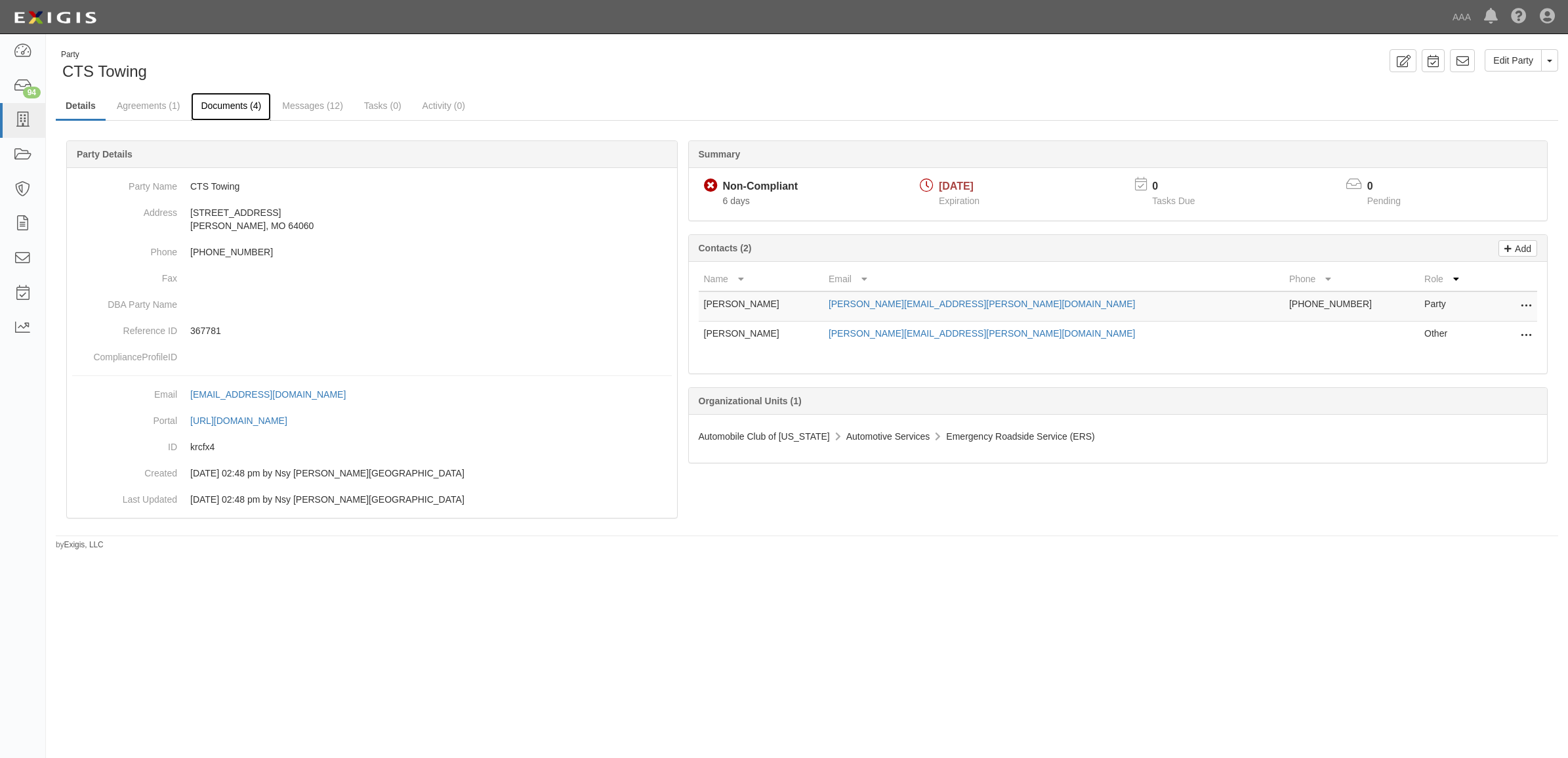
click at [220, 108] on link "Documents (4)" at bounding box center [231, 107] width 80 height 28
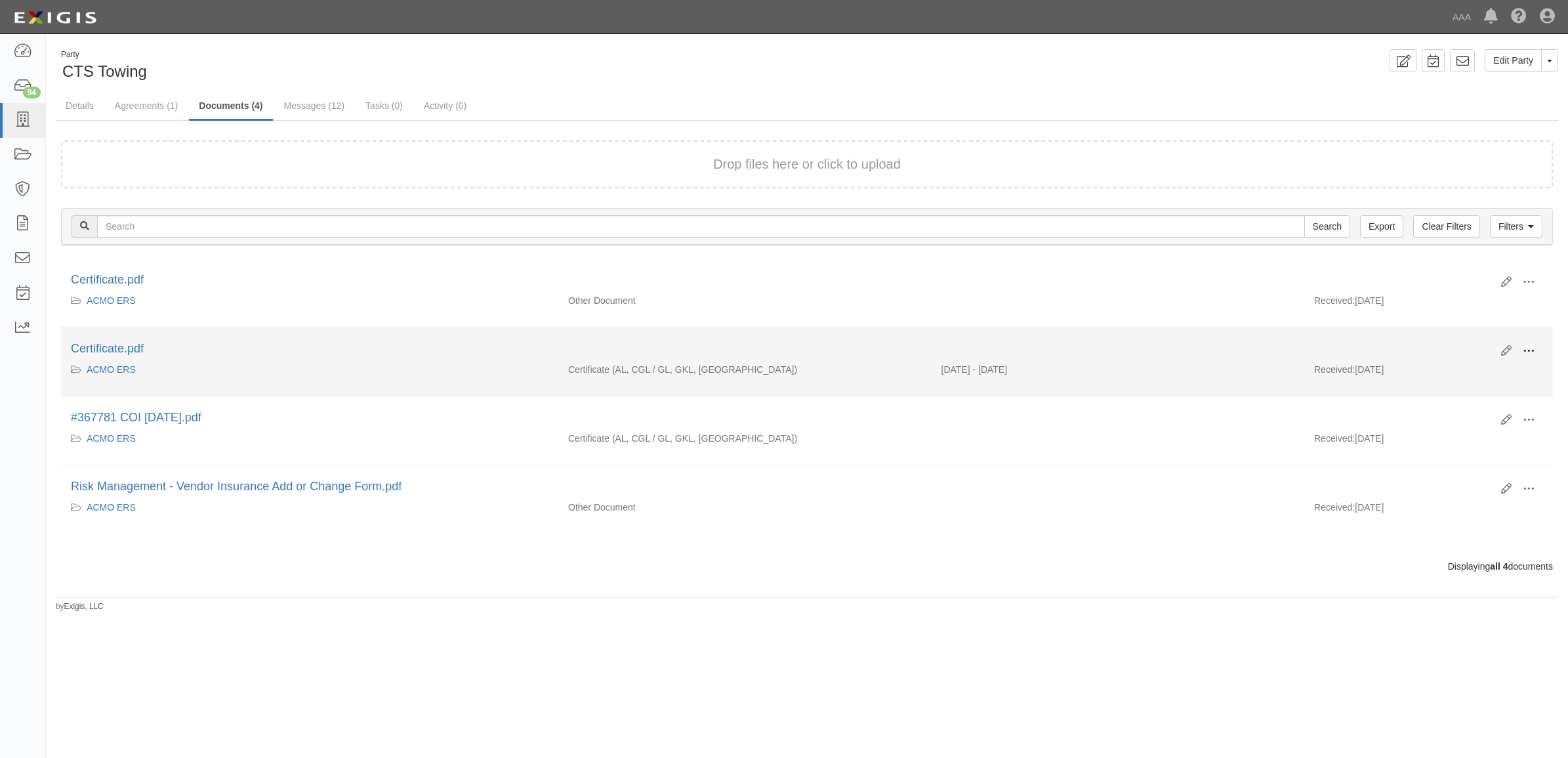
click at [1527, 342] on button at bounding box center [1528, 352] width 29 height 23
click at [1487, 371] on link "View" at bounding box center [1465, 370] width 104 height 24
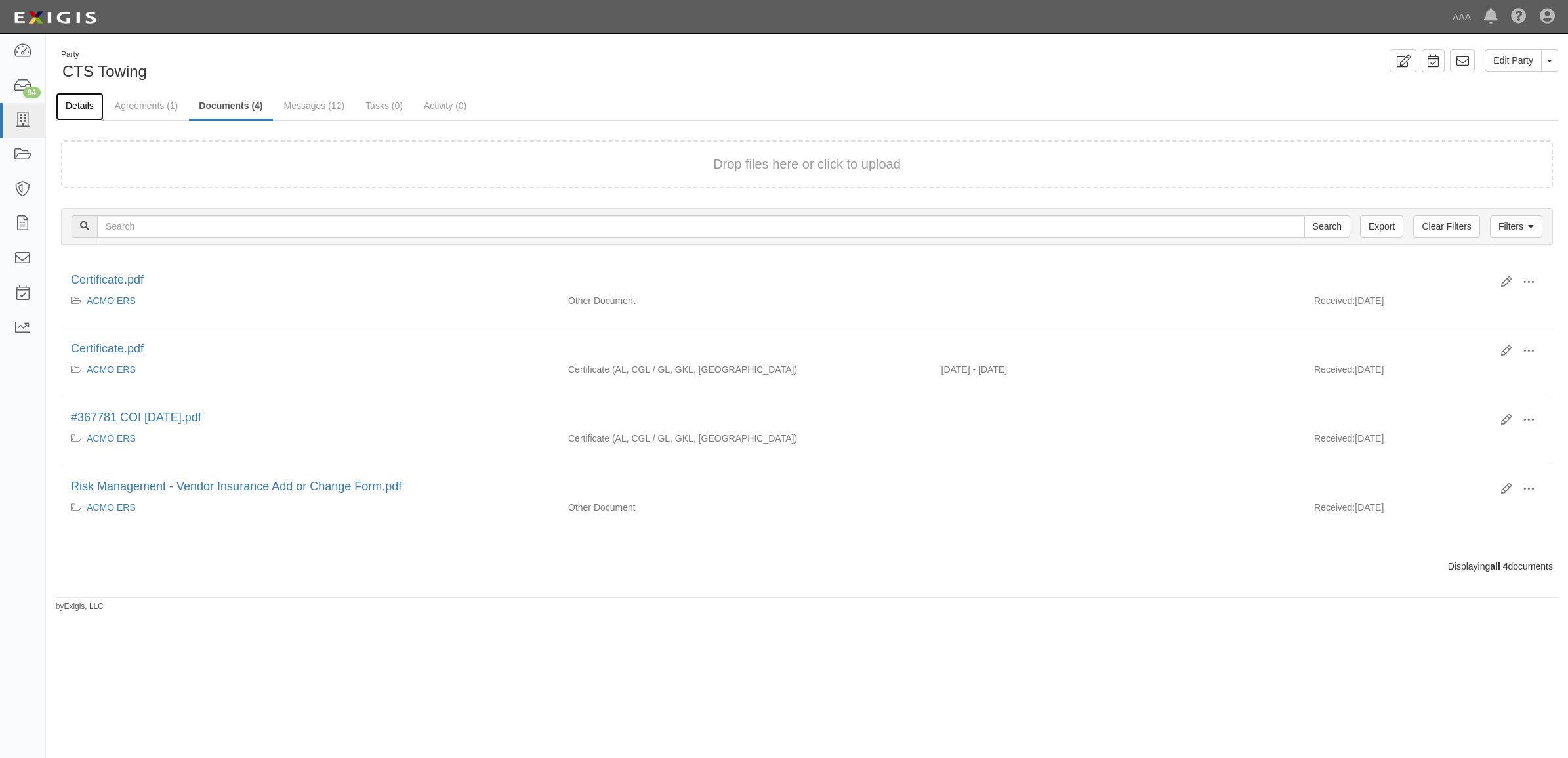
click at [77, 106] on link "Details" at bounding box center [79, 107] width 48 height 28
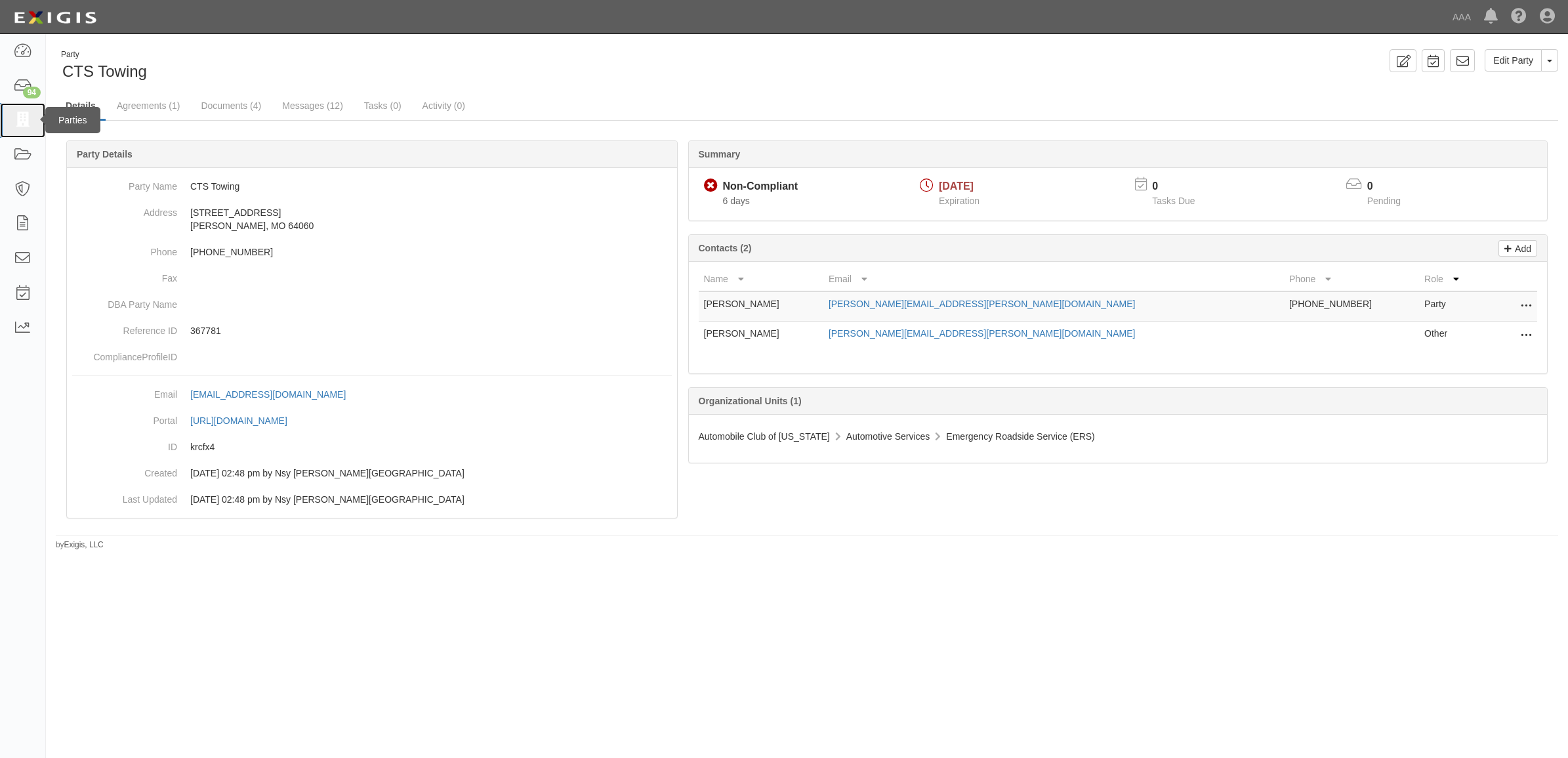
click at [24, 113] on icon at bounding box center [22, 121] width 18 height 15
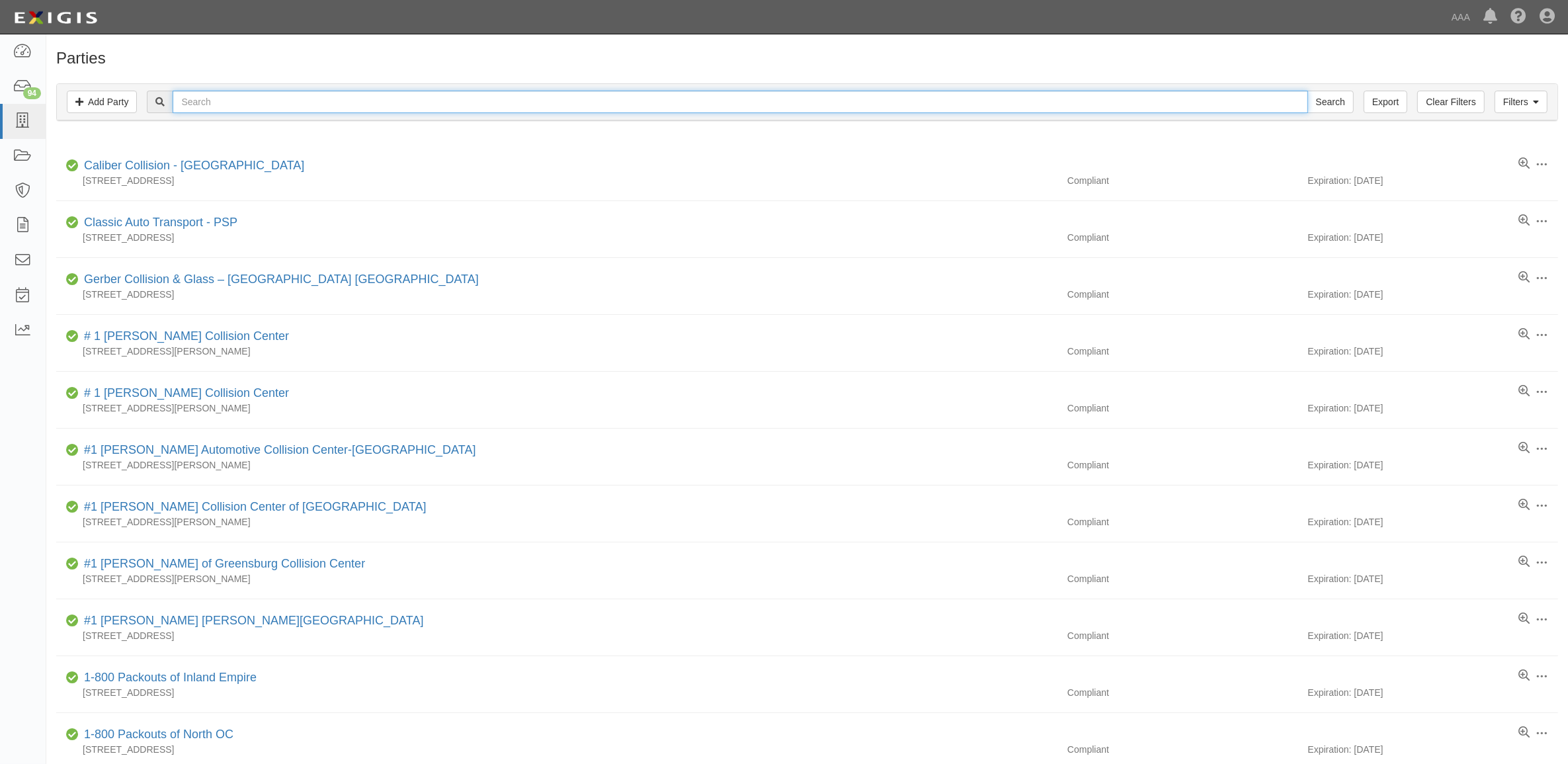
click at [341, 105] on input "text" at bounding box center [740, 102] width 1135 height 23
type input "550334"
click at [1308, 90] on input "Search" at bounding box center [1331, 102] width 47 height 23
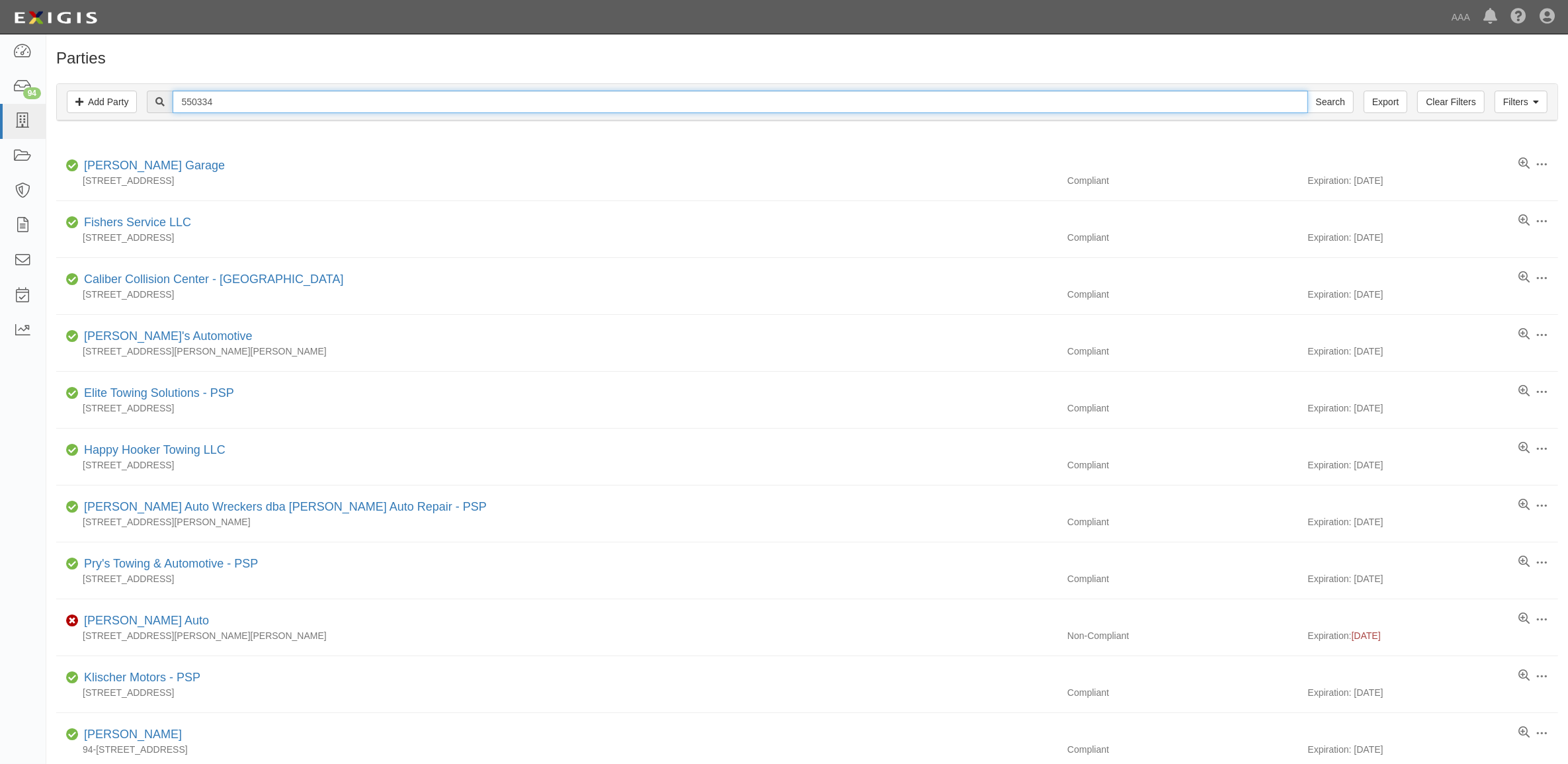
click at [537, 105] on input "550334" at bounding box center [740, 102] width 1135 height 23
type input "144036"
click at [1308, 90] on input "Search" at bounding box center [1331, 102] width 47 height 23
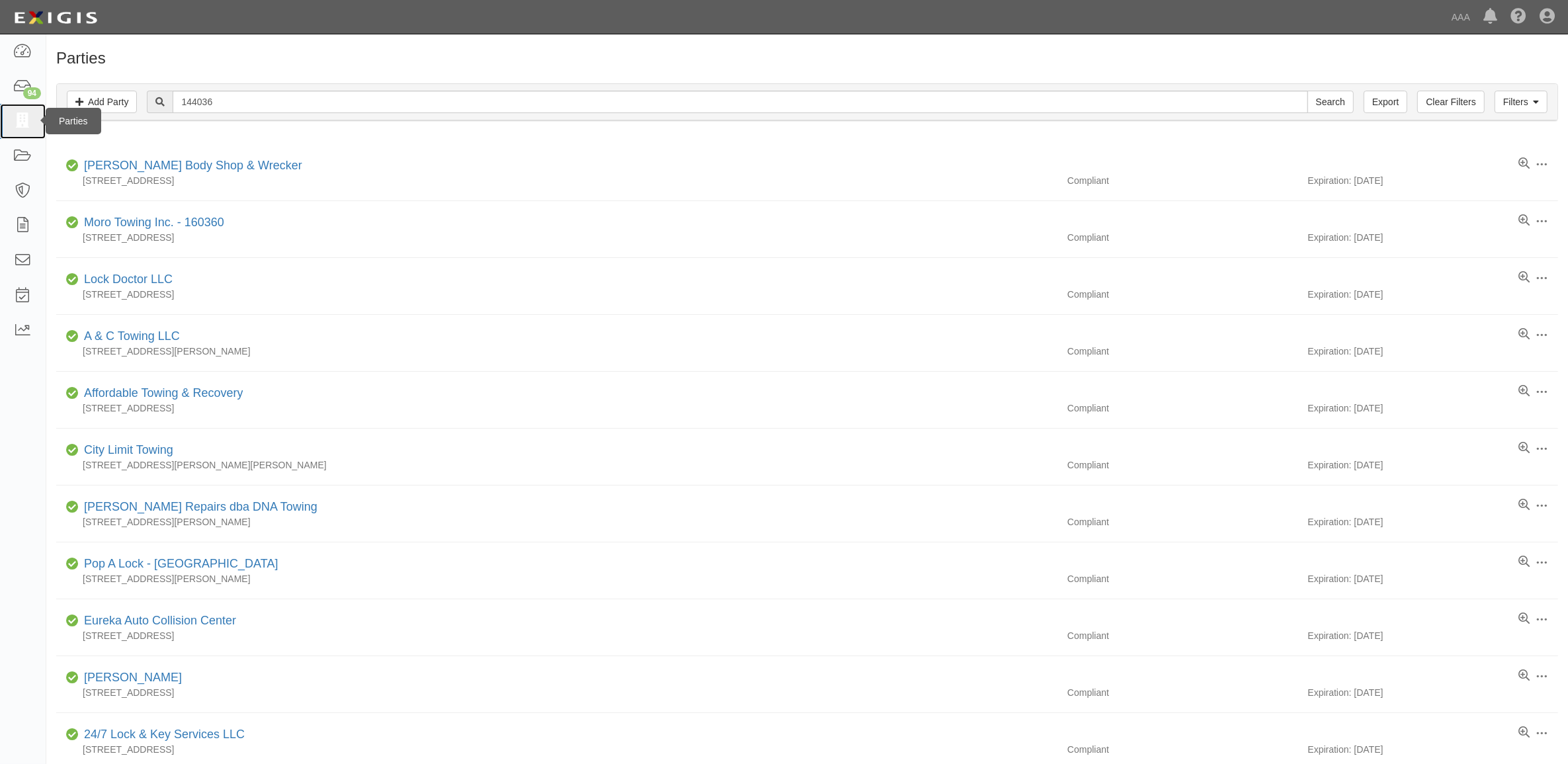
click at [29, 117] on icon at bounding box center [22, 122] width 18 height 15
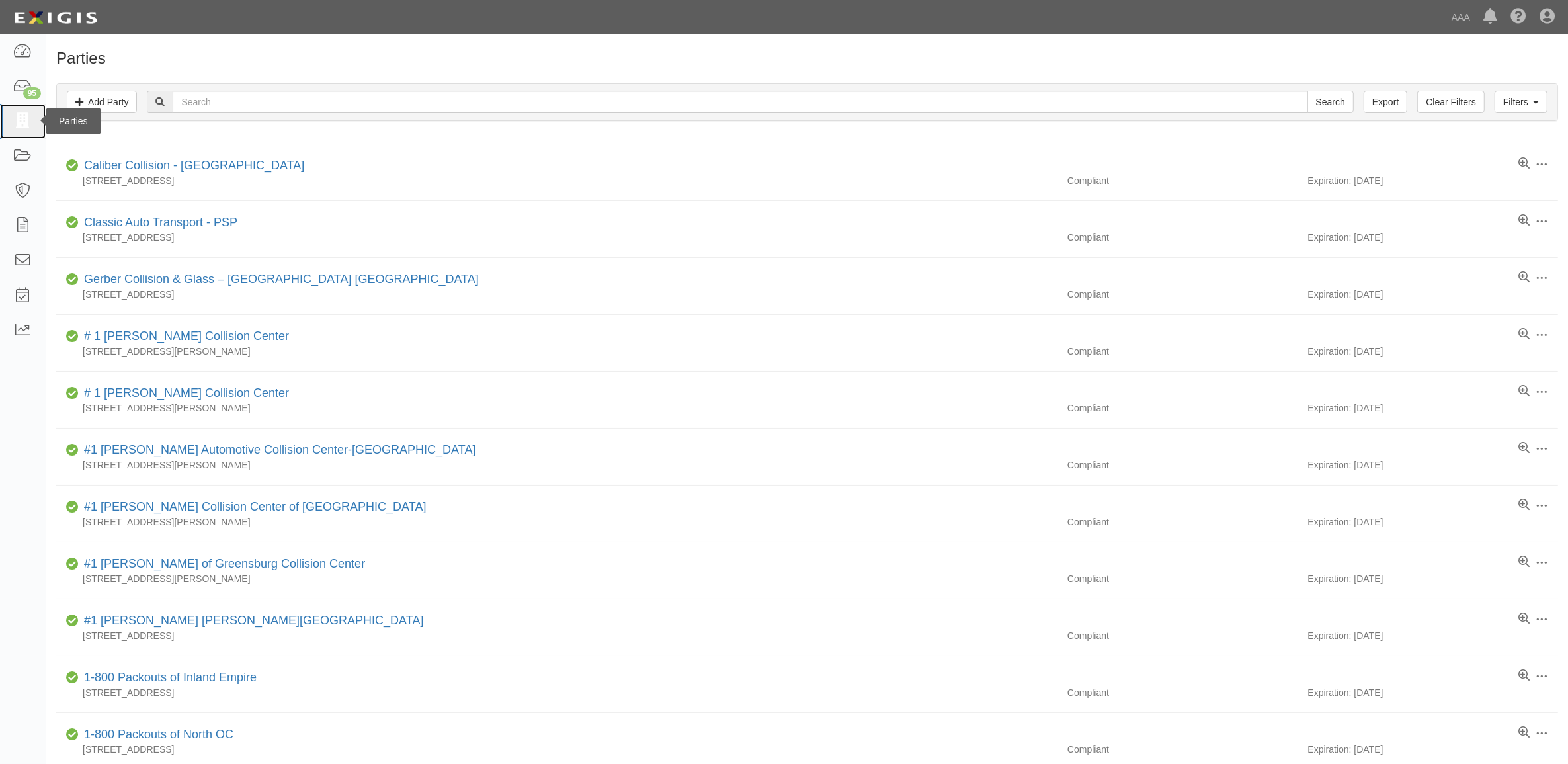
click at [24, 123] on icon at bounding box center [22, 122] width 18 height 15
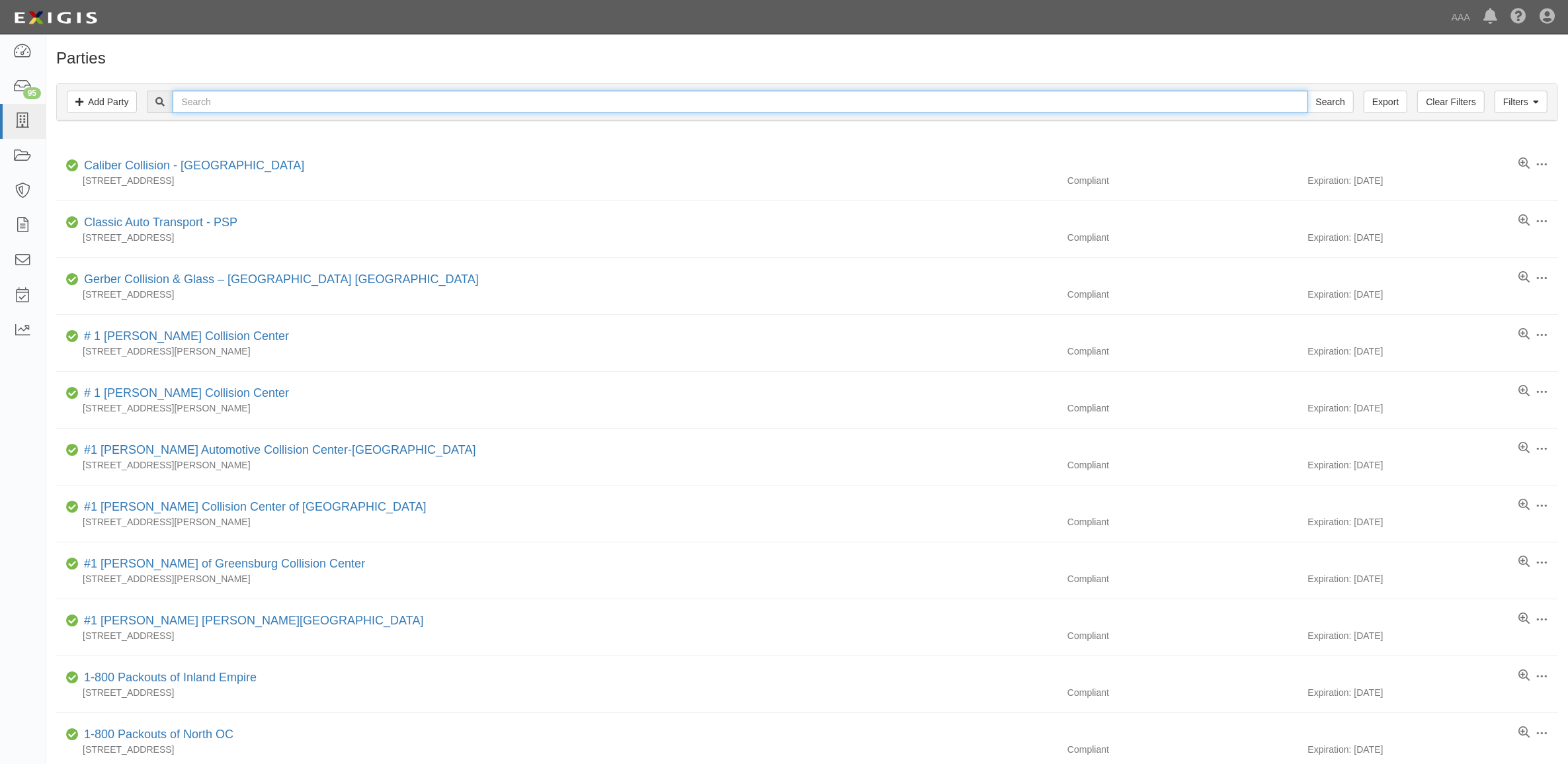
click at [504, 94] on input "text" at bounding box center [740, 102] width 1135 height 23
type input "516458"
click at [1308, 90] on input "Search" at bounding box center [1331, 102] width 47 height 23
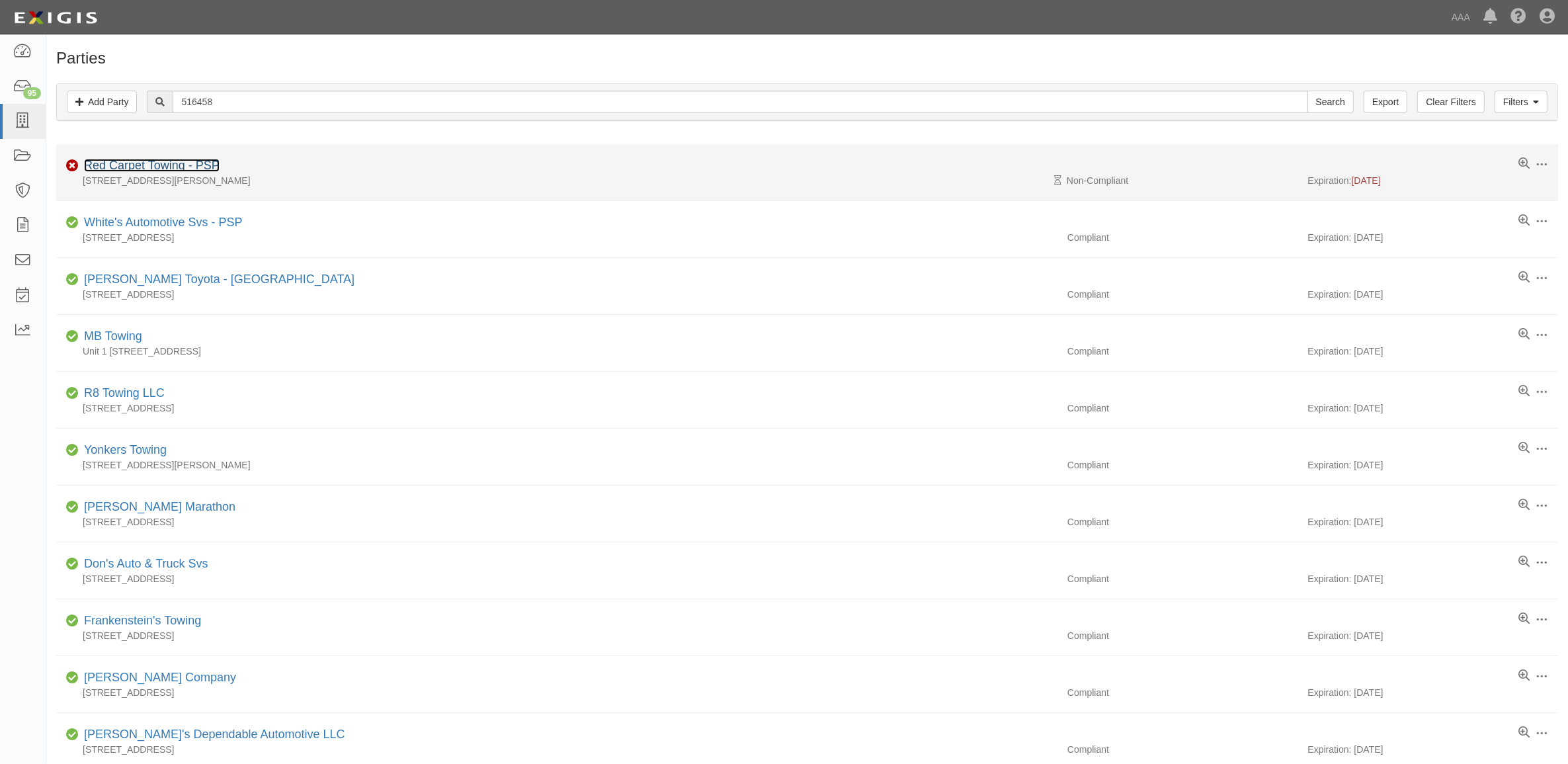
click at [147, 163] on link "Red Carpet Towing - PSP" at bounding box center [151, 165] width 136 height 13
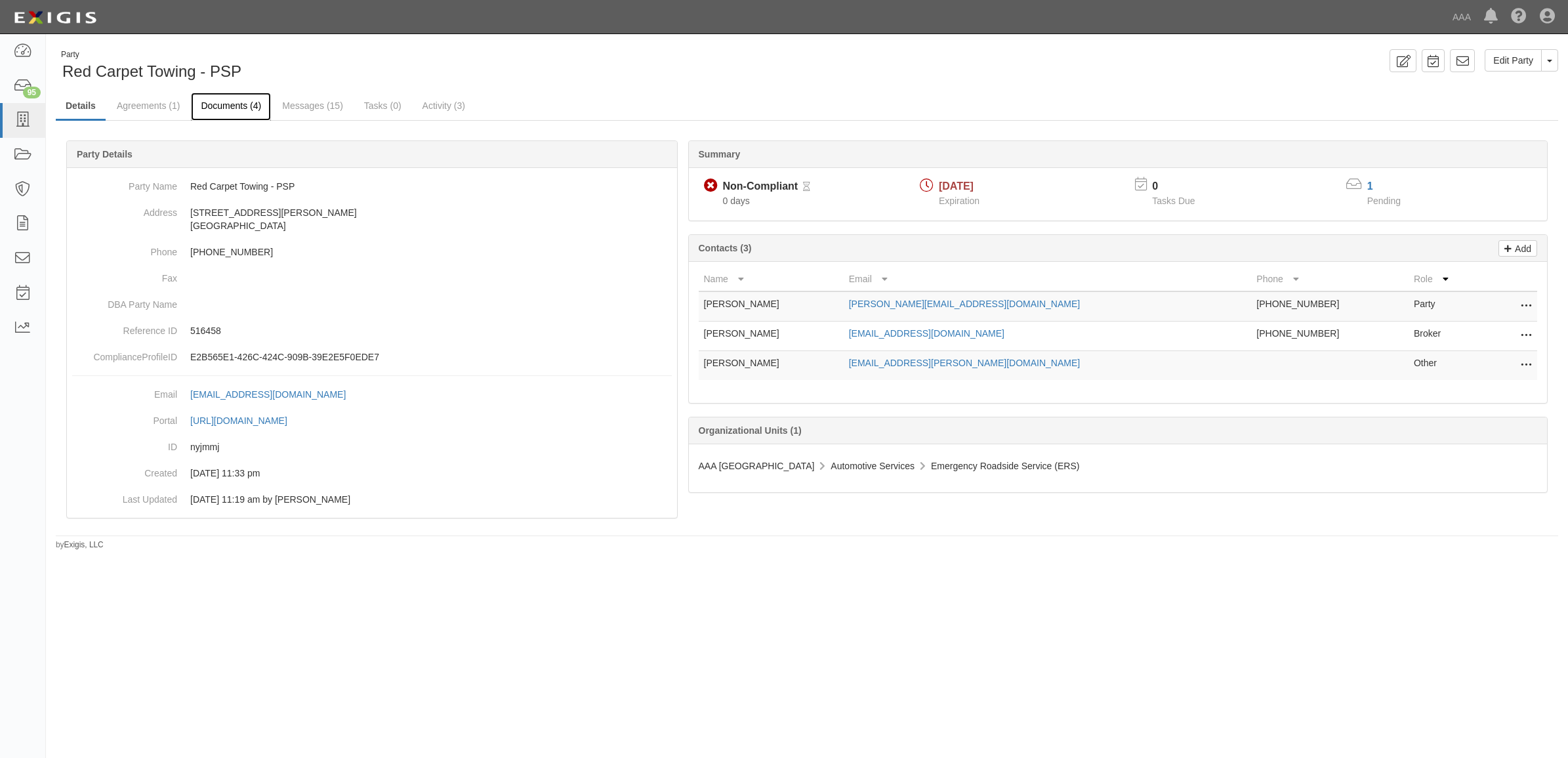
click at [228, 110] on link "Documents (4)" at bounding box center [231, 107] width 80 height 28
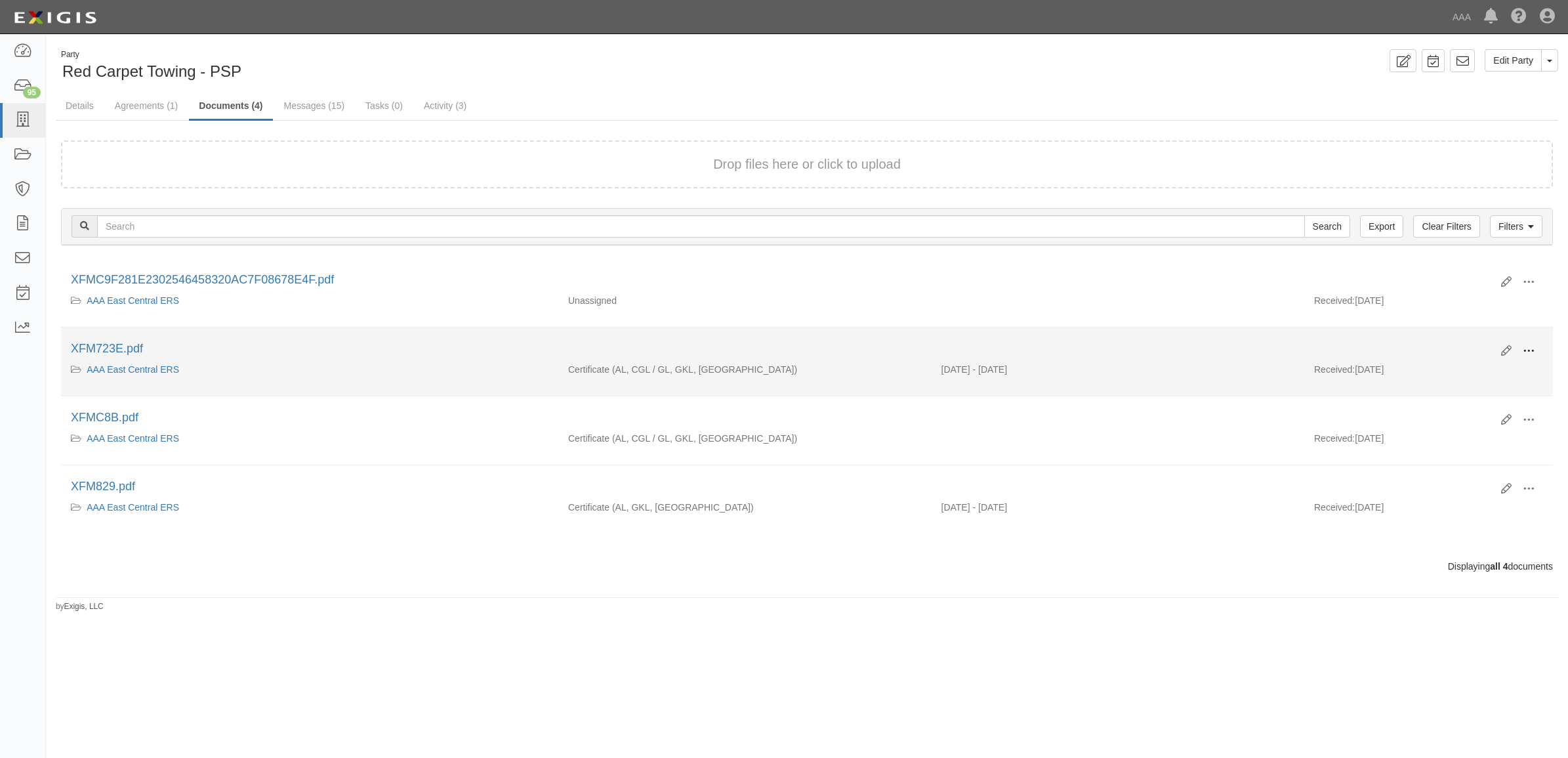
click at [1535, 348] on button at bounding box center [1528, 352] width 29 height 23
click at [1479, 369] on link "View" at bounding box center [1465, 370] width 104 height 24
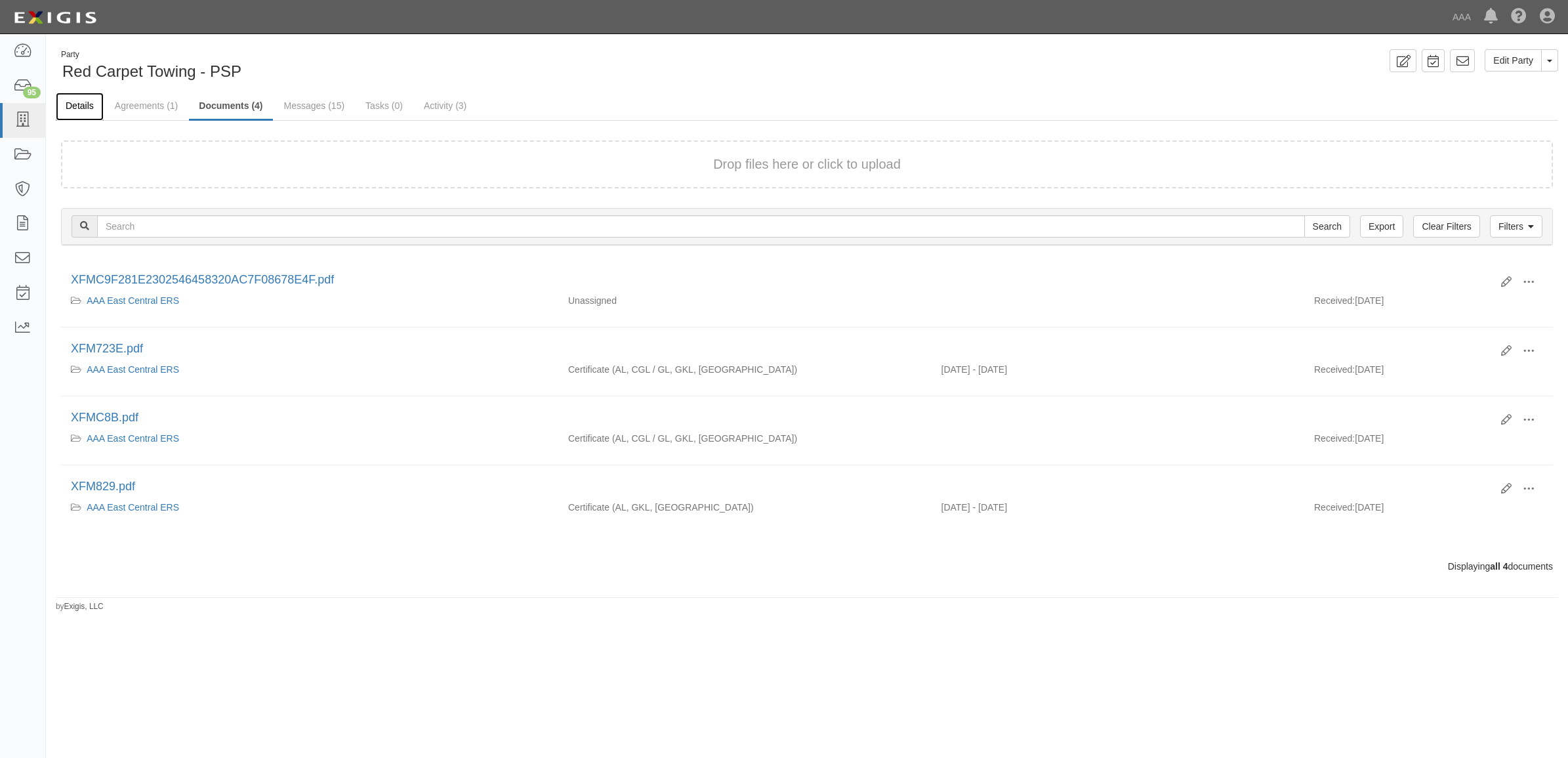
click at [82, 113] on link "Details" at bounding box center [79, 107] width 48 height 28
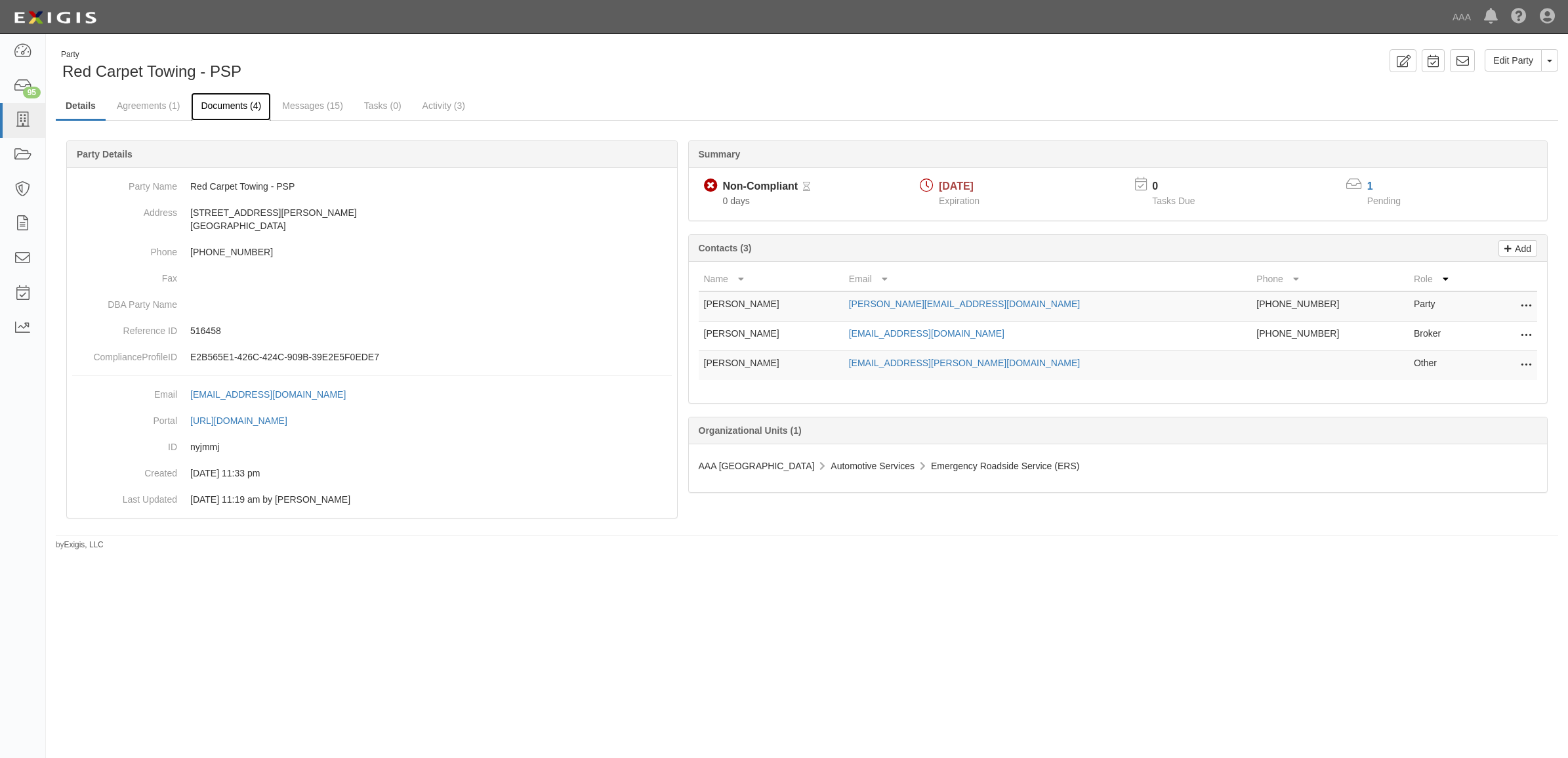
click at [230, 109] on link "Documents (4)" at bounding box center [231, 107] width 80 height 28
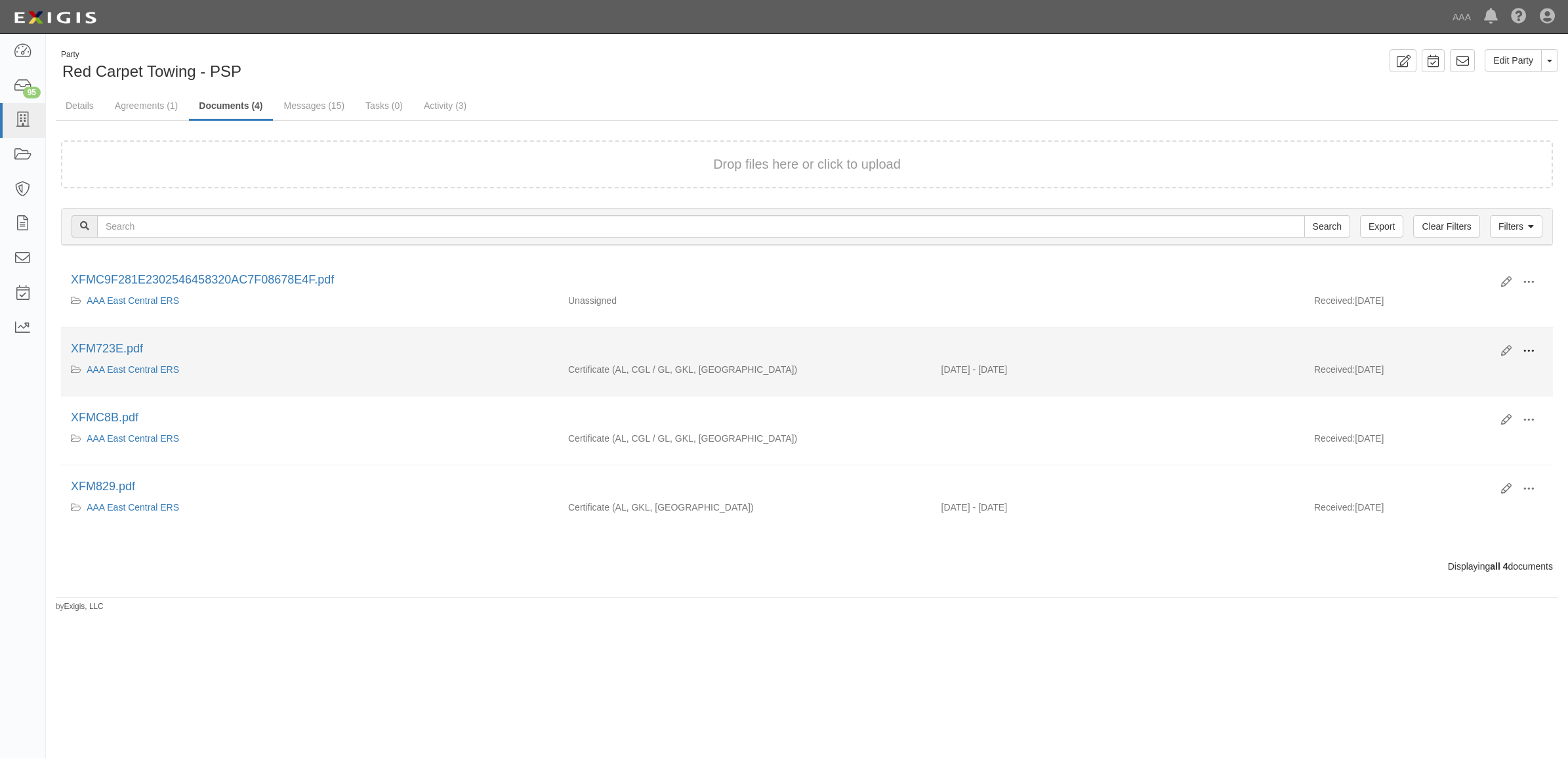
click at [1527, 349] on span at bounding box center [1528, 351] width 12 height 12
click at [1471, 363] on link "View" at bounding box center [1465, 370] width 104 height 24
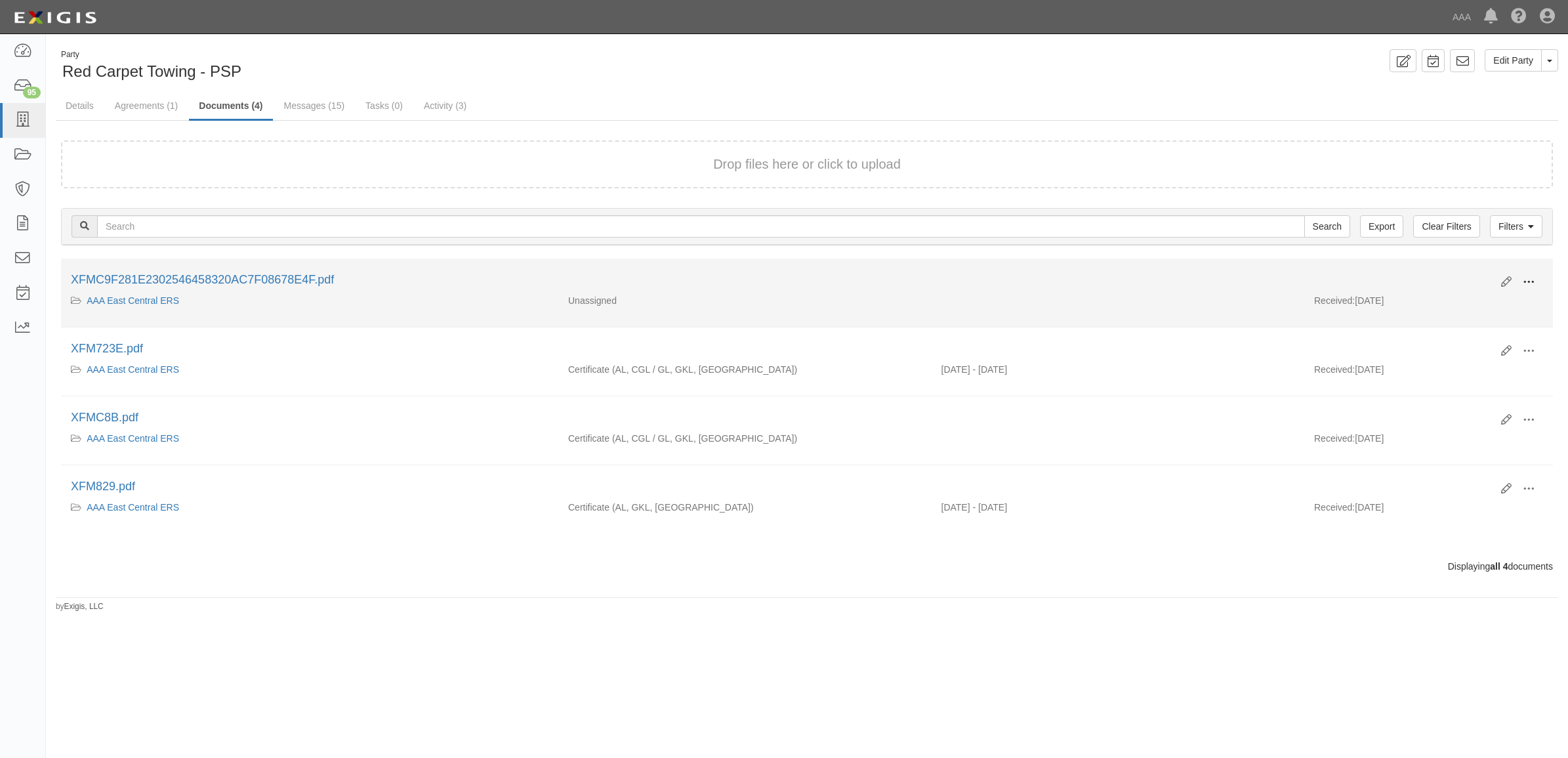
click at [1525, 278] on span at bounding box center [1528, 282] width 12 height 12
click at [1468, 303] on link "View" at bounding box center [1465, 301] width 104 height 24
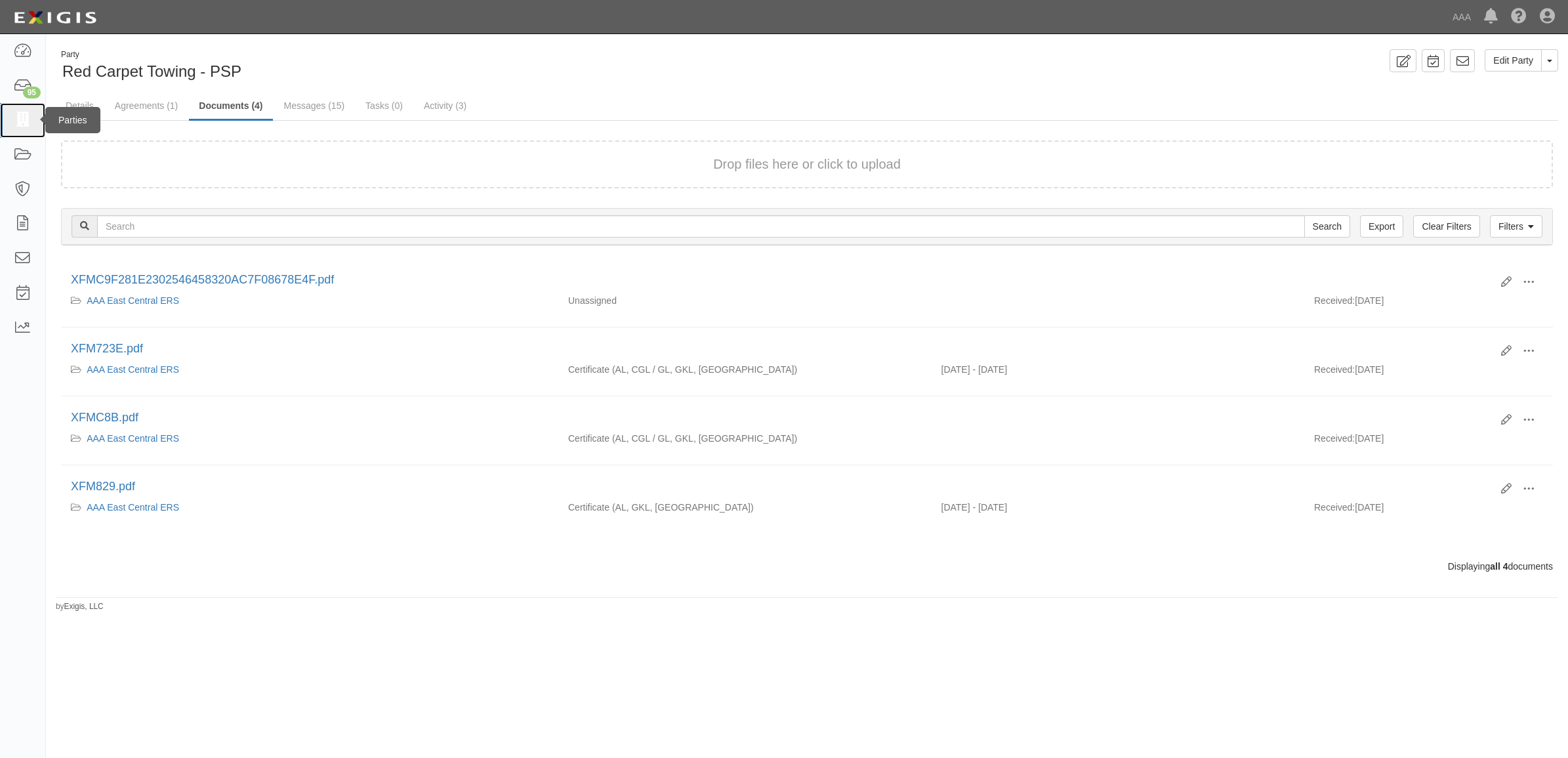
click at [22, 107] on link at bounding box center [23, 120] width 45 height 35
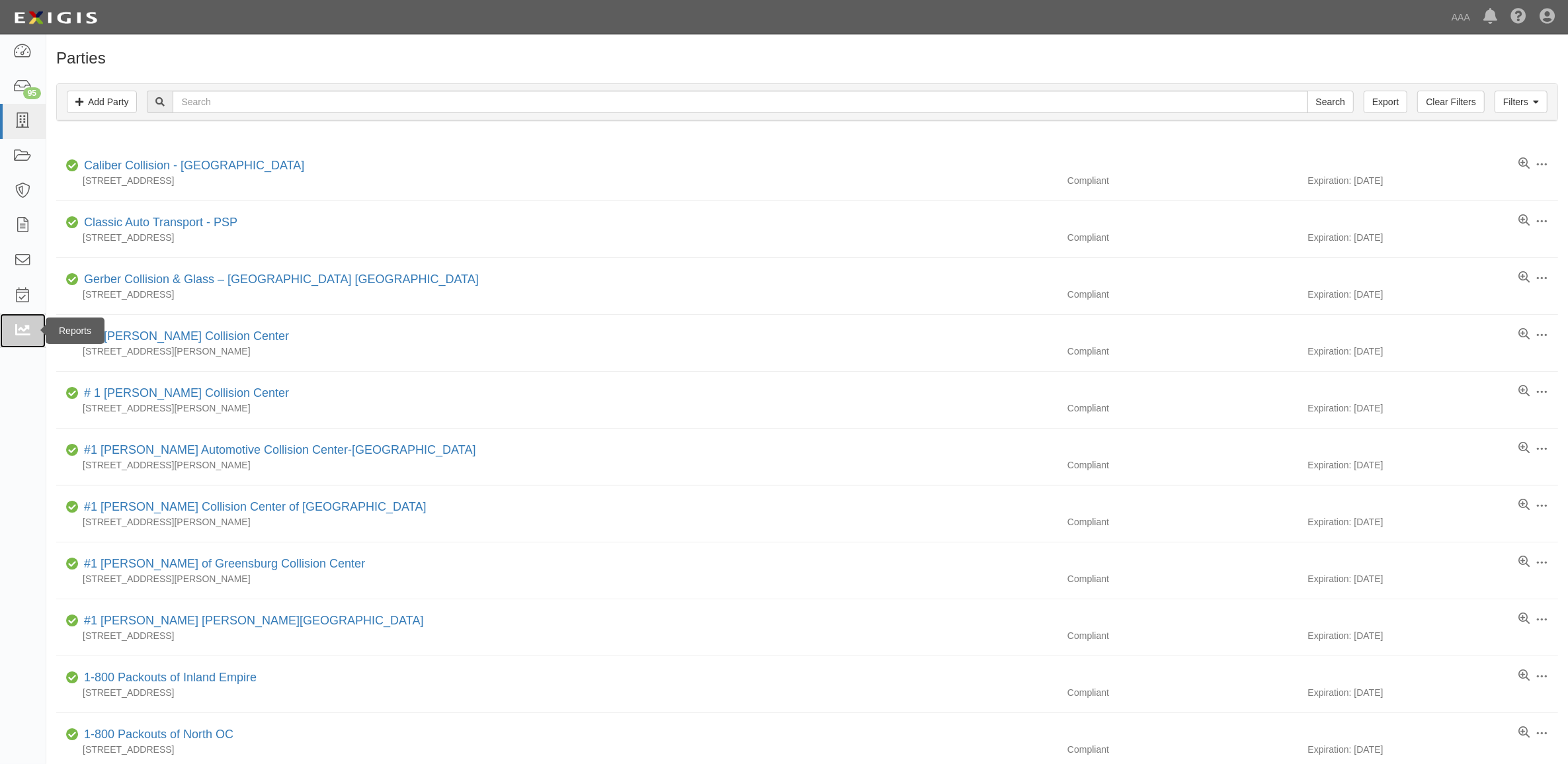
click at [18, 336] on icon at bounding box center [22, 332] width 18 height 15
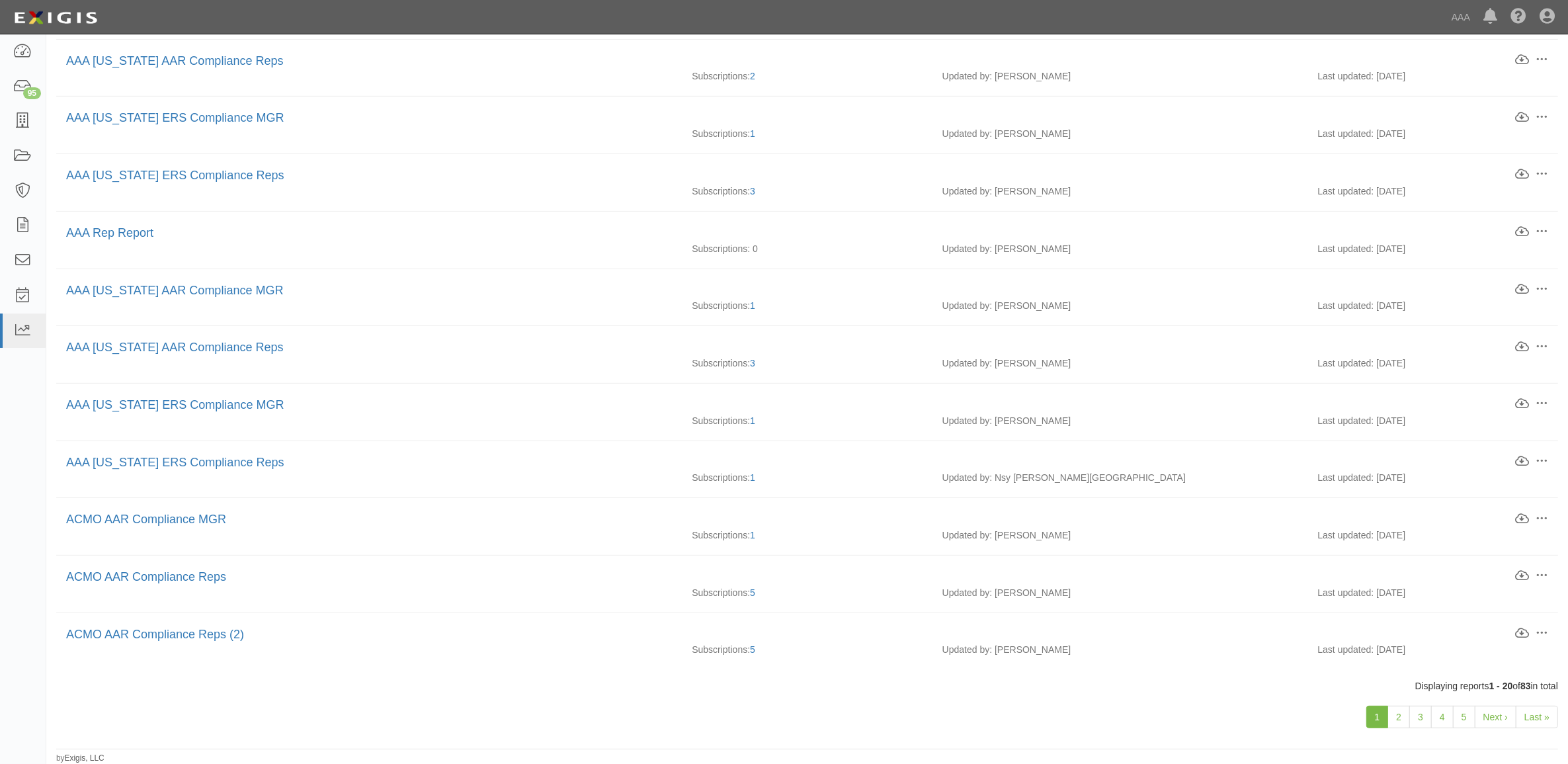
scroll to position [616, 0]
click at [1403, 722] on link "2" at bounding box center [1399, 717] width 23 height 23
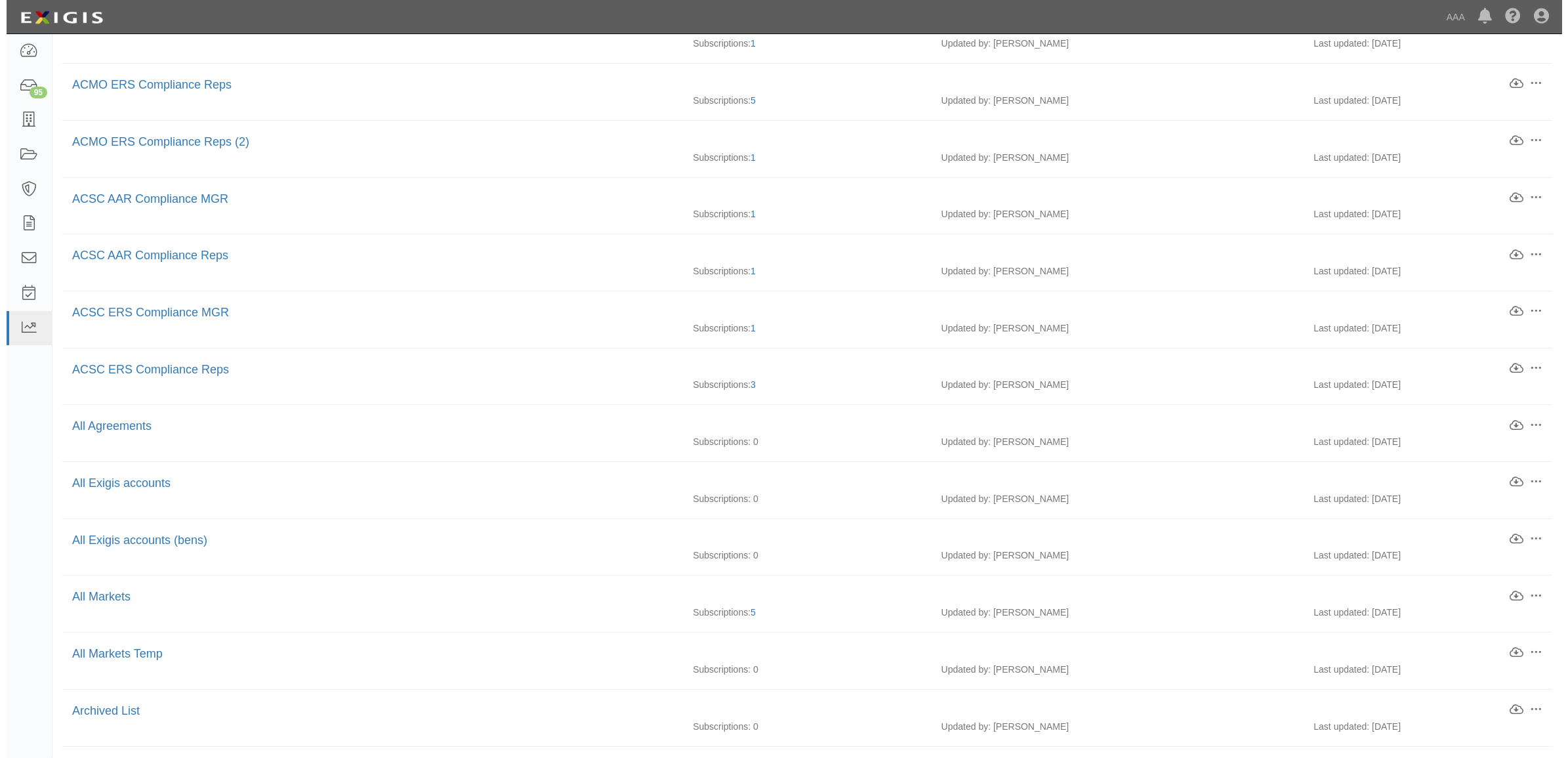
scroll to position [246, 0]
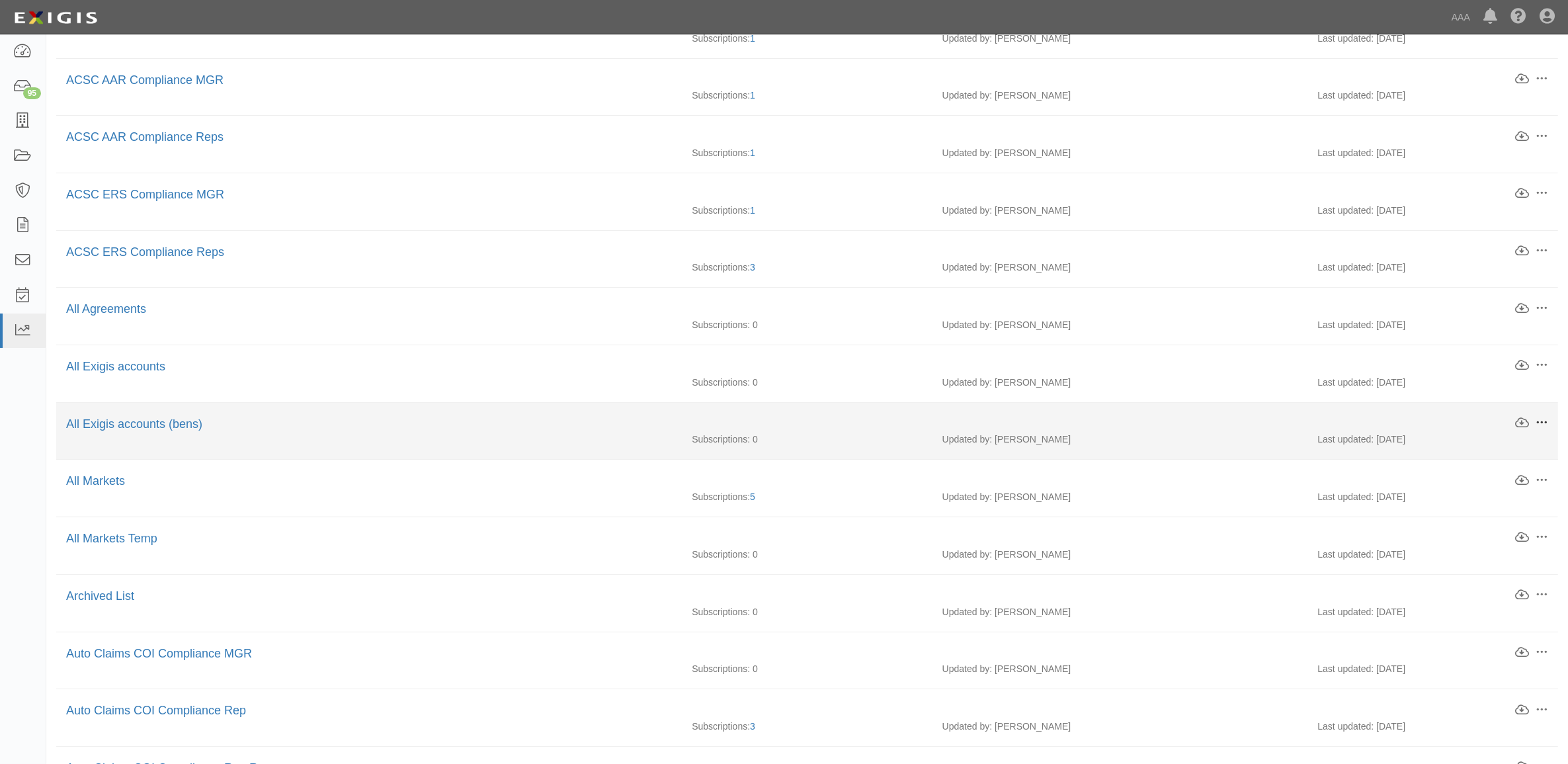
click at [1530, 422] on button at bounding box center [1539, 423] width 18 height 14
click at [1502, 457] on link "Download" at bounding box center [1480, 446] width 104 height 24
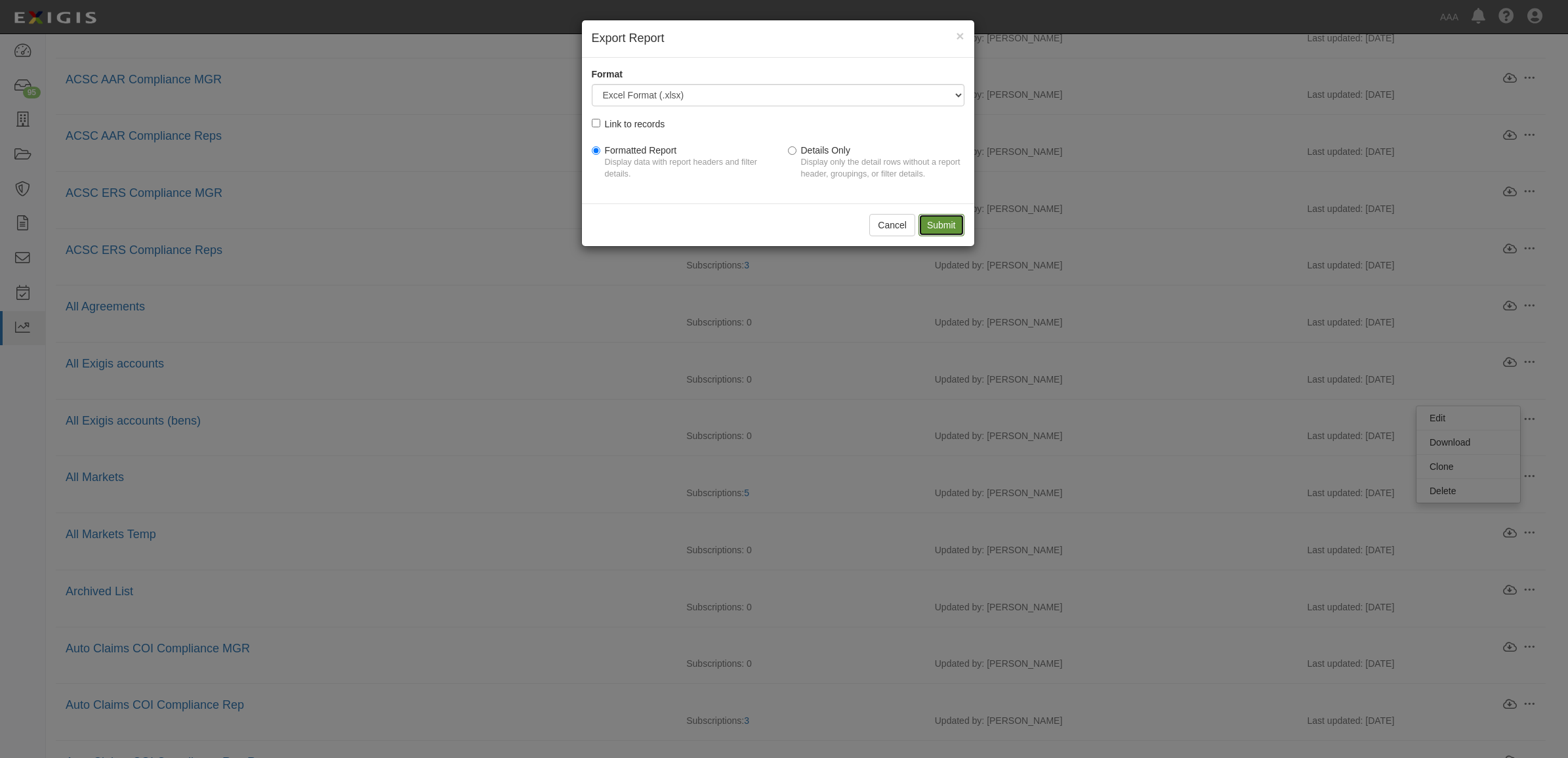
click at [939, 230] on input "Submit" at bounding box center [941, 225] width 46 height 23
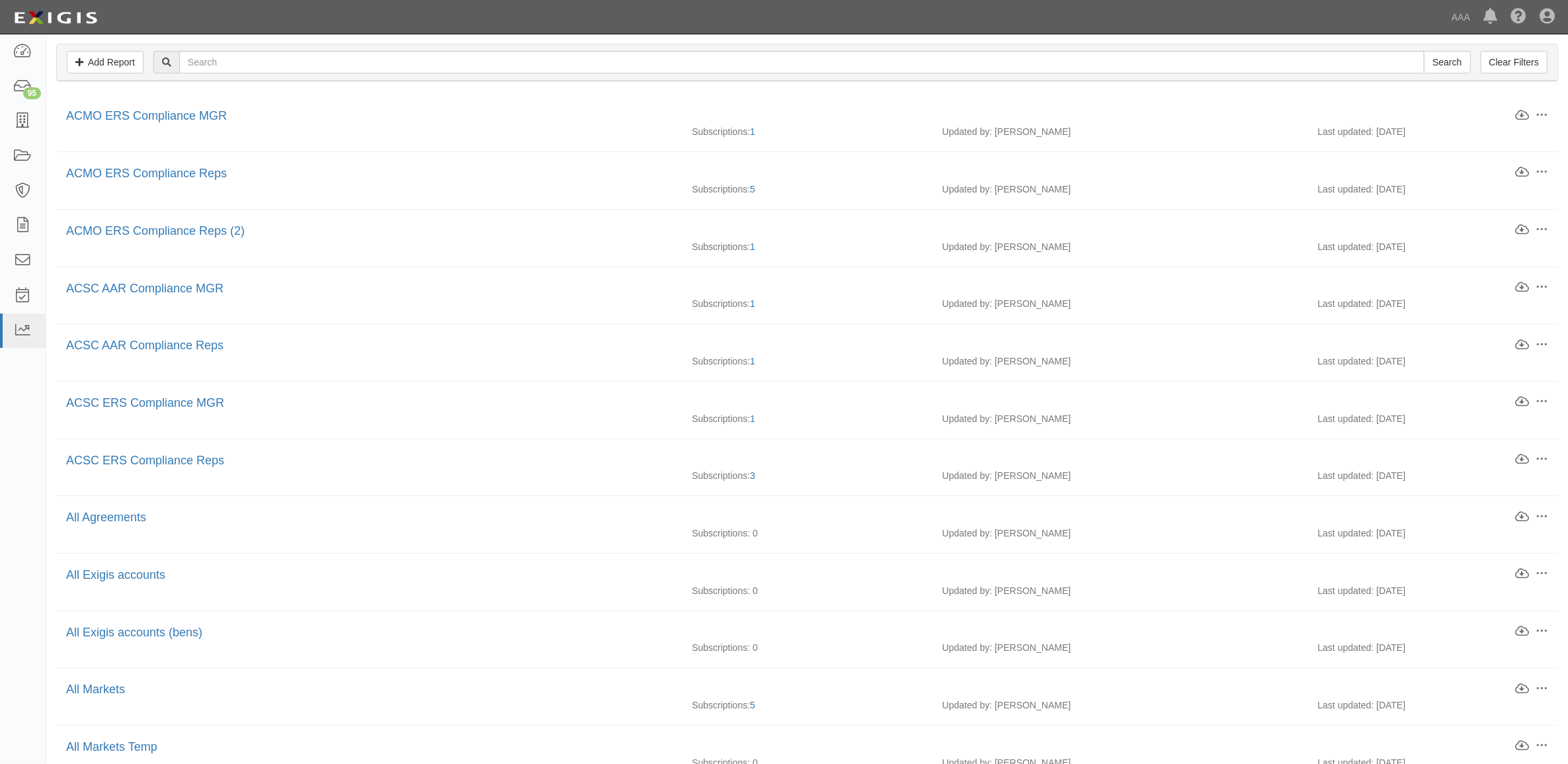
scroll to position [85, 0]
drag, startPoint x: 18, startPoint y: 121, endPoint x: 37, endPoint y: 121, distance: 19.0
click at [18, 121] on icon at bounding box center [22, 122] width 18 height 15
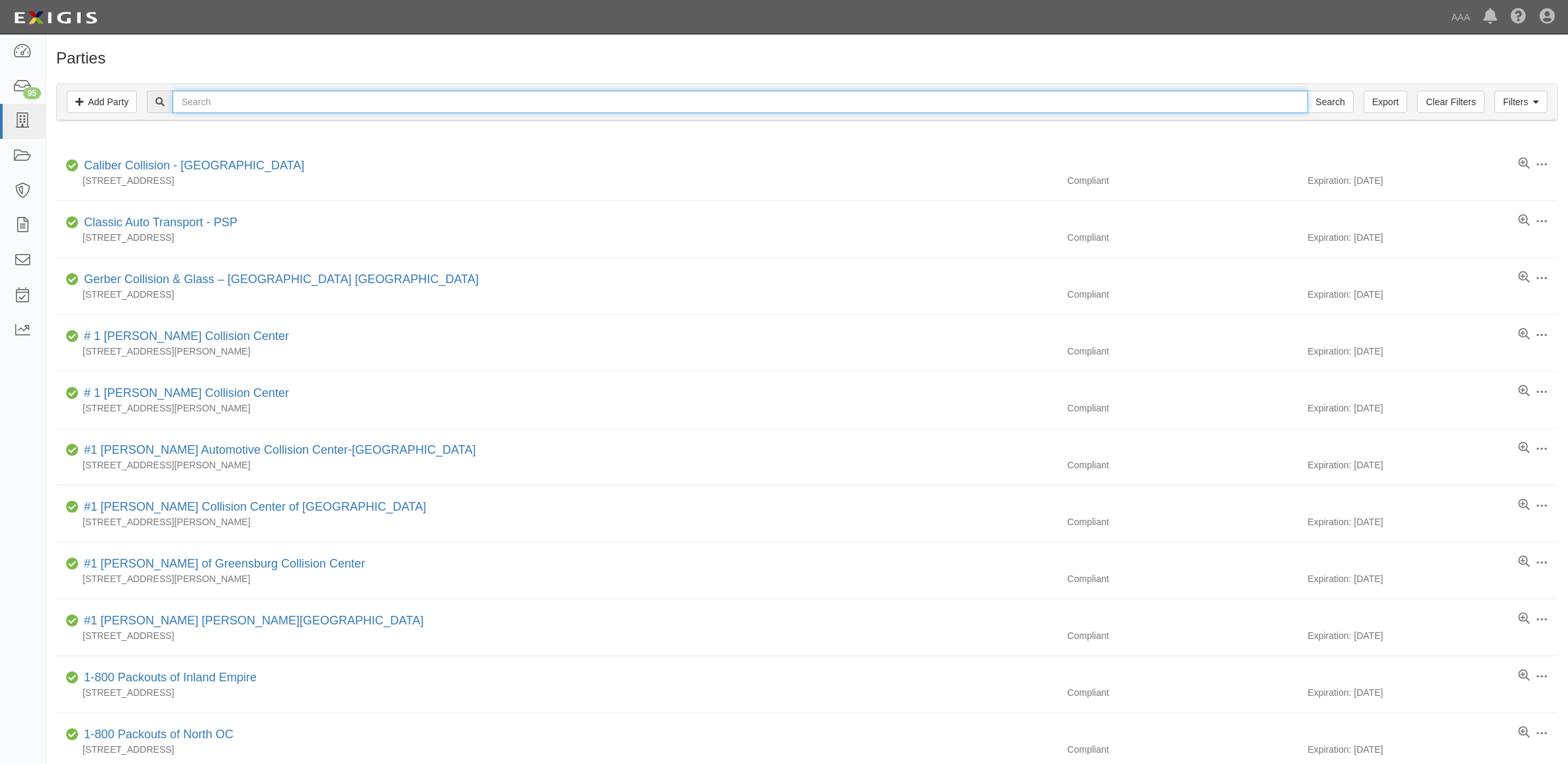
click at [348, 104] on input "text" at bounding box center [740, 102] width 1135 height 23
type input "550534"
click at [1308, 90] on input "Search" at bounding box center [1331, 102] width 47 height 23
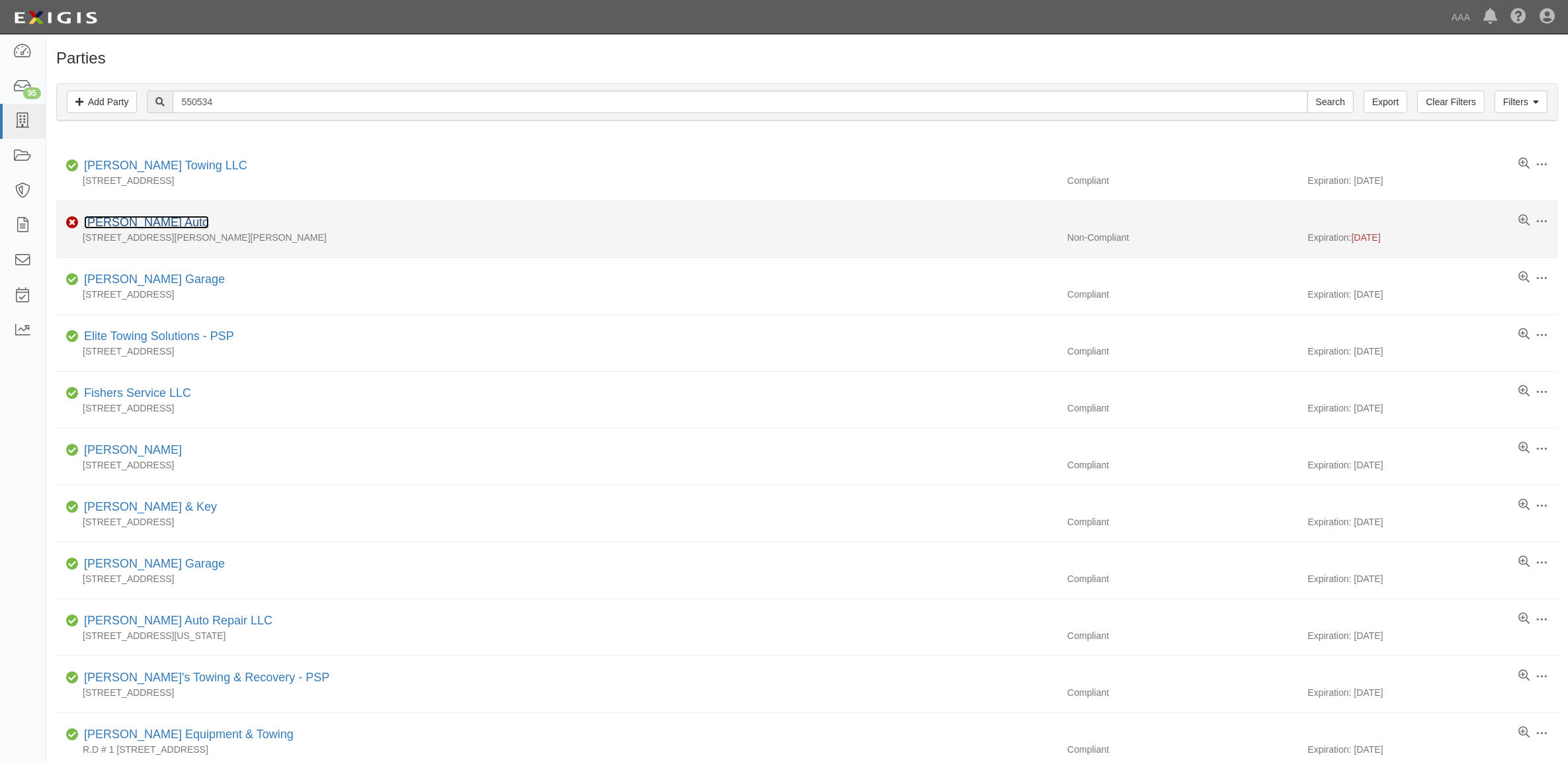
click at [133, 225] on link "Russell's Auto" at bounding box center [146, 222] width 125 height 13
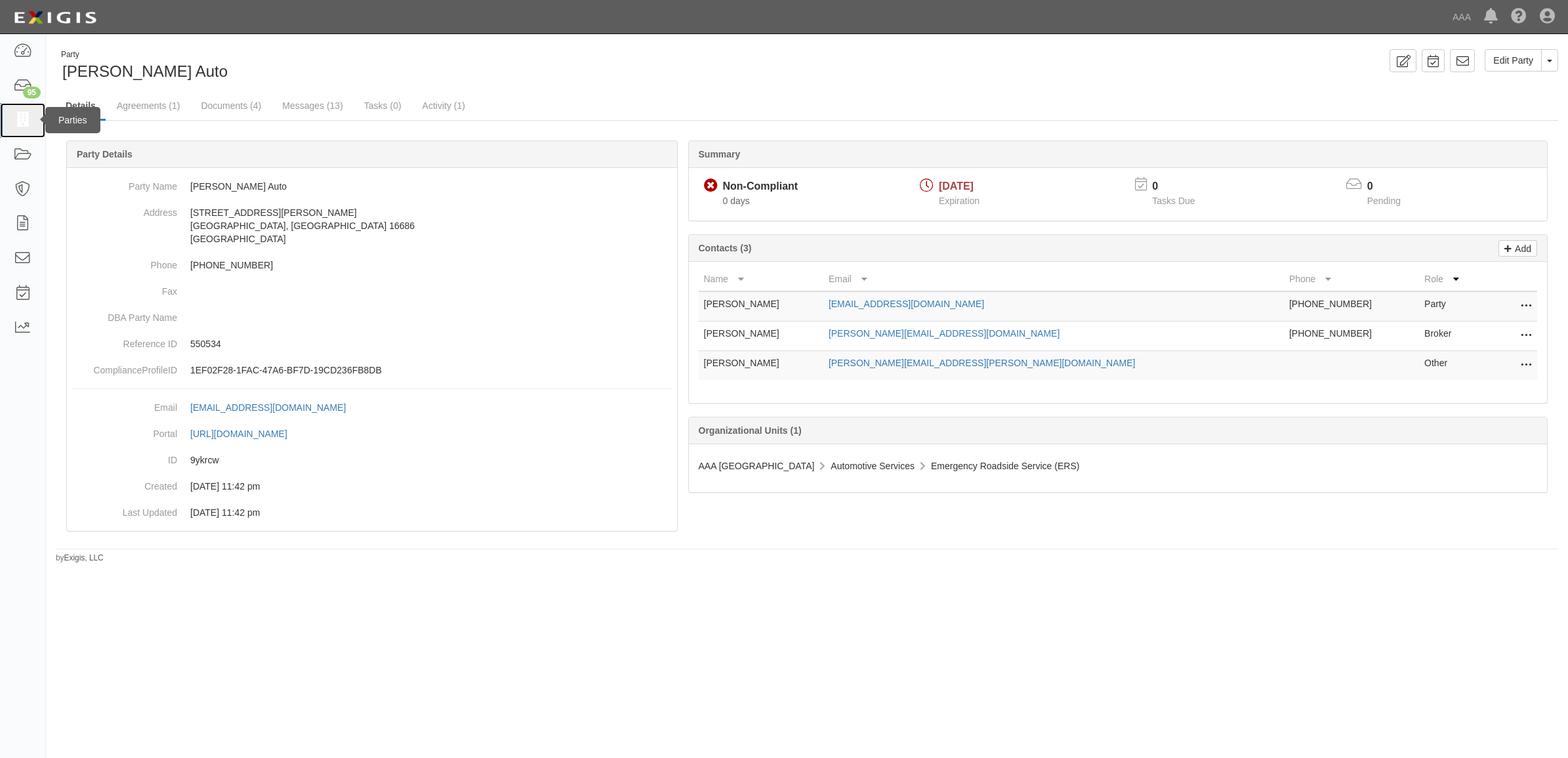
click at [22, 120] on icon at bounding box center [22, 121] width 18 height 15
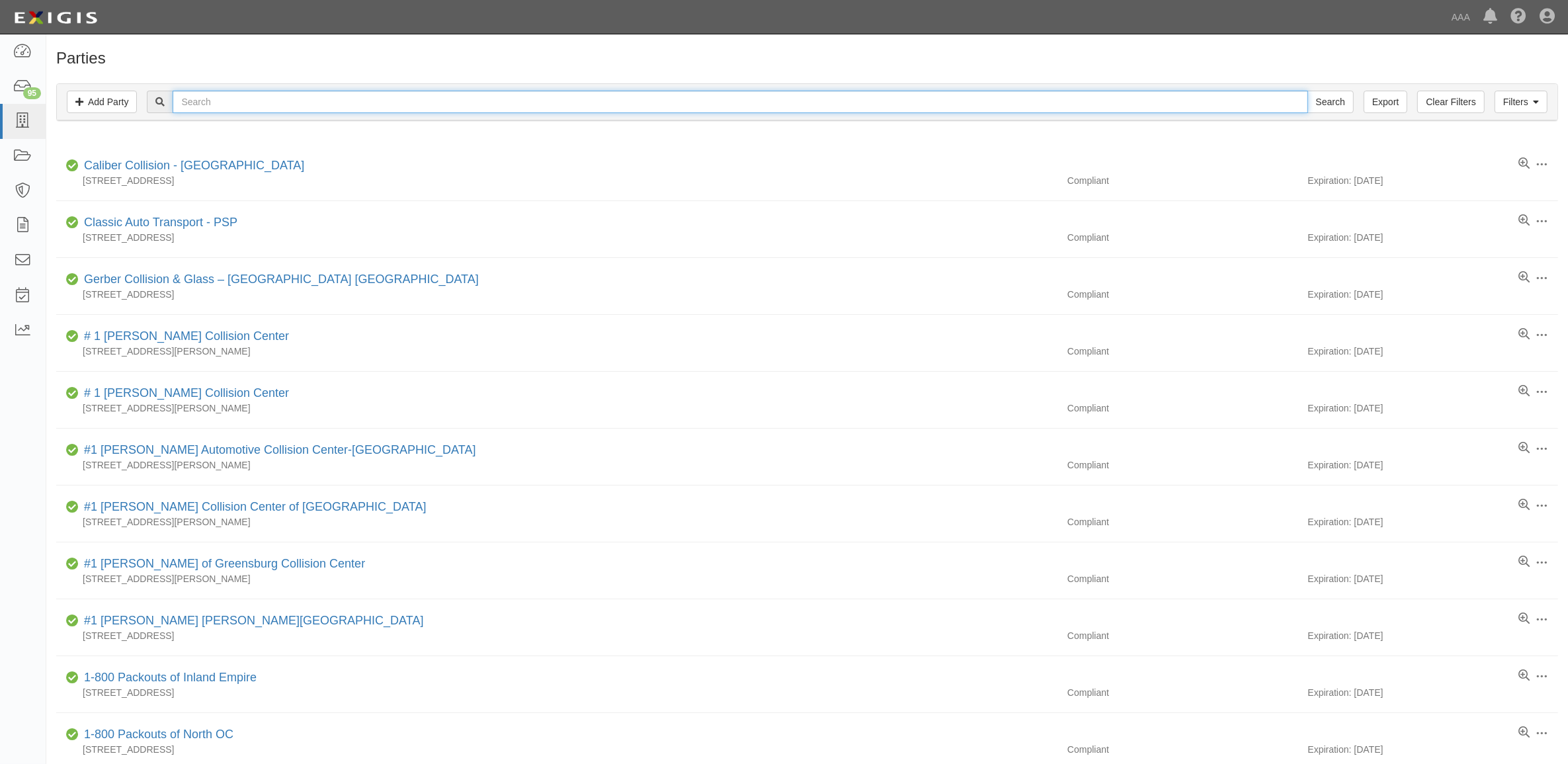
click at [312, 95] on input "text" at bounding box center [740, 102] width 1135 height 23
click at [342, 100] on input "text" at bounding box center [740, 102] width 1135 height 23
paste input "282998"
type input "282998"
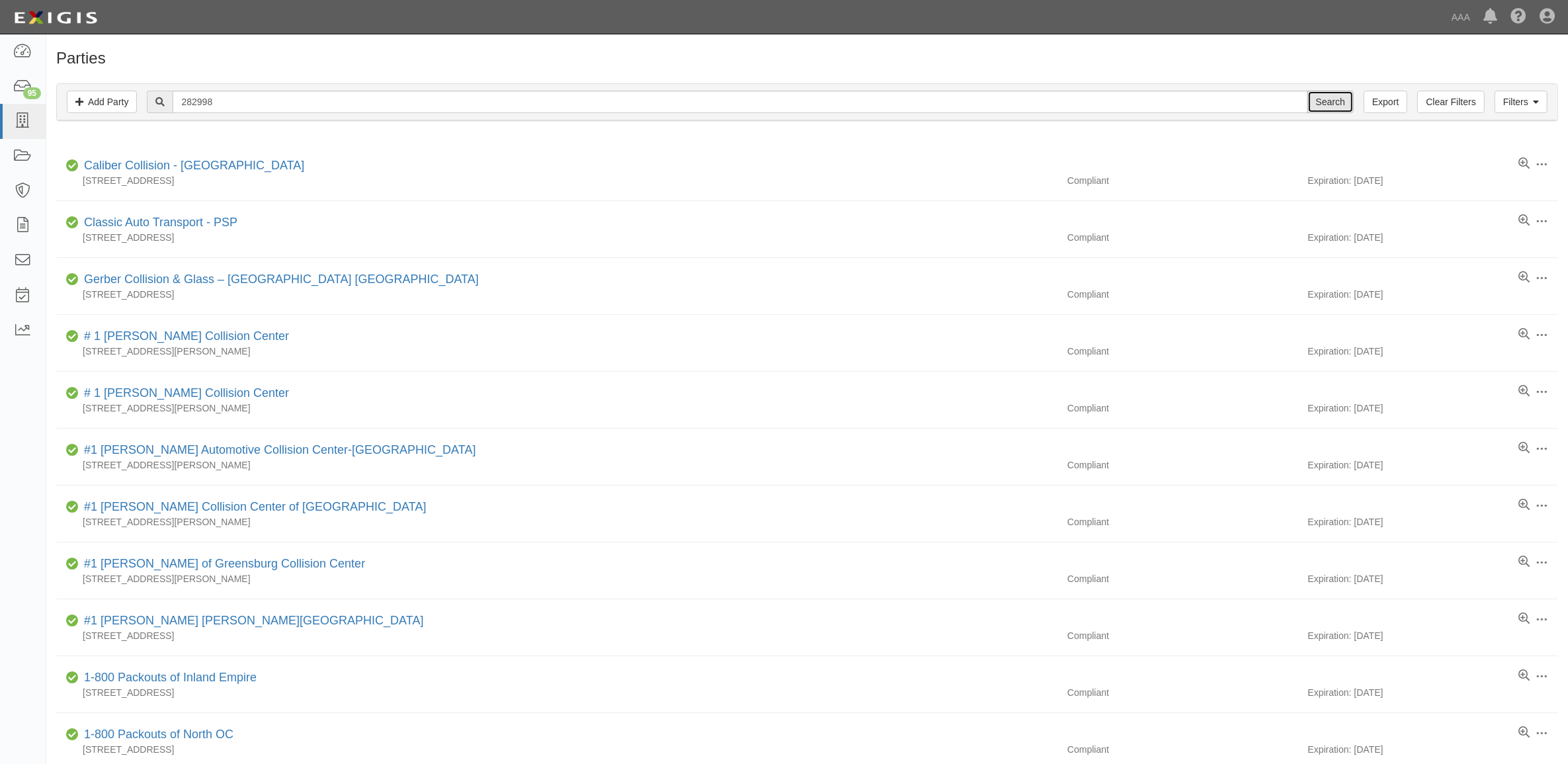
click at [1324, 103] on input "Search" at bounding box center [1331, 102] width 47 height 23
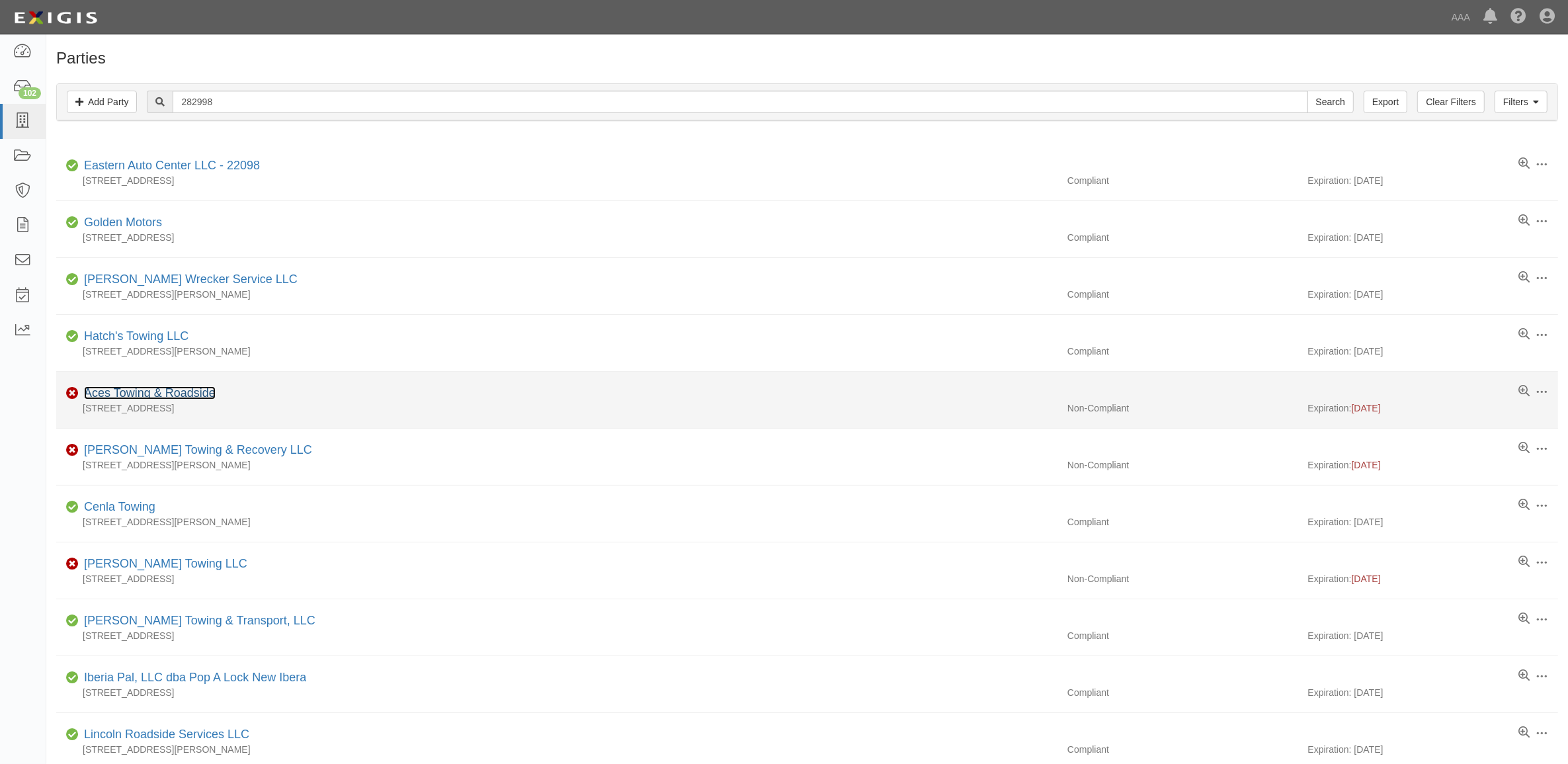
click at [181, 397] on link "Aces Towing & Roadside" at bounding box center [149, 393] width 132 height 13
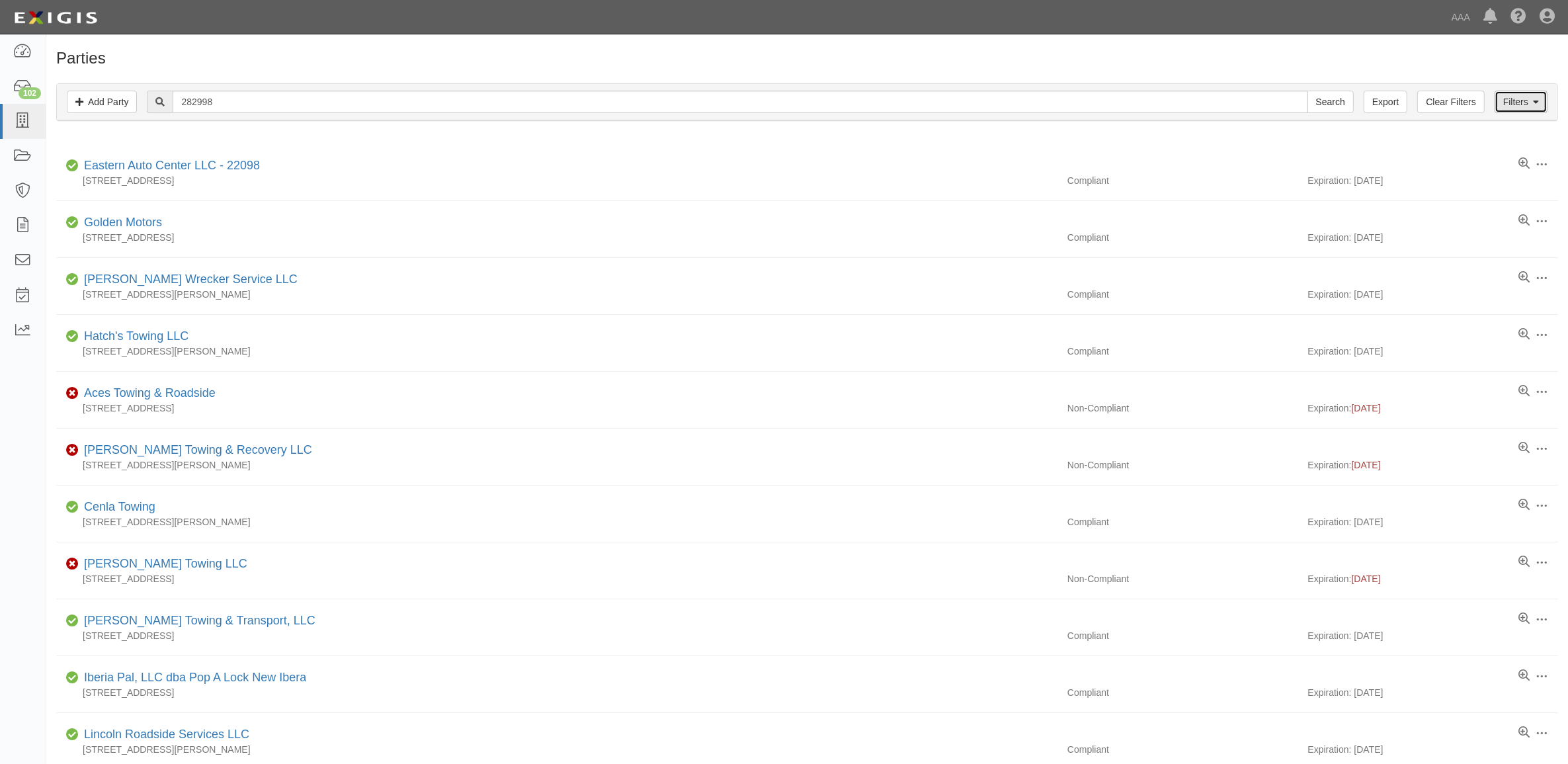
click at [1509, 109] on link "Filters" at bounding box center [1521, 102] width 53 height 23
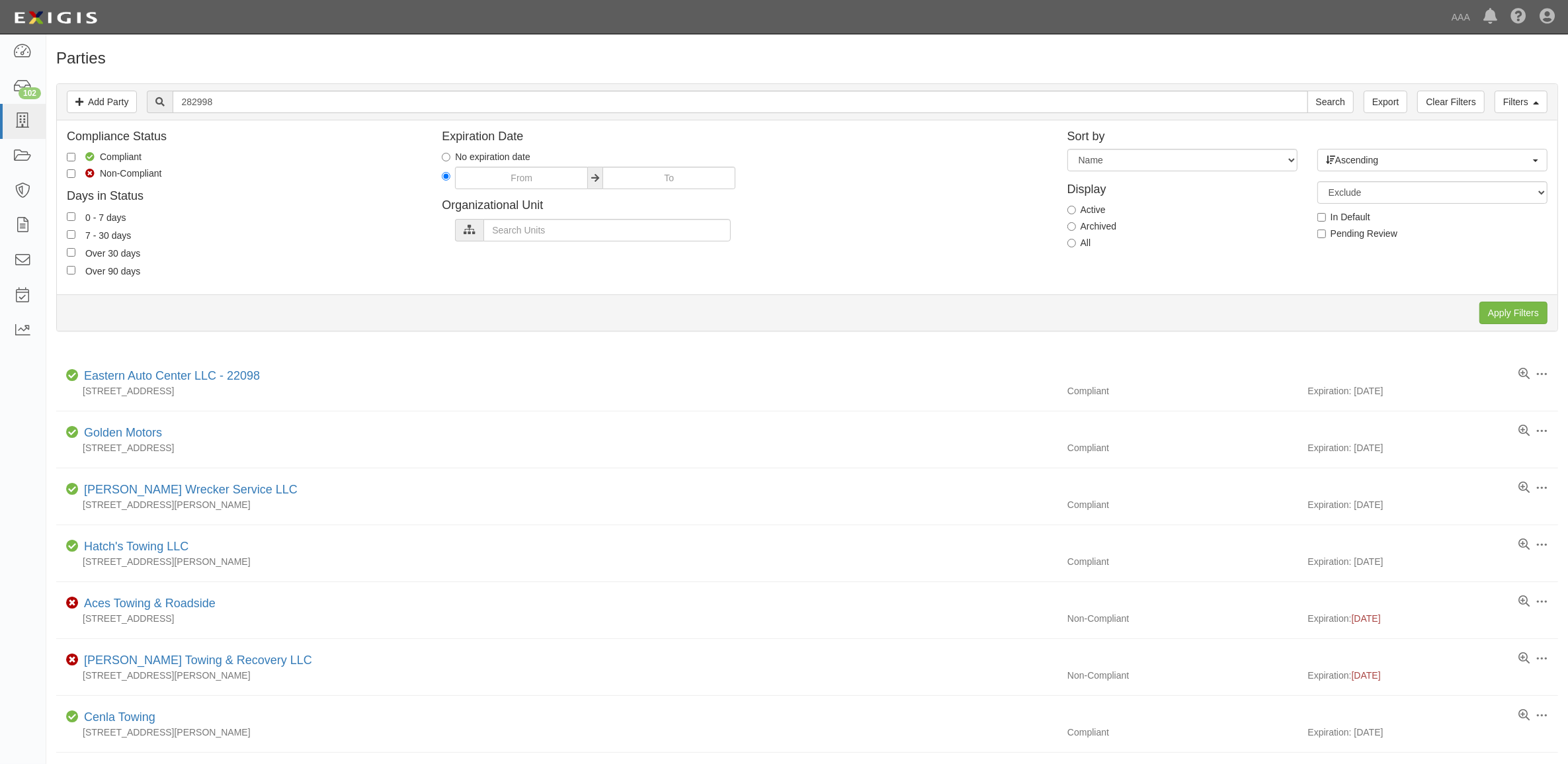
click at [1082, 243] on label "All" at bounding box center [1079, 243] width 24 height 13
click at [1076, 243] on input "All" at bounding box center [1071, 242] width 9 height 9
radio input "true"
click at [1515, 309] on input "Apply Filters" at bounding box center [1514, 314] width 68 height 23
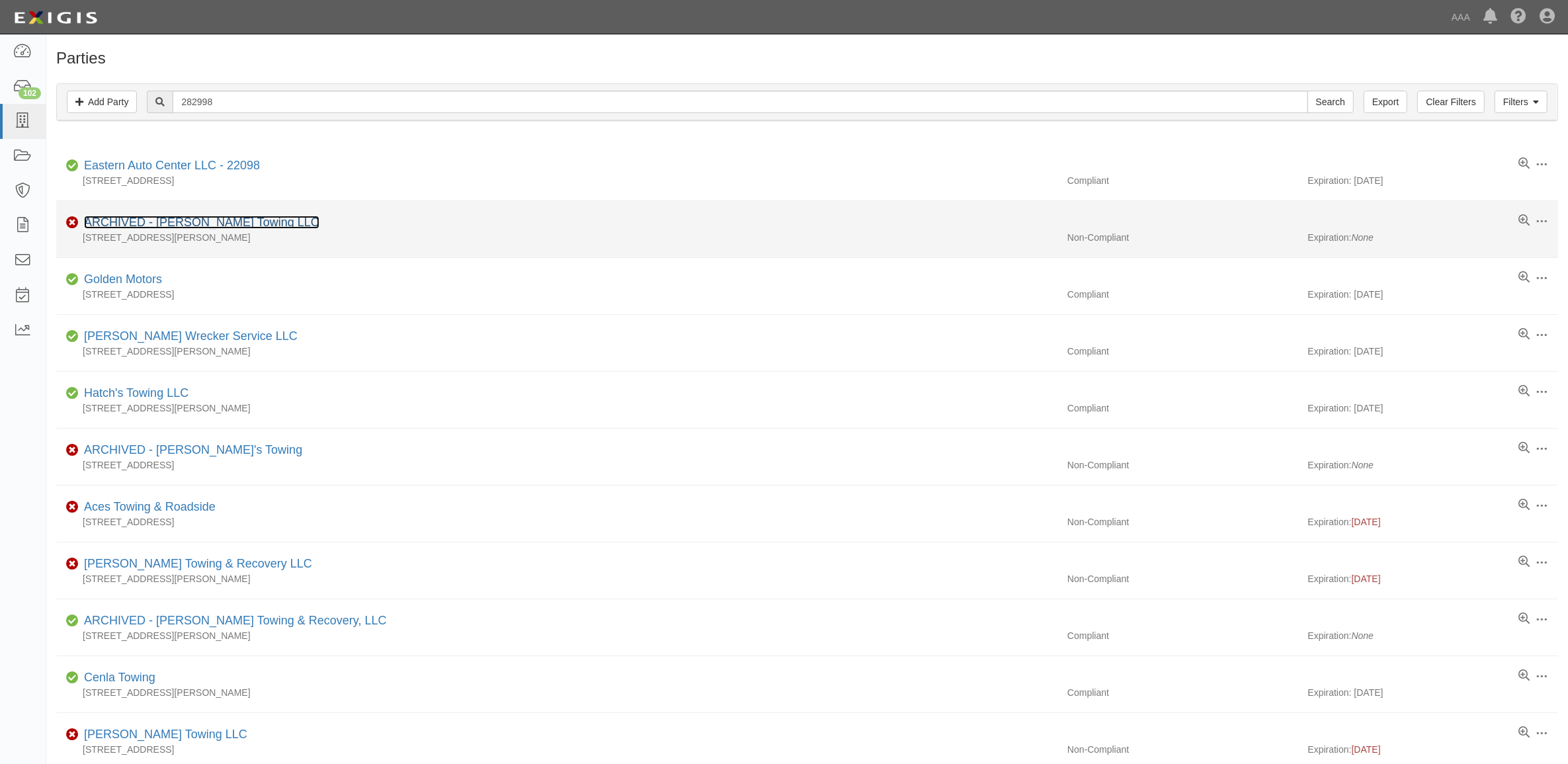
click at [209, 223] on link "ARCHIVED - [PERSON_NAME] Towing LLC" at bounding box center [201, 222] width 236 height 13
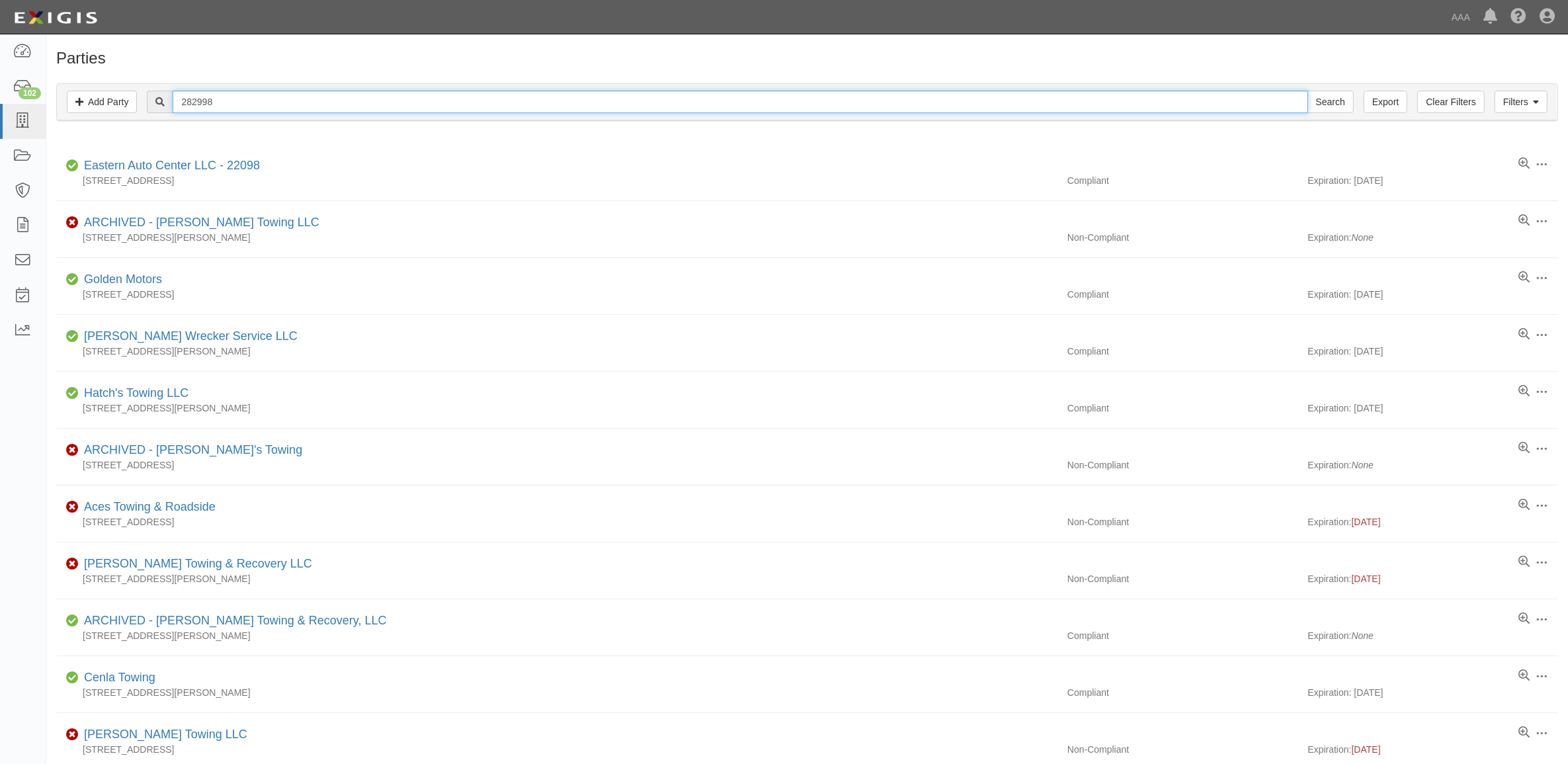
click at [230, 104] on input "282998" at bounding box center [740, 102] width 1135 height 23
paste input "366474"
type input "366474"
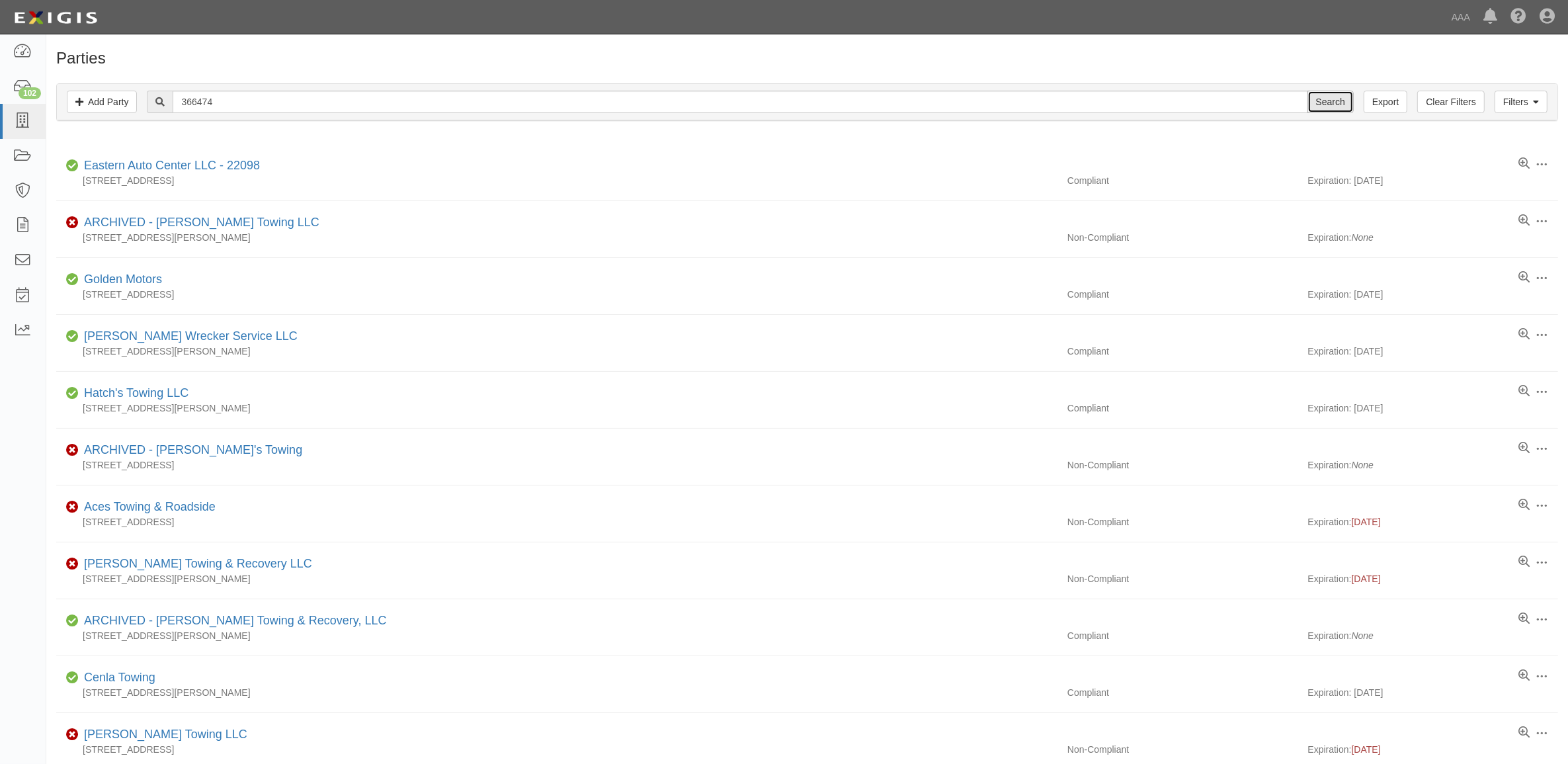
click at [1323, 105] on input "Search" at bounding box center [1331, 102] width 47 height 23
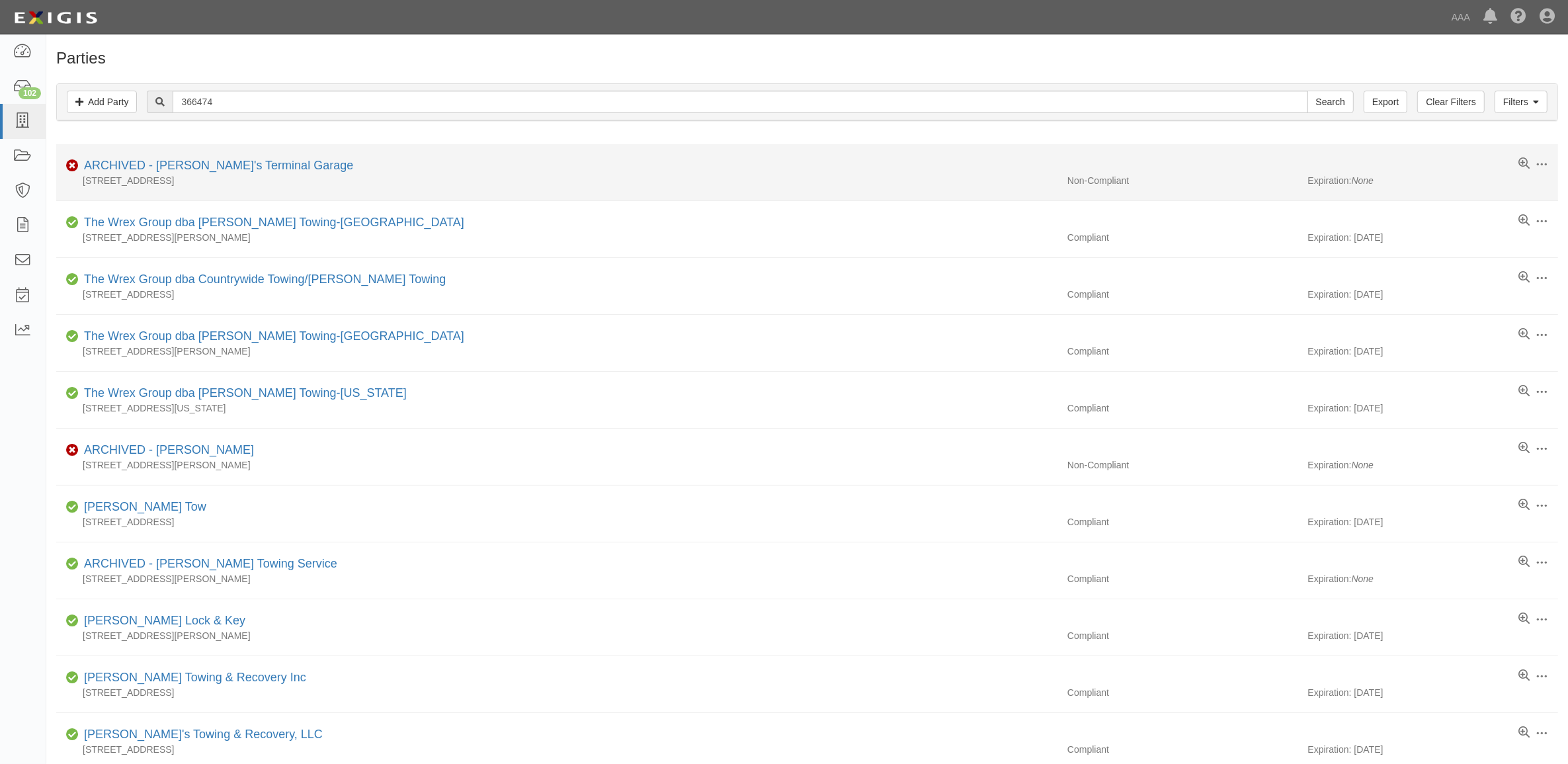
click at [183, 160] on div "ARCHIVED - [PERSON_NAME]'s Terminal Garage" at bounding box center [216, 166] width 274 height 17
click at [186, 166] on link "ARCHIVED - [PERSON_NAME]'s Terminal Garage" at bounding box center [217, 165] width 269 height 13
